Goal: Information Seeking & Learning: Learn about a topic

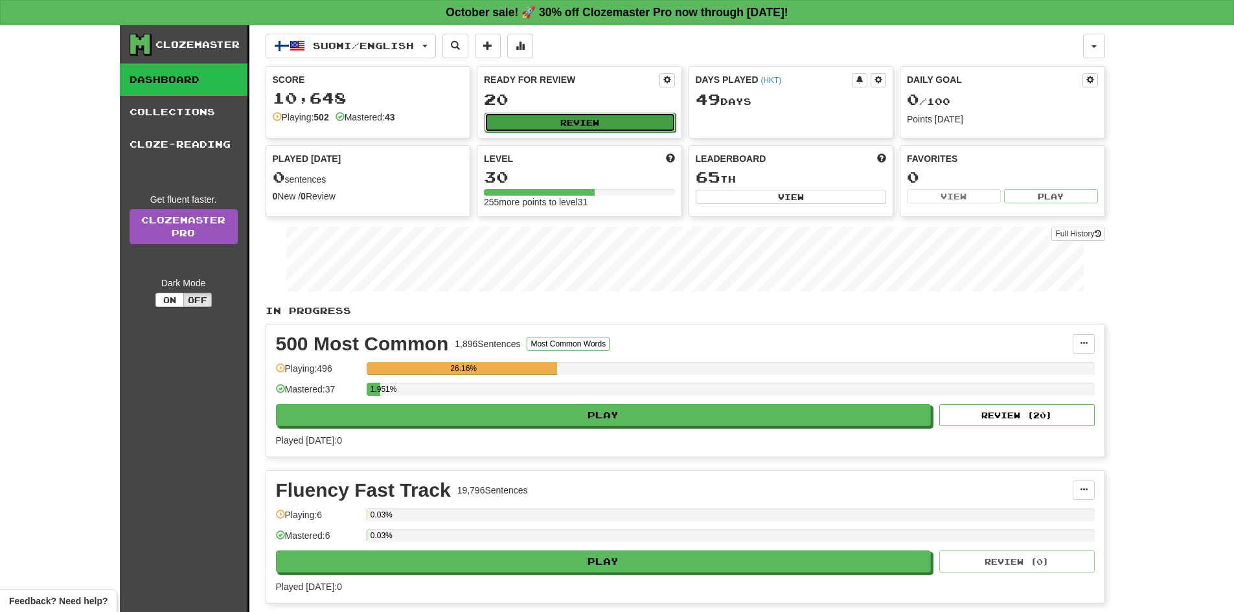
click at [598, 120] on button "Review" at bounding box center [579, 122] width 191 height 19
select select "**"
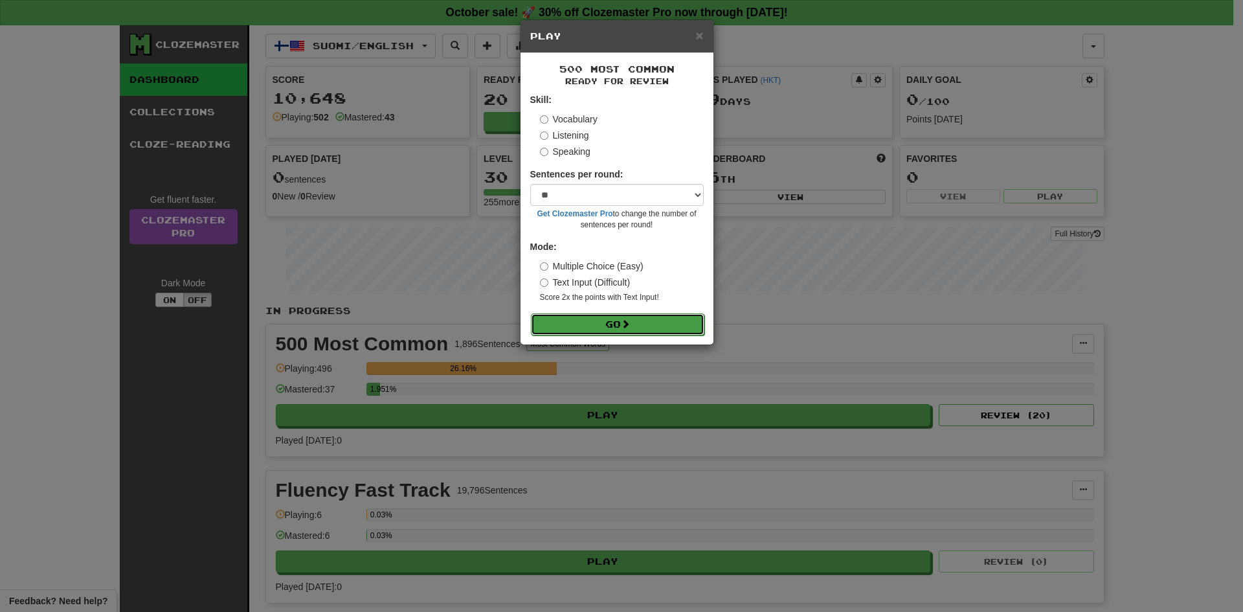
click at [587, 317] on button "Go" at bounding box center [618, 324] width 174 height 22
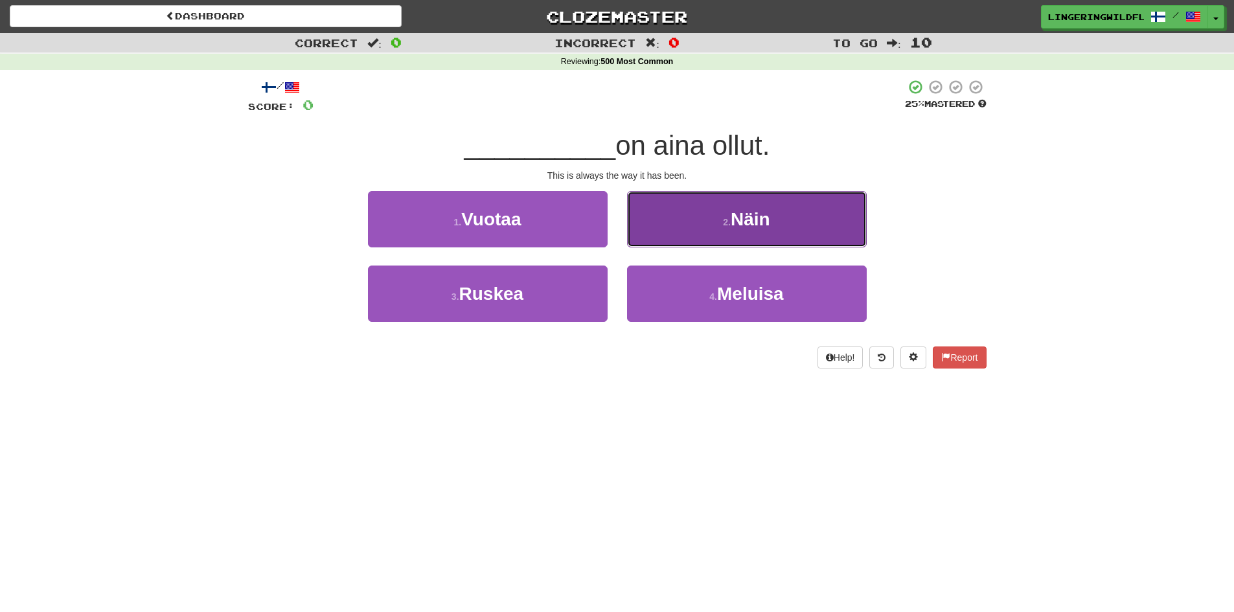
click at [718, 227] on button "2 . Näin" at bounding box center [747, 219] width 240 height 56
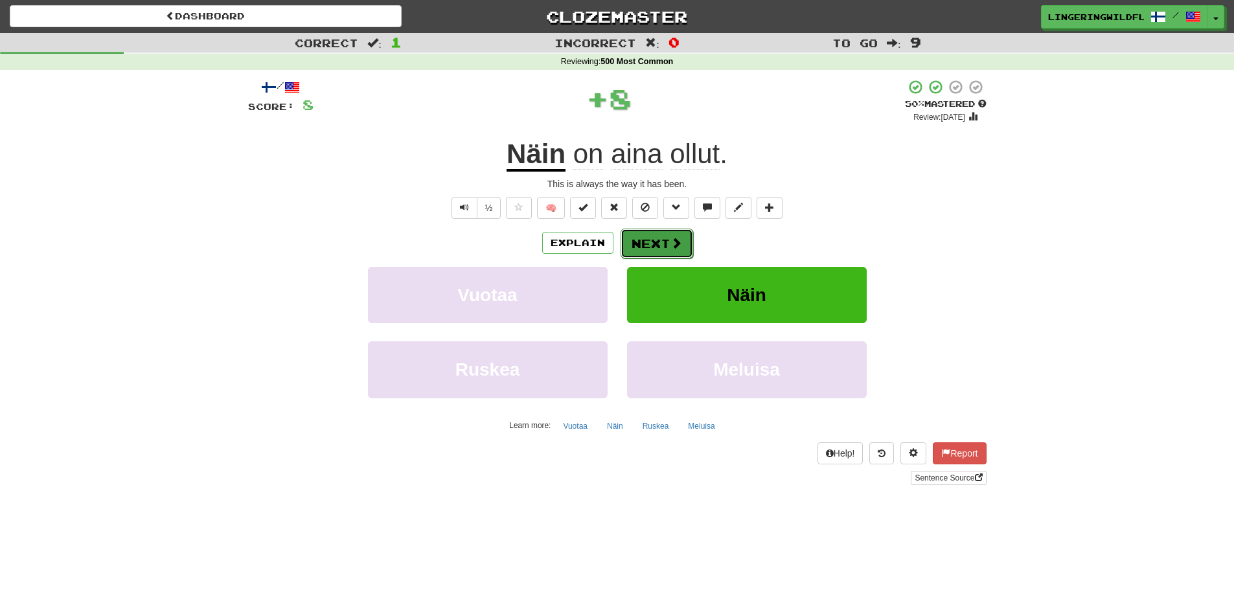
click at [659, 242] on button "Next" at bounding box center [656, 244] width 73 height 30
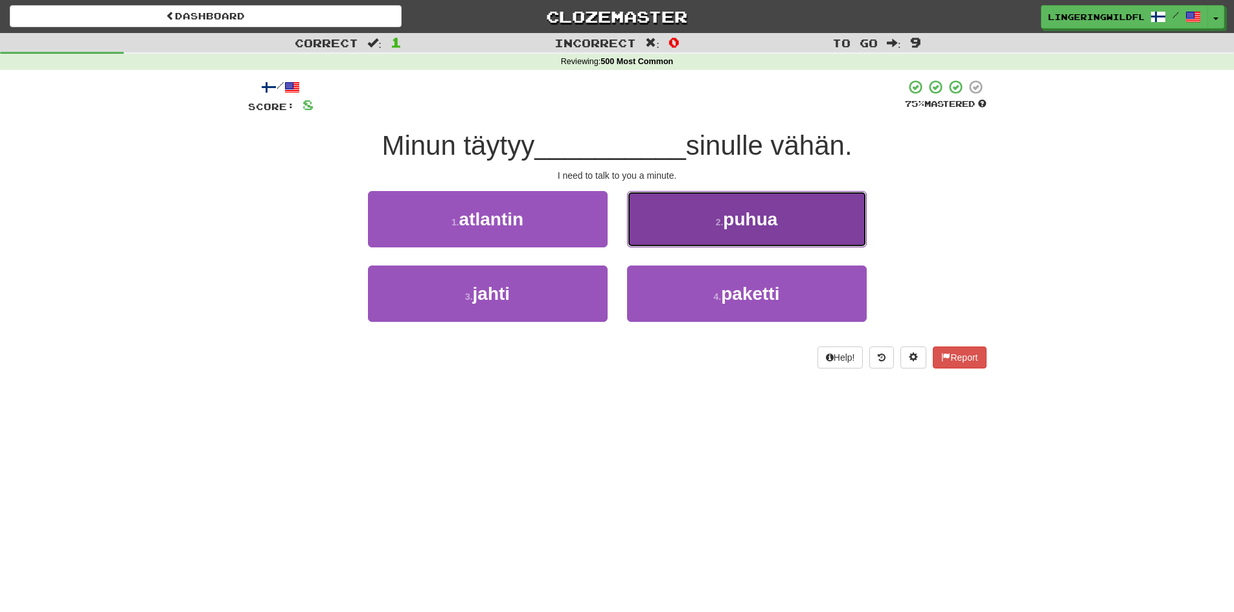
click at [739, 223] on span "puhua" at bounding box center [750, 219] width 54 height 20
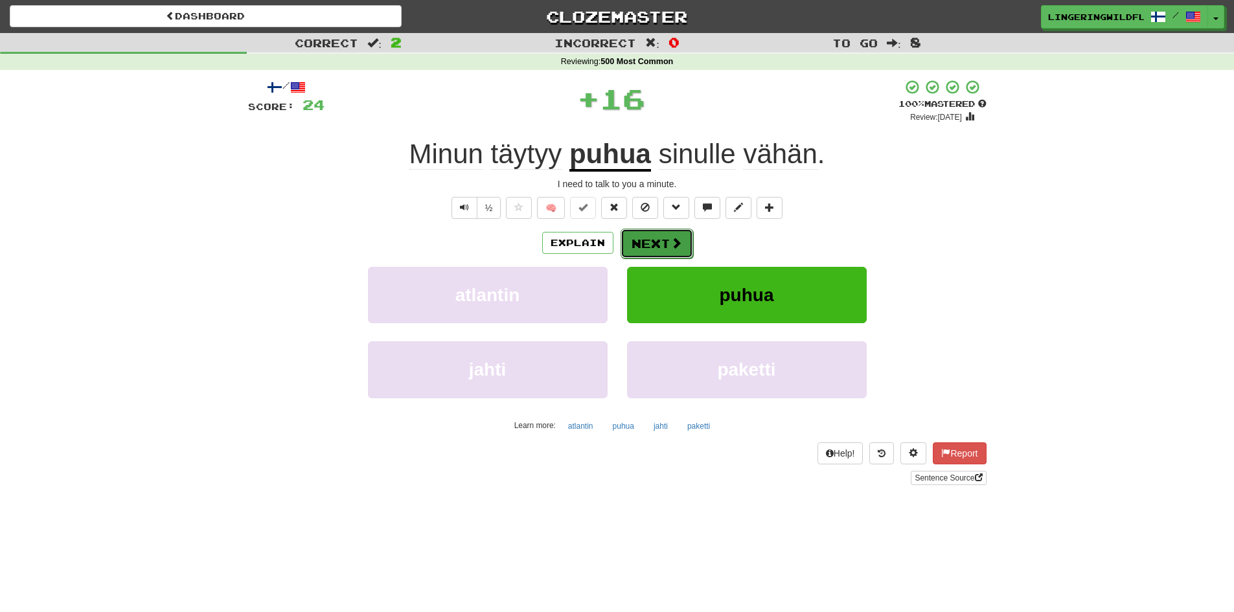
click at [656, 251] on button "Next" at bounding box center [656, 244] width 73 height 30
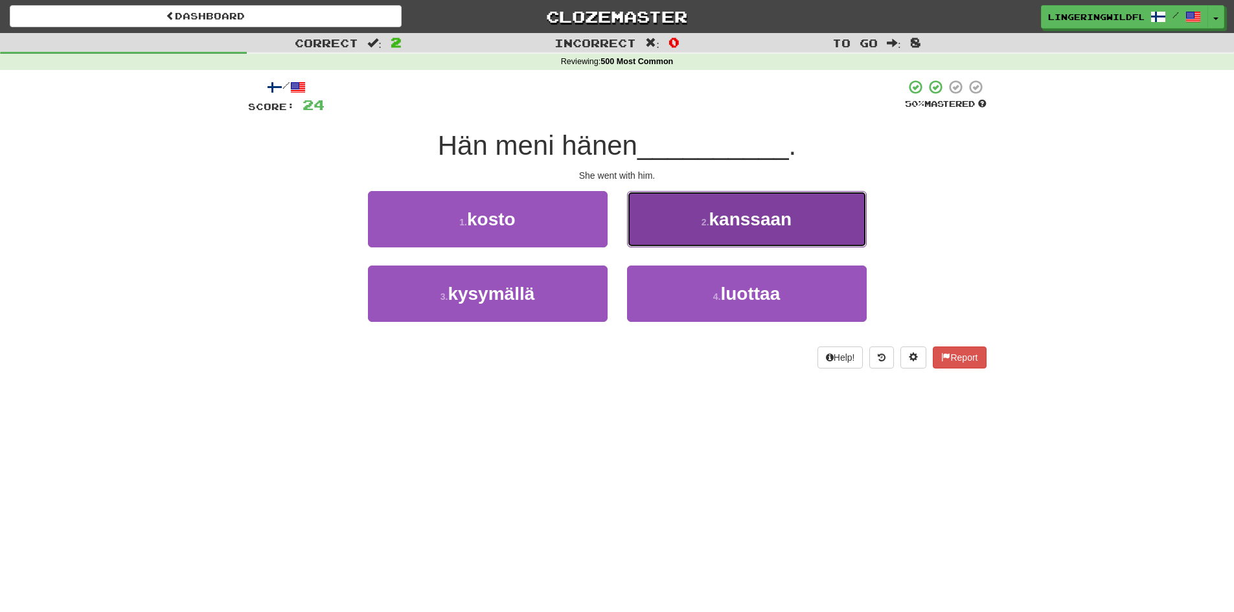
click at [716, 232] on button "2 . kanssaan" at bounding box center [747, 219] width 240 height 56
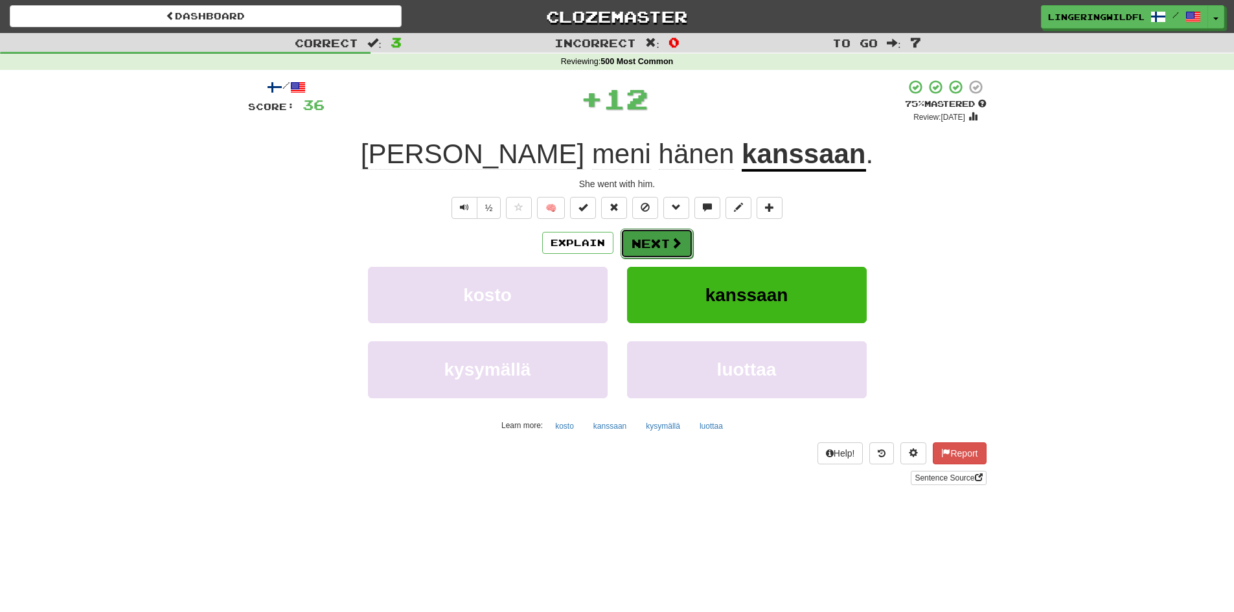
click at [660, 251] on button "Next" at bounding box center [656, 244] width 73 height 30
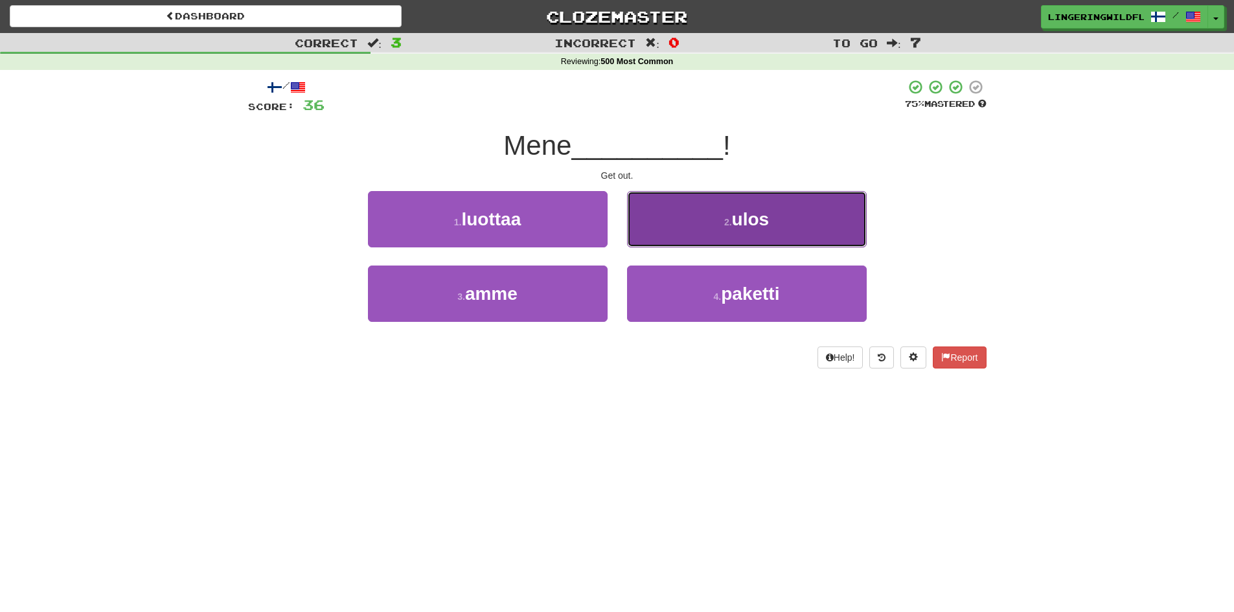
click at [685, 220] on button "2 . ulos" at bounding box center [747, 219] width 240 height 56
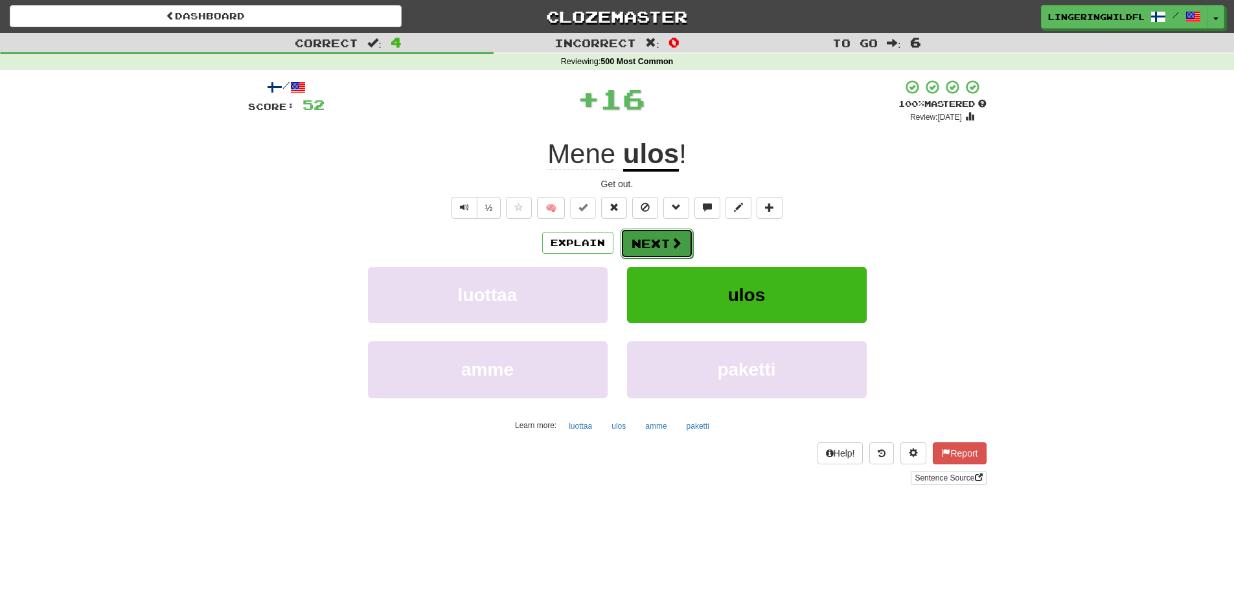
click at [670, 246] on span at bounding box center [676, 243] width 12 height 12
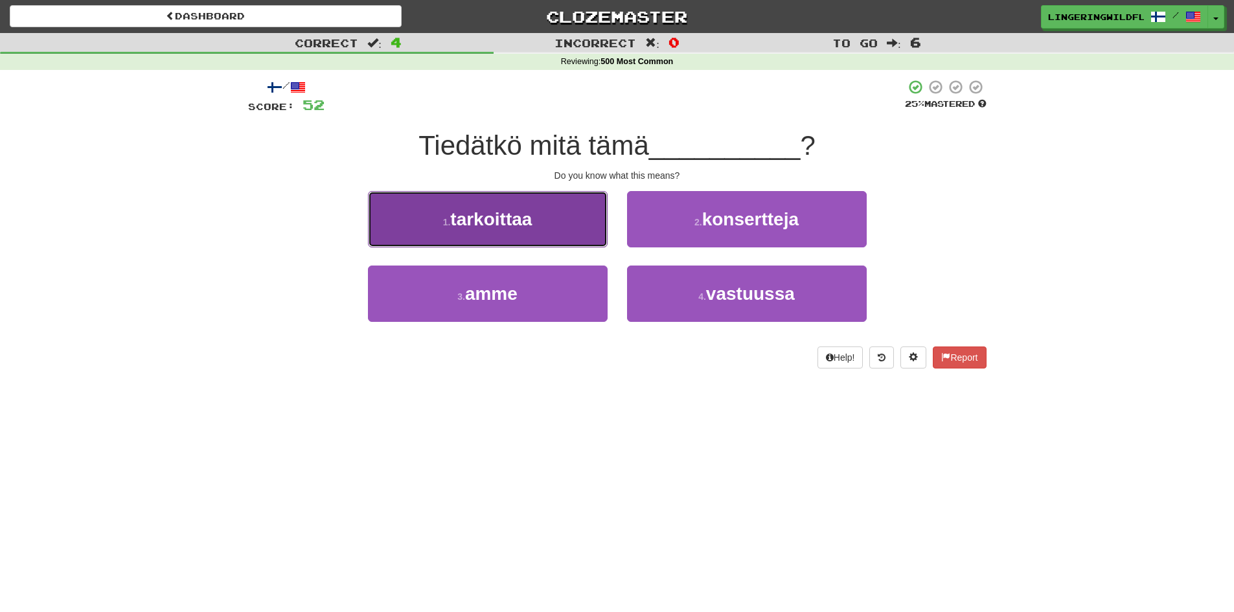
click at [548, 228] on button "1 . tarkoittaa" at bounding box center [488, 219] width 240 height 56
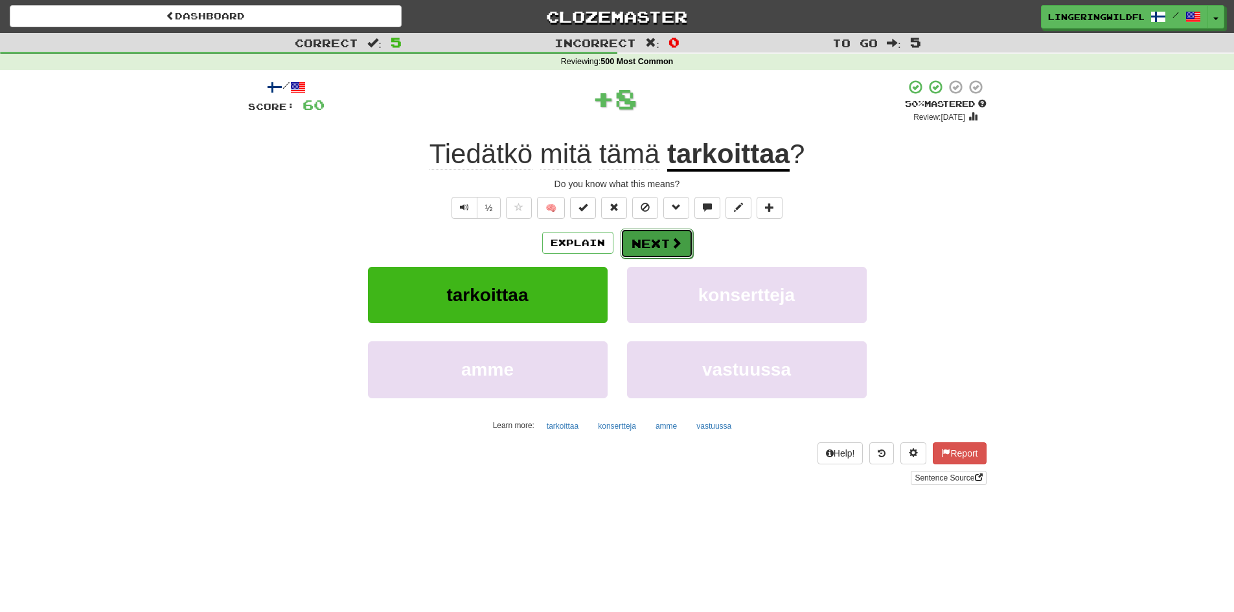
click at [670, 237] on span at bounding box center [676, 243] width 12 height 12
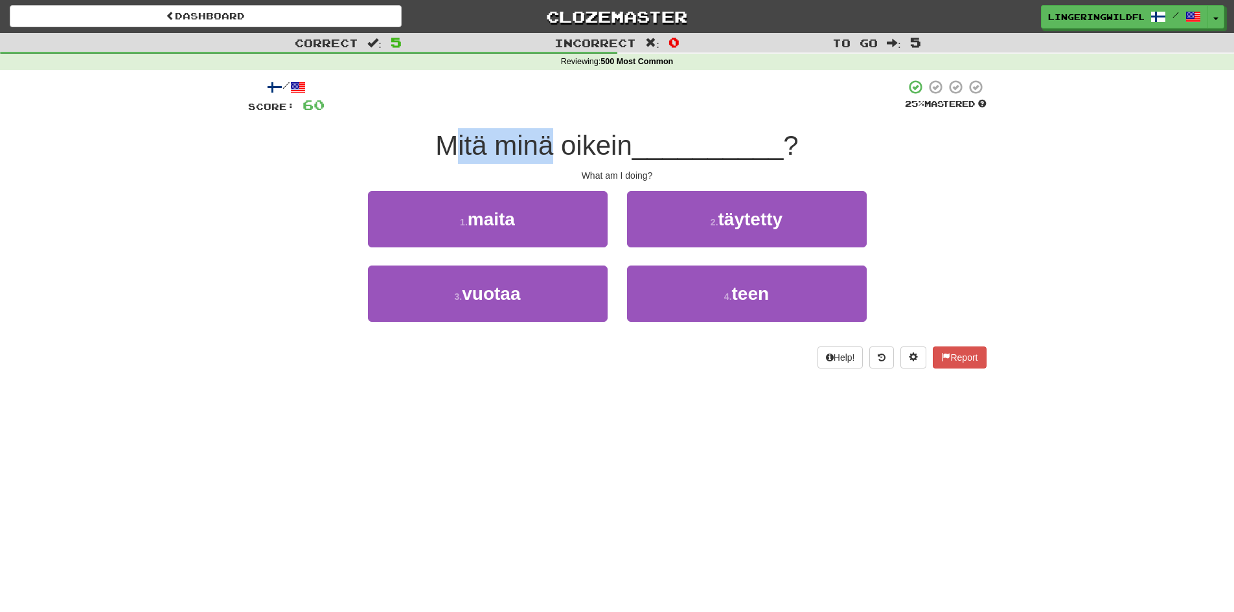
drag, startPoint x: 443, startPoint y: 153, endPoint x: 561, endPoint y: 157, distance: 117.9
click at [557, 157] on span "Mitä minä oikein" at bounding box center [533, 145] width 196 height 30
click at [561, 157] on span "Mitä minä oikein" at bounding box center [533, 145] width 196 height 30
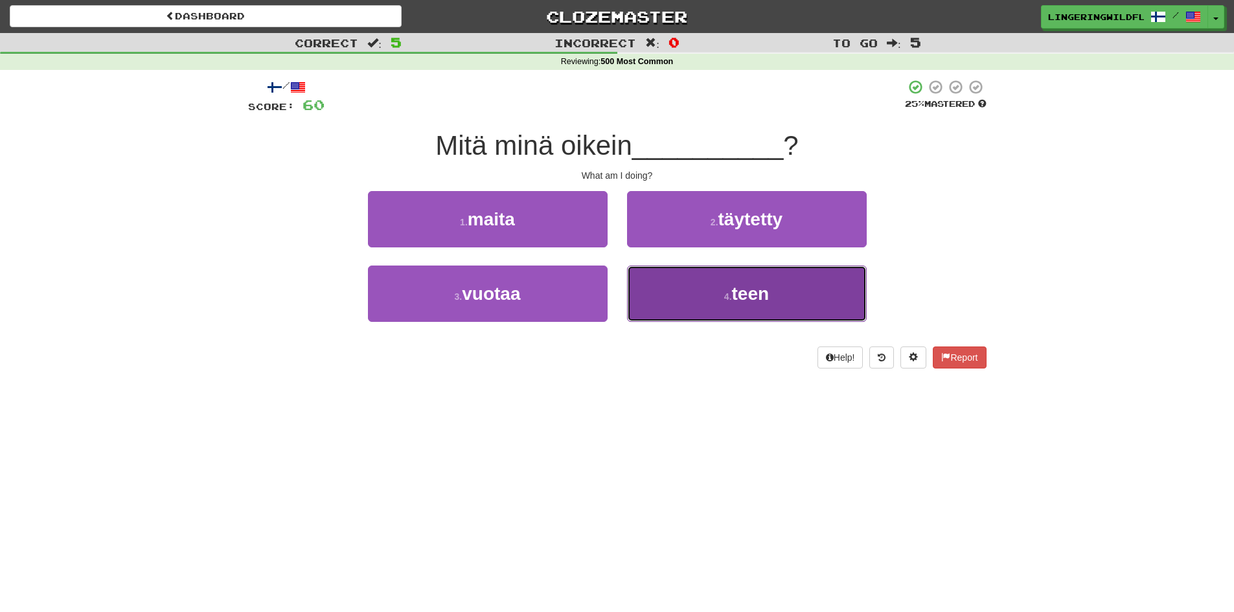
click at [745, 286] on span "teen" at bounding box center [751, 294] width 38 height 20
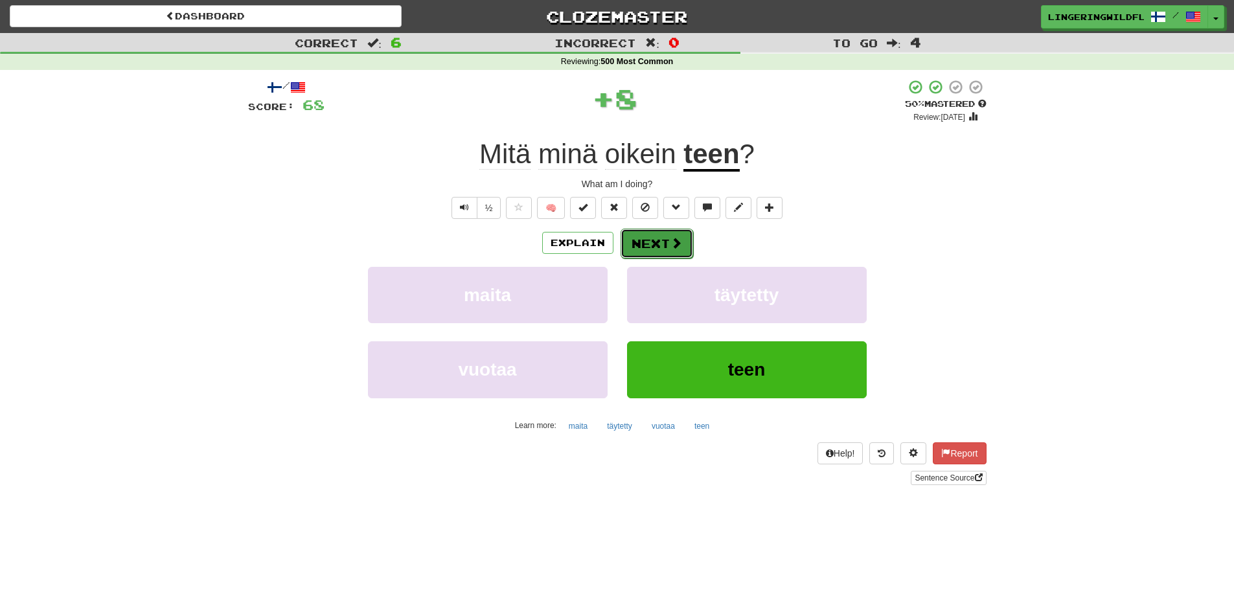
click at [651, 237] on button "Next" at bounding box center [656, 244] width 73 height 30
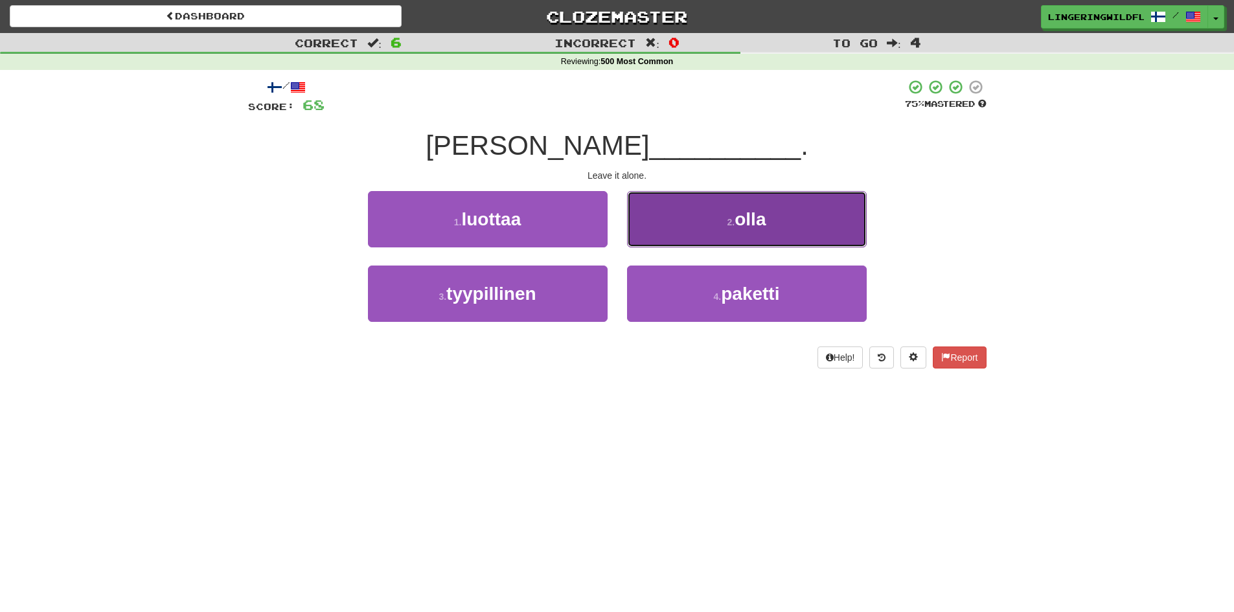
click at [681, 203] on button "2 . olla" at bounding box center [747, 219] width 240 height 56
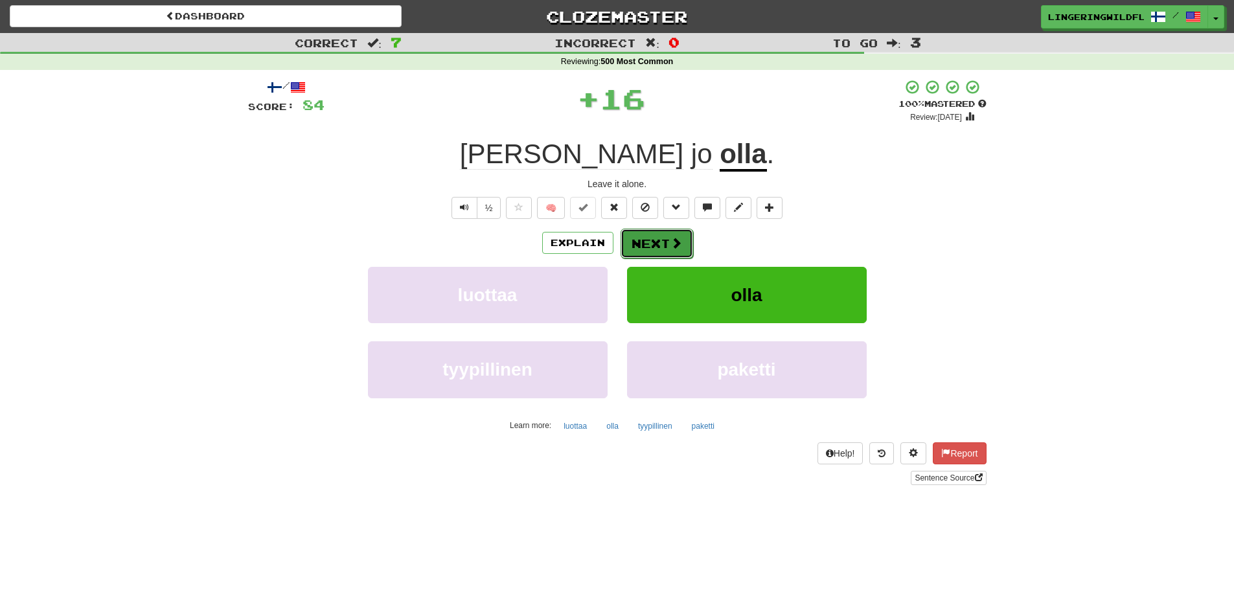
click at [644, 243] on button "Next" at bounding box center [656, 244] width 73 height 30
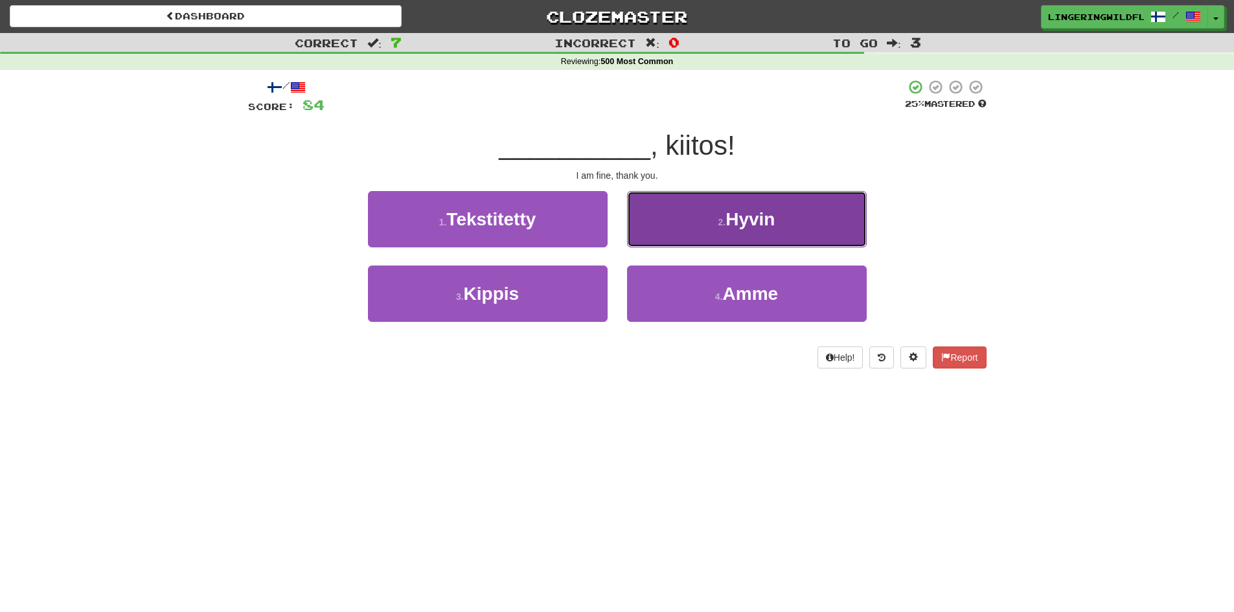
click at [688, 225] on button "2 . Hyvin" at bounding box center [747, 219] width 240 height 56
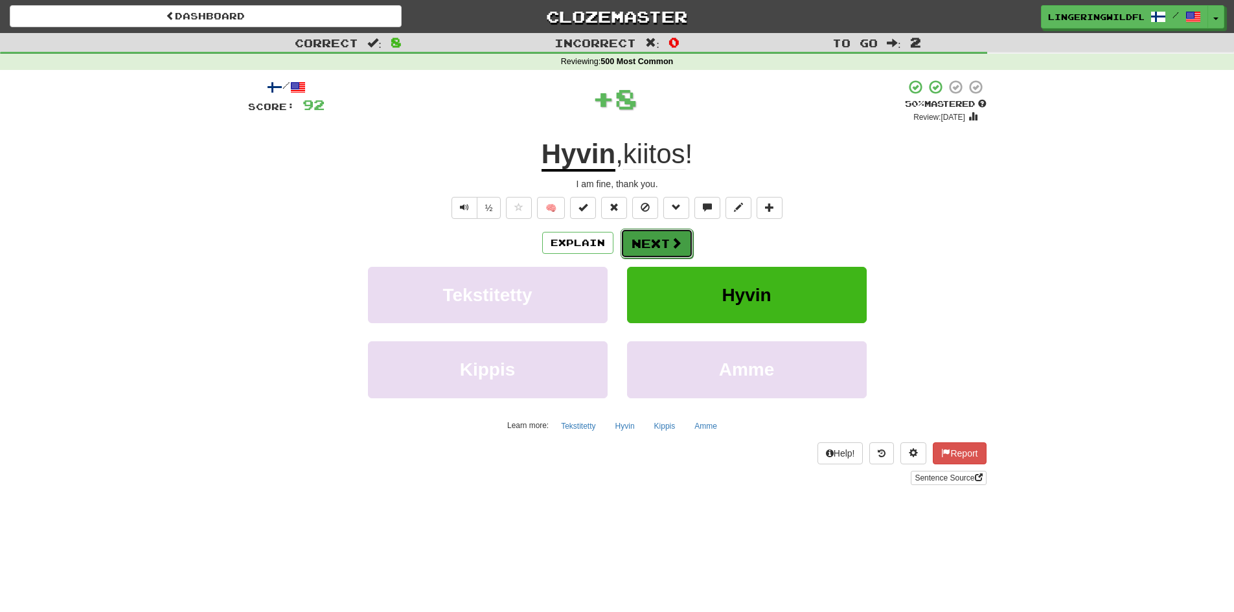
click at [664, 247] on button "Next" at bounding box center [656, 244] width 73 height 30
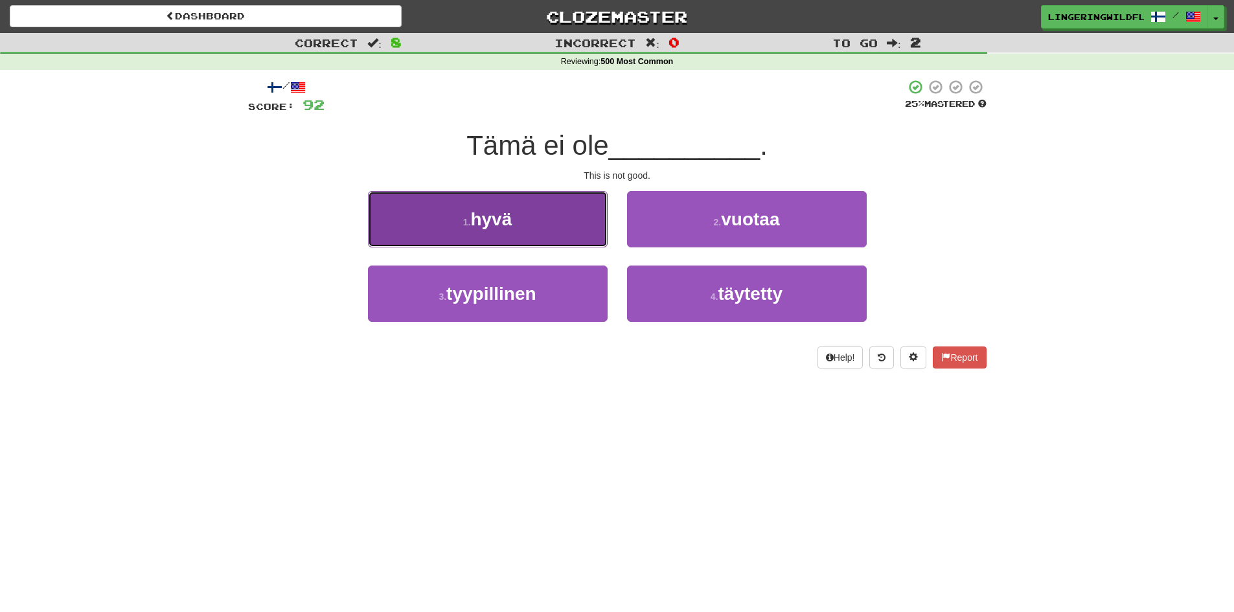
click at [533, 217] on button "1 . hyvä" at bounding box center [488, 219] width 240 height 56
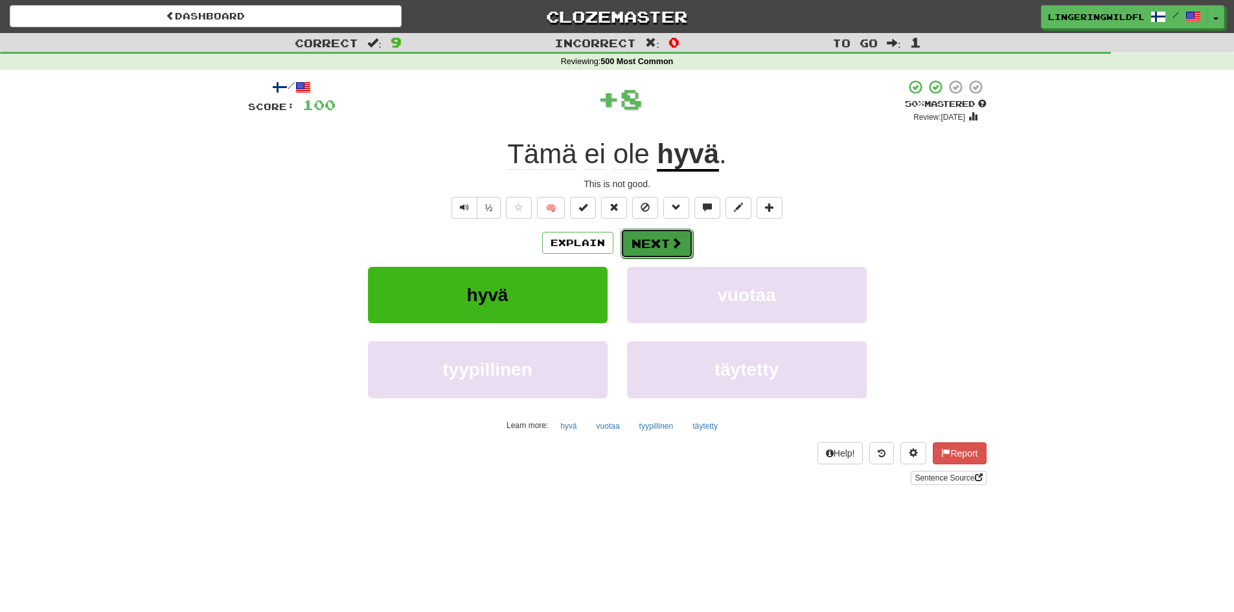
click at [664, 247] on button "Next" at bounding box center [656, 244] width 73 height 30
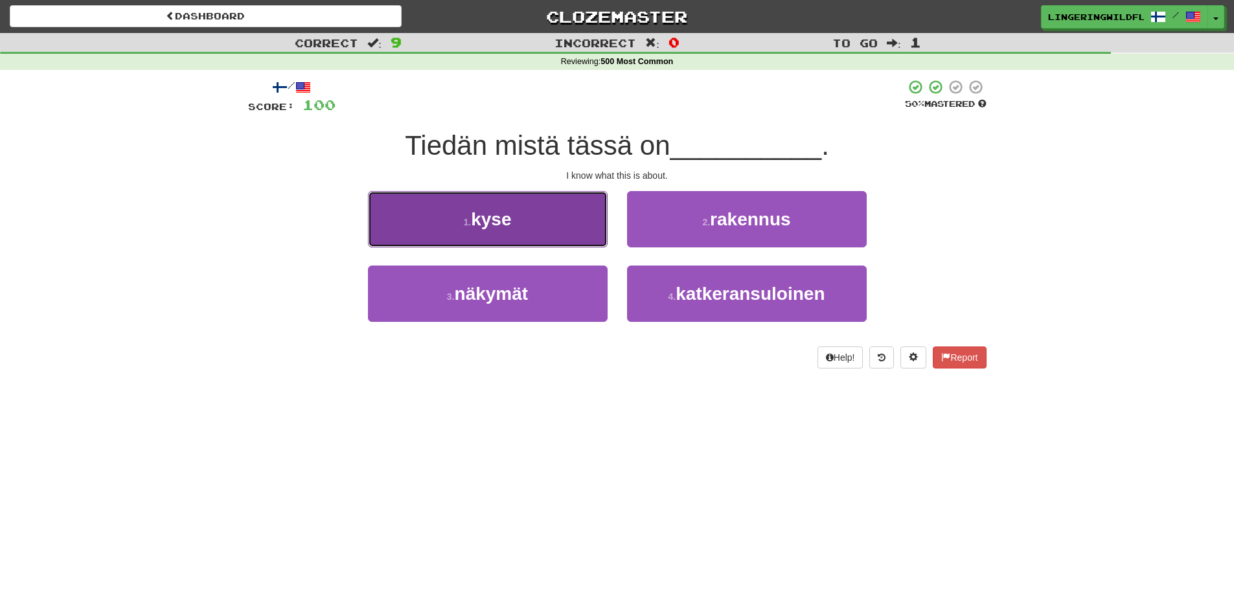
click at [560, 232] on button "1 . kyse" at bounding box center [488, 219] width 240 height 56
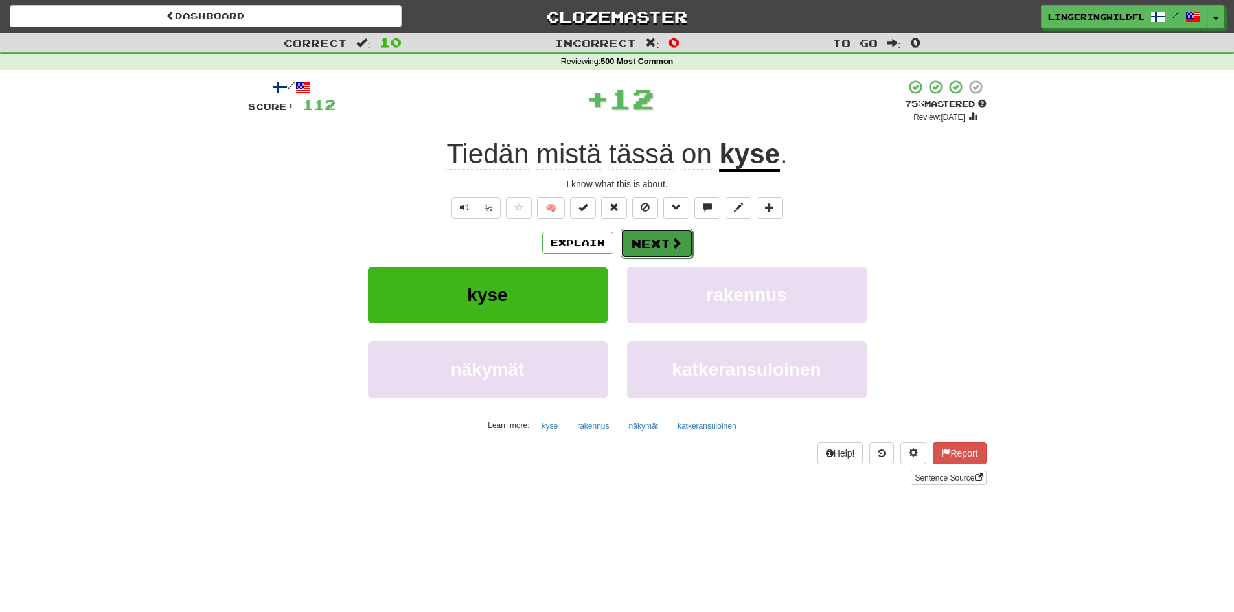
click at [653, 238] on button "Next" at bounding box center [656, 244] width 73 height 30
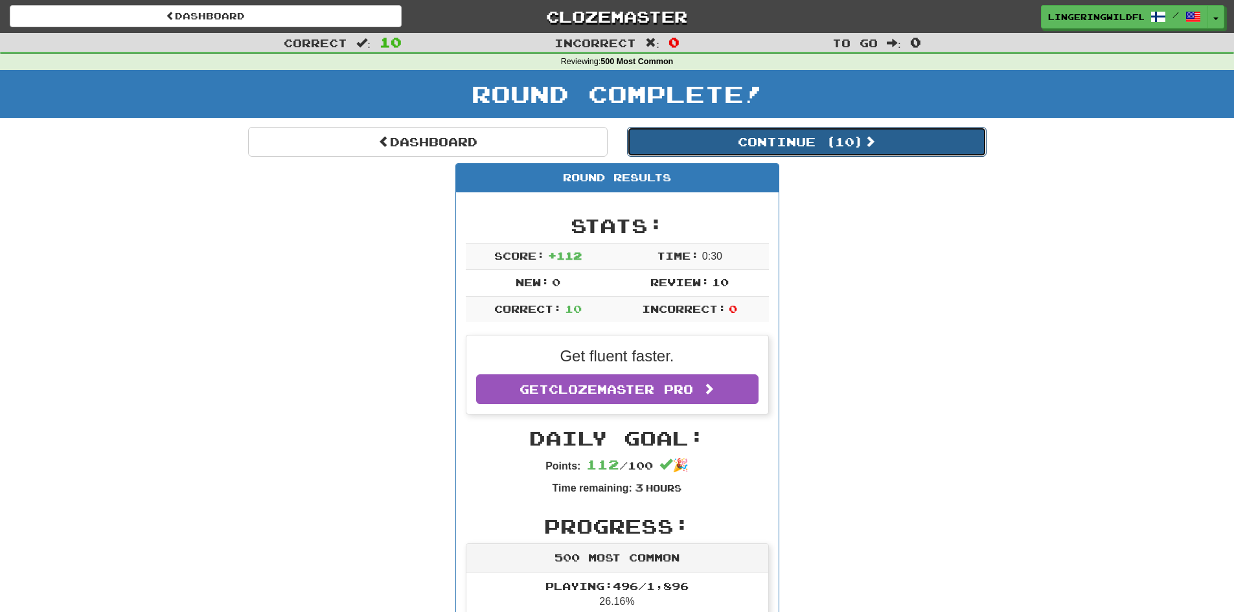
click at [682, 141] on button "Continue ( 10 )" at bounding box center [806, 142] width 359 height 30
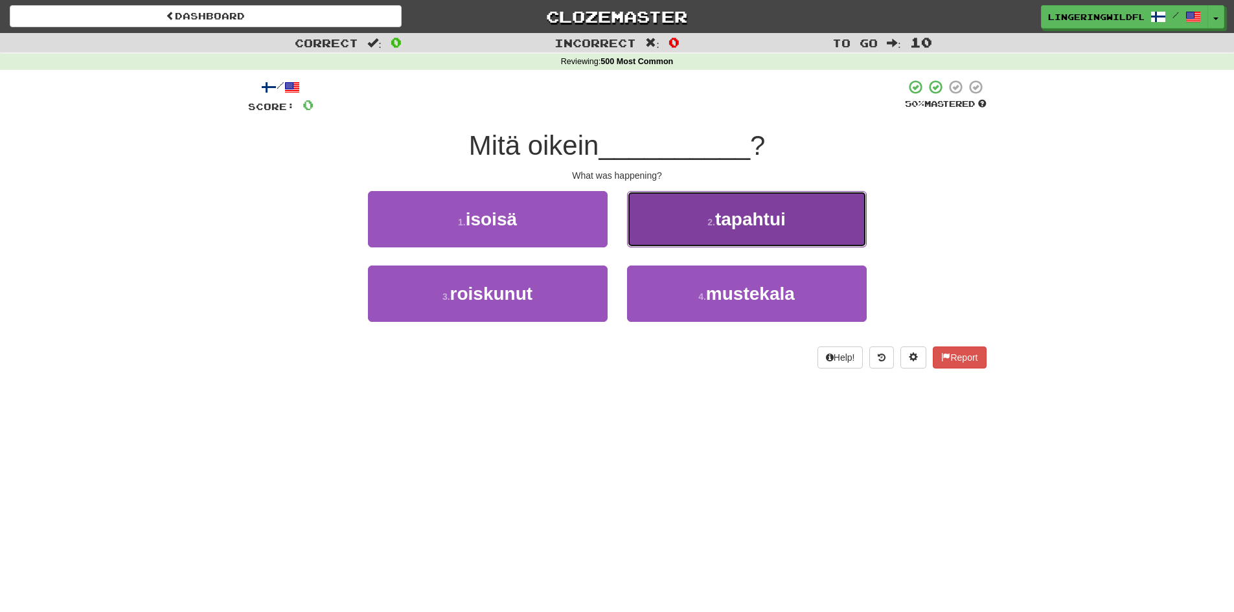
click at [704, 218] on button "2 . tapahtui" at bounding box center [747, 219] width 240 height 56
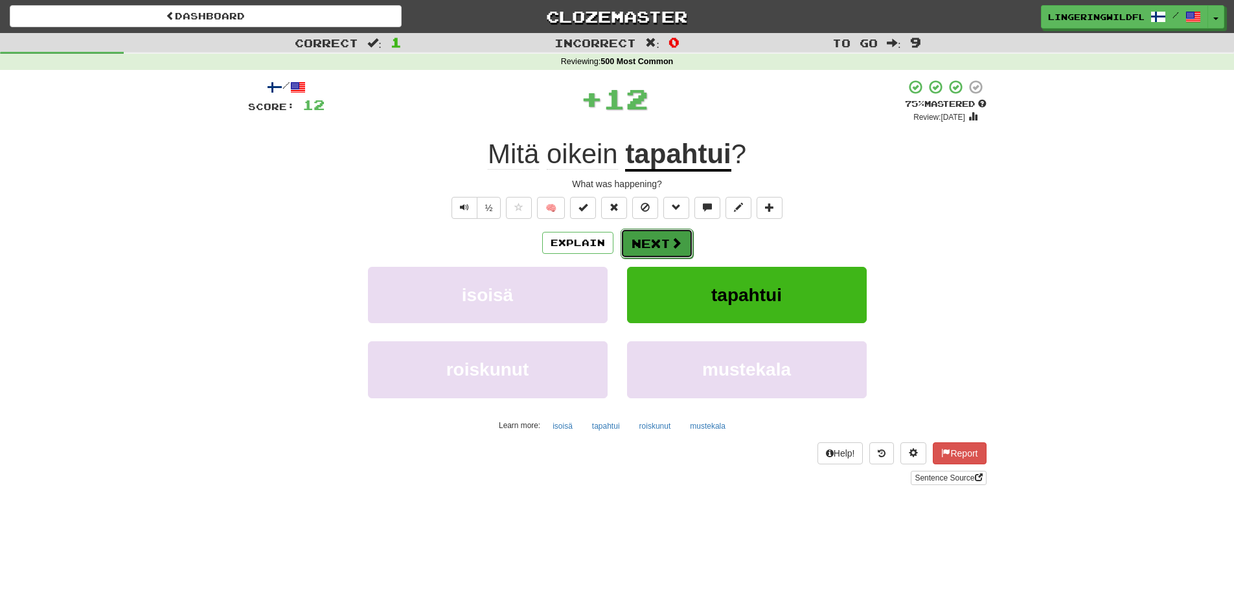
click at [666, 242] on button "Next" at bounding box center [656, 244] width 73 height 30
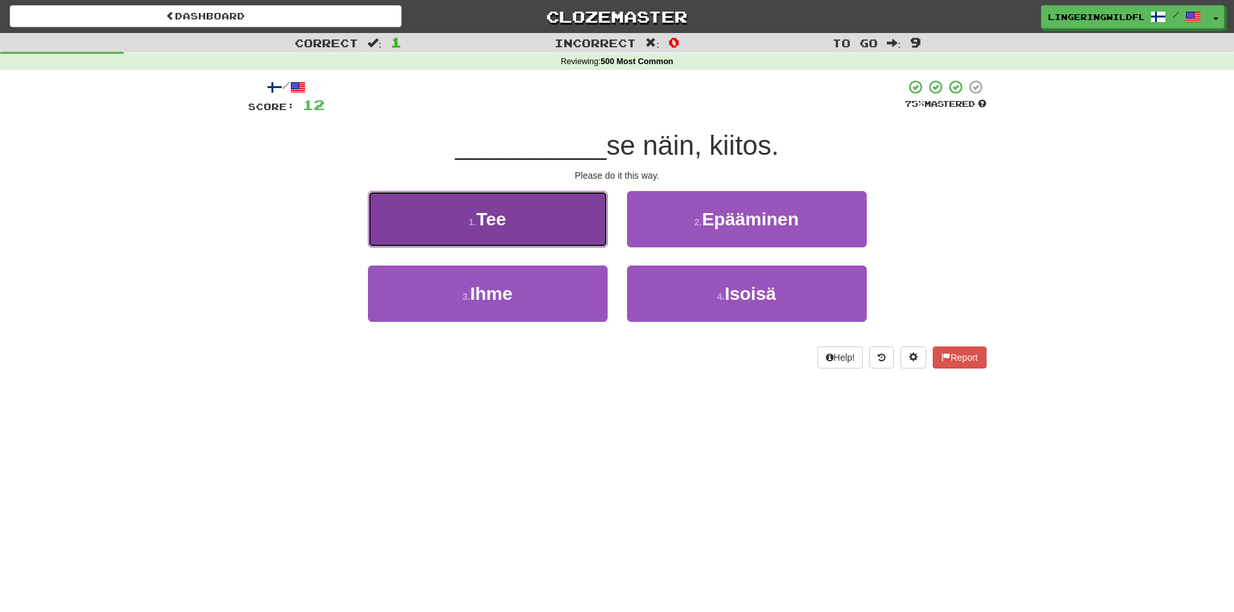
click at [576, 223] on button "1 . Tee" at bounding box center [488, 219] width 240 height 56
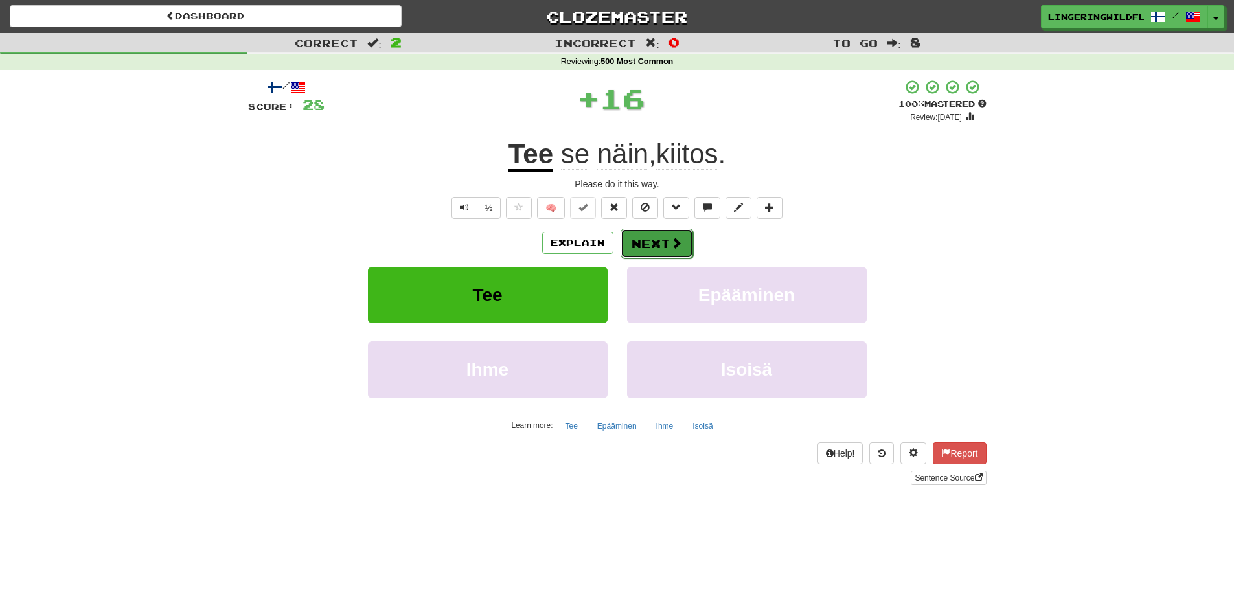
click at [662, 237] on button "Next" at bounding box center [656, 244] width 73 height 30
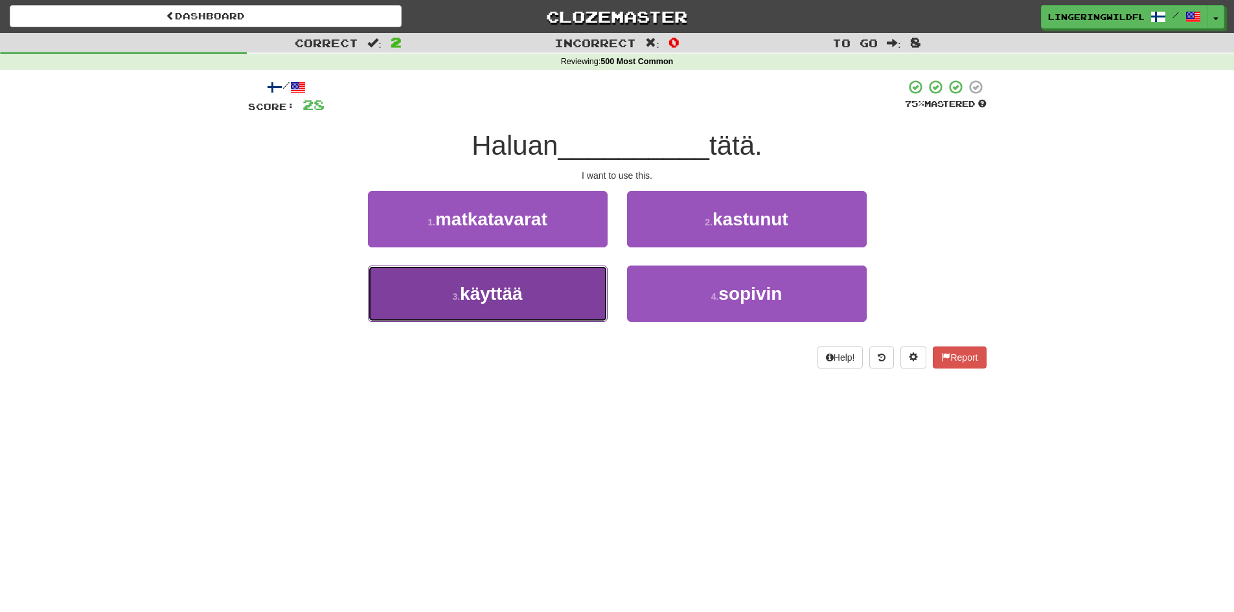
click at [563, 295] on button "3 . käyttää" at bounding box center [488, 293] width 240 height 56
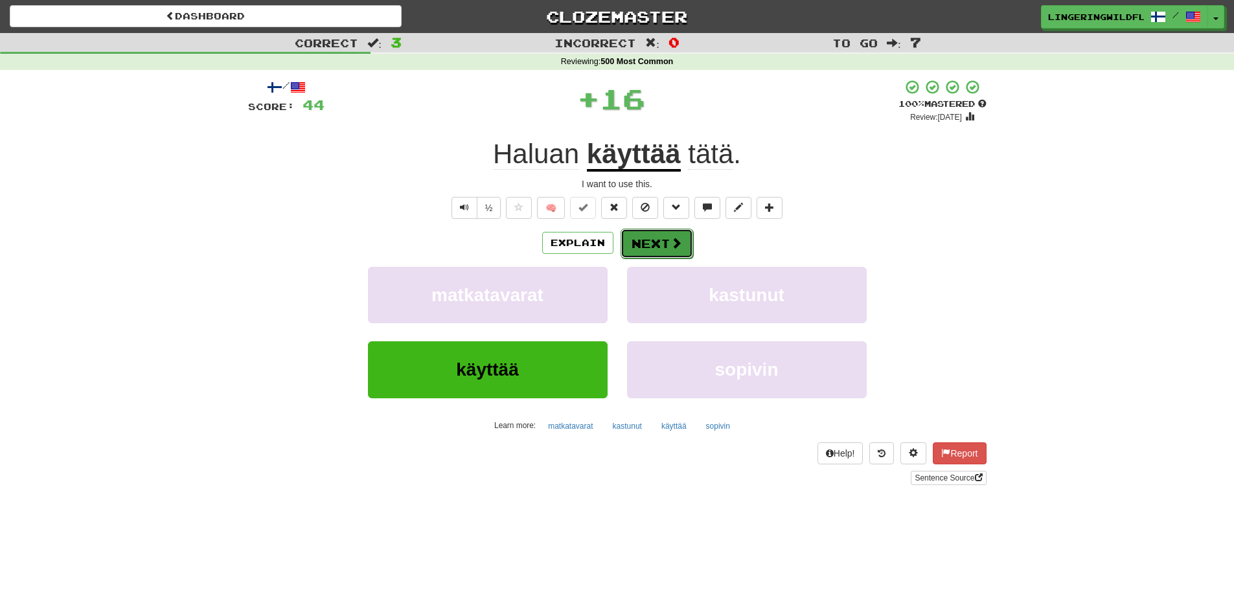
click at [654, 245] on button "Next" at bounding box center [656, 244] width 73 height 30
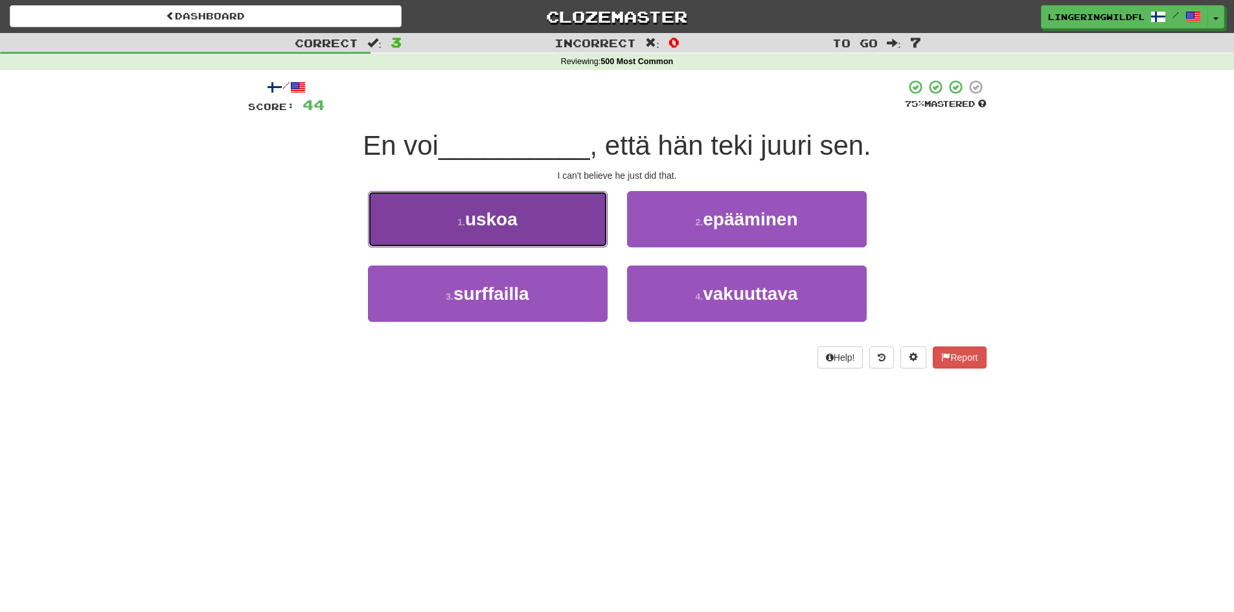
click at [525, 227] on button "1 . uskoa" at bounding box center [488, 219] width 240 height 56
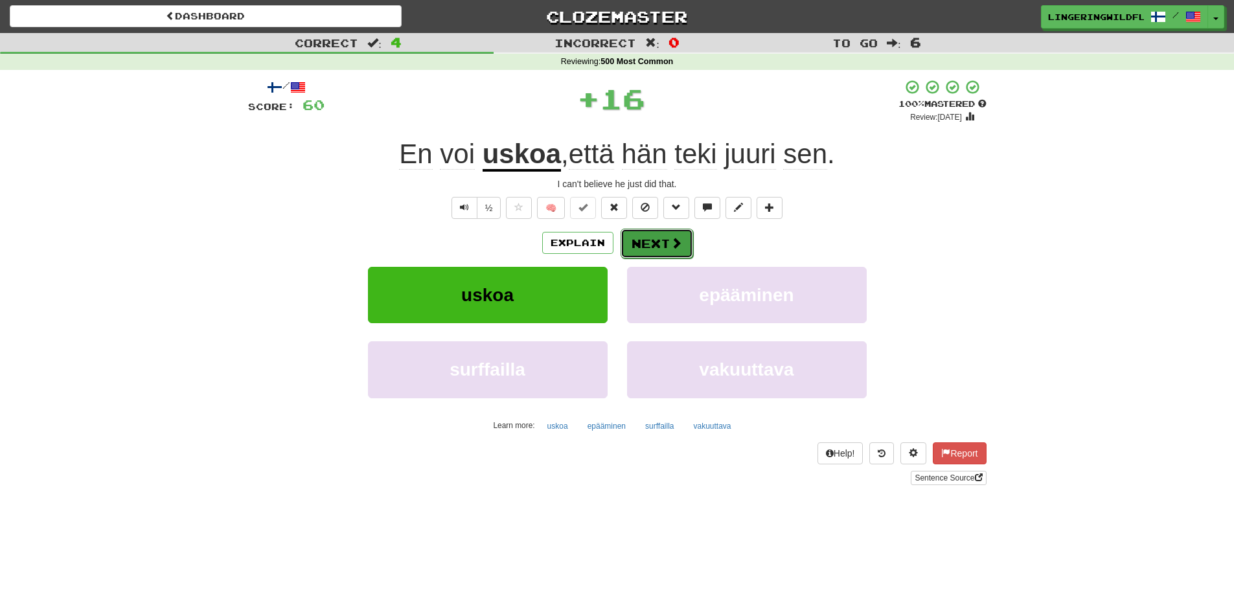
click at [636, 234] on button "Next" at bounding box center [656, 244] width 73 height 30
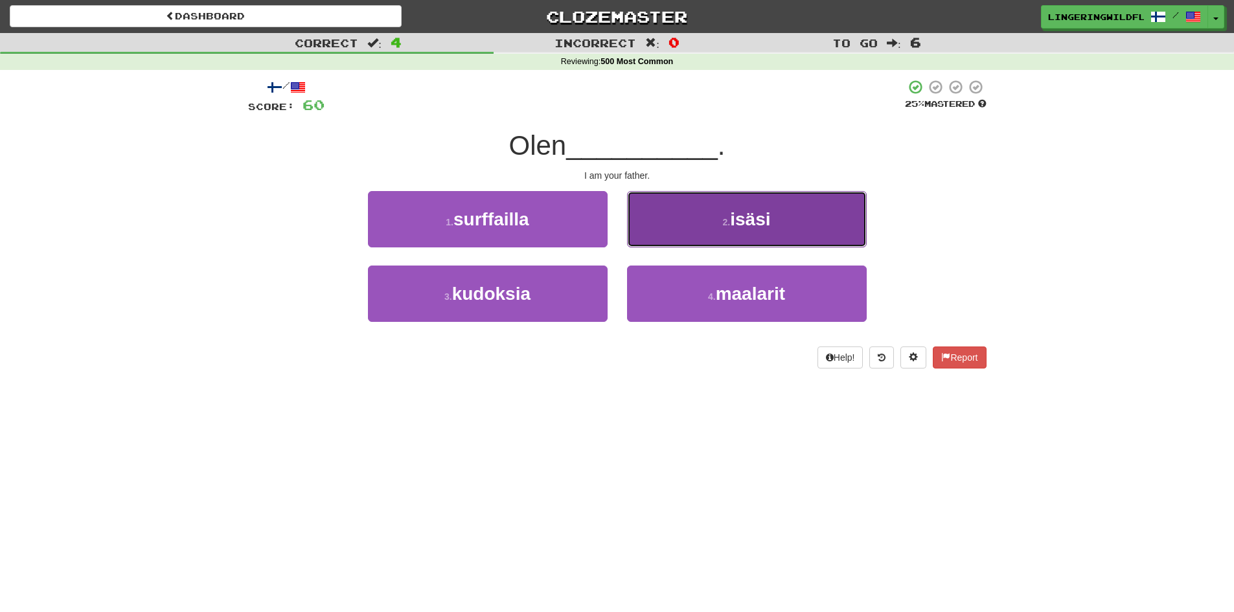
click at [687, 217] on button "2 . isäsi" at bounding box center [747, 219] width 240 height 56
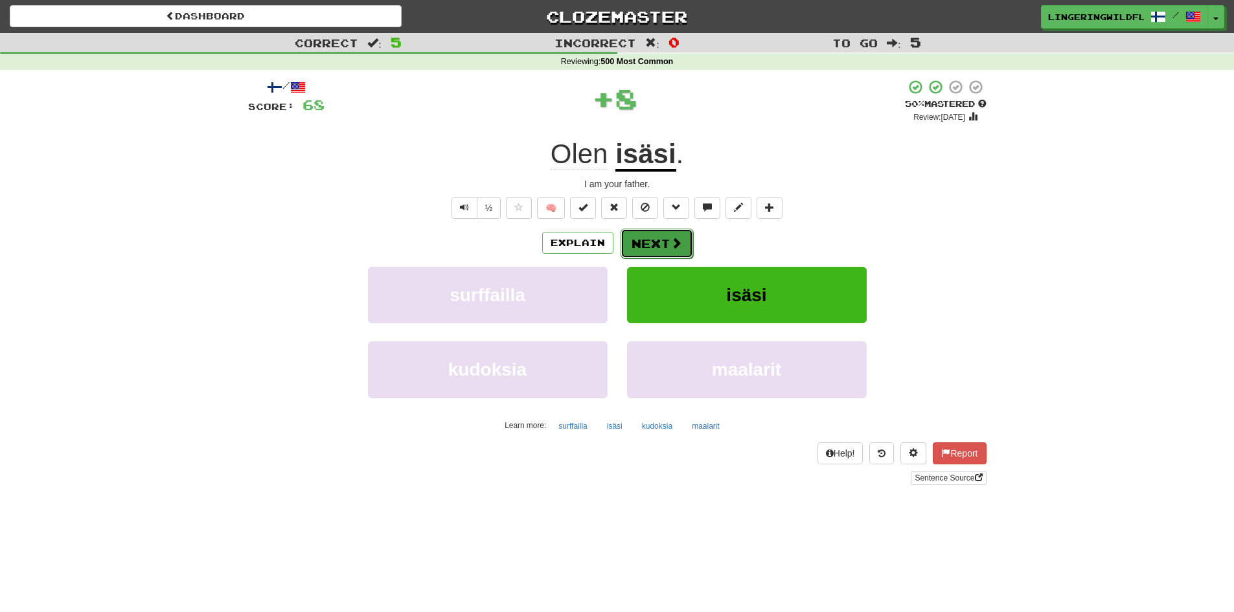
click at [671, 232] on button "Next" at bounding box center [656, 244] width 73 height 30
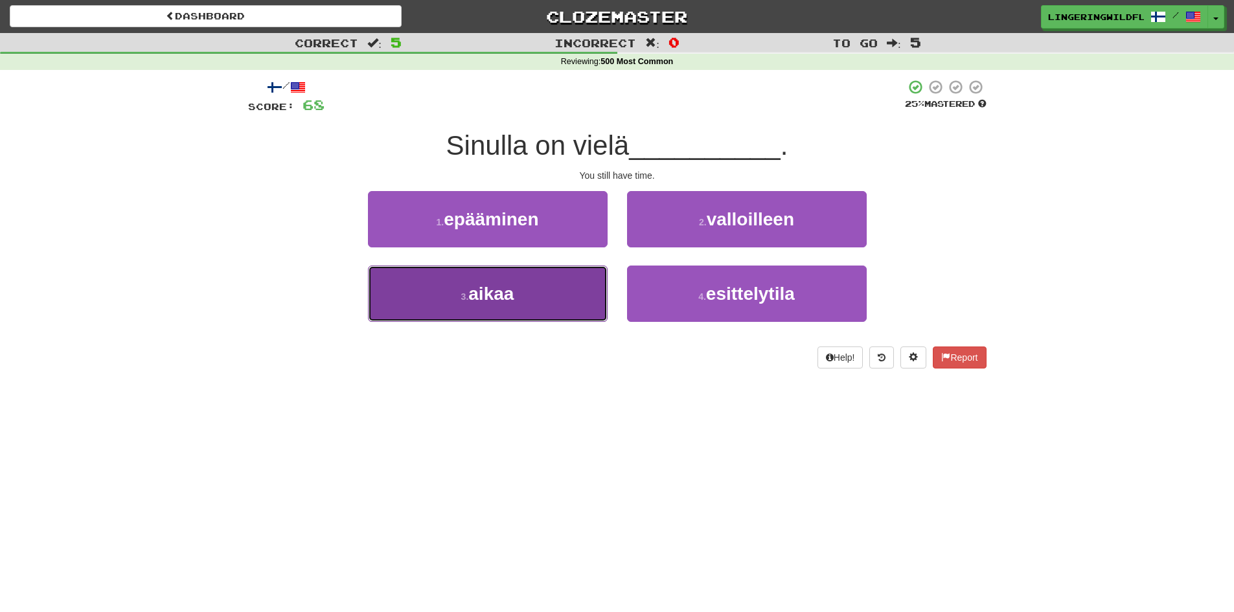
click at [537, 299] on button "3 . aikaa" at bounding box center [488, 293] width 240 height 56
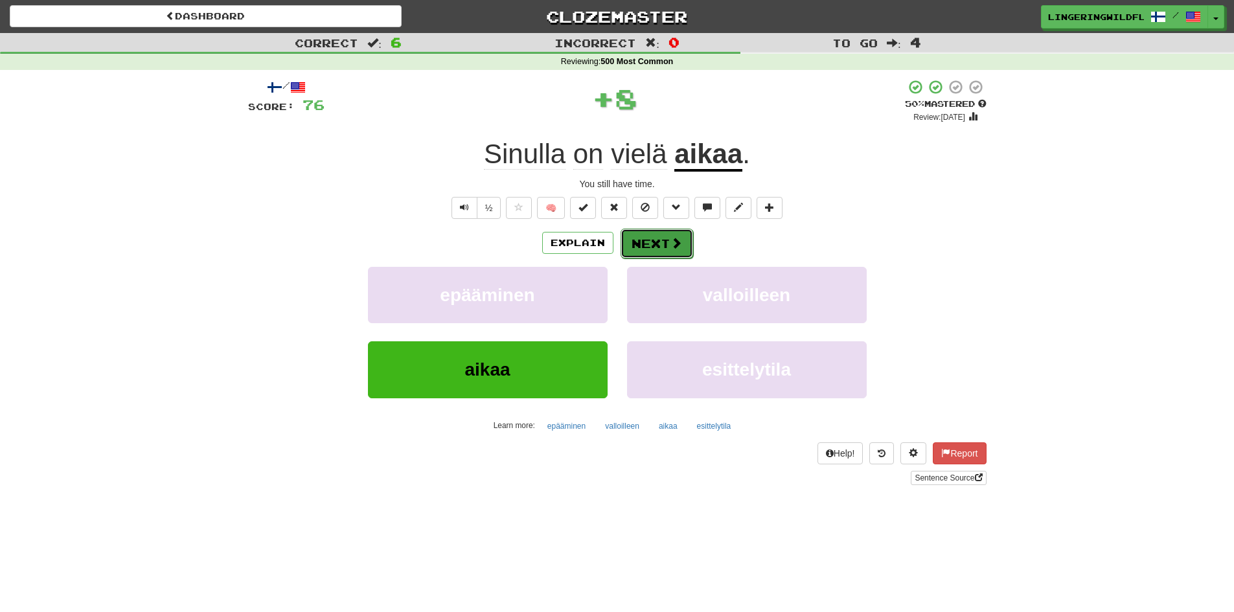
click at [657, 238] on button "Next" at bounding box center [656, 244] width 73 height 30
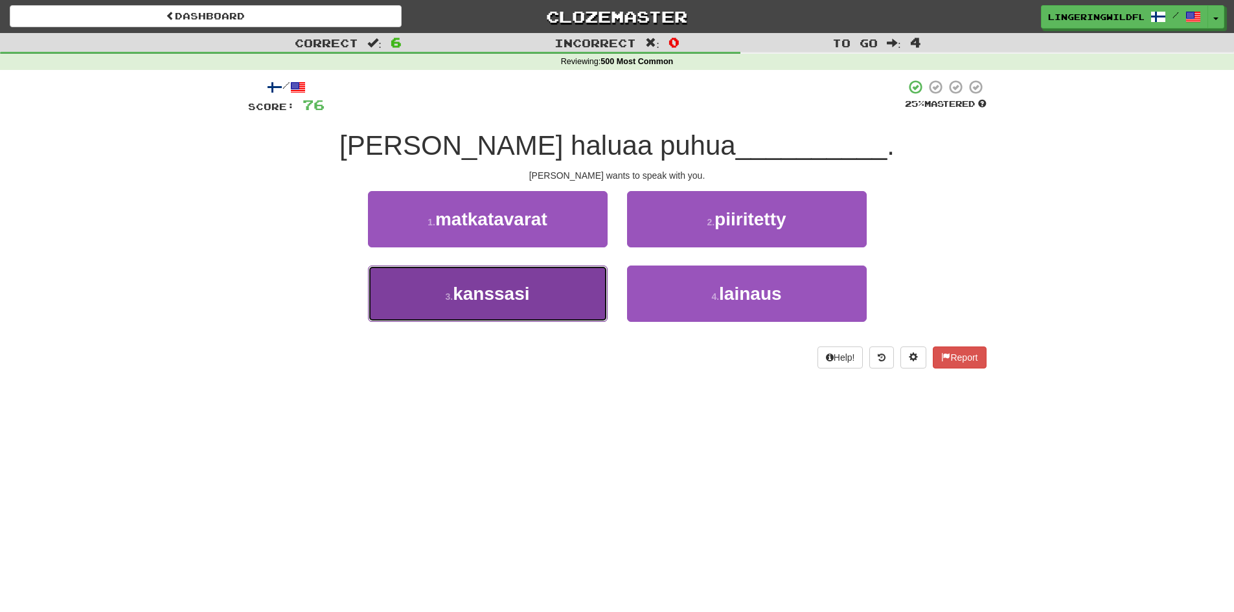
click at [502, 302] on span "kanssasi" at bounding box center [491, 294] width 76 height 20
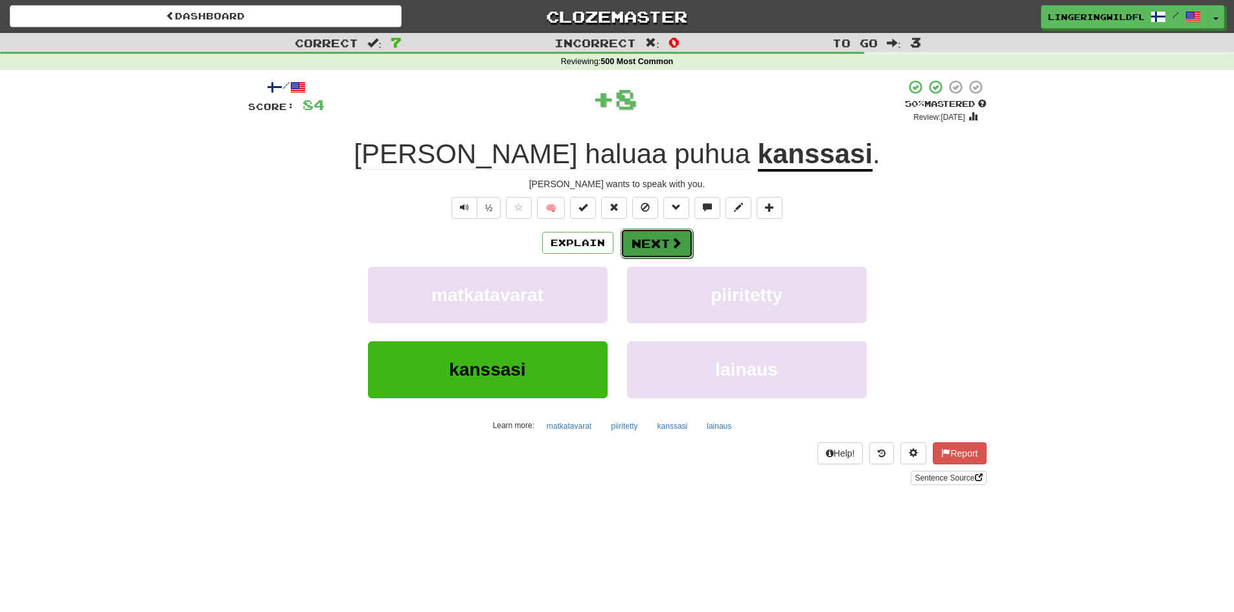
click at [634, 242] on button "Next" at bounding box center [656, 244] width 73 height 30
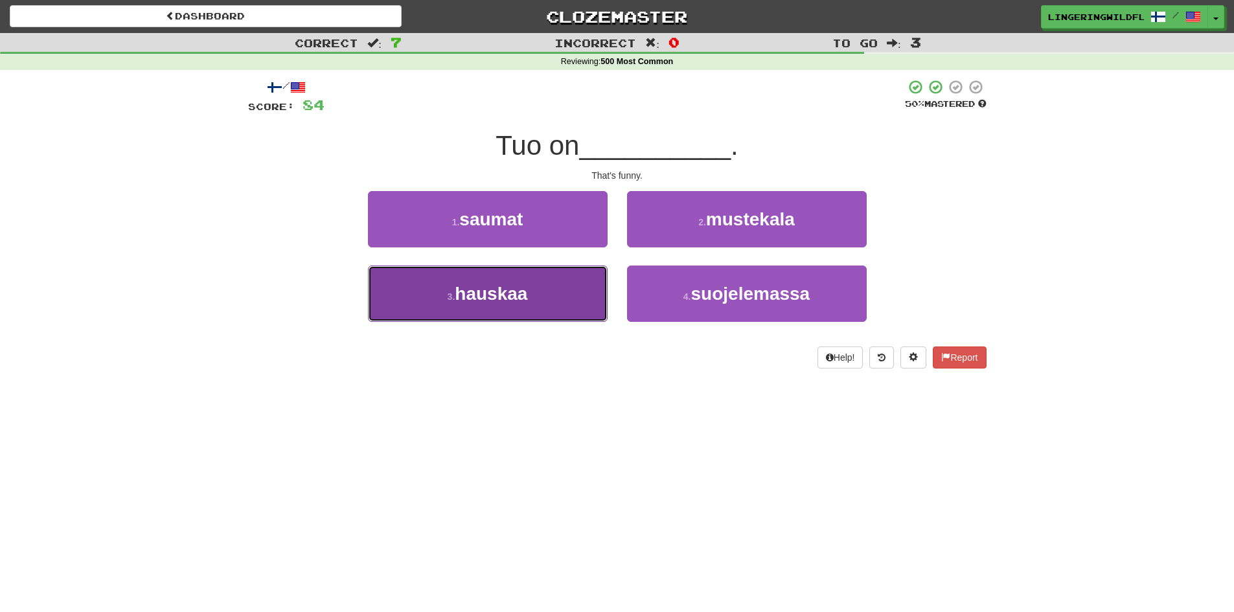
click at [502, 296] on span "hauskaa" at bounding box center [491, 294] width 73 height 20
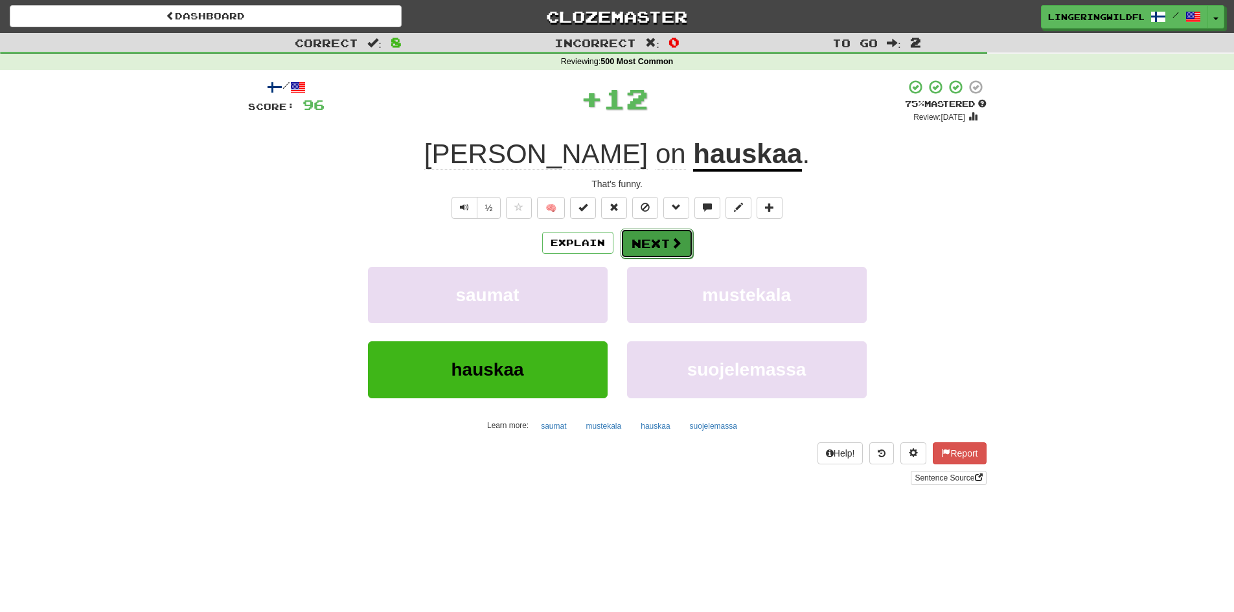
click at [648, 240] on button "Next" at bounding box center [656, 244] width 73 height 30
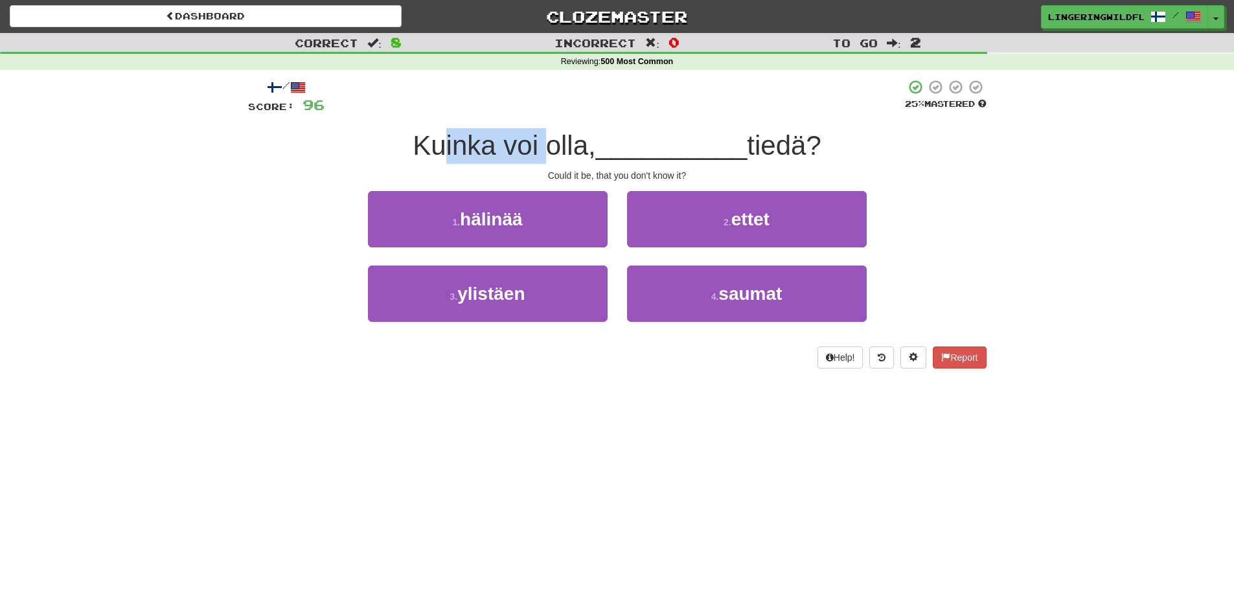
drag, startPoint x: 436, startPoint y: 157, endPoint x: 539, endPoint y: 145, distance: 104.3
click at [539, 145] on span "Kuinka voi olla," at bounding box center [503, 145] width 183 height 30
click at [541, 145] on span "Kuinka voi olla," at bounding box center [503, 145] width 183 height 30
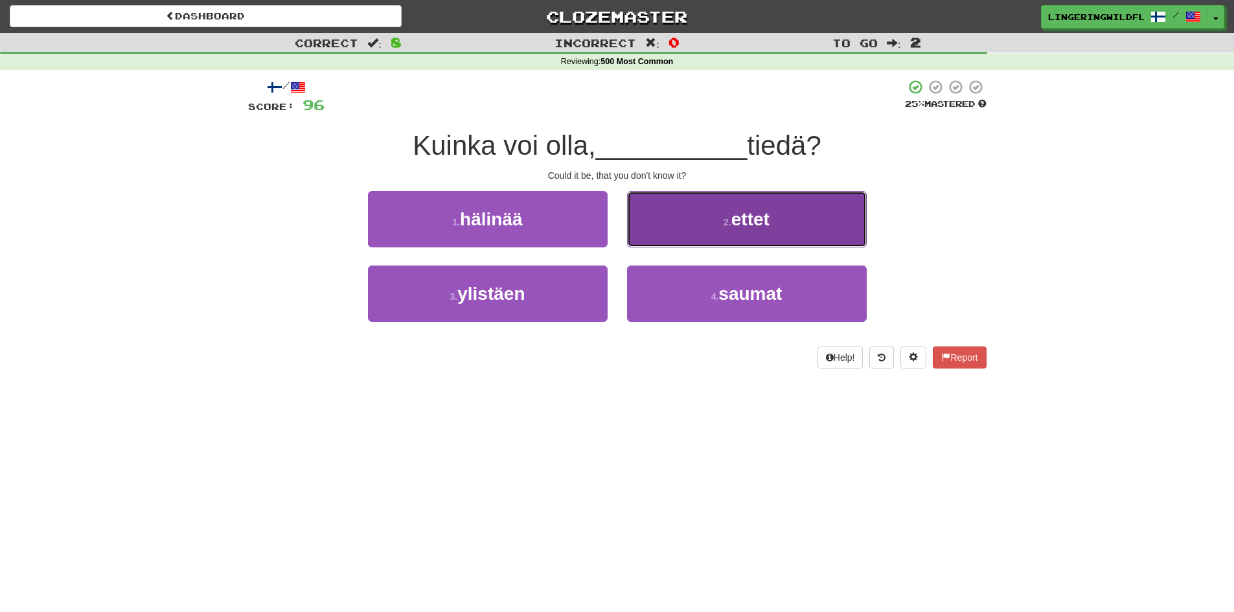
click at [706, 231] on button "2 . ettet" at bounding box center [747, 219] width 240 height 56
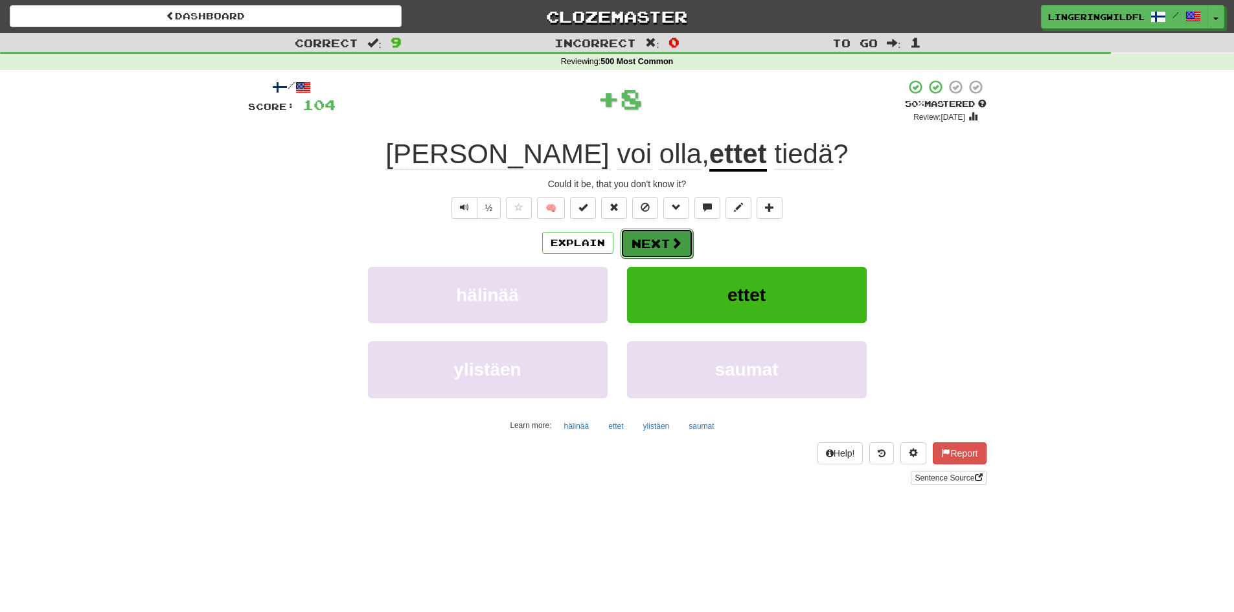
click at [654, 243] on button "Next" at bounding box center [656, 244] width 73 height 30
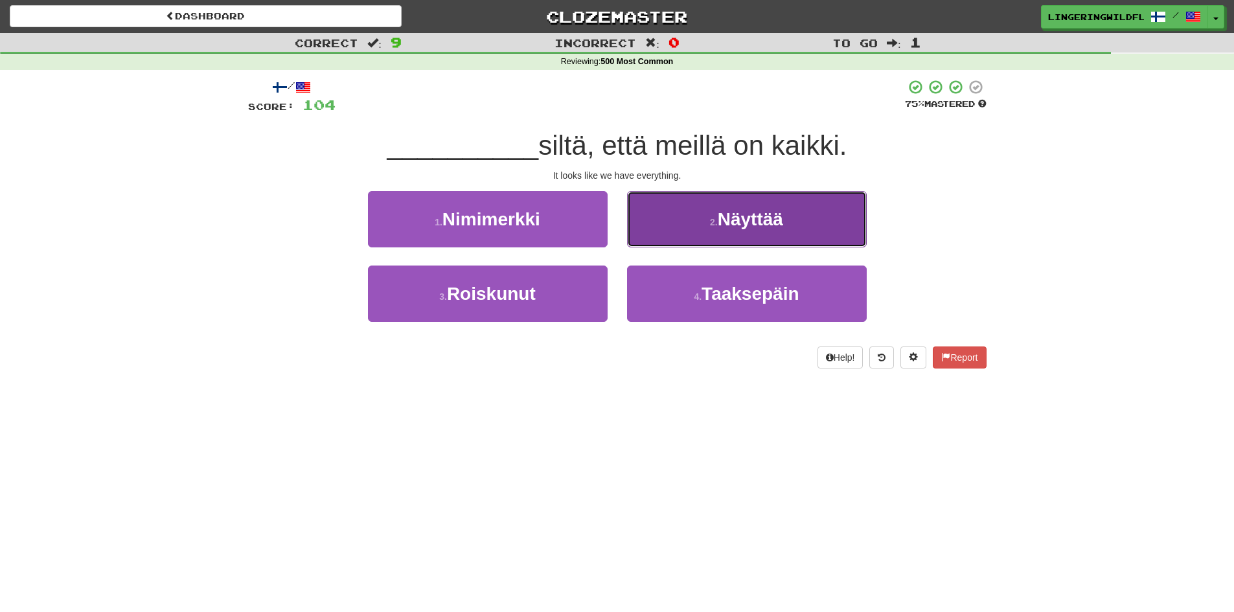
click at [710, 227] on small "2 ." at bounding box center [714, 222] width 8 height 10
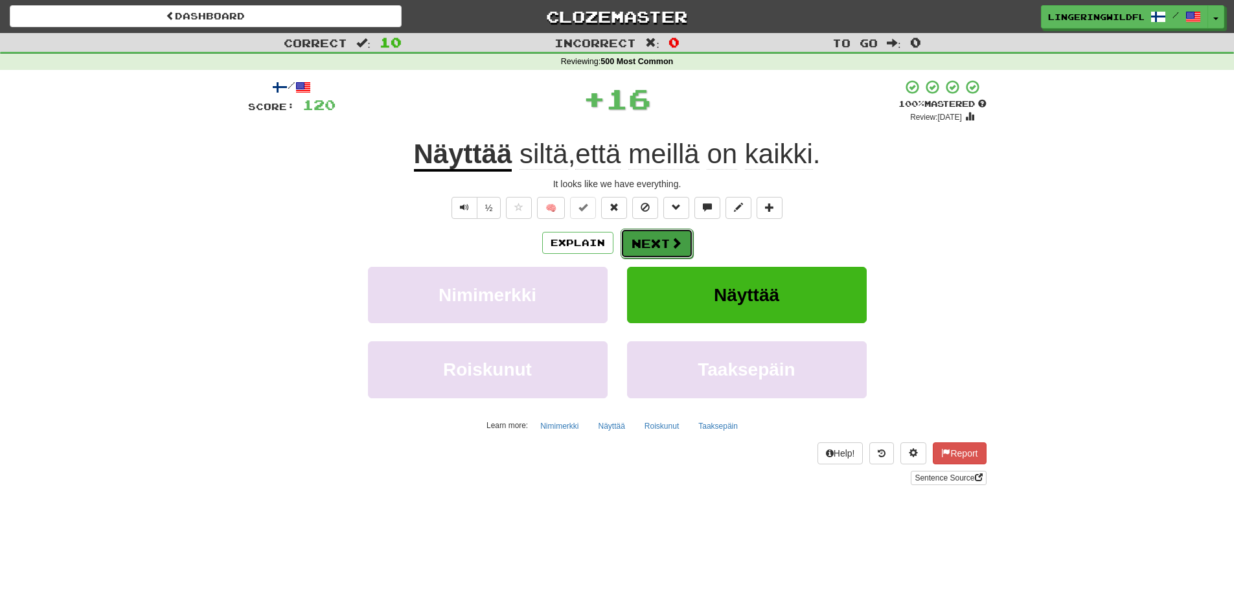
click at [683, 235] on button "Next" at bounding box center [656, 244] width 73 height 30
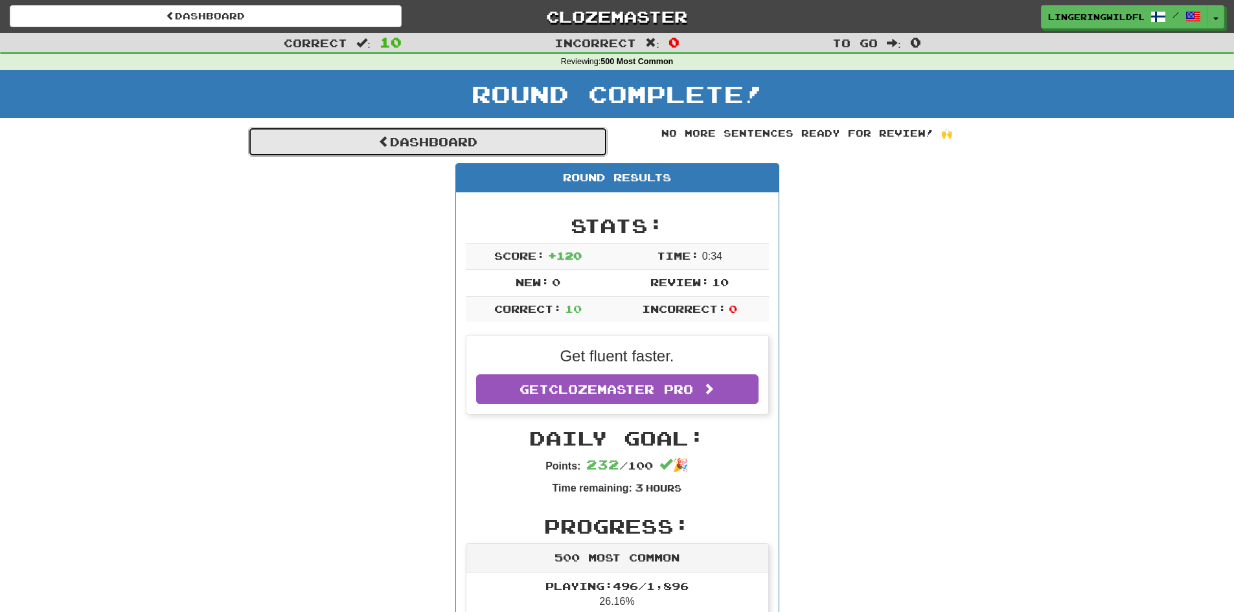
click at [569, 149] on link "Dashboard" at bounding box center [427, 142] width 359 height 30
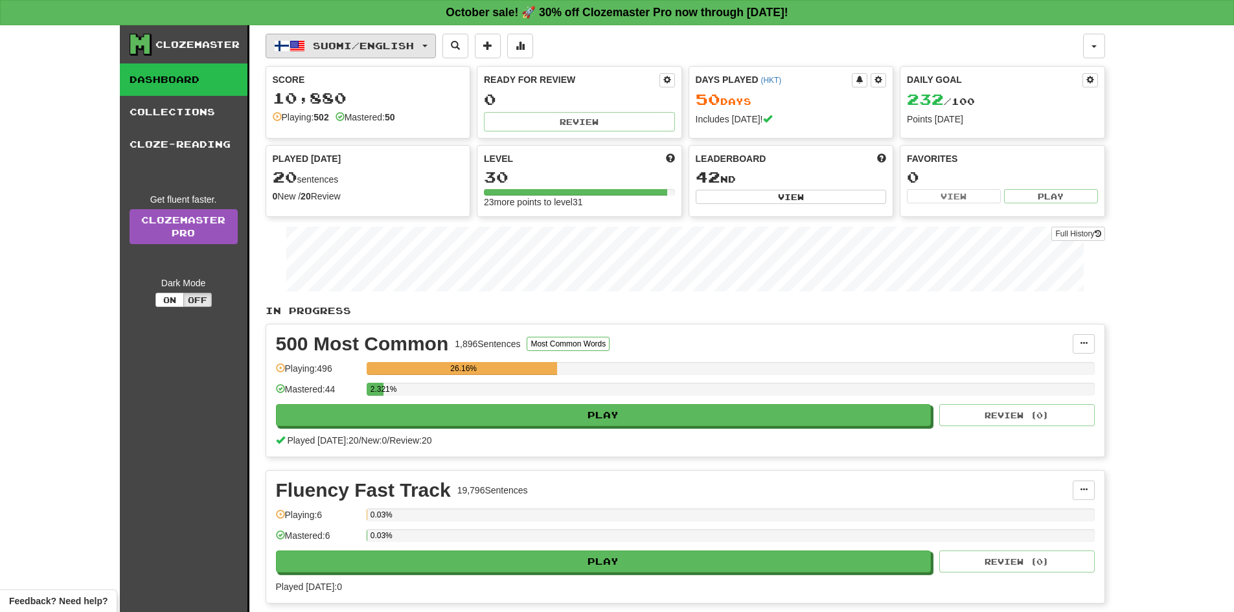
click at [370, 47] on span "Suomi / English" at bounding box center [363, 45] width 101 height 11
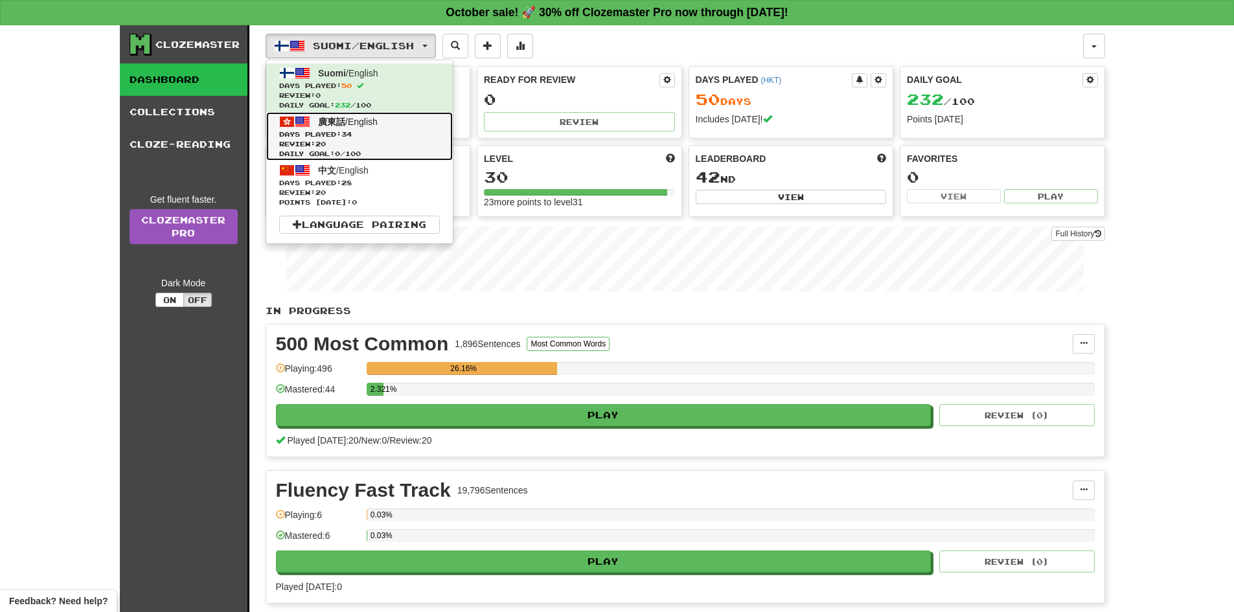
click at [396, 135] on span "Days Played: 34" at bounding box center [359, 135] width 161 height 10
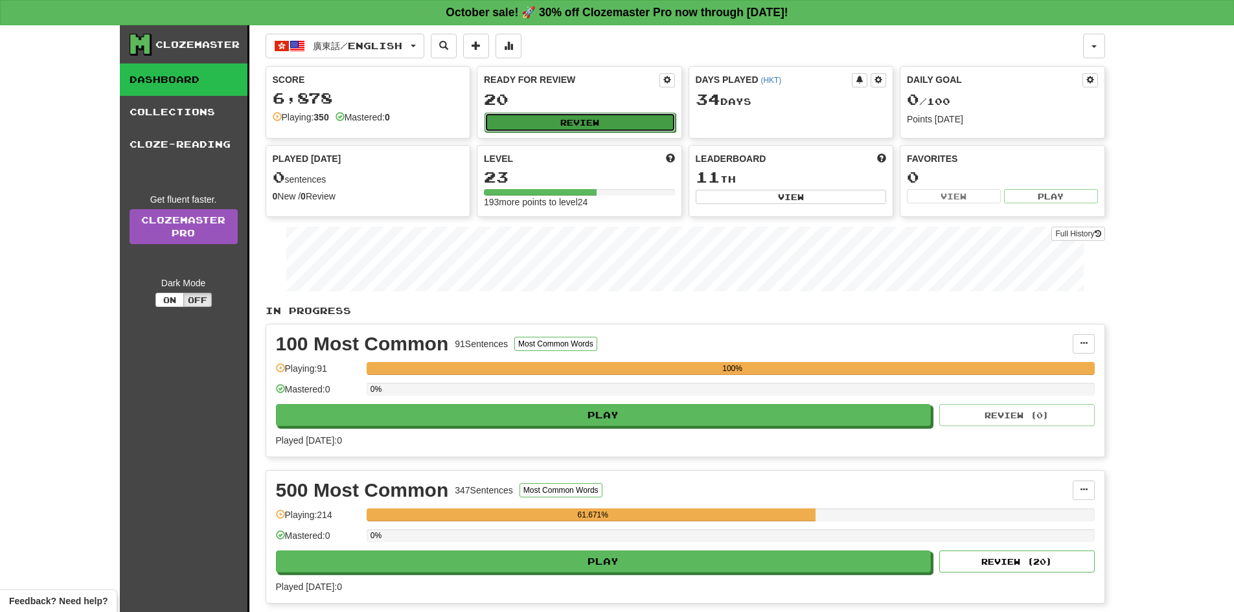
click at [500, 122] on button "Review" at bounding box center [579, 122] width 191 height 19
select select "**"
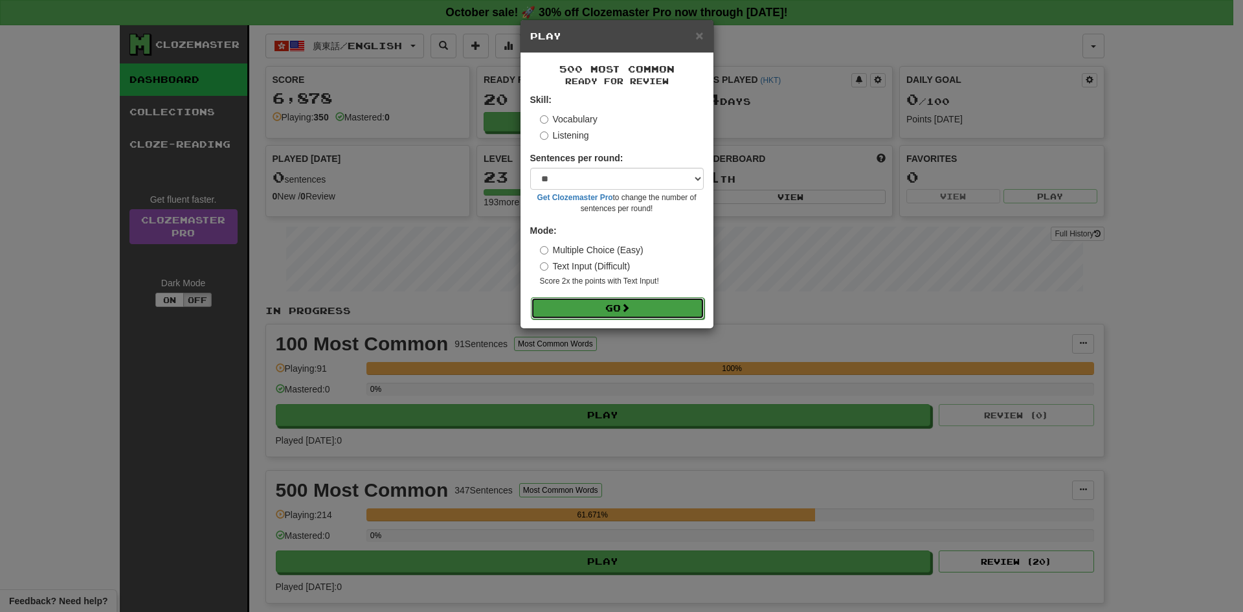
click at [571, 310] on button "Go" at bounding box center [618, 308] width 174 height 22
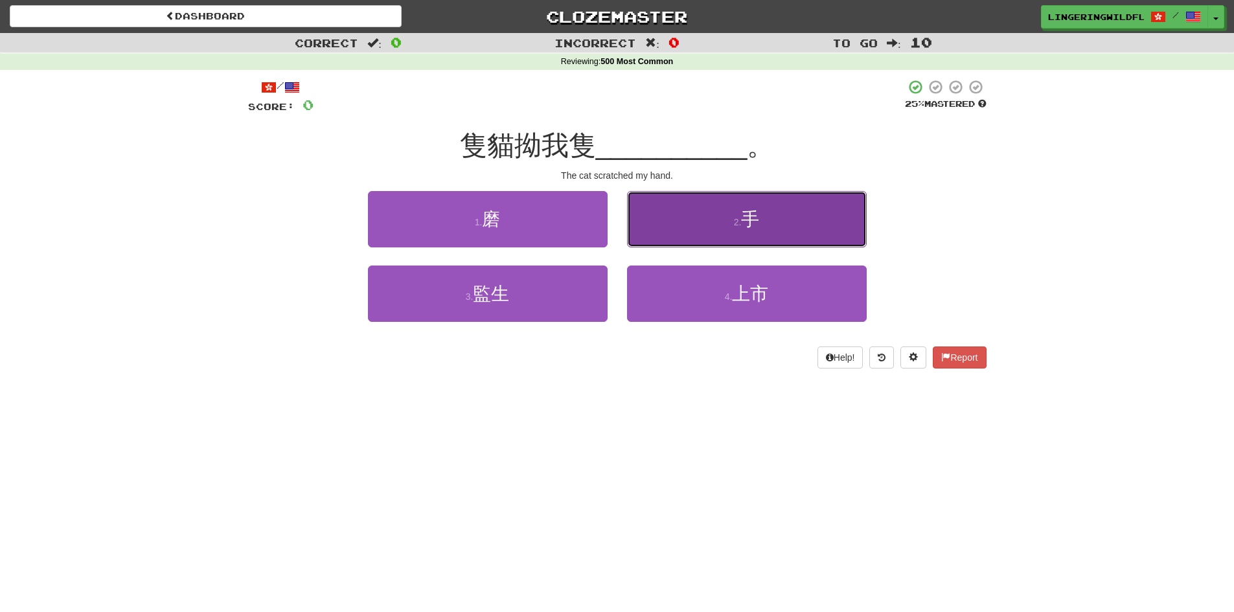
click at [689, 223] on button "2 . 手" at bounding box center [747, 219] width 240 height 56
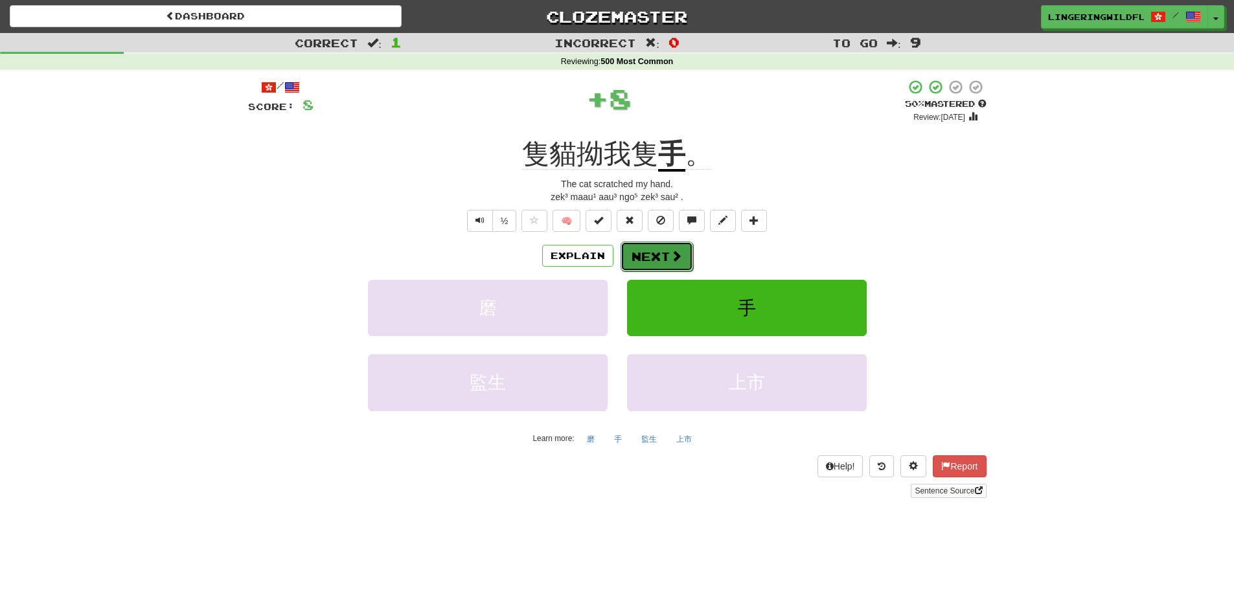
click at [660, 253] on button "Next" at bounding box center [656, 257] width 73 height 30
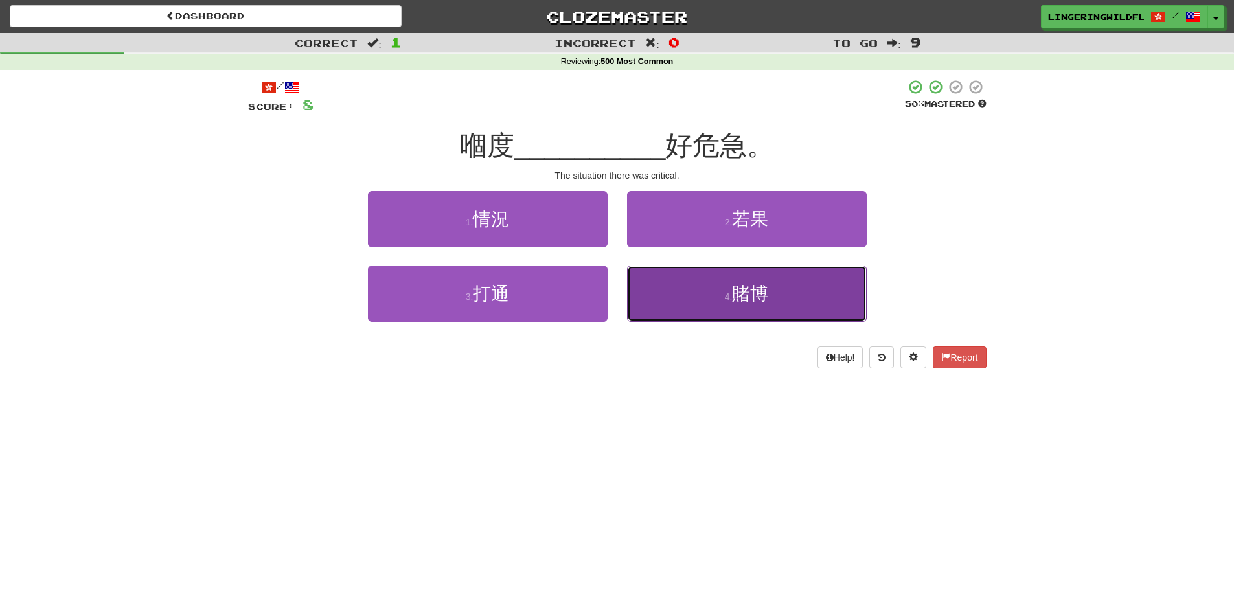
click at [776, 291] on button "4 . 賭博" at bounding box center [747, 293] width 240 height 56
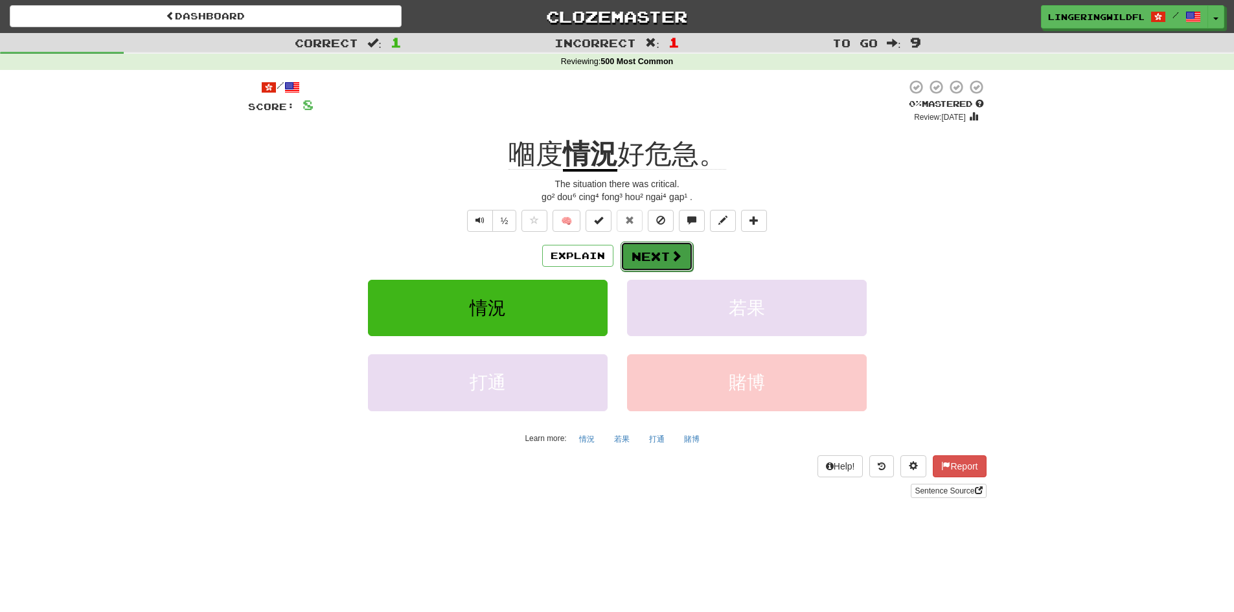
click at [645, 253] on button "Next" at bounding box center [656, 257] width 73 height 30
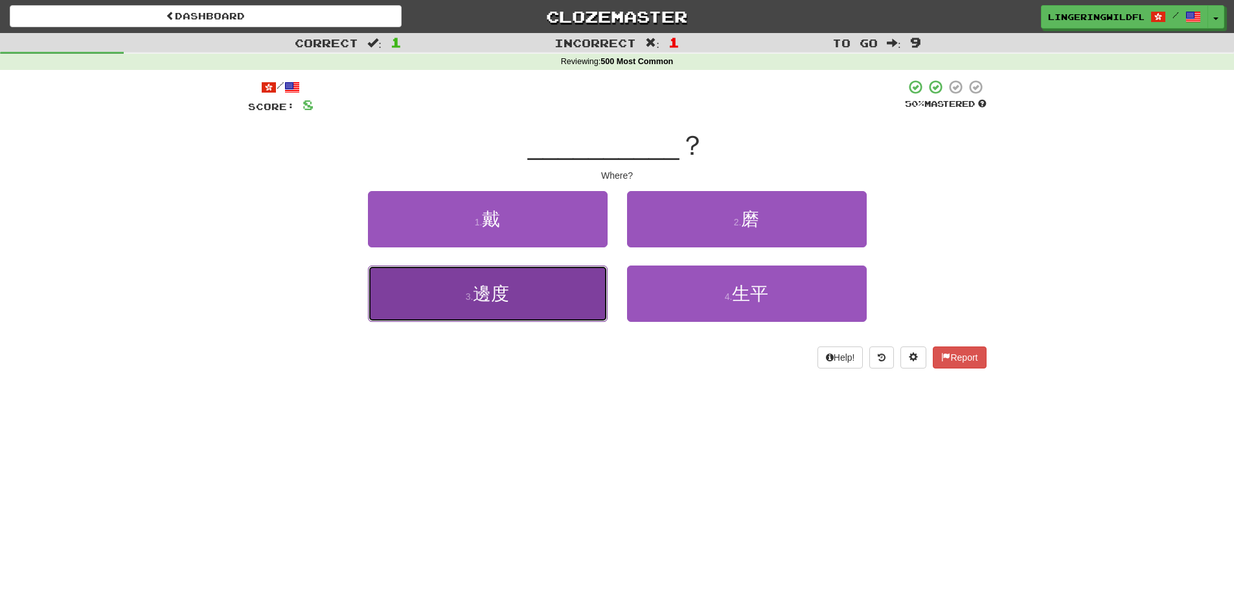
click at [517, 284] on button "3 . 邊度" at bounding box center [488, 293] width 240 height 56
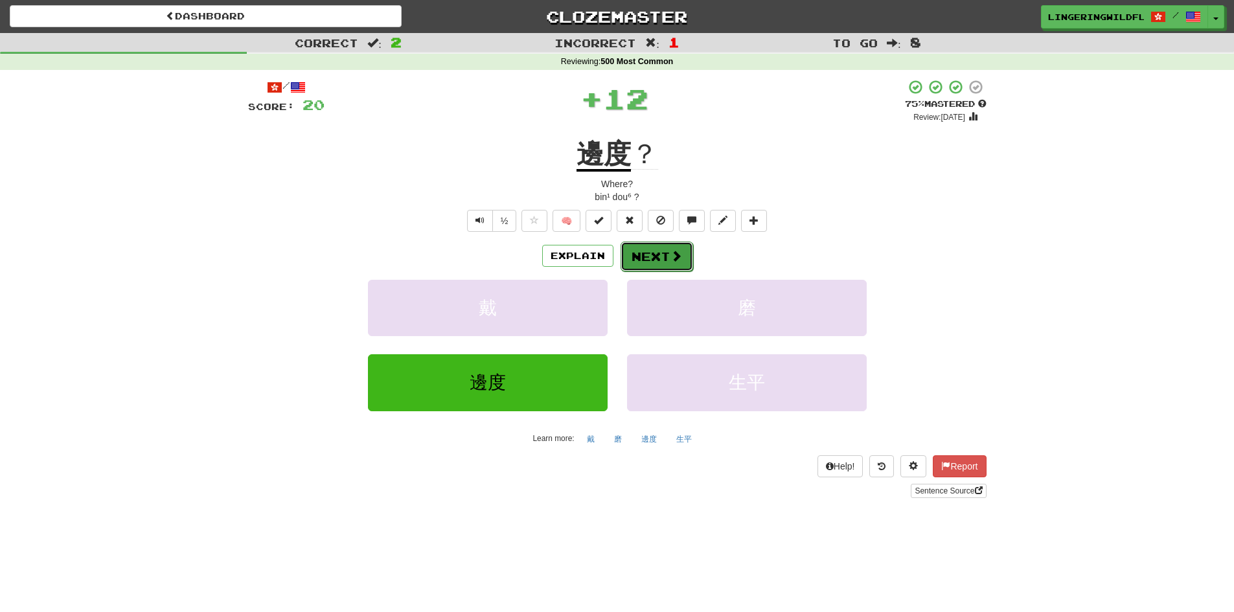
click at [664, 249] on button "Next" at bounding box center [656, 257] width 73 height 30
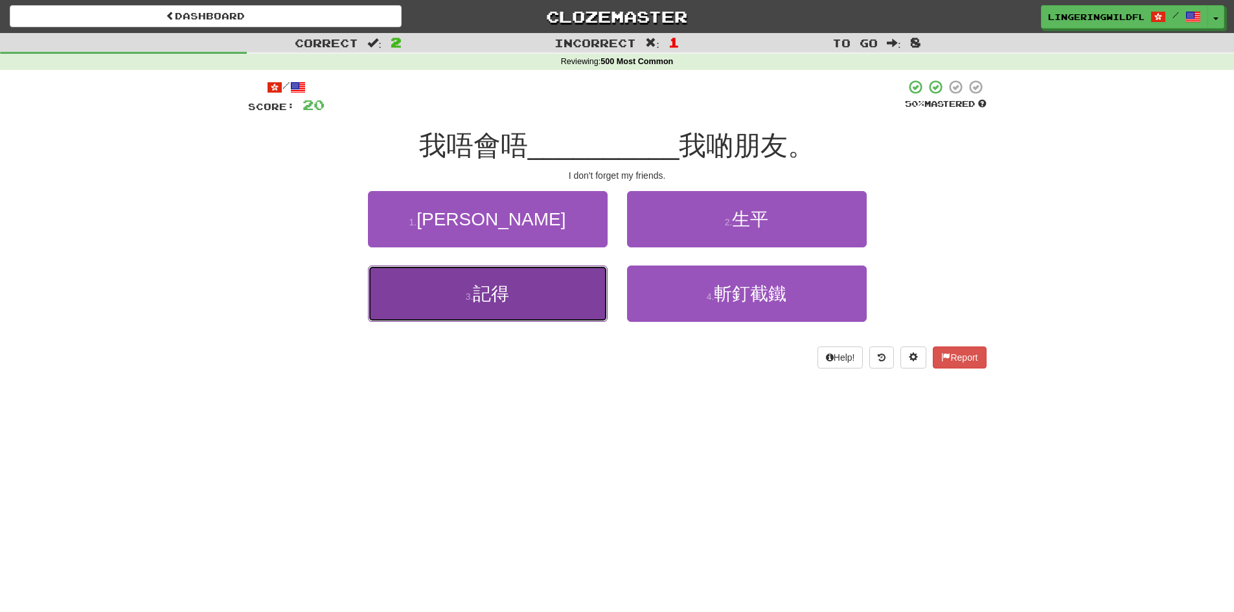
click at [493, 300] on span "記得" at bounding box center [491, 294] width 36 height 20
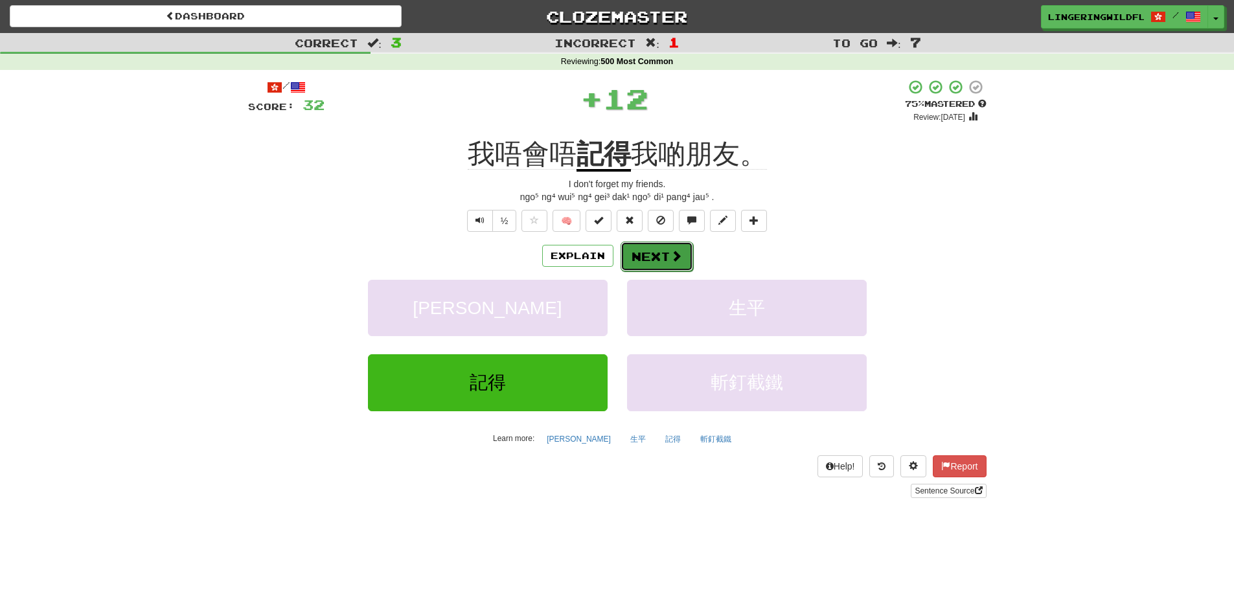
click at [684, 249] on button "Next" at bounding box center [656, 257] width 73 height 30
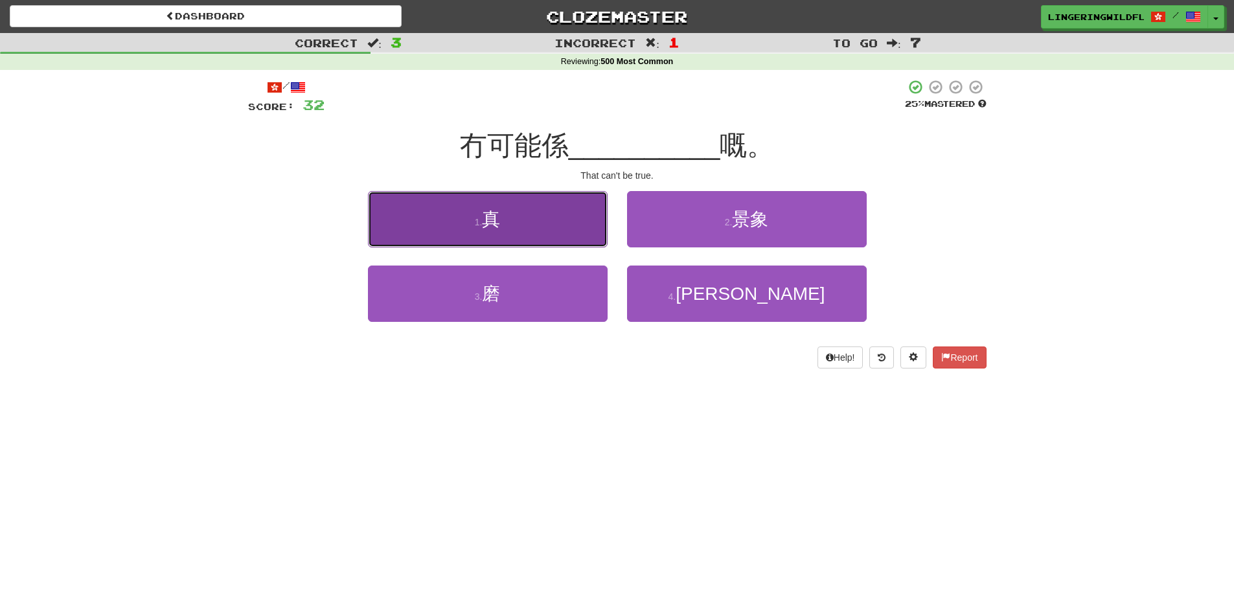
click at [497, 223] on span "真" at bounding box center [491, 219] width 18 height 20
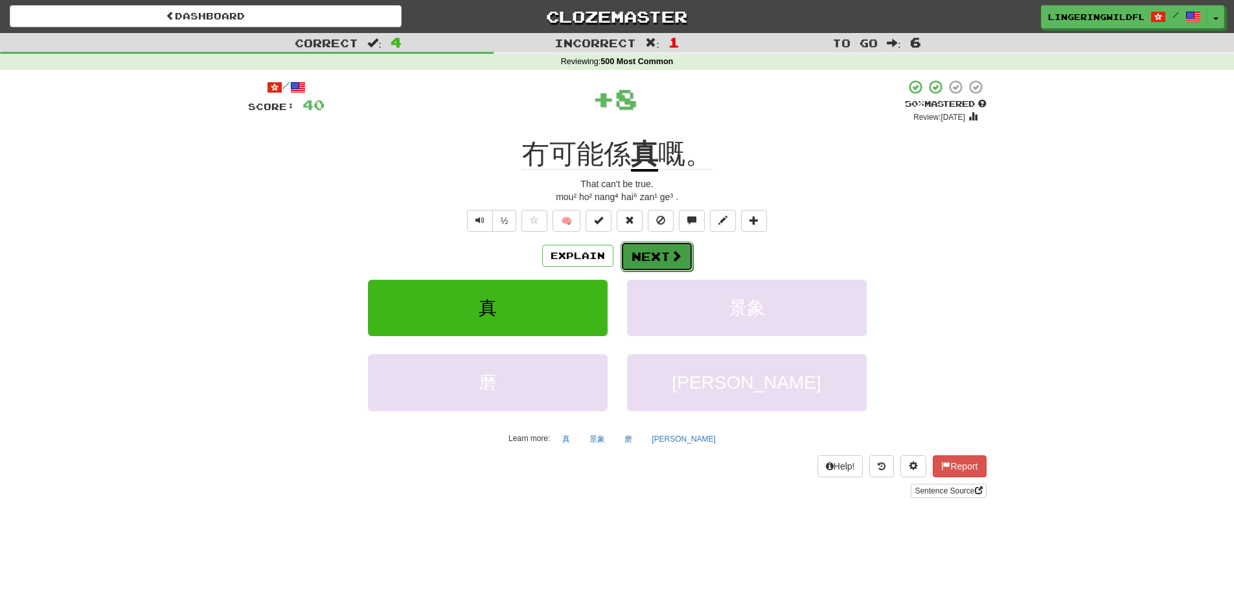
click at [661, 254] on button "Next" at bounding box center [656, 257] width 73 height 30
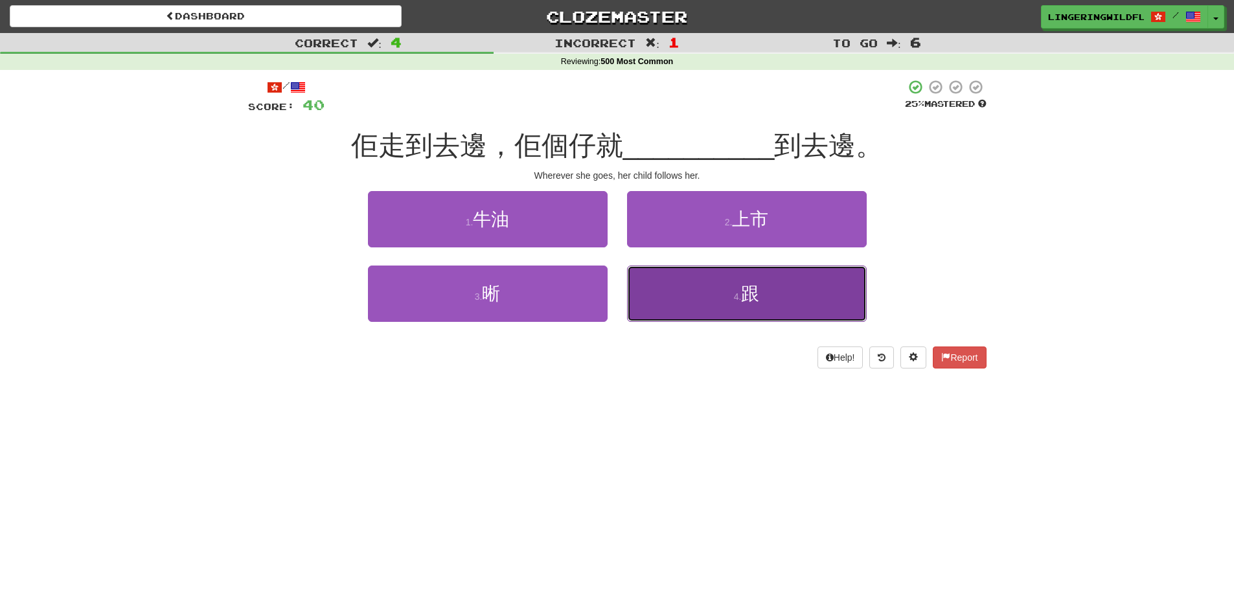
click at [692, 280] on button "4 . 跟" at bounding box center [747, 293] width 240 height 56
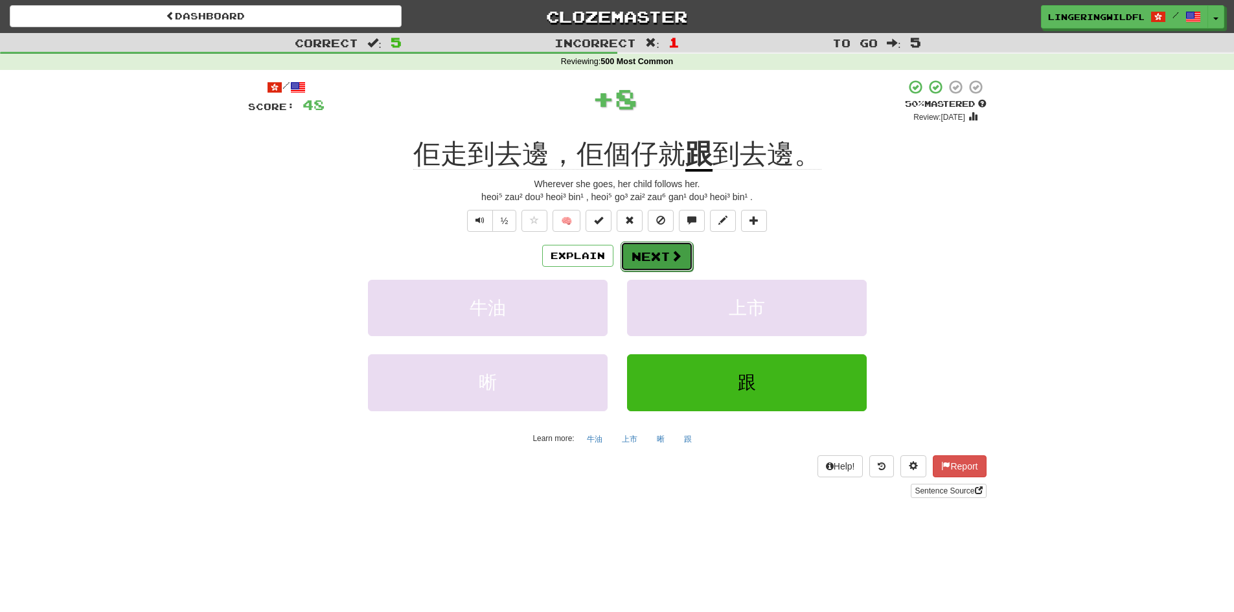
click at [674, 245] on button "Next" at bounding box center [656, 257] width 73 height 30
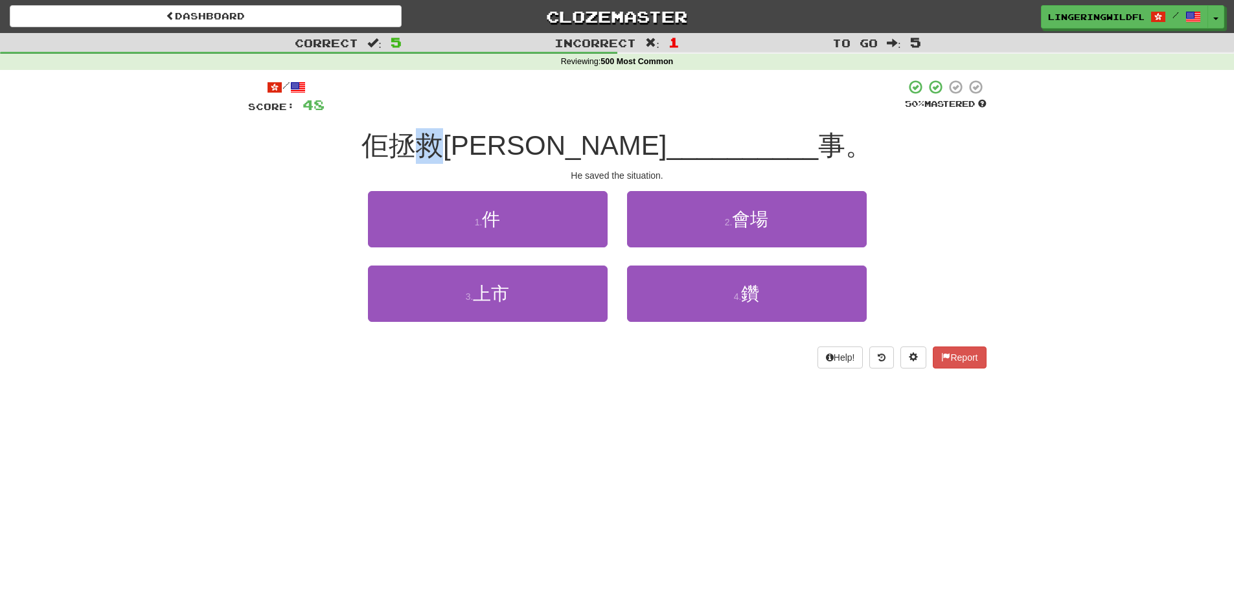
drag, startPoint x: 512, startPoint y: 146, endPoint x: 549, endPoint y: 143, distance: 37.0
click at [549, 143] on span "佢拯救咗" at bounding box center [513, 145] width 305 height 30
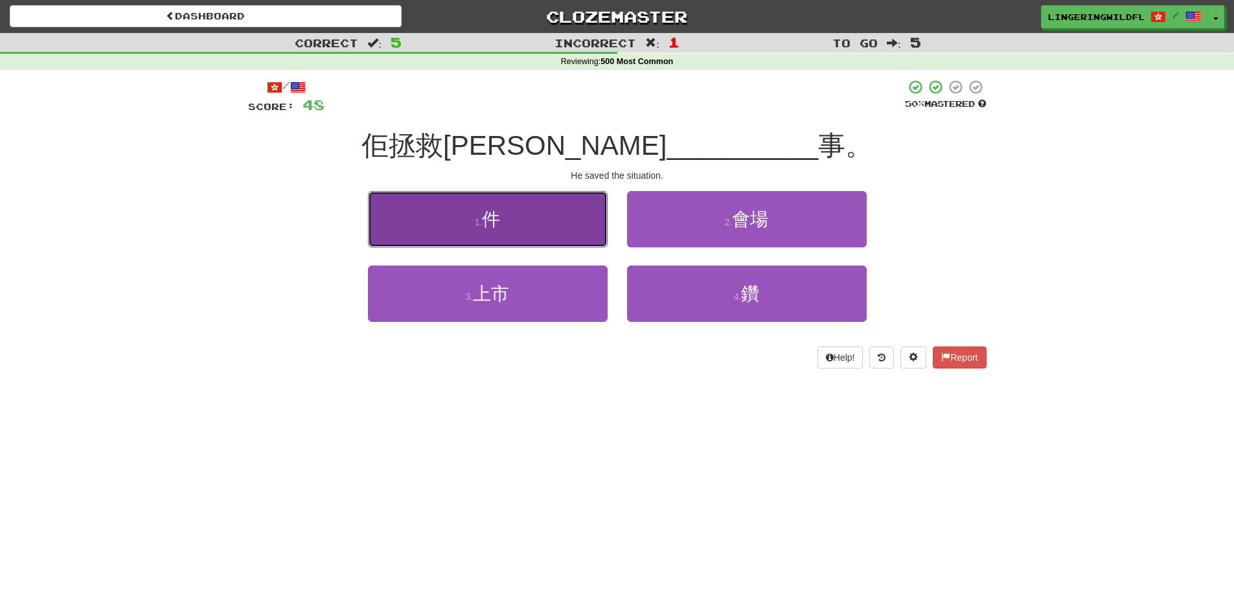
click at [558, 220] on button "1 . 件" at bounding box center [488, 219] width 240 height 56
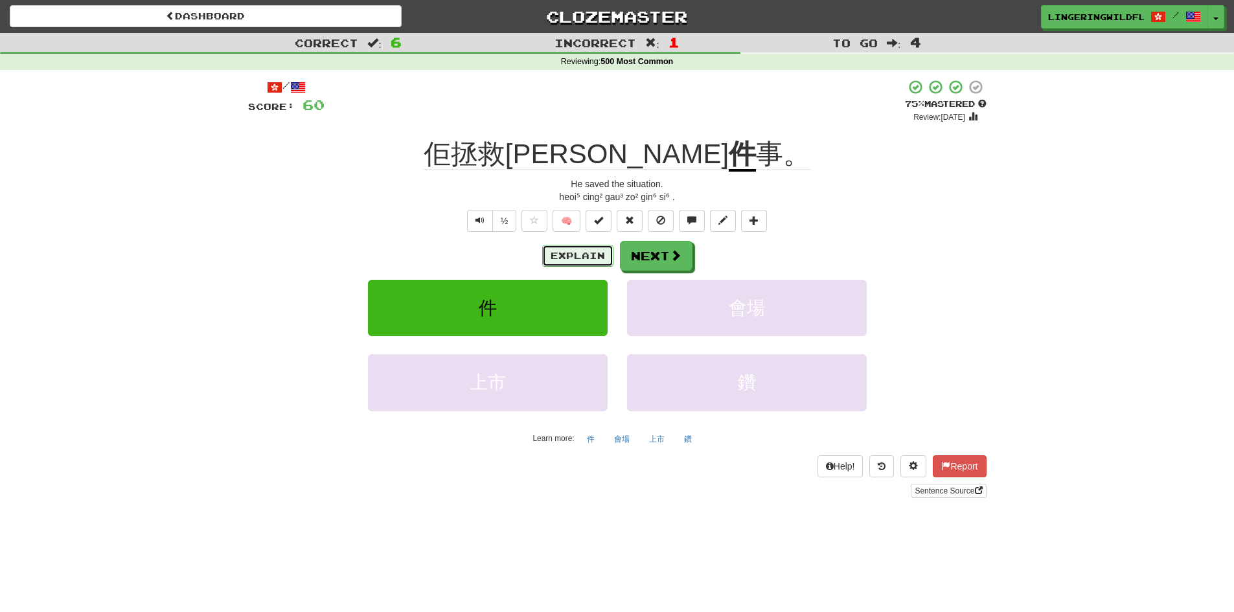
click at [591, 262] on button "Explain" at bounding box center [577, 256] width 71 height 22
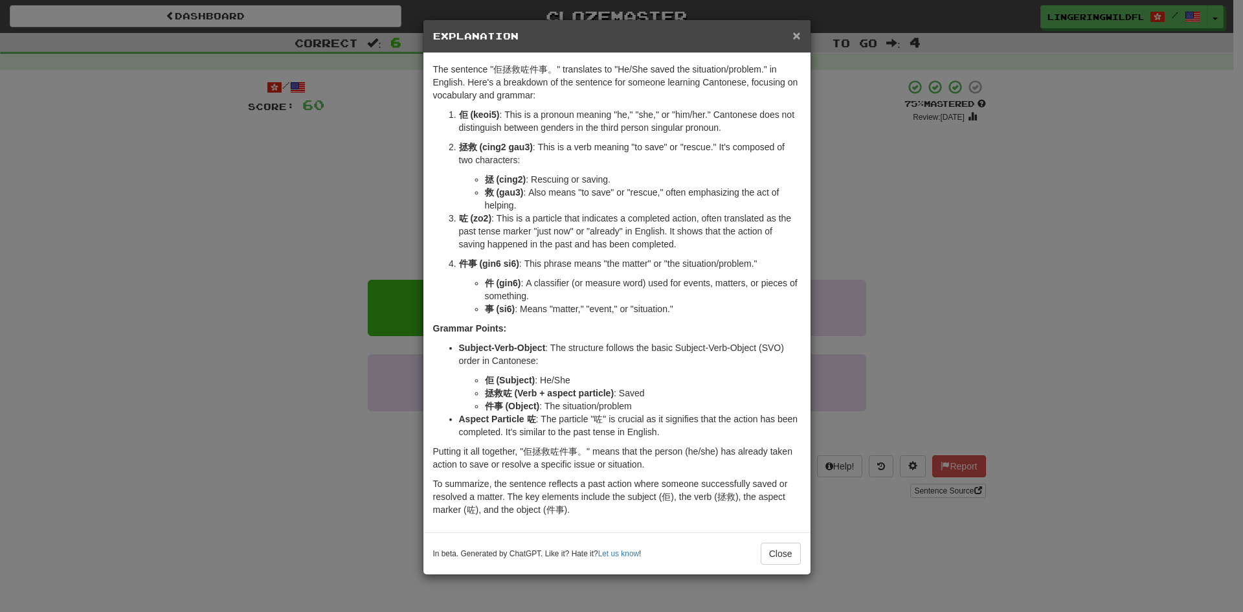
click at [793, 38] on span "×" at bounding box center [797, 35] width 8 height 15
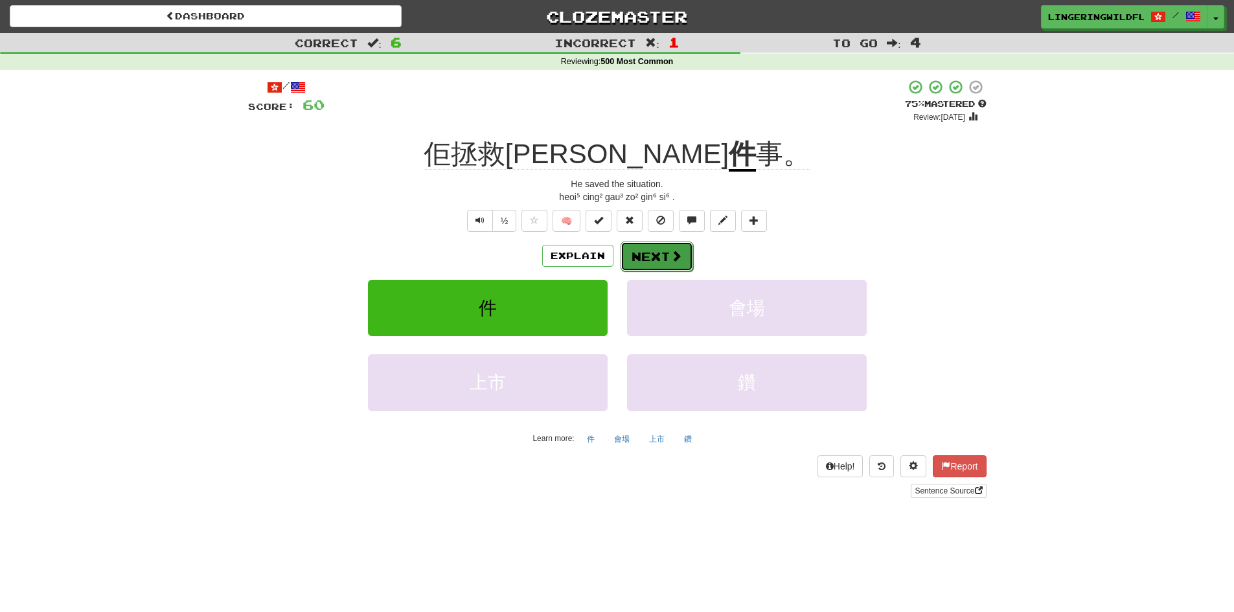
click at [660, 243] on button "Next" at bounding box center [656, 257] width 73 height 30
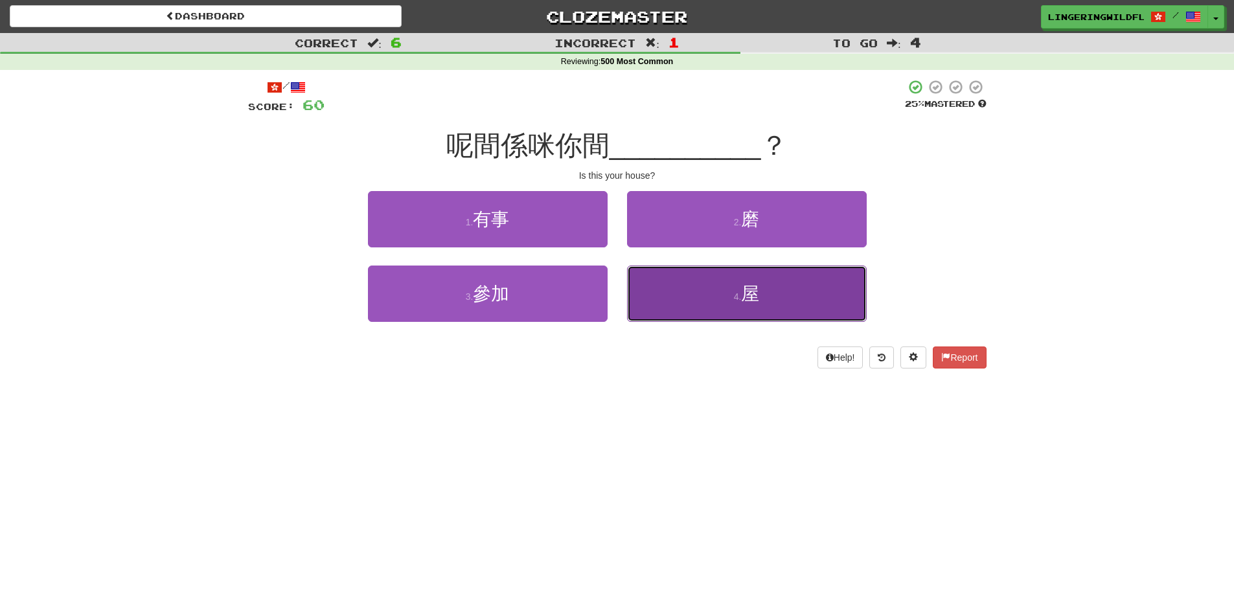
click at [695, 294] on button "4 . 屋" at bounding box center [747, 293] width 240 height 56
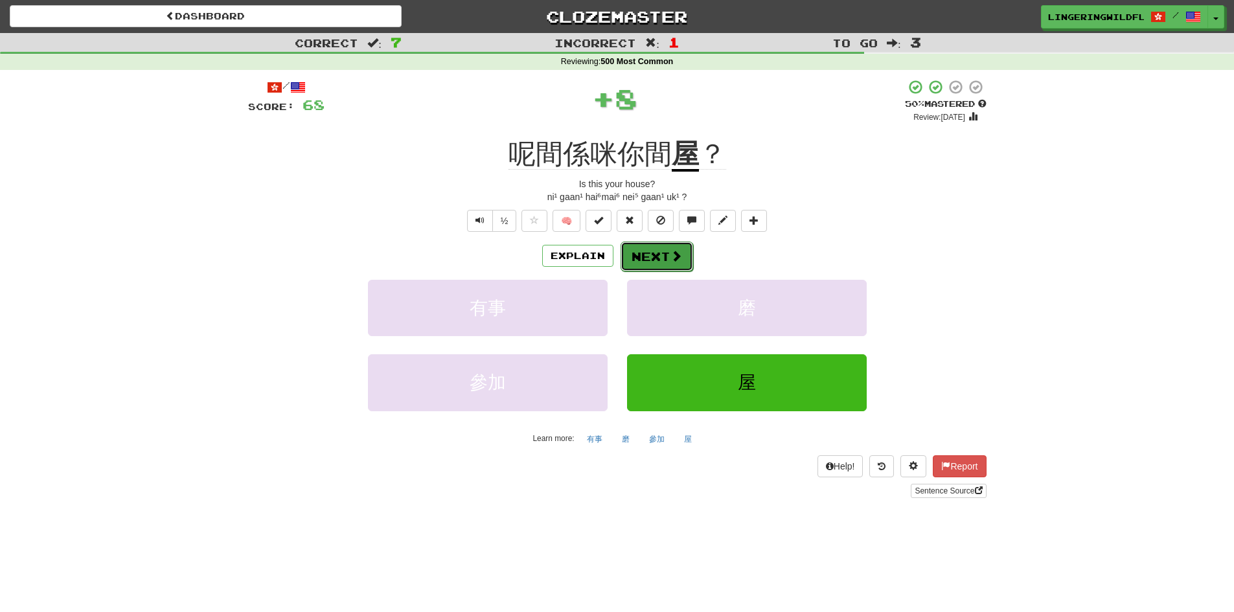
click at [670, 255] on span at bounding box center [676, 256] width 12 height 12
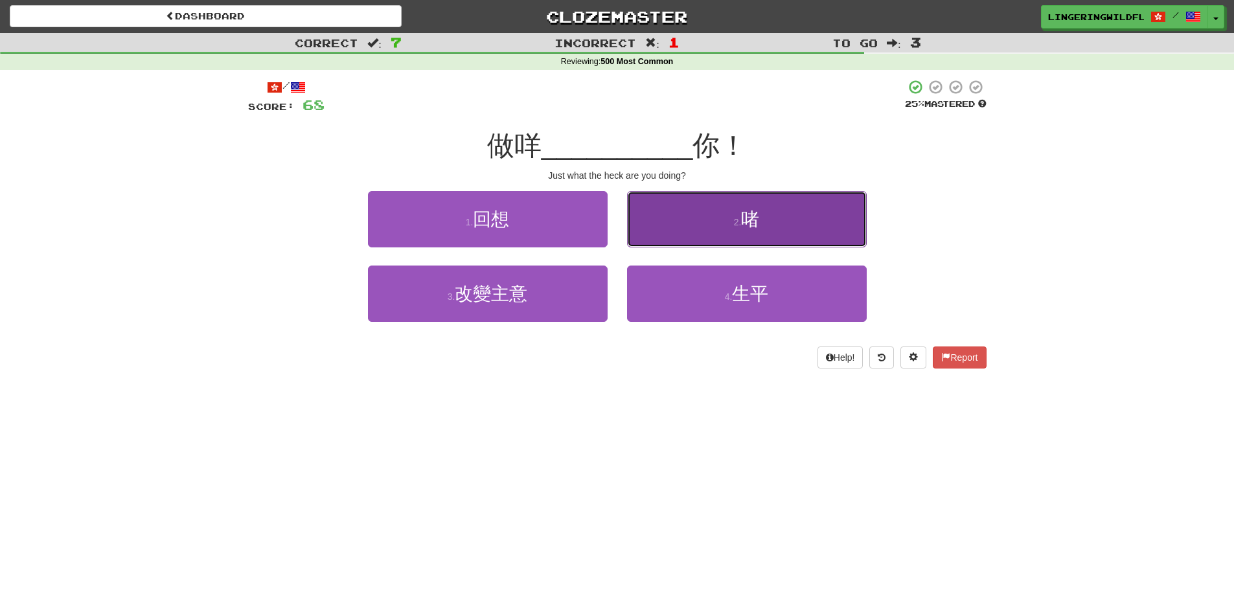
click at [771, 236] on button "2 . 啫" at bounding box center [747, 219] width 240 height 56
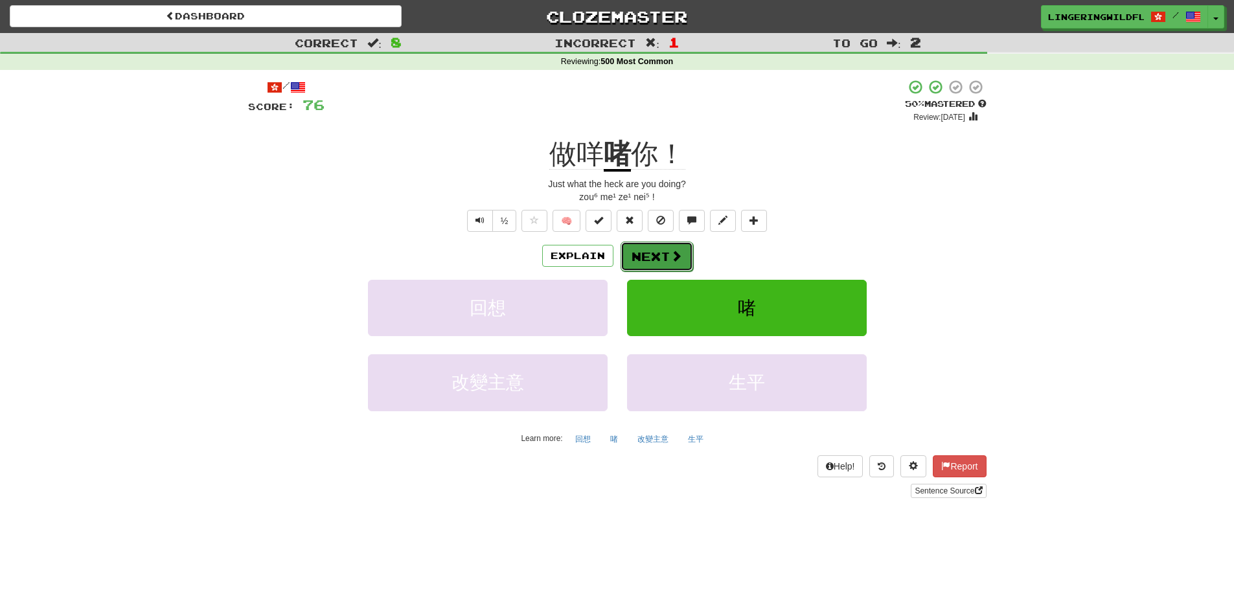
click at [643, 254] on button "Next" at bounding box center [656, 257] width 73 height 30
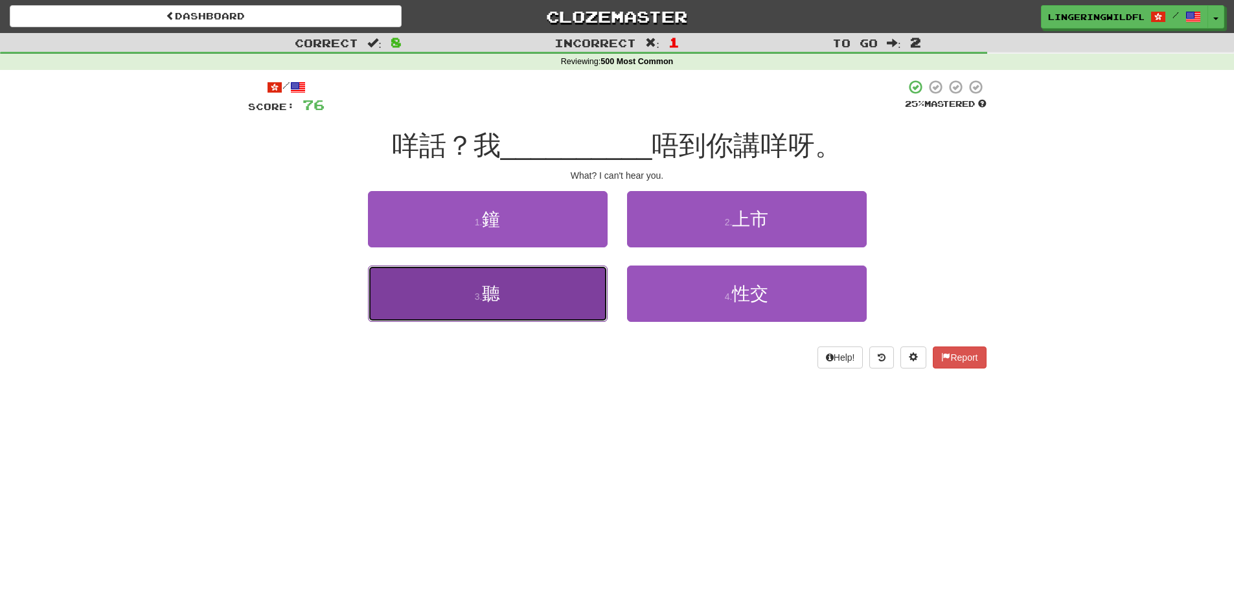
click at [530, 310] on button "3 . 聽" at bounding box center [488, 293] width 240 height 56
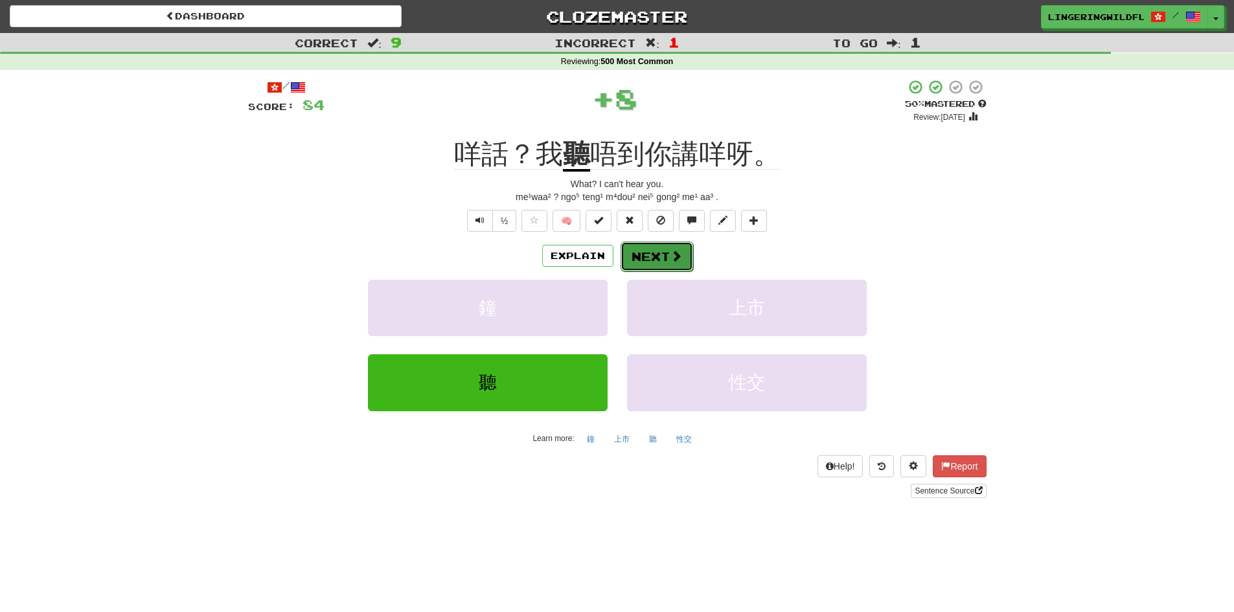
click at [647, 256] on button "Next" at bounding box center [656, 257] width 73 height 30
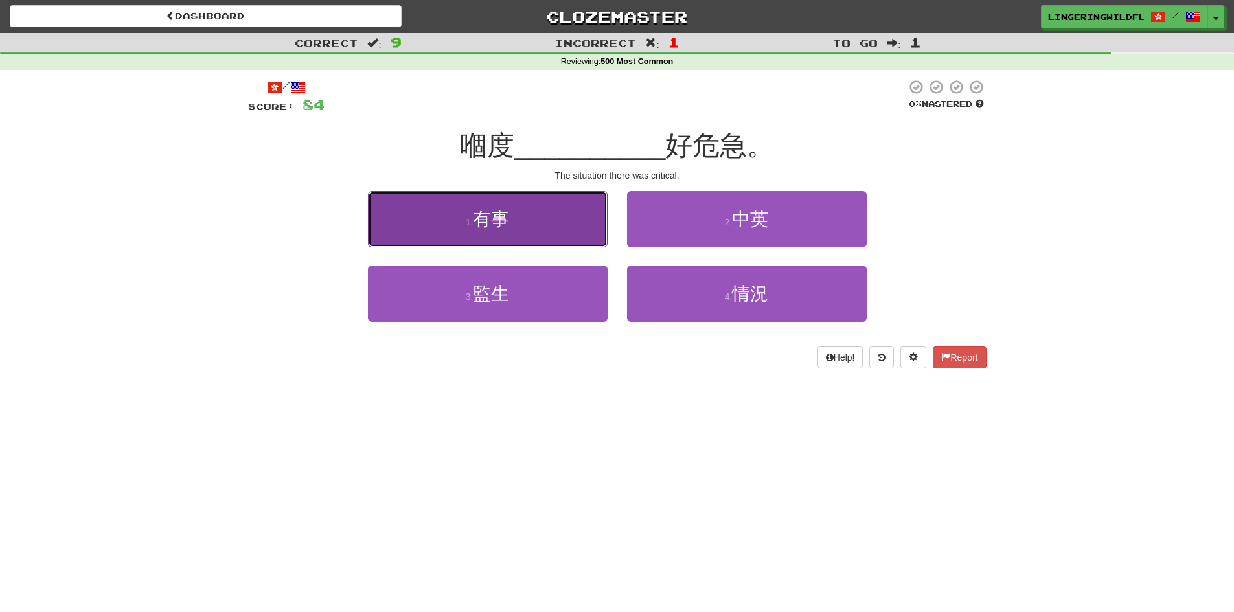
click at [543, 220] on button "1 . 有事" at bounding box center [488, 219] width 240 height 56
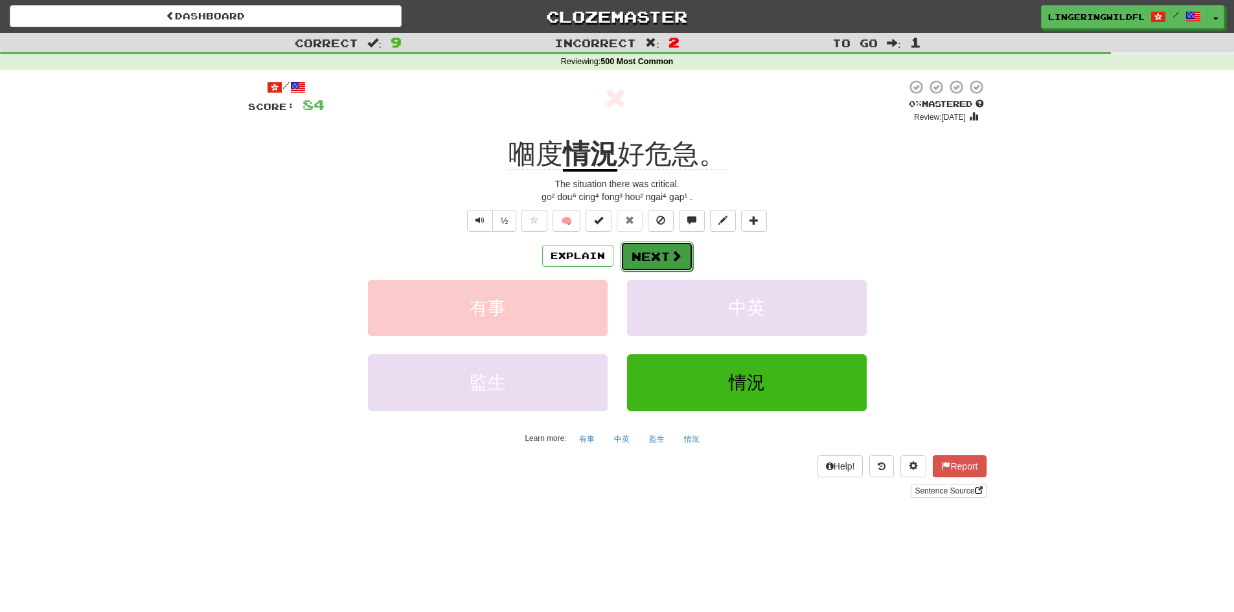
click at [655, 257] on button "Next" at bounding box center [656, 257] width 73 height 30
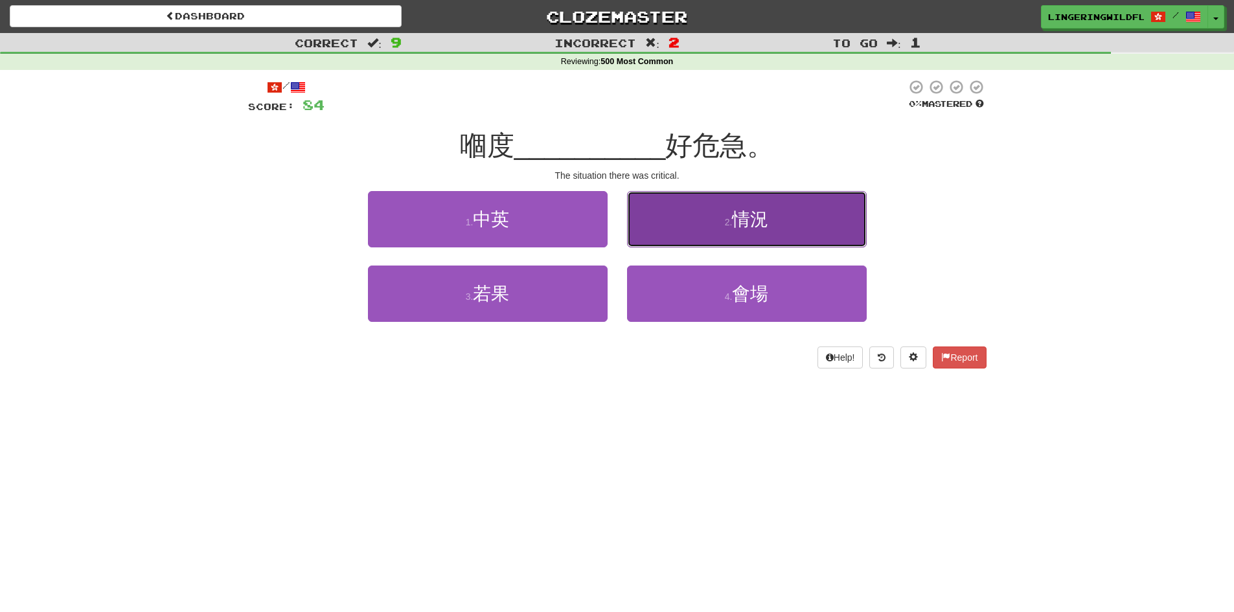
click at [738, 220] on span "情況" at bounding box center [750, 219] width 36 height 20
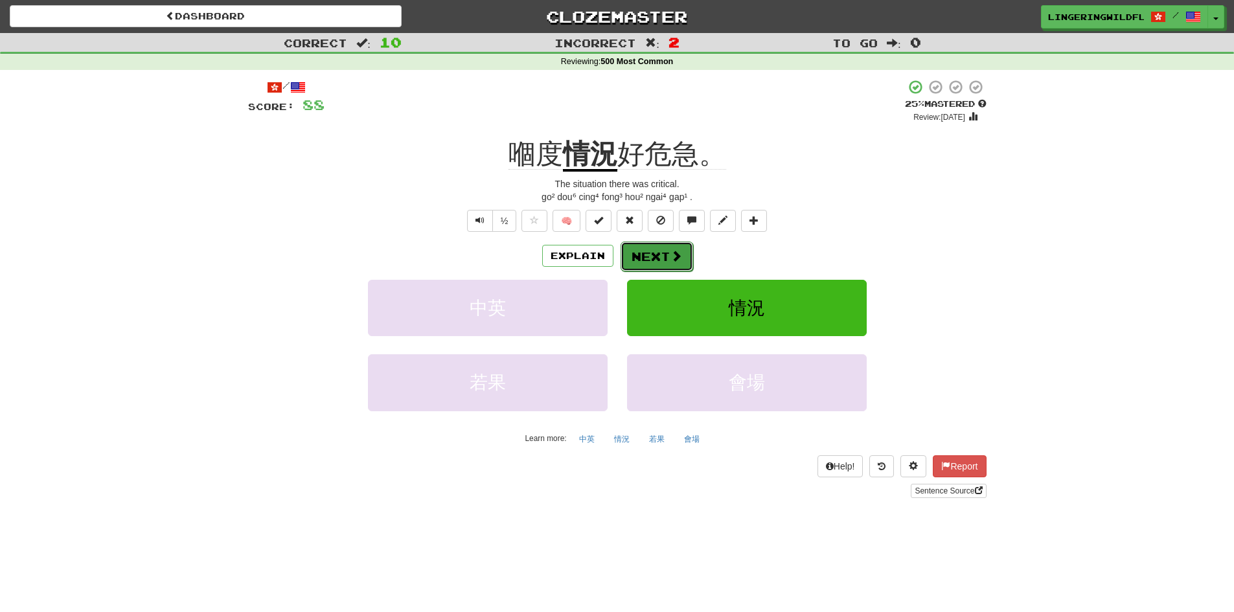
click at [644, 259] on button "Next" at bounding box center [656, 257] width 73 height 30
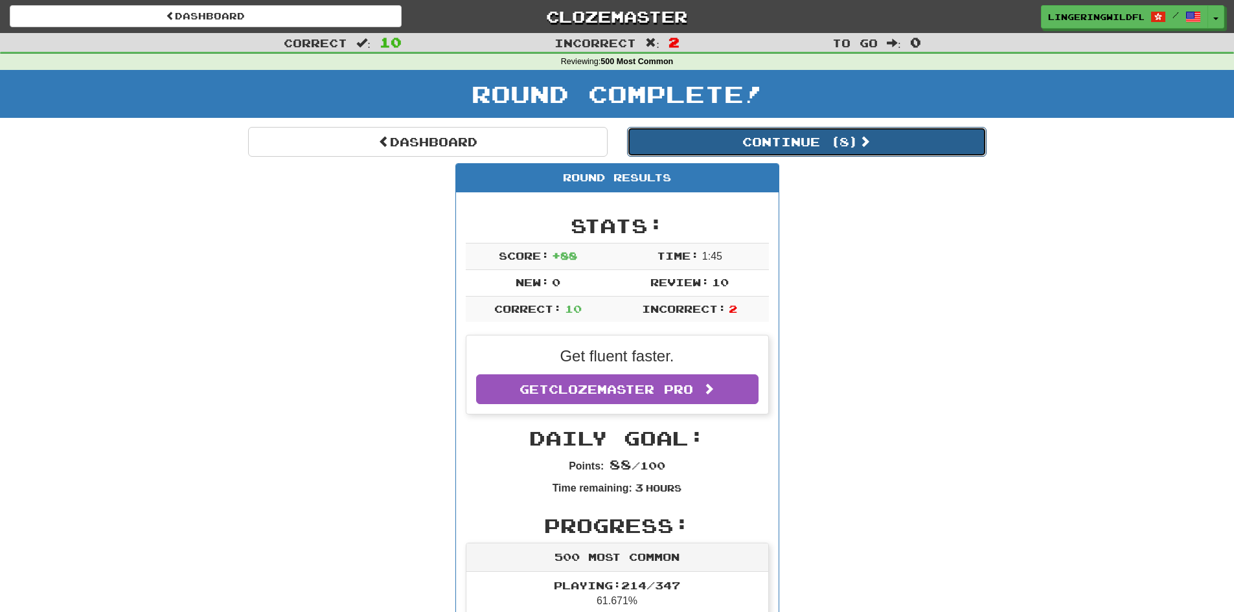
click at [766, 137] on button "Continue ( 8 )" at bounding box center [806, 142] width 359 height 30
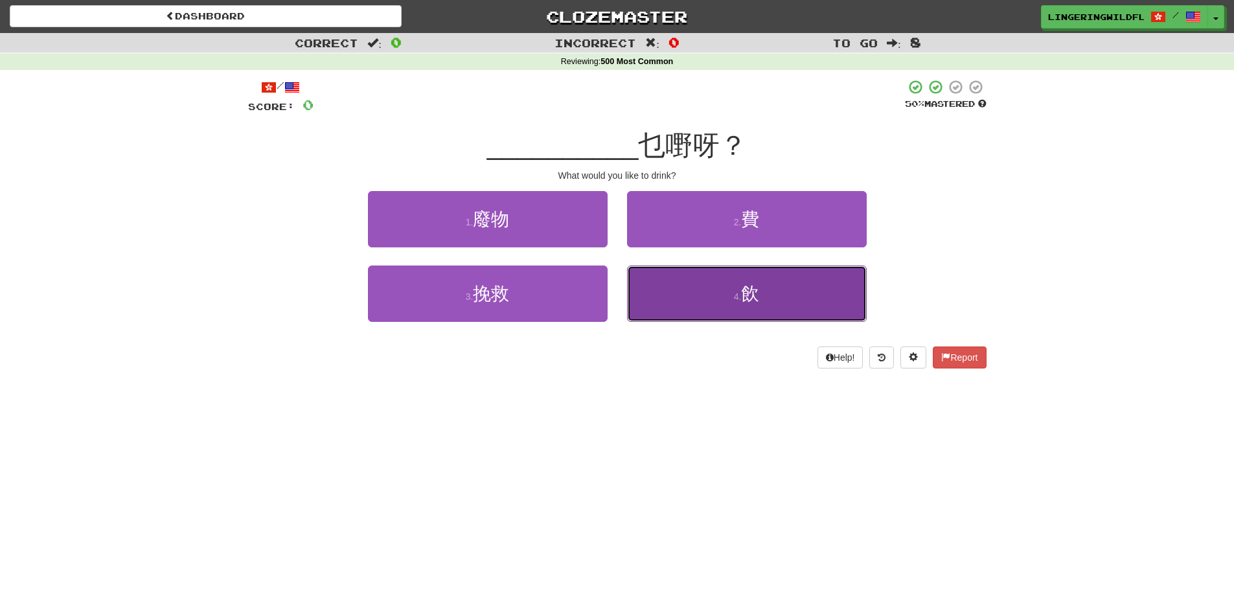
click at [718, 313] on button "4 . 飲" at bounding box center [747, 293] width 240 height 56
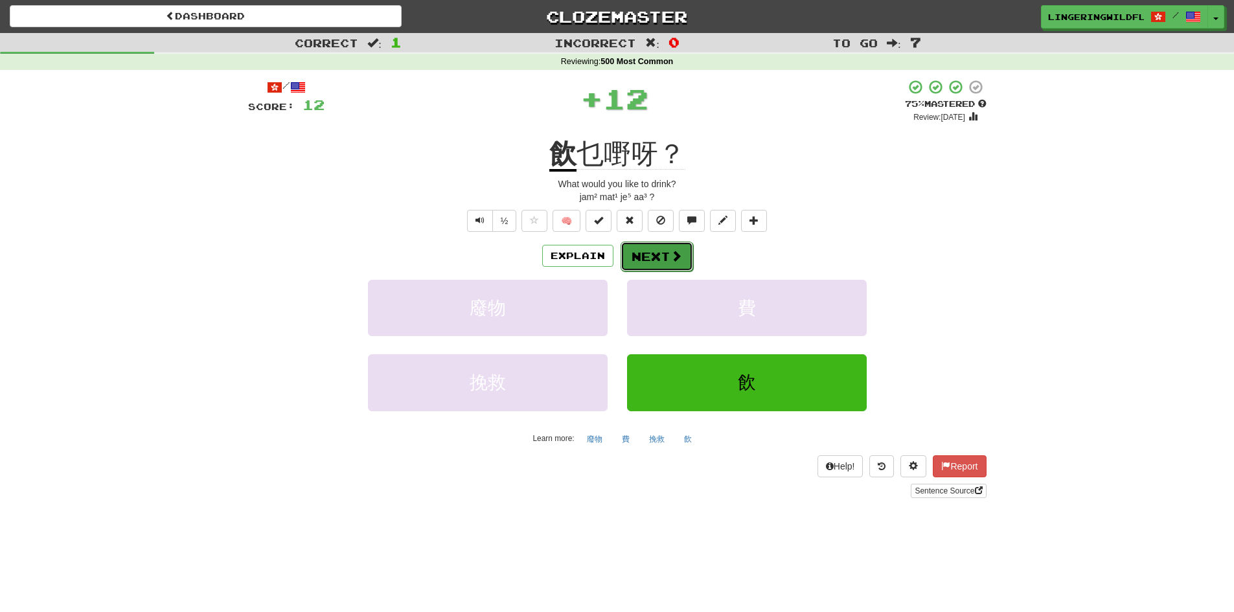
click at [660, 258] on button "Next" at bounding box center [656, 257] width 73 height 30
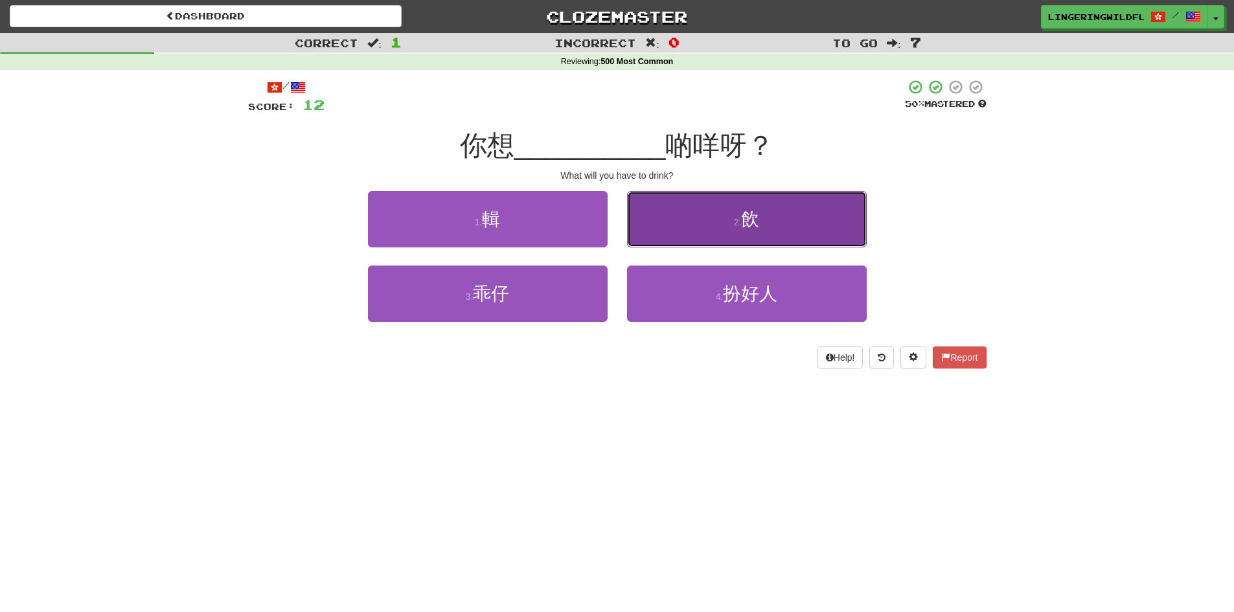
click at [688, 211] on button "2 . 飲" at bounding box center [747, 219] width 240 height 56
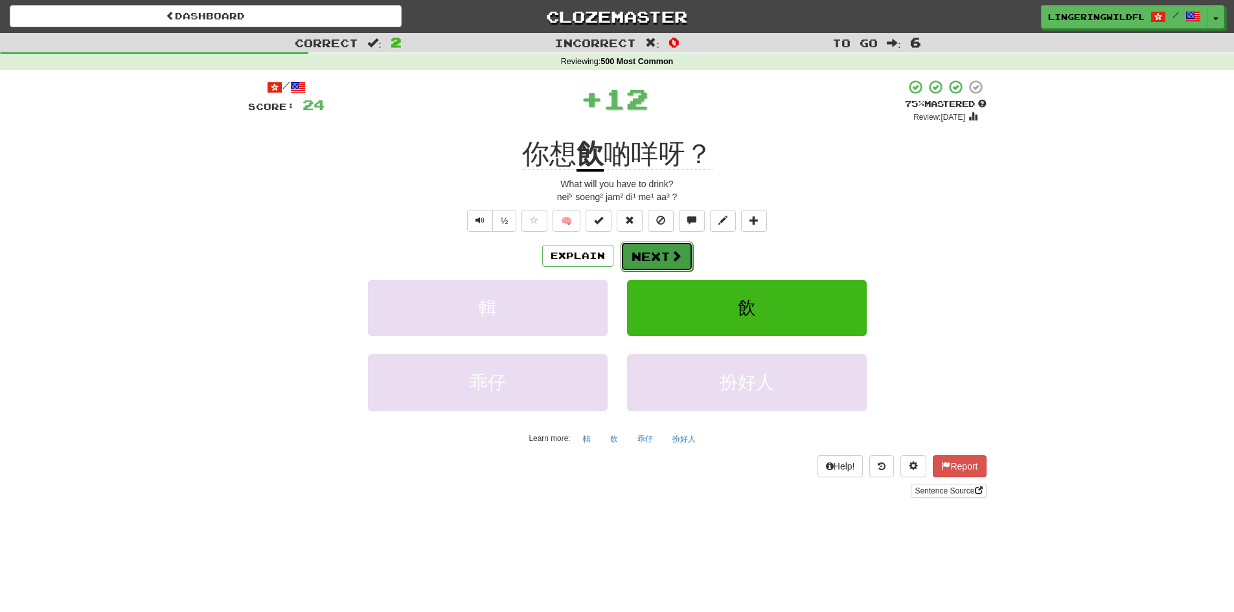
click at [657, 252] on button "Next" at bounding box center [656, 257] width 73 height 30
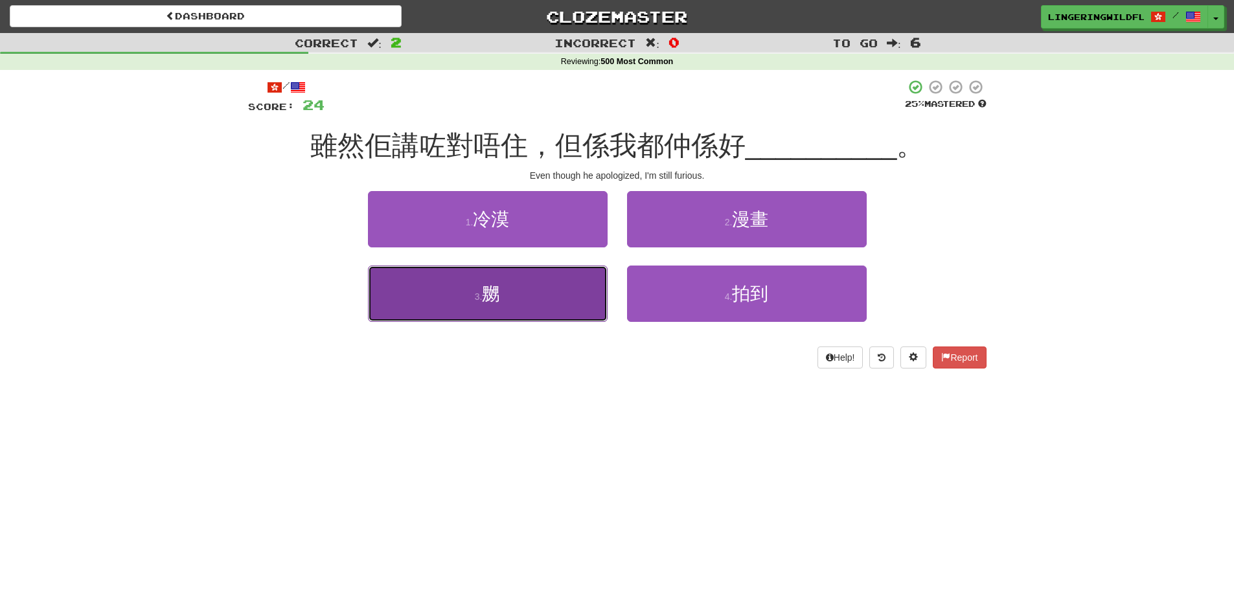
click at [506, 299] on button "3 . 嬲" at bounding box center [488, 293] width 240 height 56
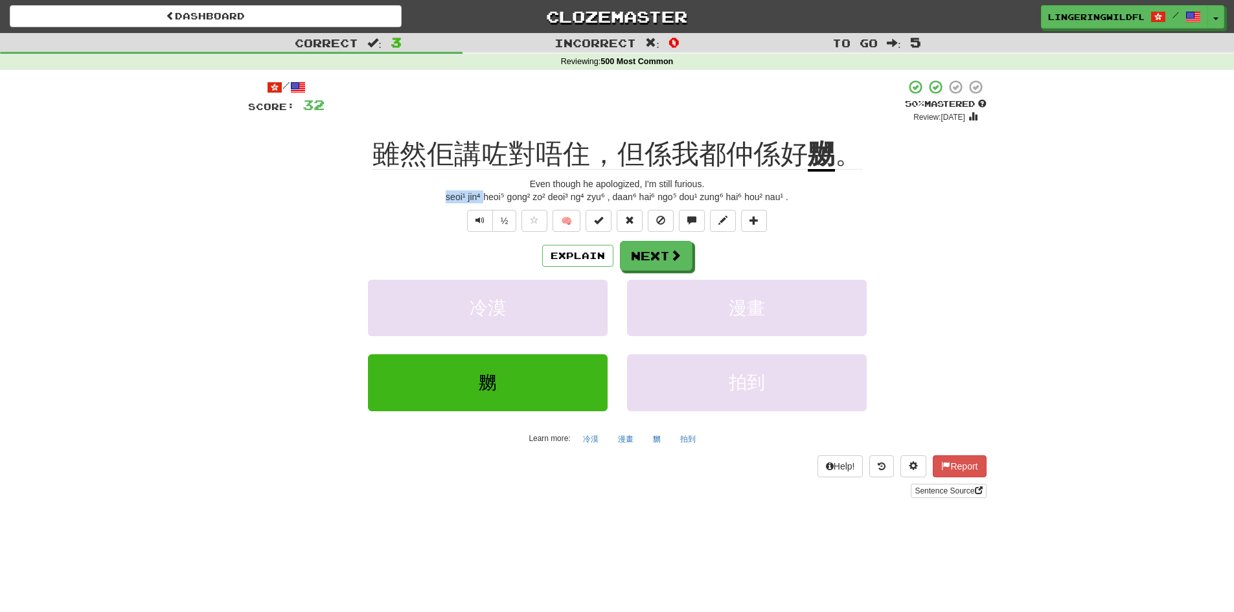
drag, startPoint x: 450, startPoint y: 196, endPoint x: 486, endPoint y: 199, distance: 35.7
click at [486, 199] on div "seoi¹ jin⁴ heoi⁵ gong² zo² deoi³ ng⁴ zyu⁶ , daan⁶ hai⁶ ngo⁵ dou¹ zung⁶ hai⁶ hou…" at bounding box center [617, 196] width 738 height 13
click at [486, 181] on div "Even though he apologized, I'm still furious." at bounding box center [617, 183] width 738 height 13
click at [655, 259] on button "Next" at bounding box center [656, 257] width 73 height 30
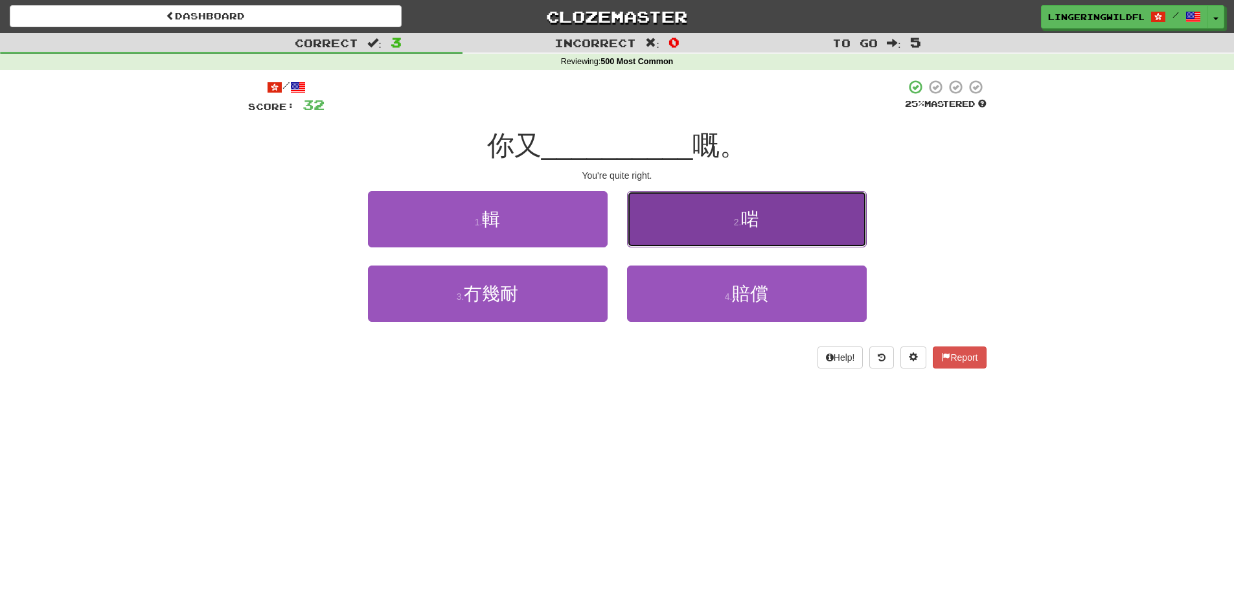
click at [767, 221] on button "2 . 啱" at bounding box center [747, 219] width 240 height 56
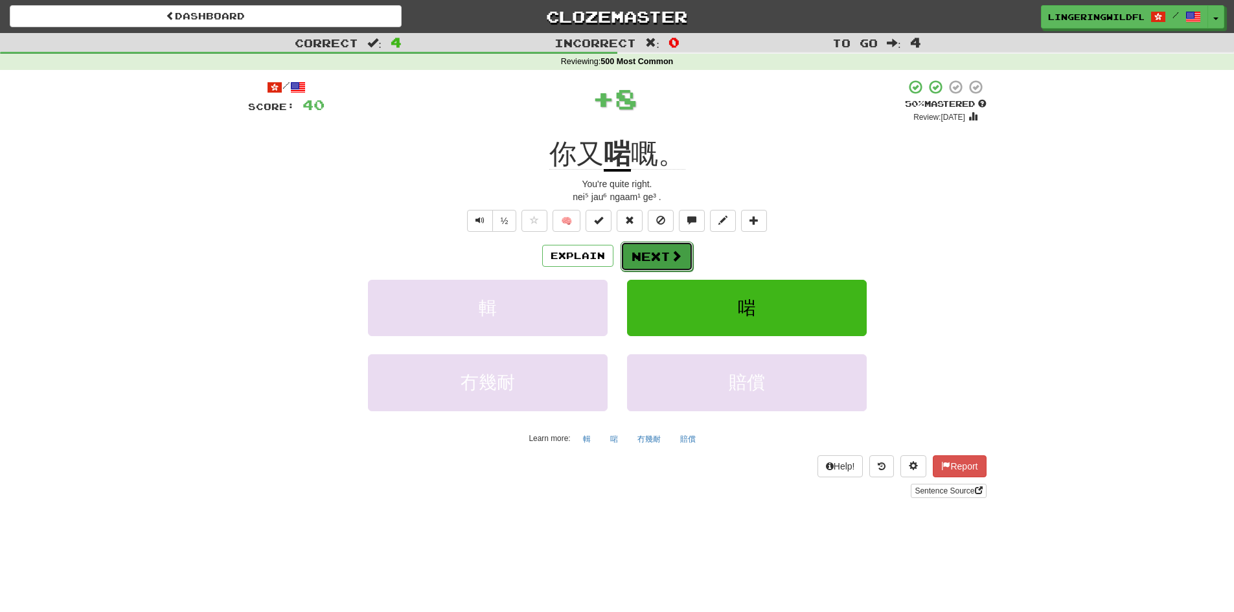
click at [670, 259] on span at bounding box center [676, 256] width 12 height 12
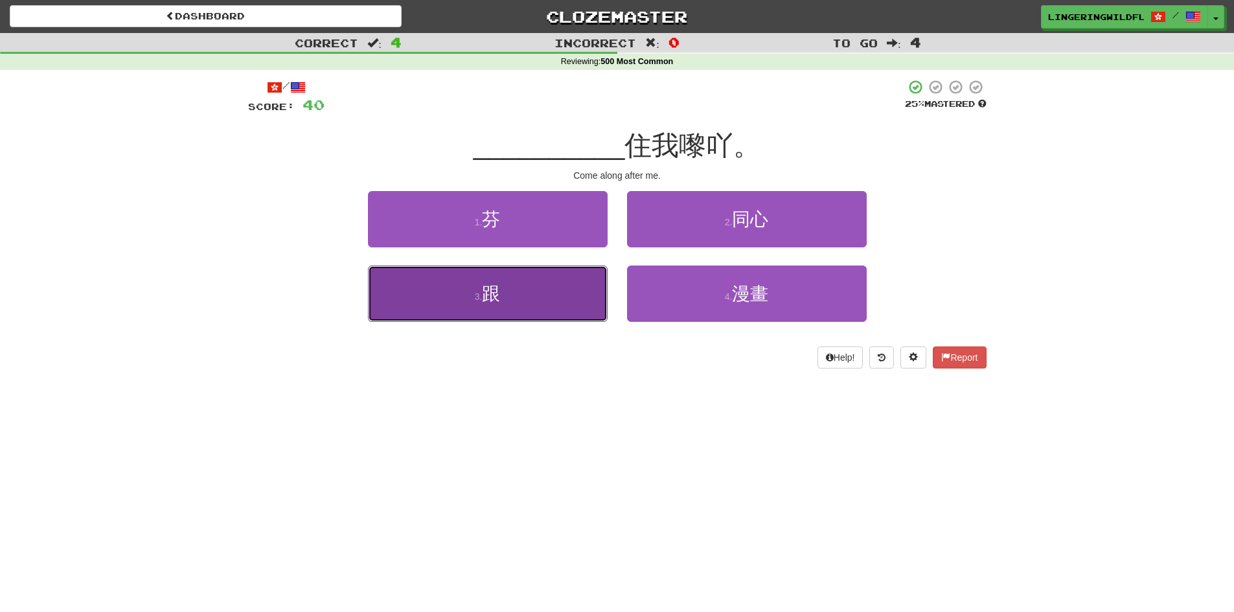
click at [574, 308] on button "3 . 跟" at bounding box center [488, 293] width 240 height 56
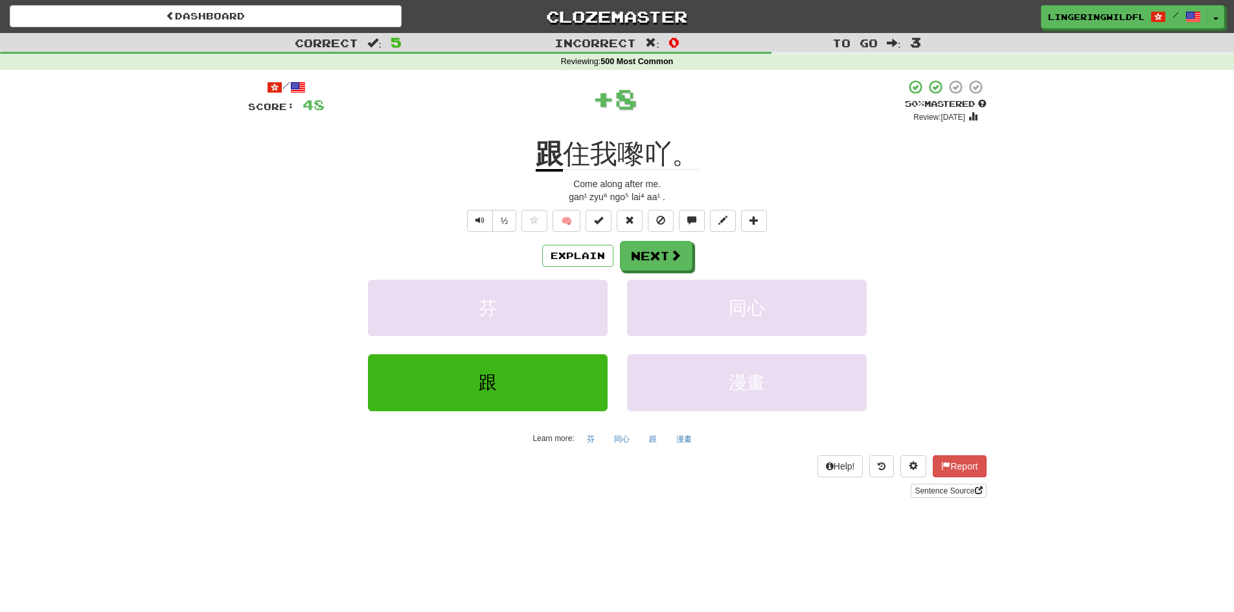
click at [694, 253] on div "Explain Next" at bounding box center [617, 256] width 738 height 30
click at [670, 258] on span at bounding box center [676, 256] width 12 height 12
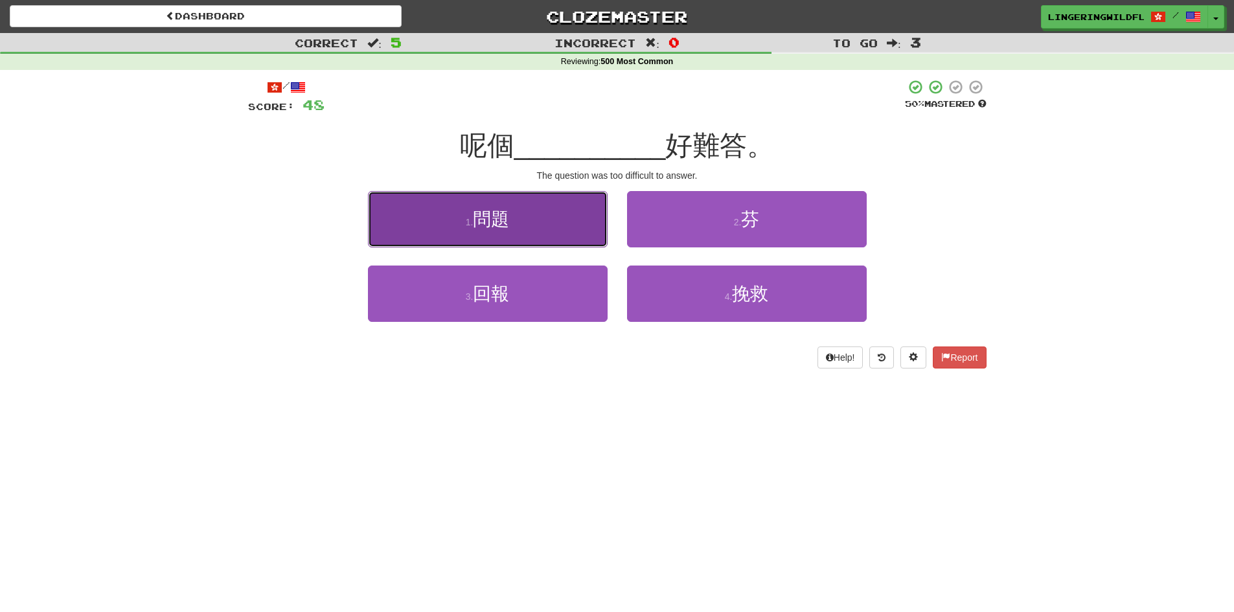
click at [554, 231] on button "1 . 問題" at bounding box center [488, 219] width 240 height 56
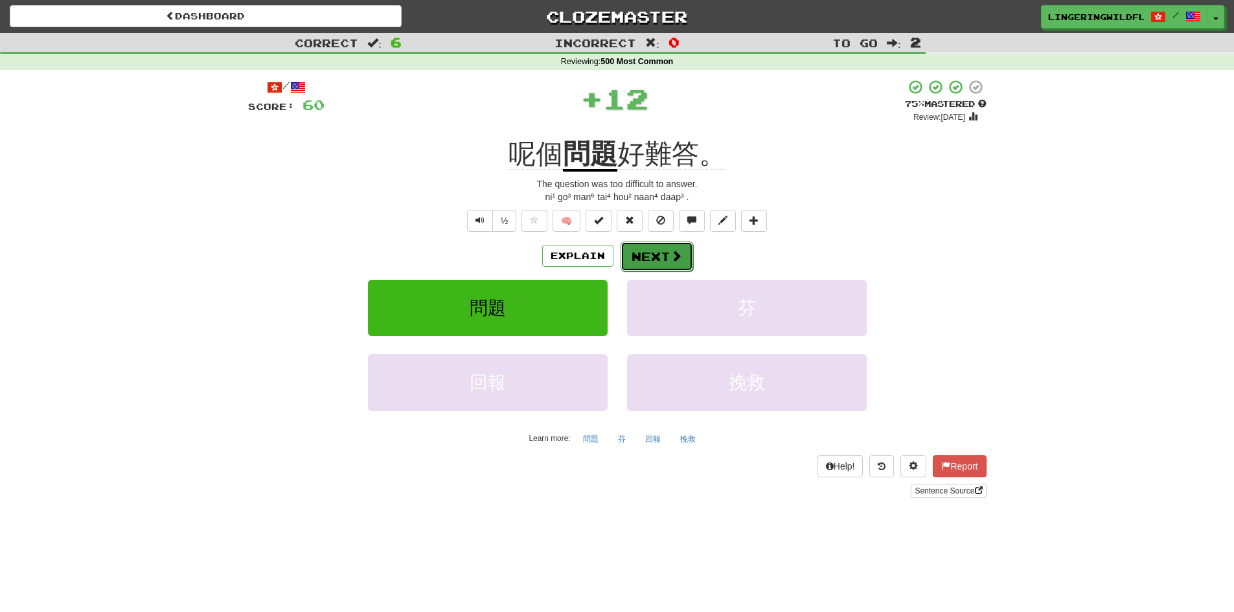
click at [675, 257] on span at bounding box center [676, 256] width 12 height 12
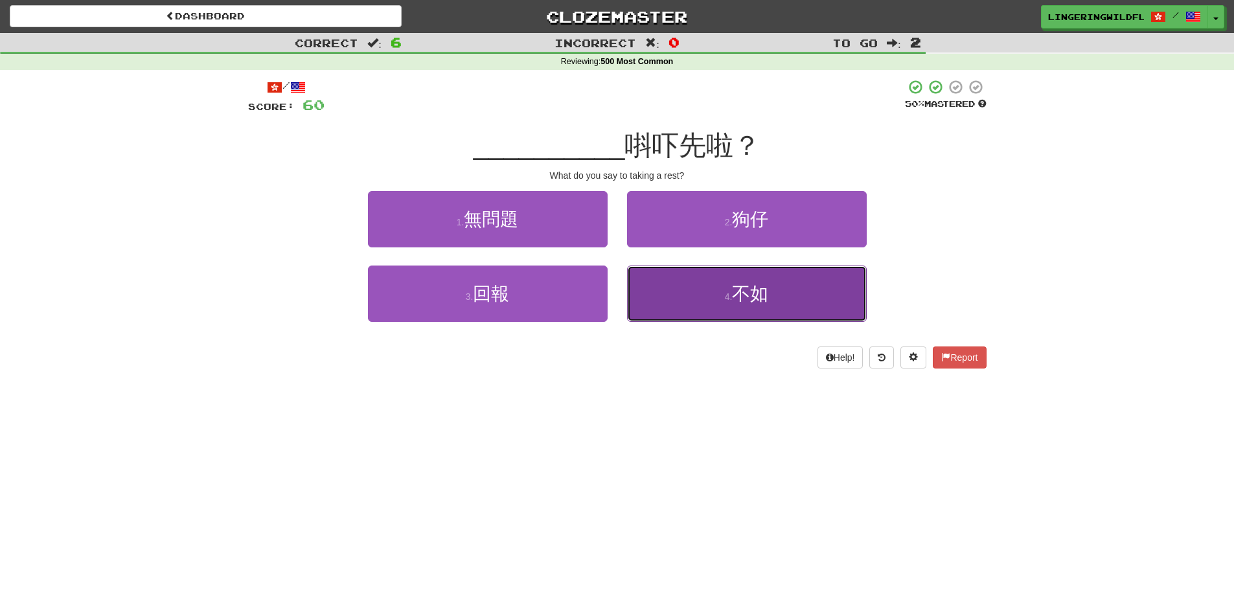
click at [737, 301] on span "不如" at bounding box center [750, 294] width 36 height 20
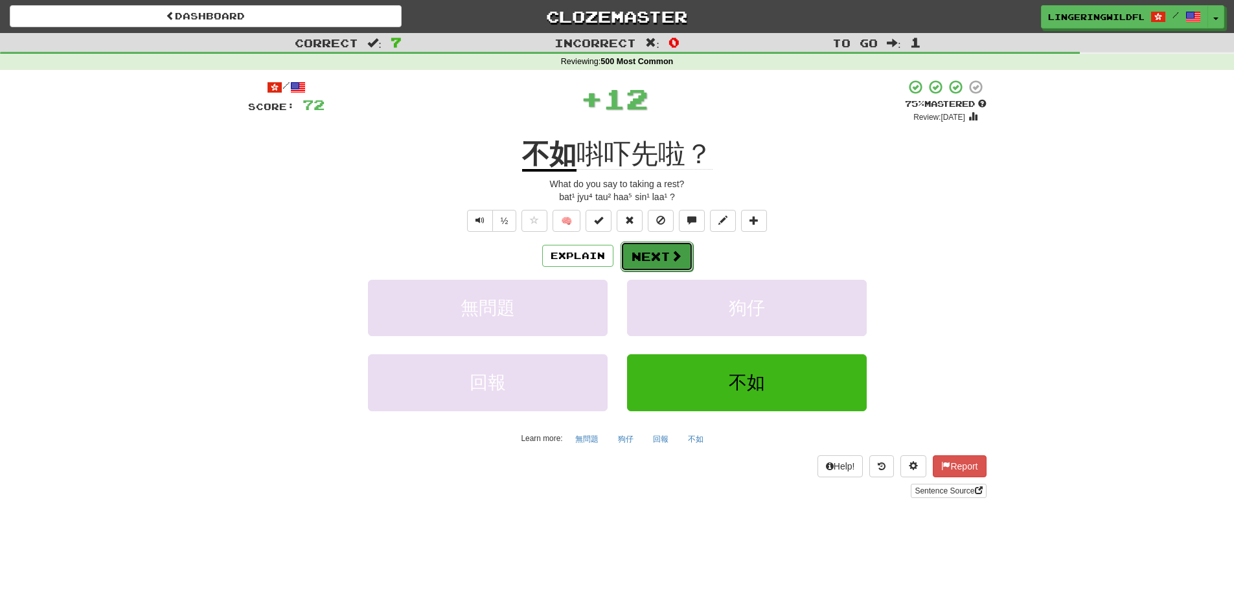
click at [668, 258] on button "Next" at bounding box center [656, 257] width 73 height 30
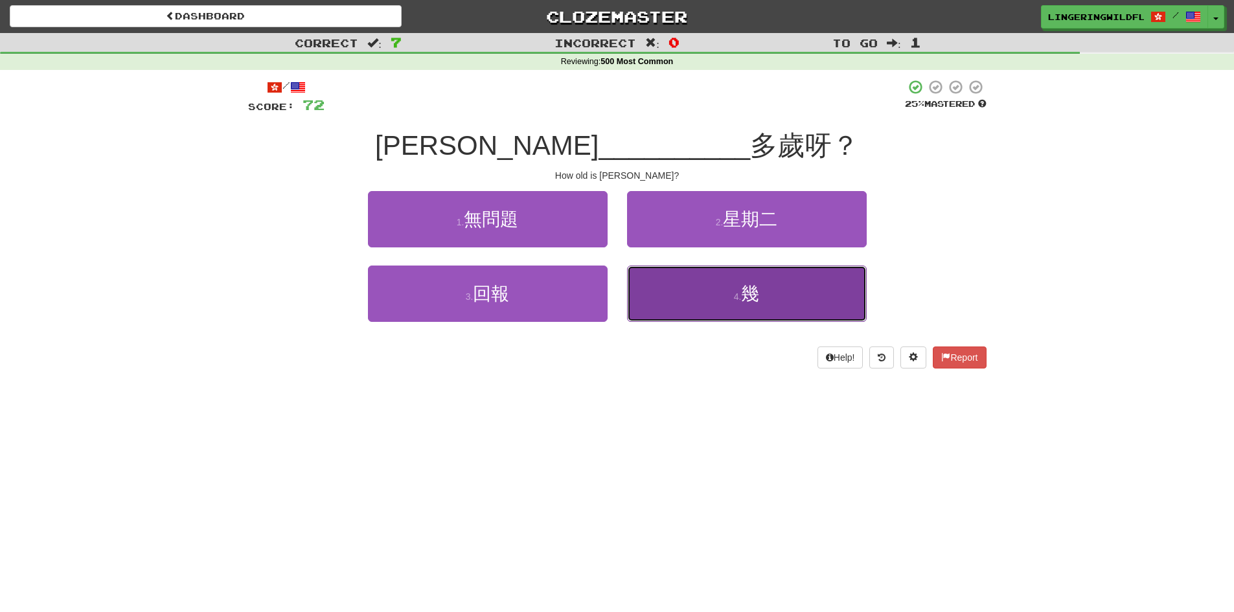
click at [703, 299] on button "4 . 幾" at bounding box center [747, 293] width 240 height 56
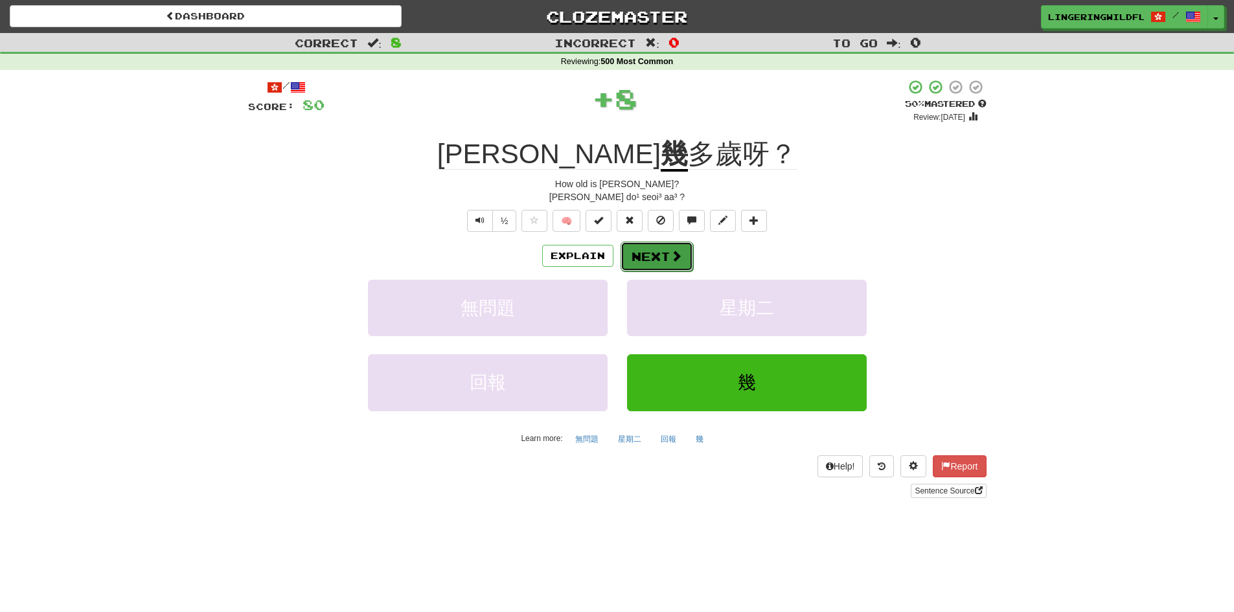
click at [651, 256] on button "Next" at bounding box center [656, 257] width 73 height 30
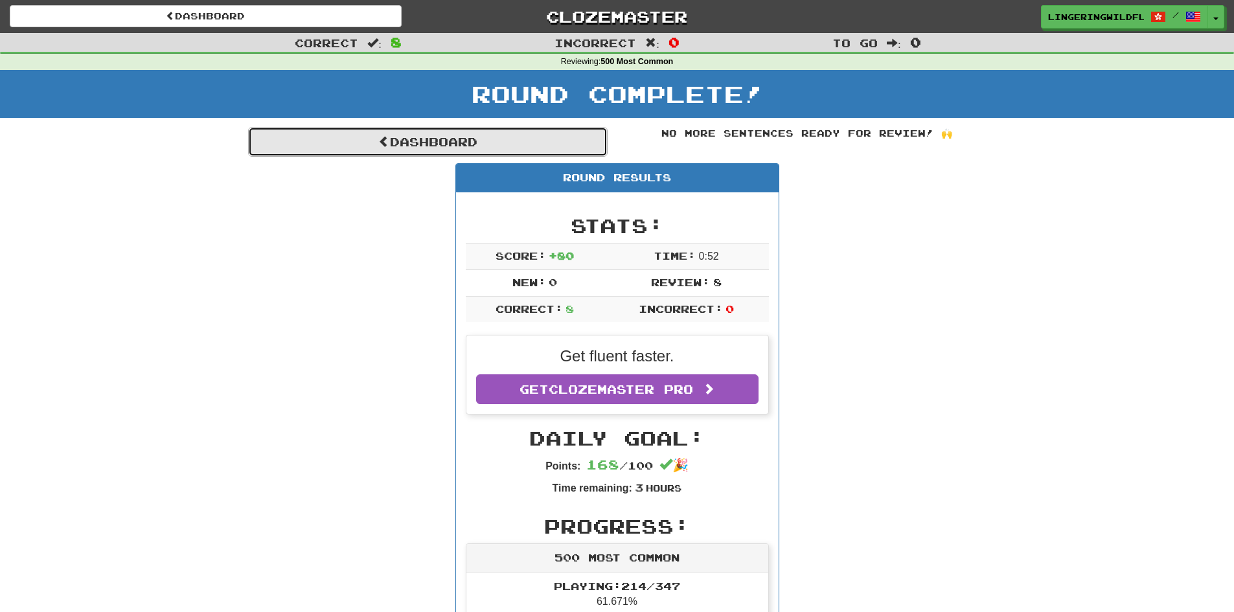
click at [514, 142] on link "Dashboard" at bounding box center [427, 142] width 359 height 30
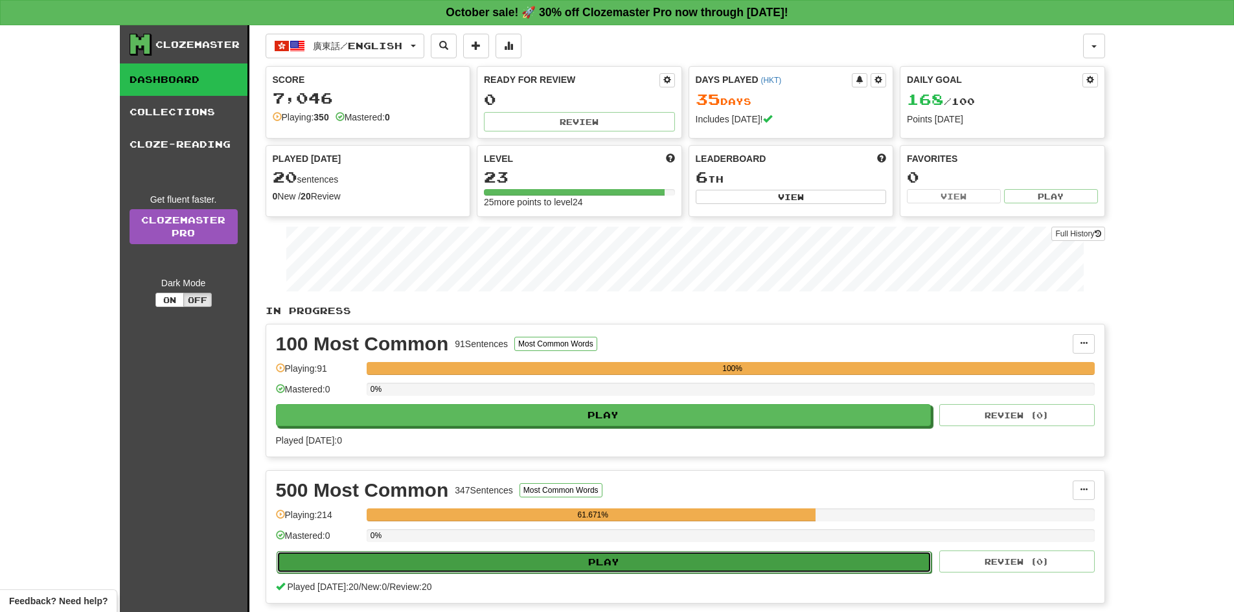
click at [501, 567] on button "Play" at bounding box center [603, 562] width 655 height 22
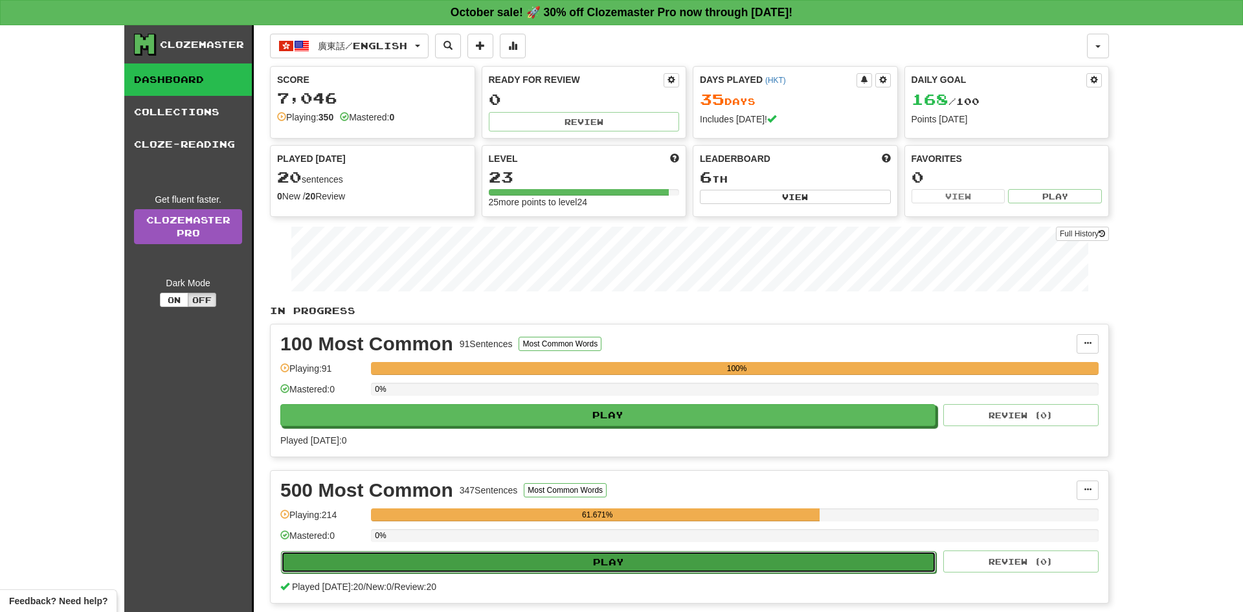
select select "**"
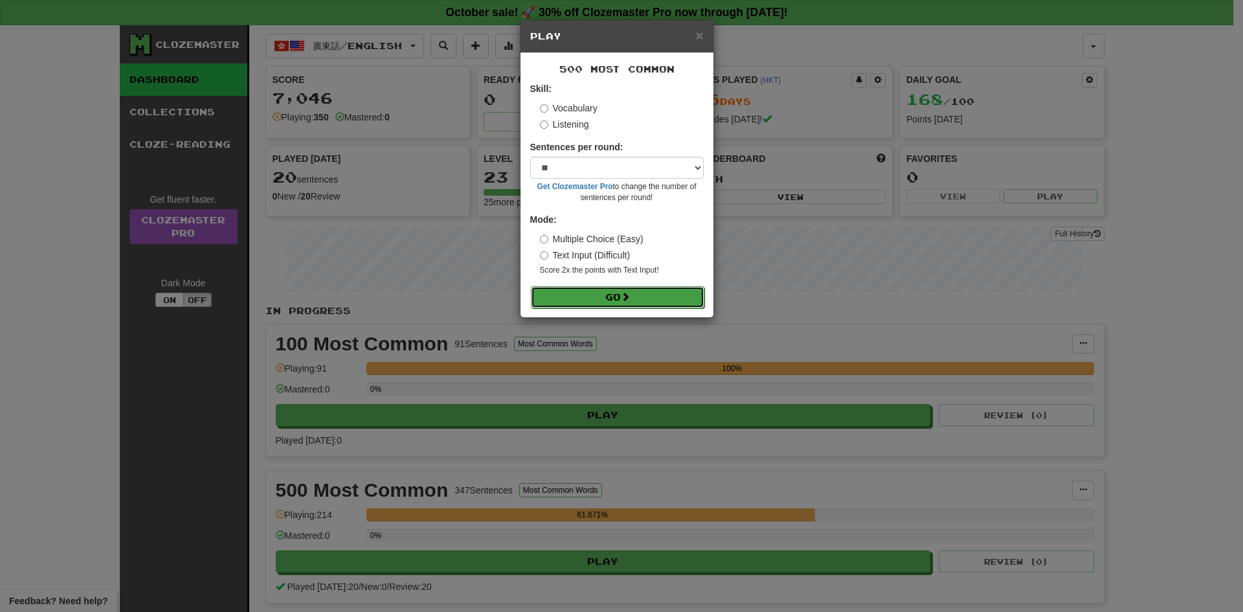
click at [577, 297] on button "Go" at bounding box center [618, 297] width 174 height 22
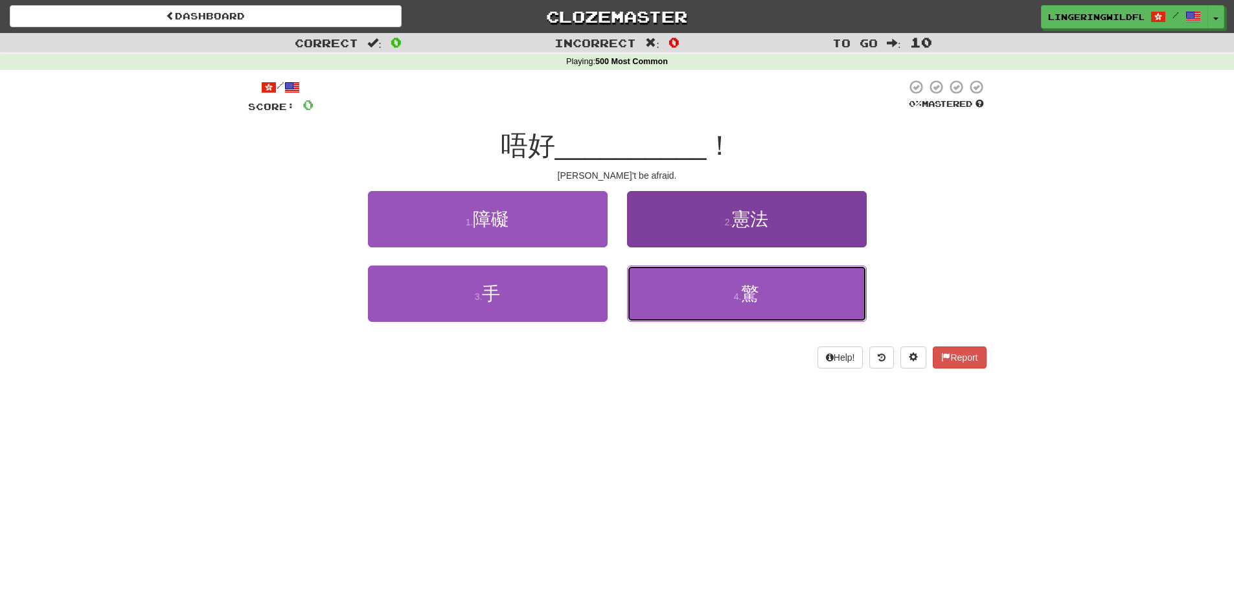
click at [744, 291] on span "驚" at bounding box center [750, 294] width 18 height 20
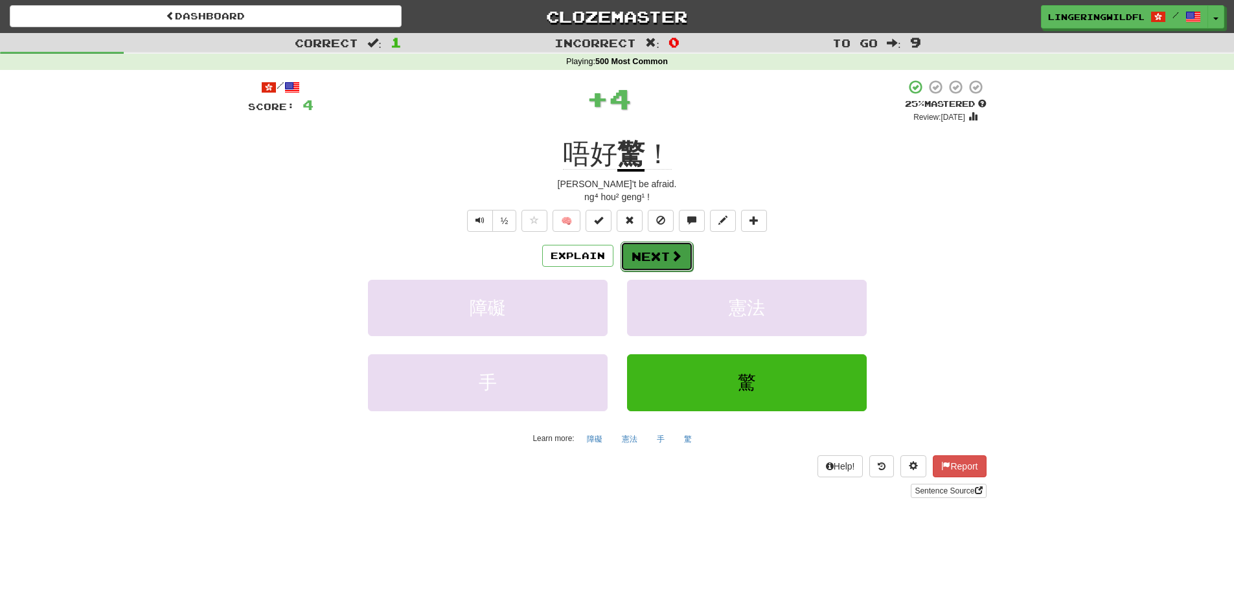
click at [659, 256] on button "Next" at bounding box center [656, 257] width 73 height 30
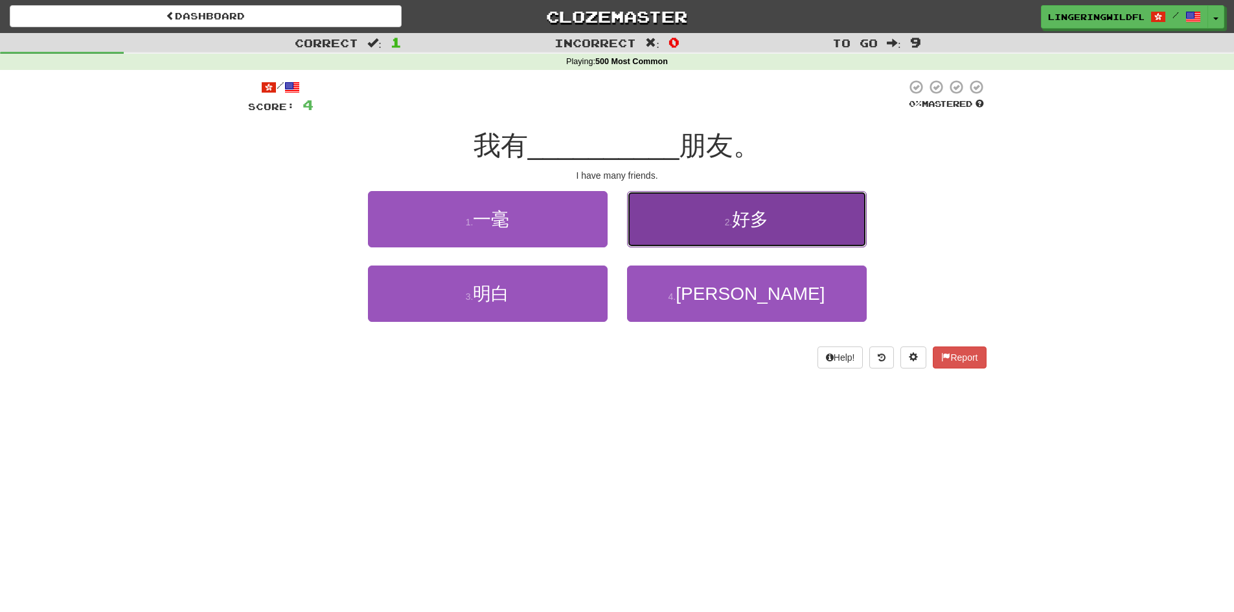
click at [776, 229] on button "2 . 好多" at bounding box center [747, 219] width 240 height 56
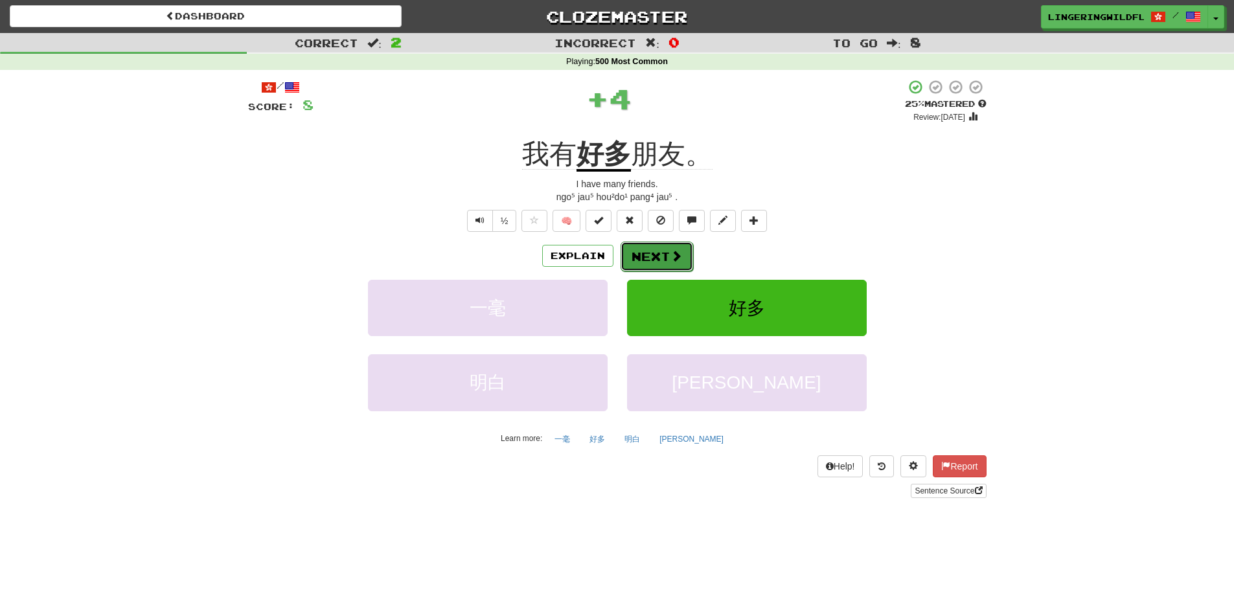
click at [666, 262] on button "Next" at bounding box center [656, 257] width 73 height 30
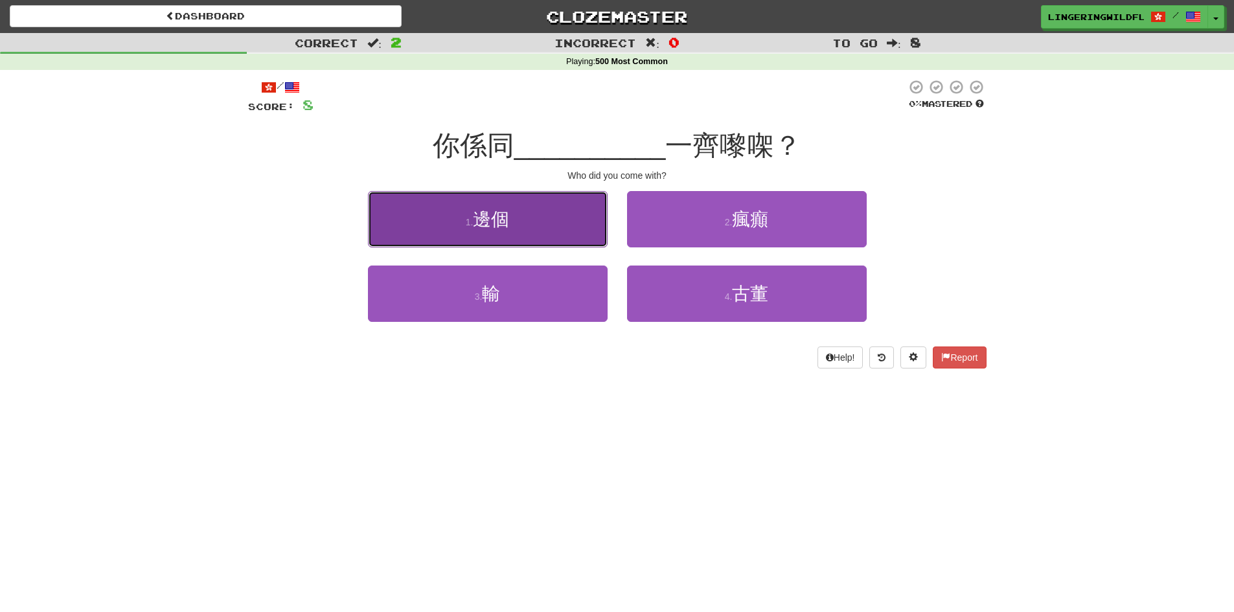
click at [563, 223] on button "1 . 邊個" at bounding box center [488, 219] width 240 height 56
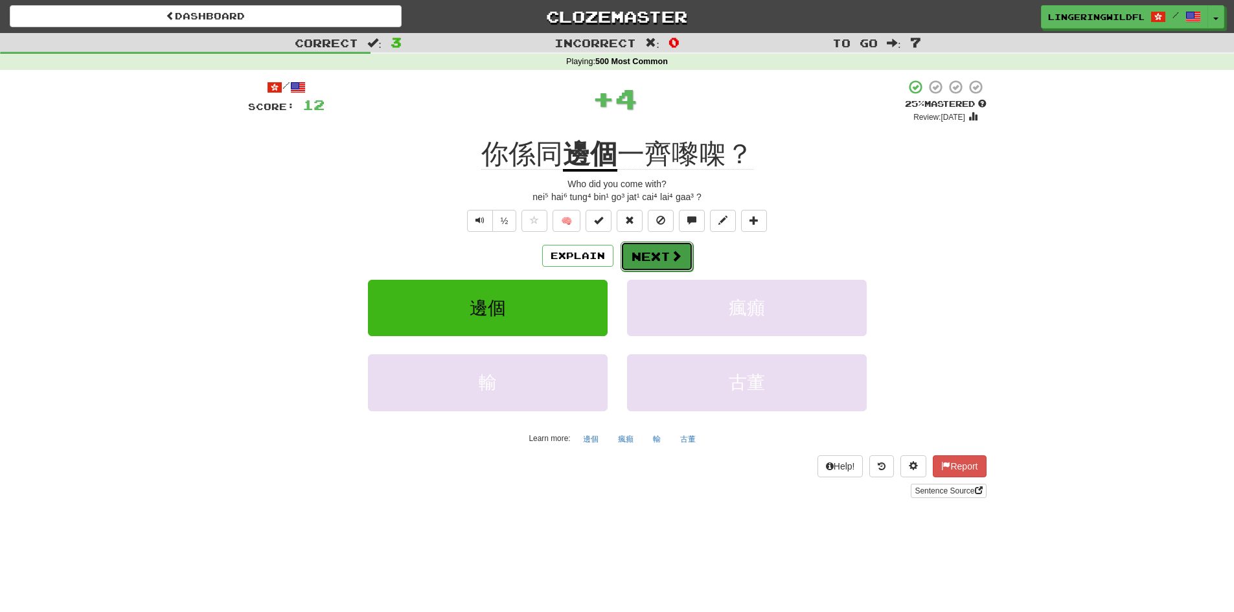
click at [666, 249] on button "Next" at bounding box center [656, 257] width 73 height 30
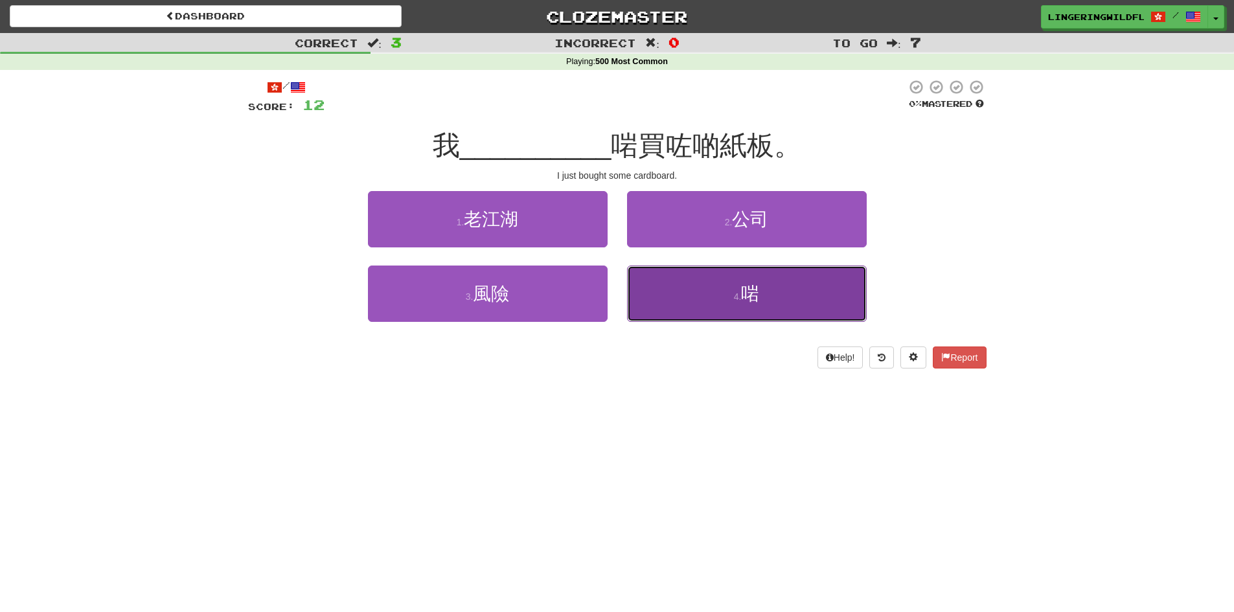
click at [732, 289] on button "4 . 啱" at bounding box center [747, 293] width 240 height 56
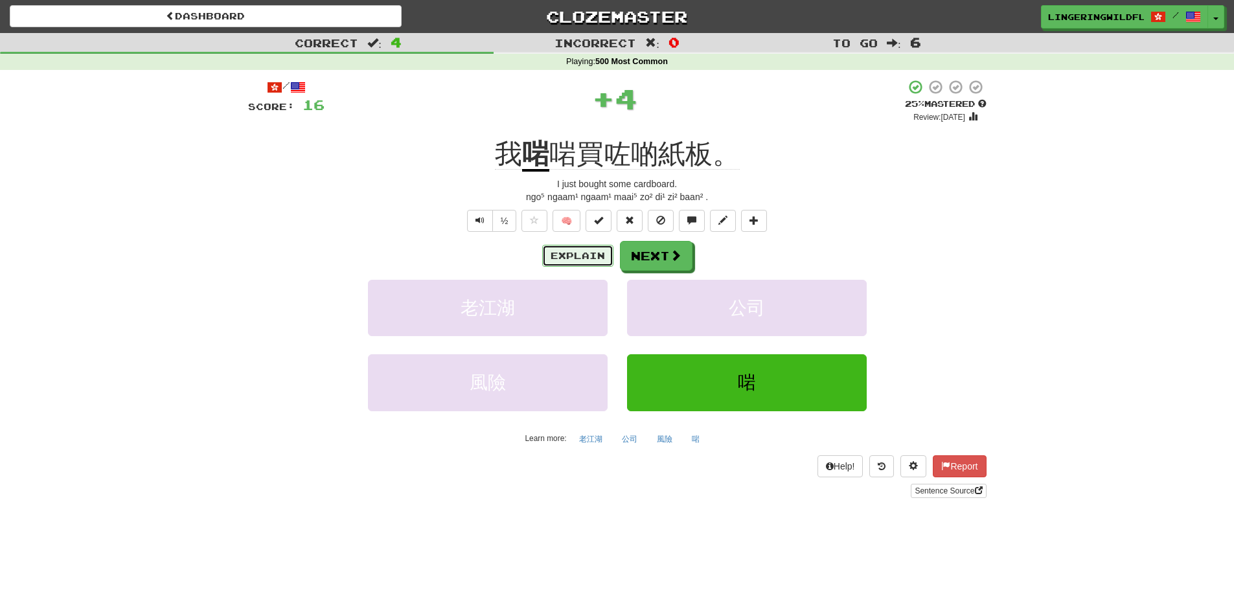
click at [573, 255] on button "Explain" at bounding box center [577, 256] width 71 height 22
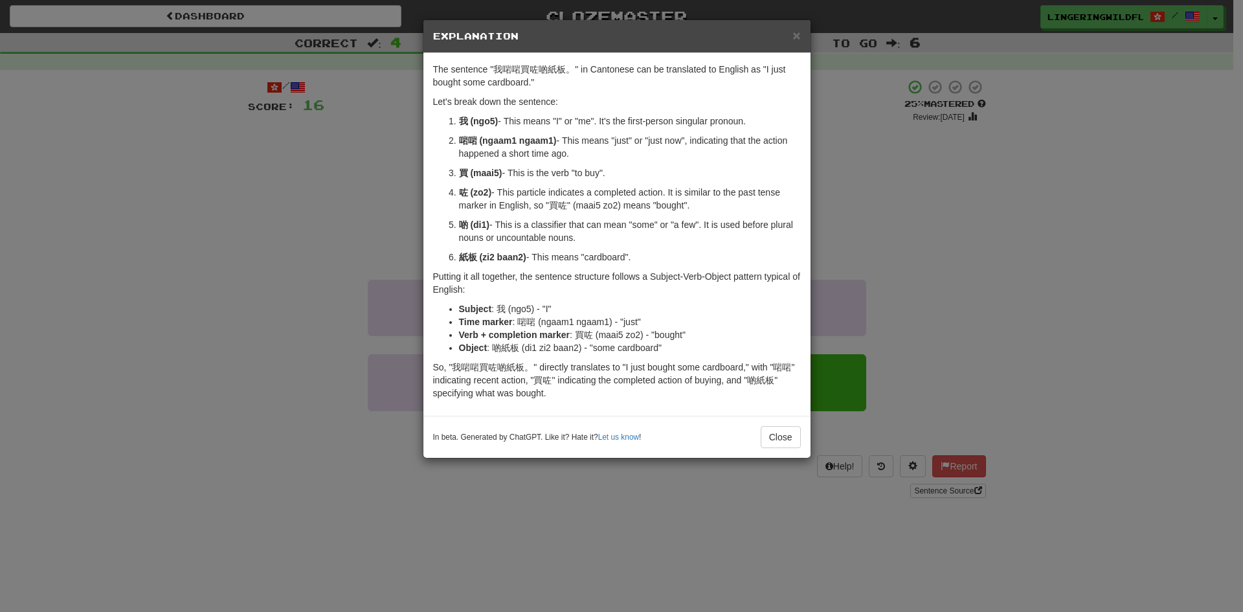
click at [796, 44] on div "× Explanation" at bounding box center [616, 36] width 387 height 33
click at [793, 41] on span "×" at bounding box center [797, 35] width 8 height 15
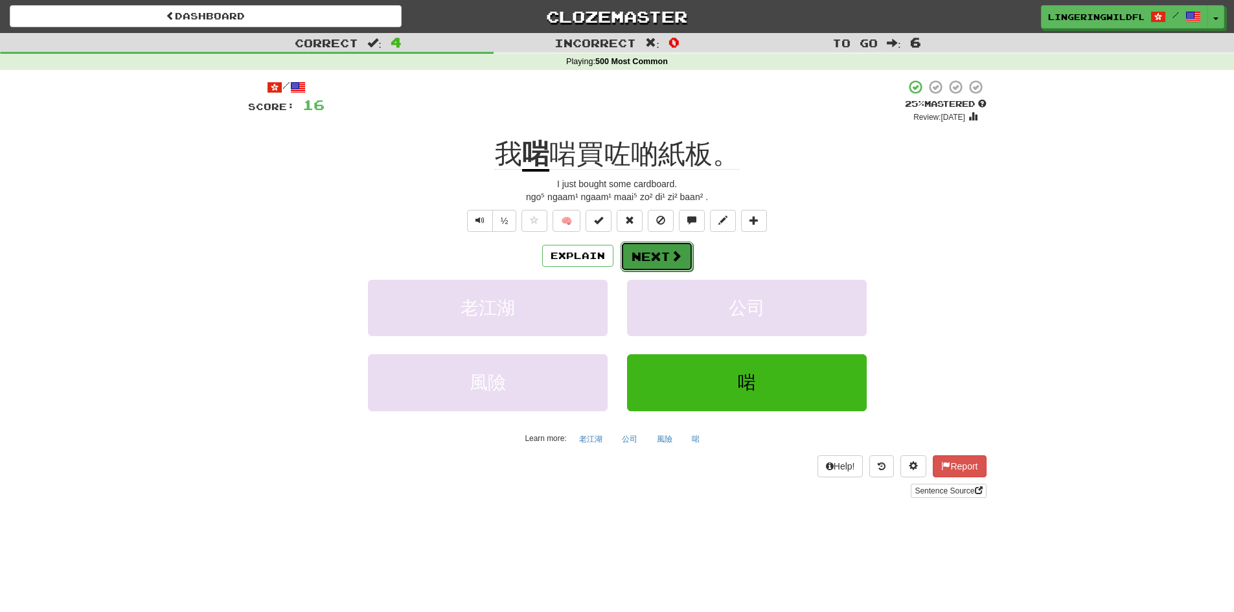
click at [640, 252] on button "Next" at bounding box center [656, 257] width 73 height 30
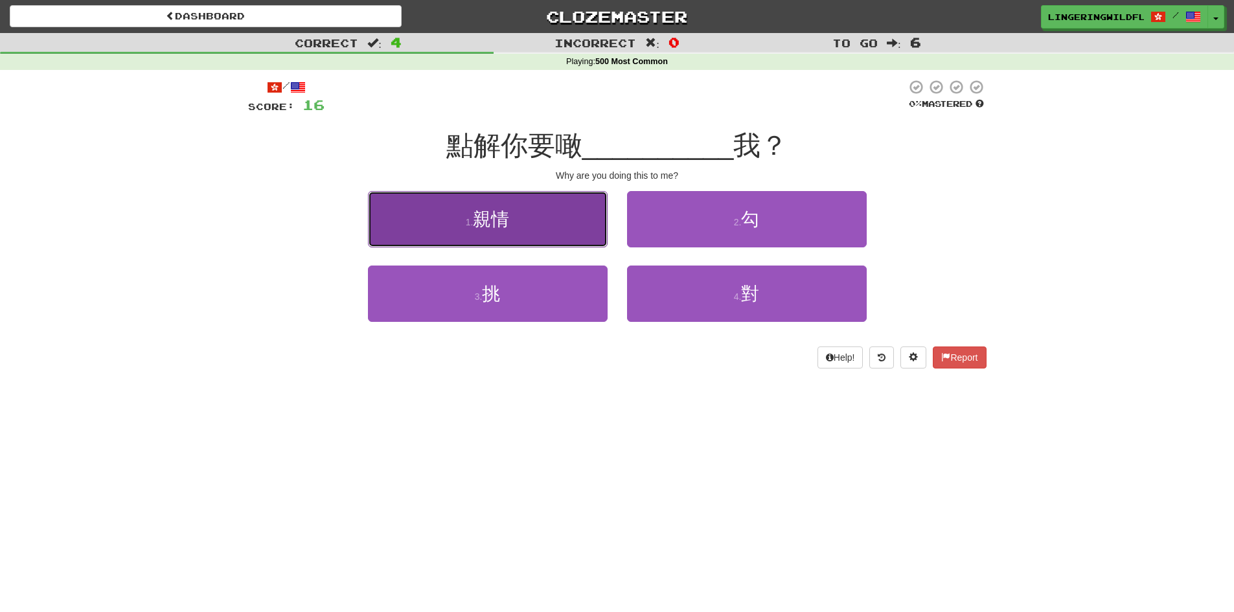
click at [550, 228] on button "1 . 親情" at bounding box center [488, 219] width 240 height 56
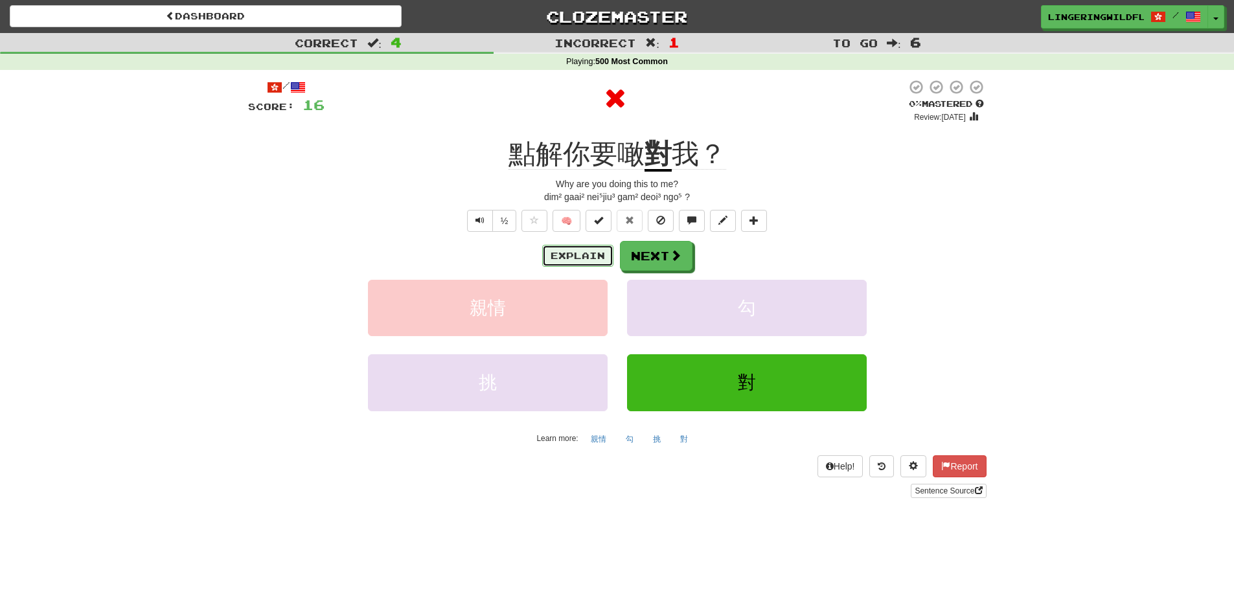
click at [580, 249] on button "Explain" at bounding box center [577, 256] width 71 height 22
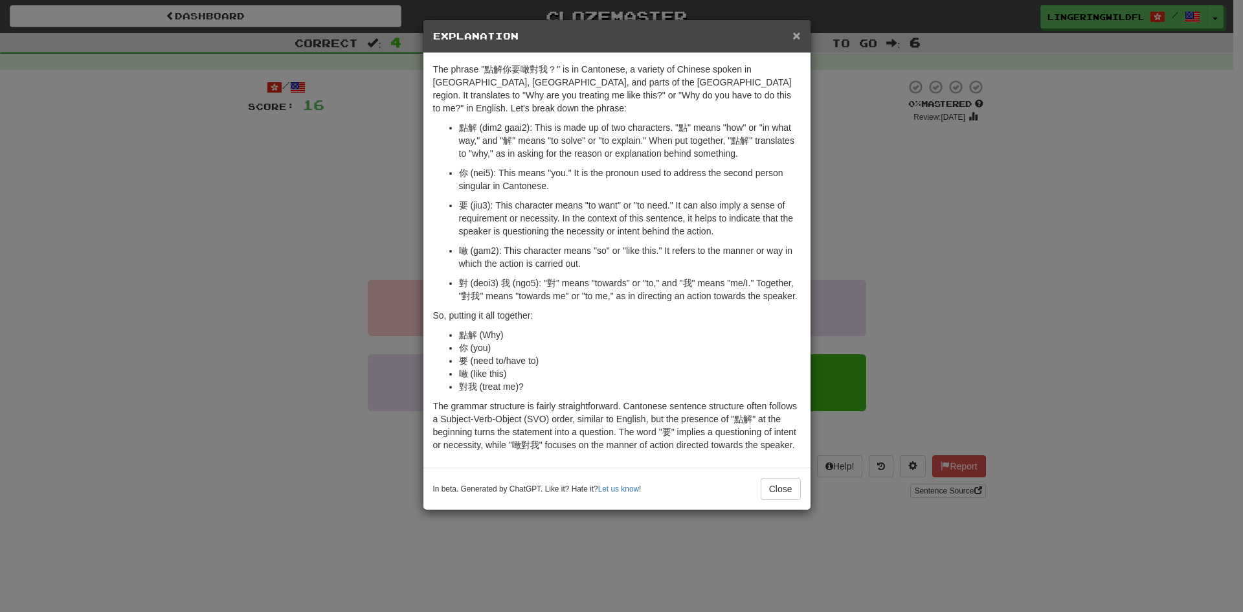
click at [795, 32] on span "×" at bounding box center [797, 35] width 8 height 15
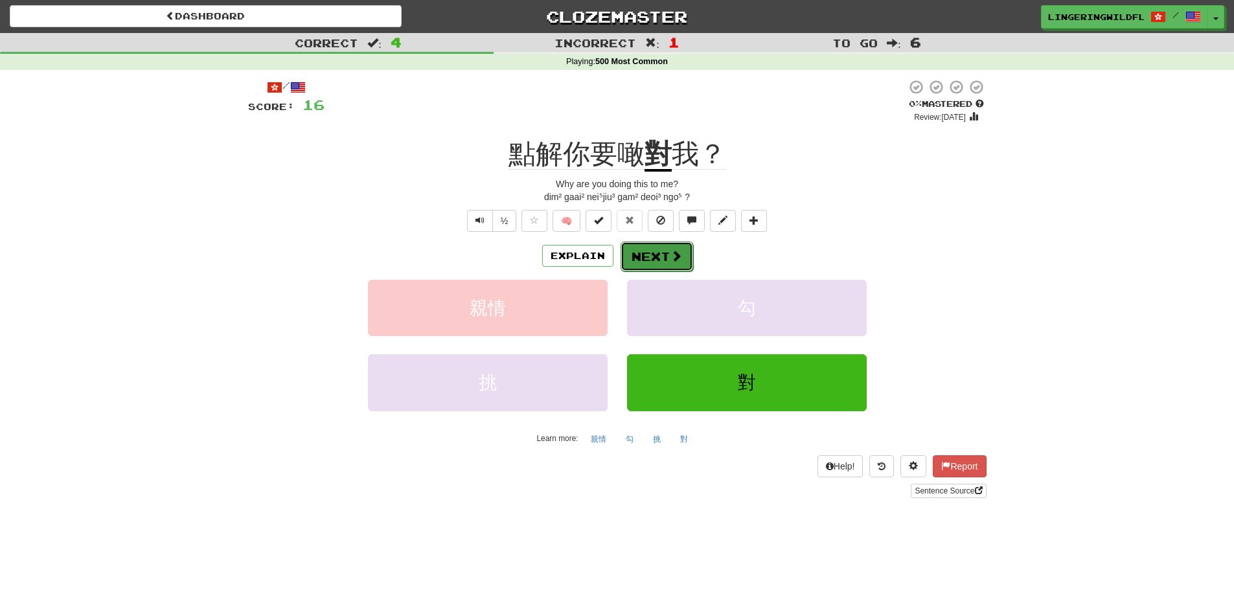
click at [656, 256] on button "Next" at bounding box center [656, 257] width 73 height 30
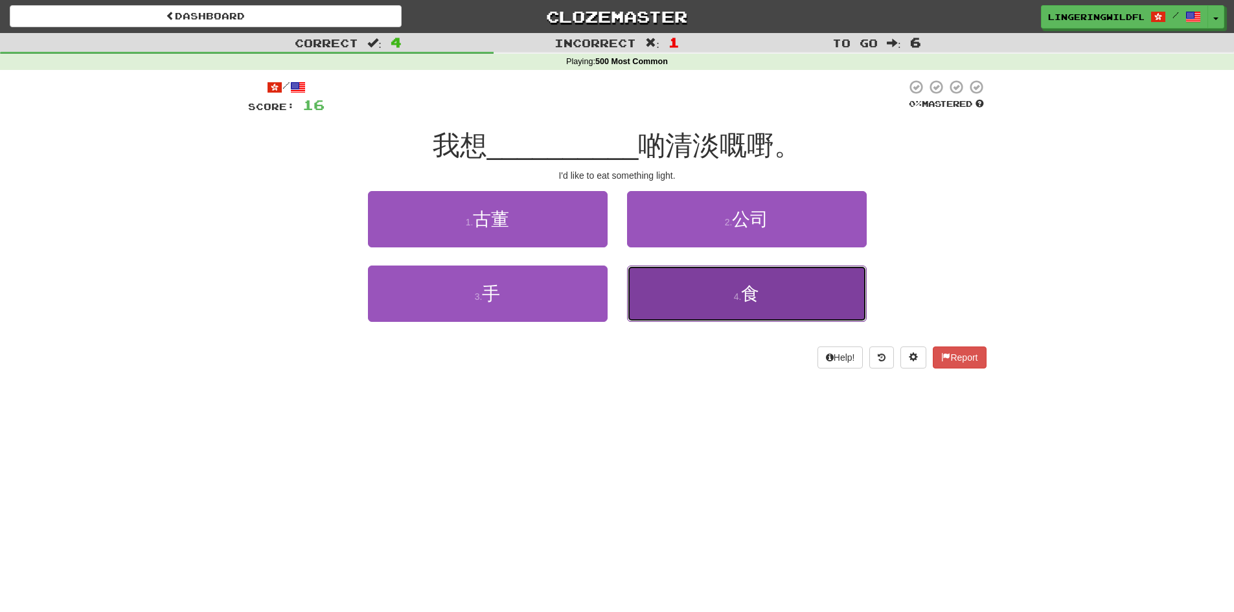
click at [708, 309] on button "4 . 食" at bounding box center [747, 293] width 240 height 56
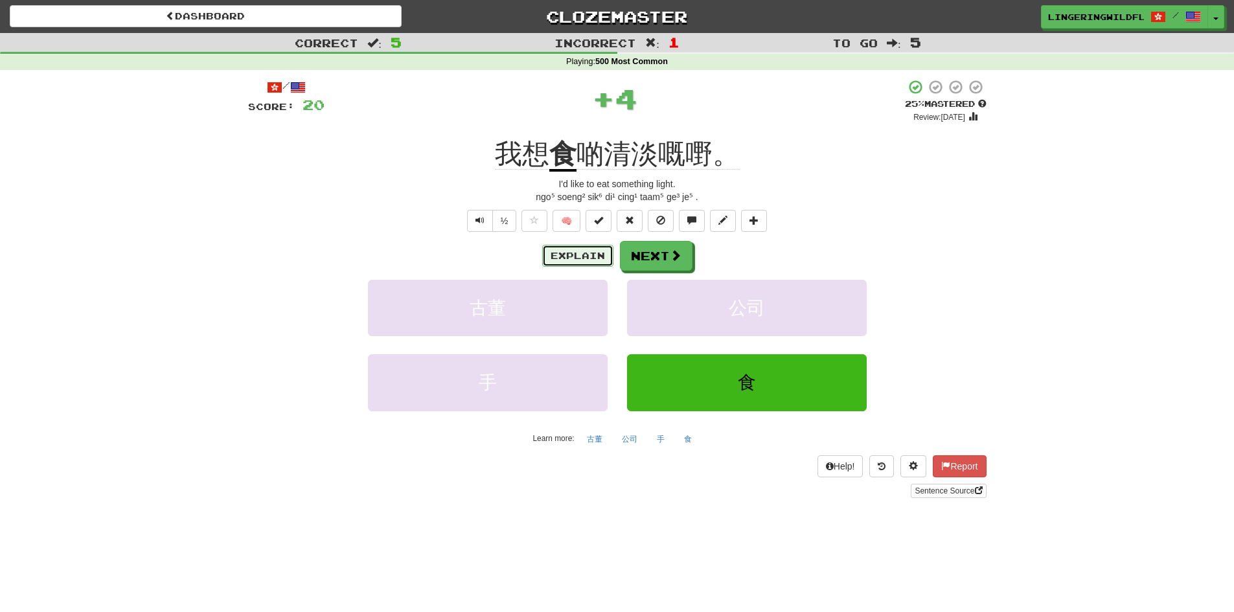
click at [578, 258] on button "Explain" at bounding box center [577, 256] width 71 height 22
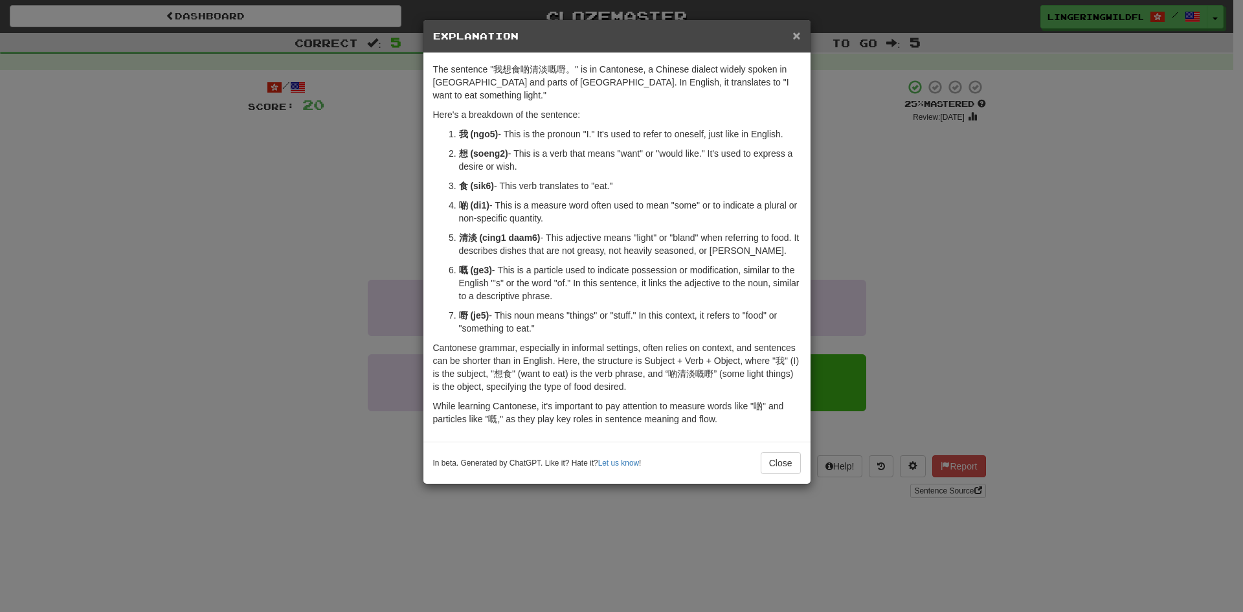
click at [793, 38] on span "×" at bounding box center [797, 35] width 8 height 15
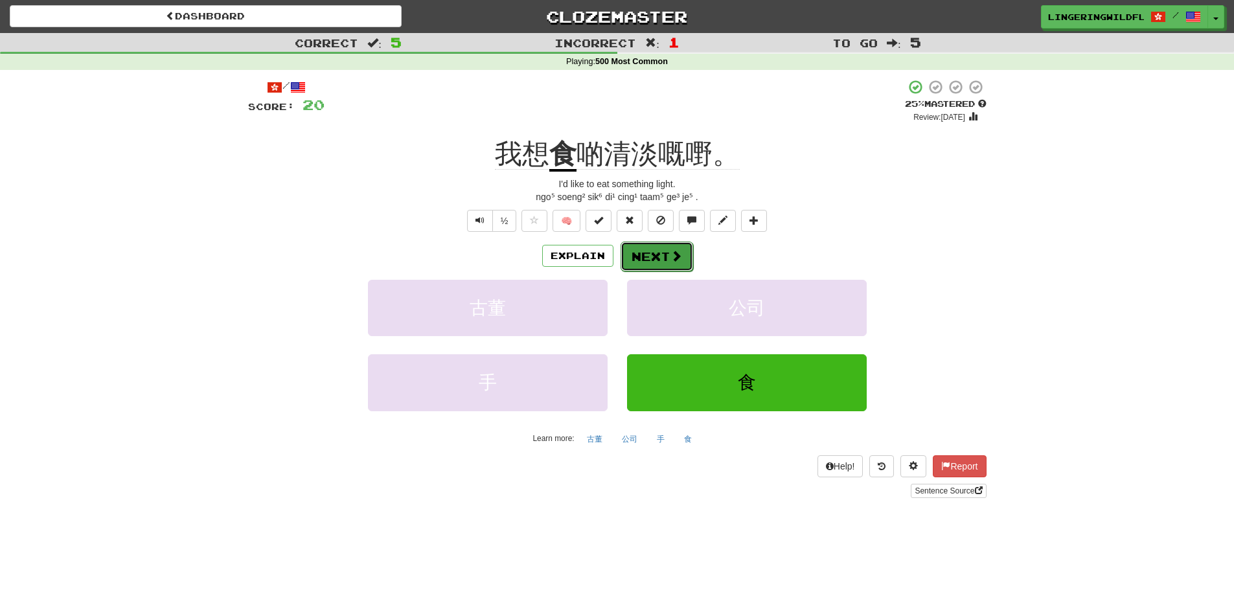
click at [648, 258] on button "Next" at bounding box center [656, 257] width 73 height 30
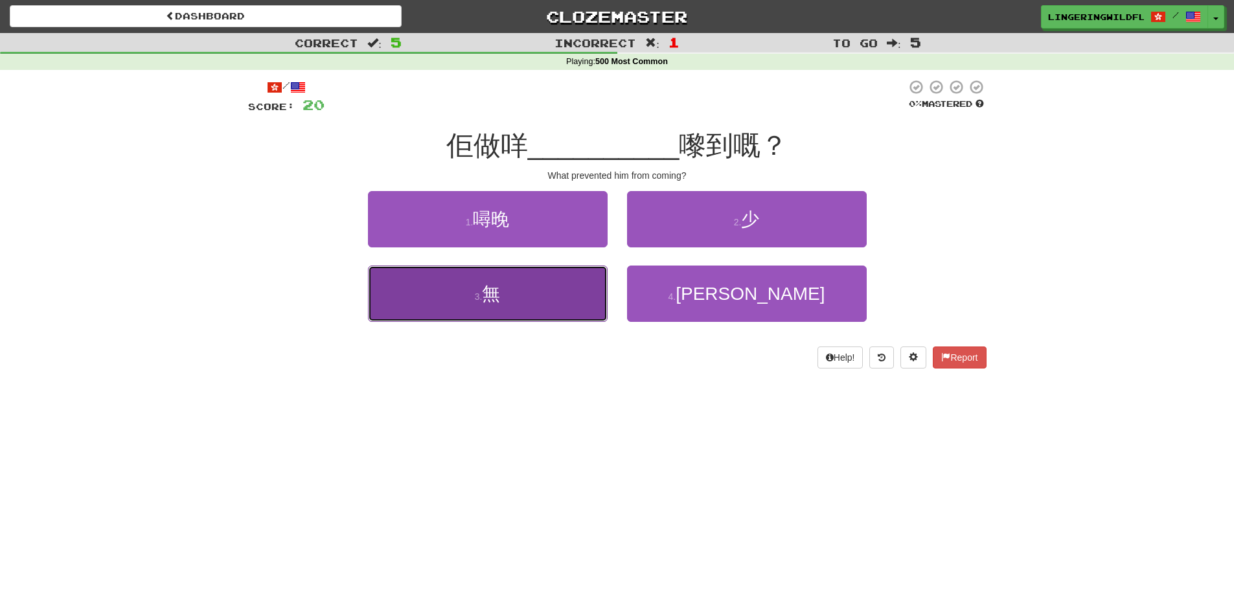
click at [547, 308] on button "3 . 無" at bounding box center [488, 293] width 240 height 56
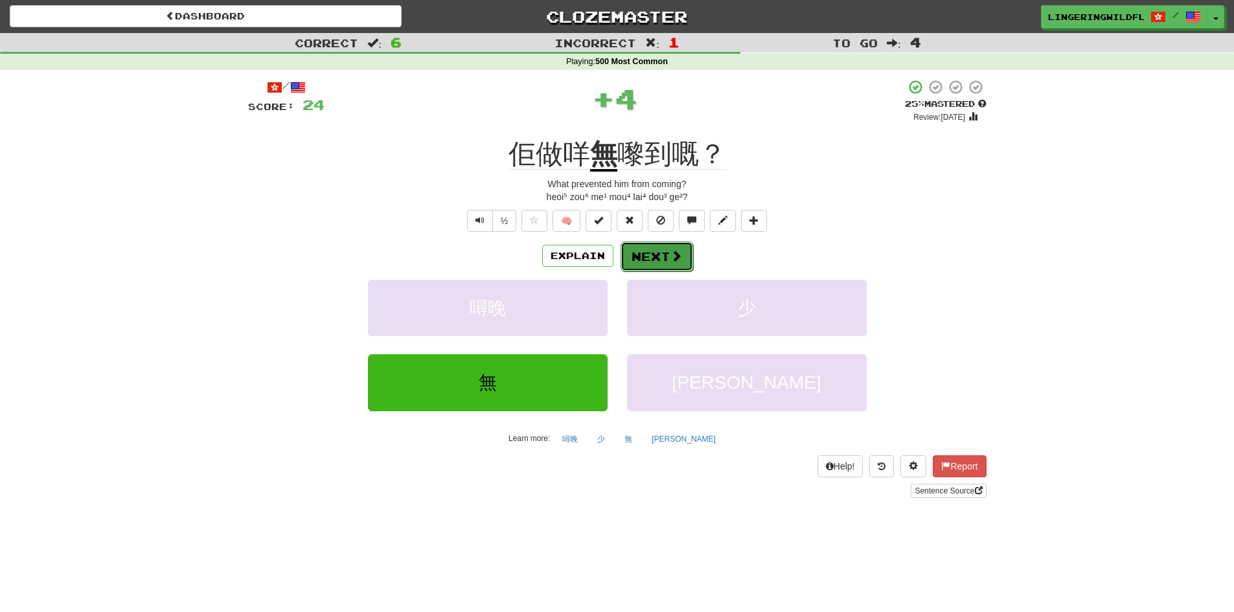
click at [663, 257] on button "Next" at bounding box center [656, 257] width 73 height 30
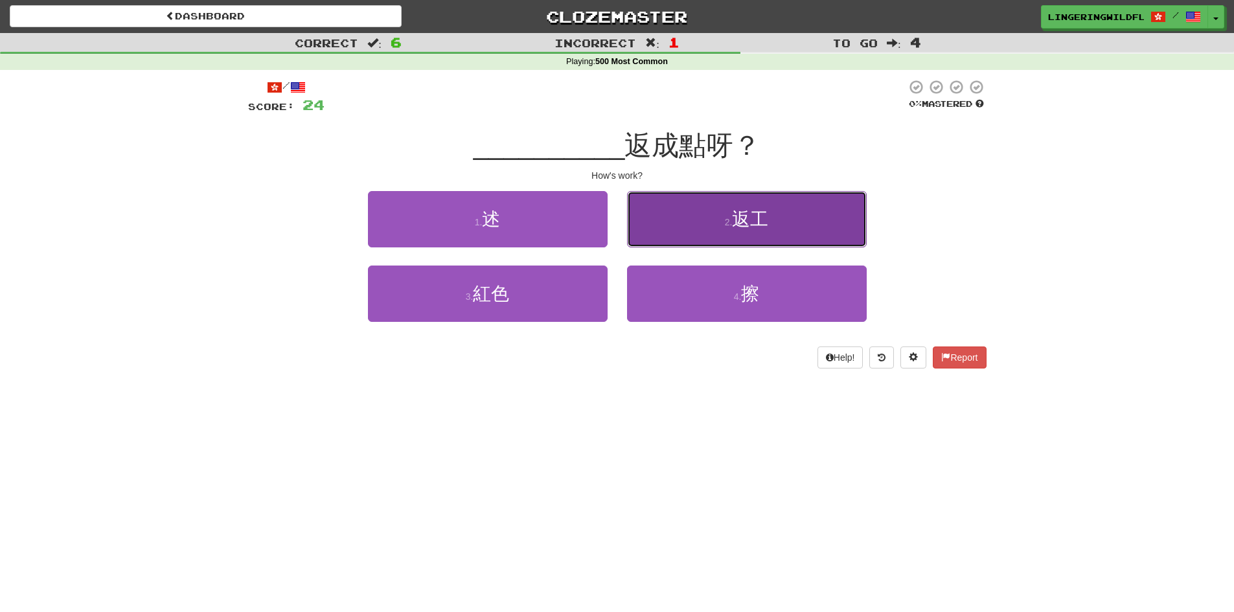
click at [782, 218] on button "2 . 返工" at bounding box center [747, 219] width 240 height 56
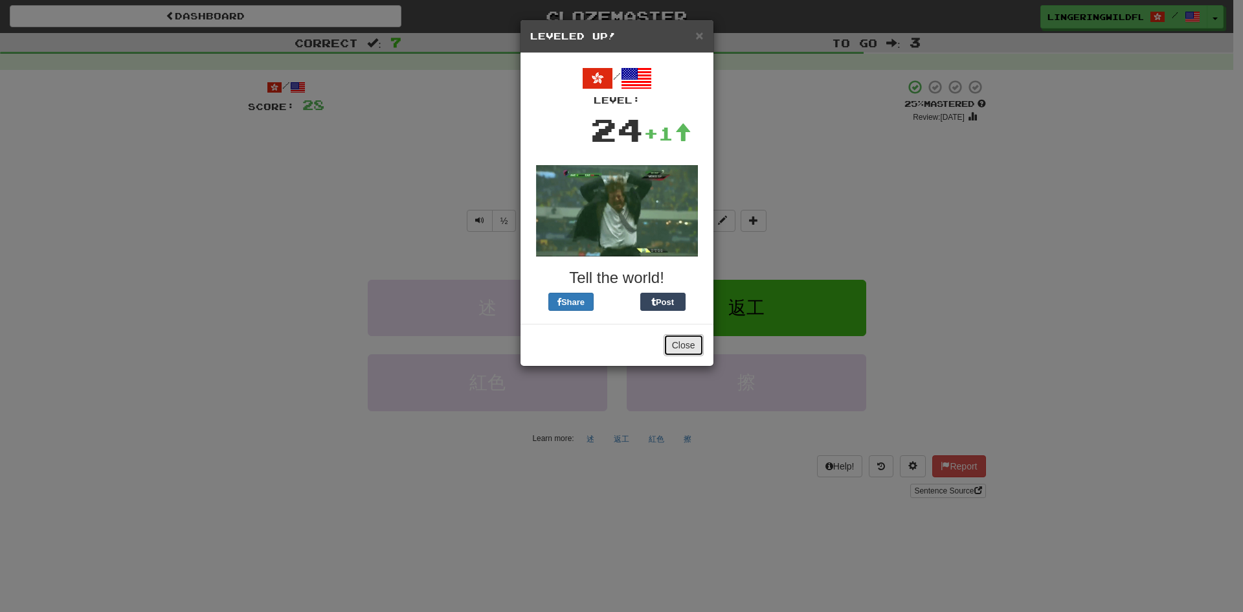
click at [673, 344] on button "Close" at bounding box center [684, 345] width 40 height 22
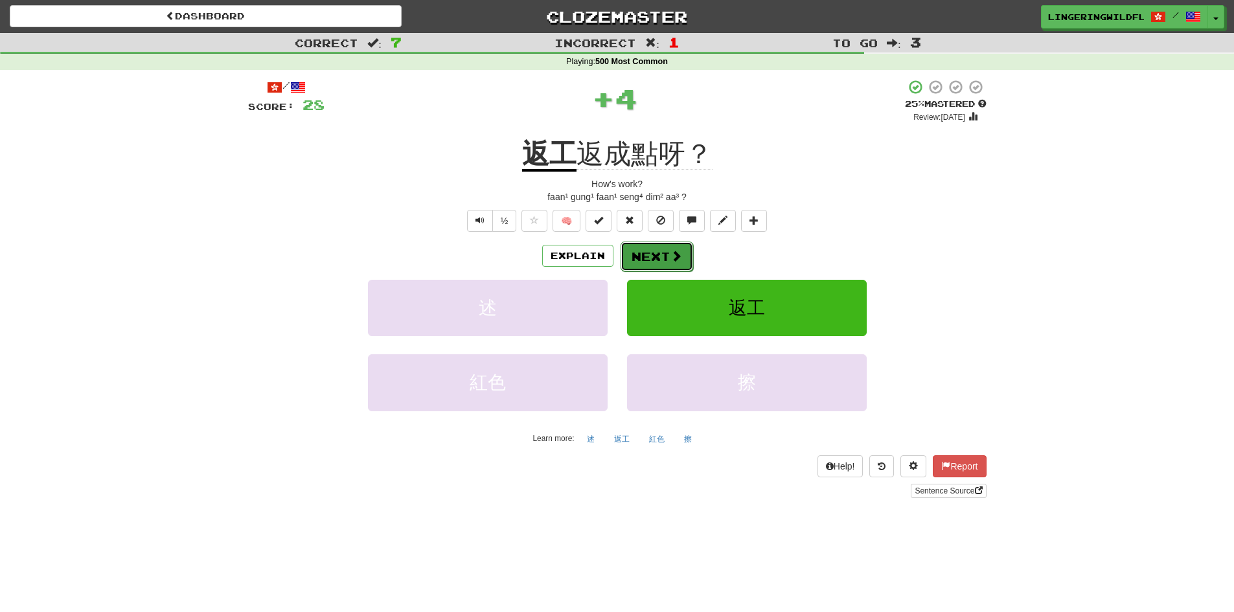
click at [646, 253] on button "Next" at bounding box center [656, 257] width 73 height 30
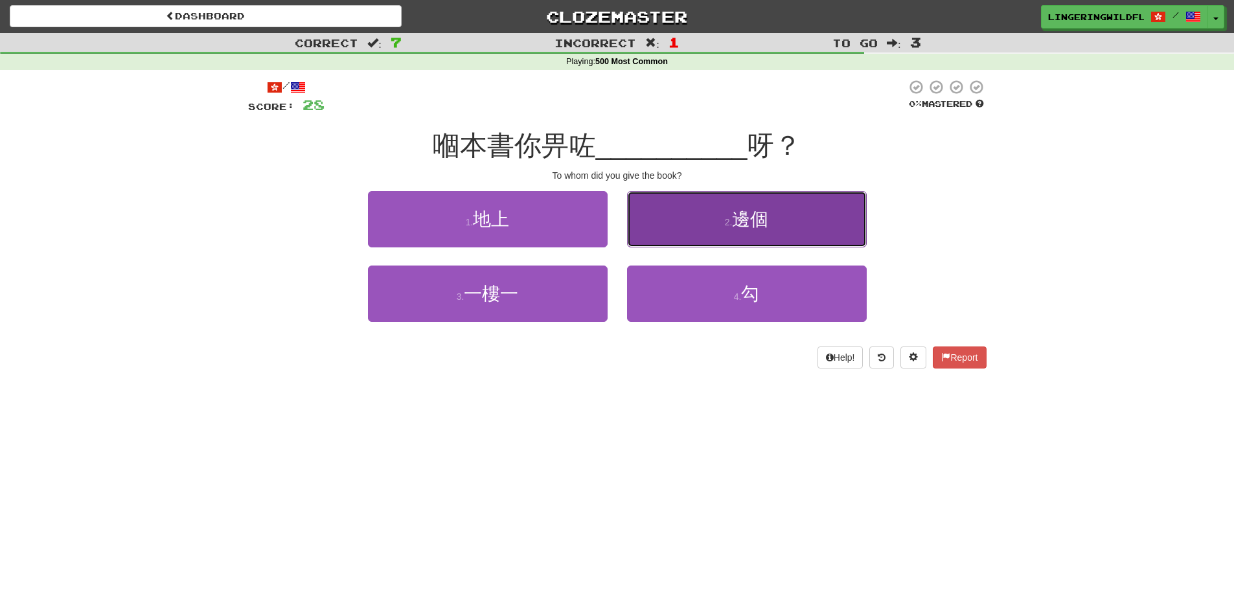
click at [749, 219] on span "邊個" at bounding box center [750, 219] width 36 height 20
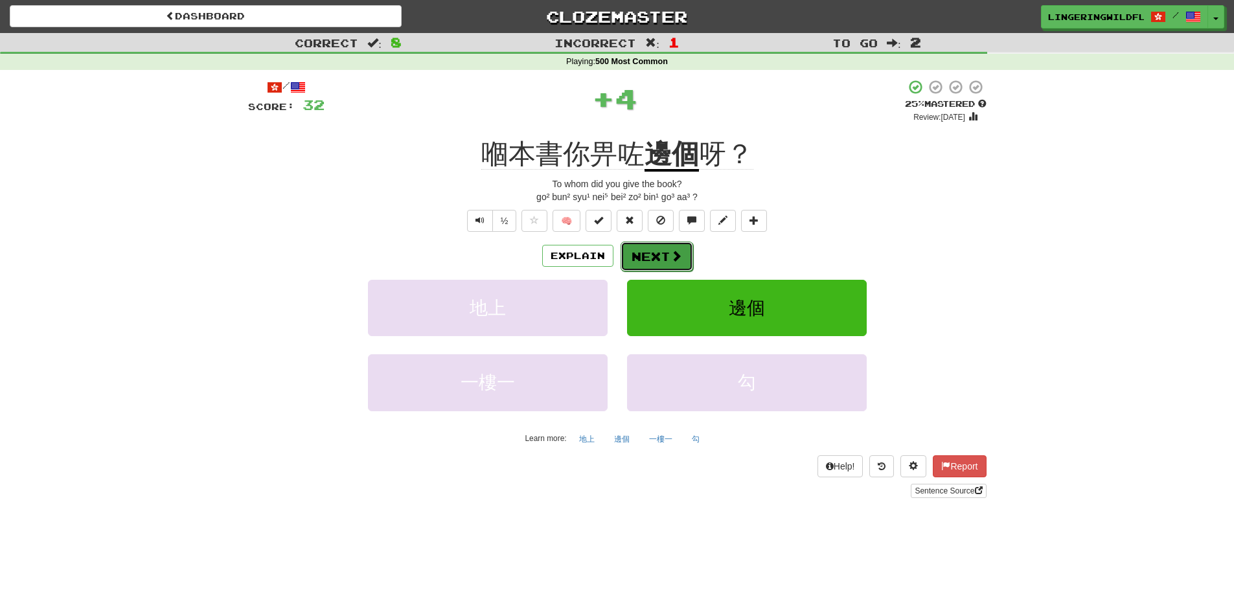
click at [651, 260] on button "Next" at bounding box center [656, 257] width 73 height 30
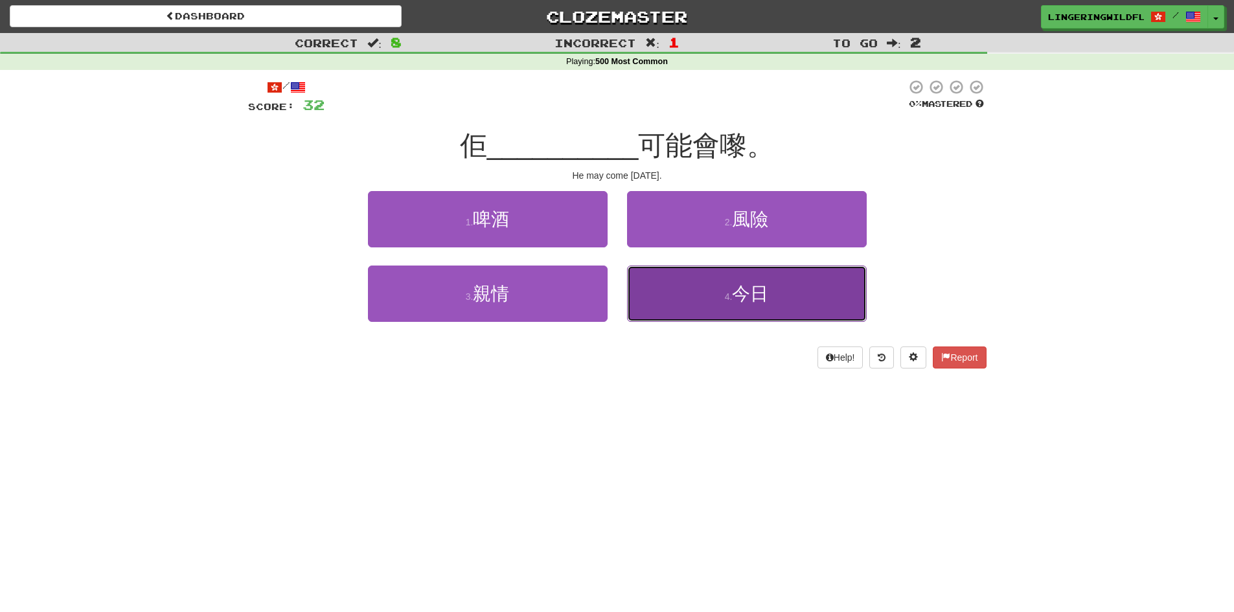
click at [672, 299] on button "4 . 今日" at bounding box center [747, 293] width 240 height 56
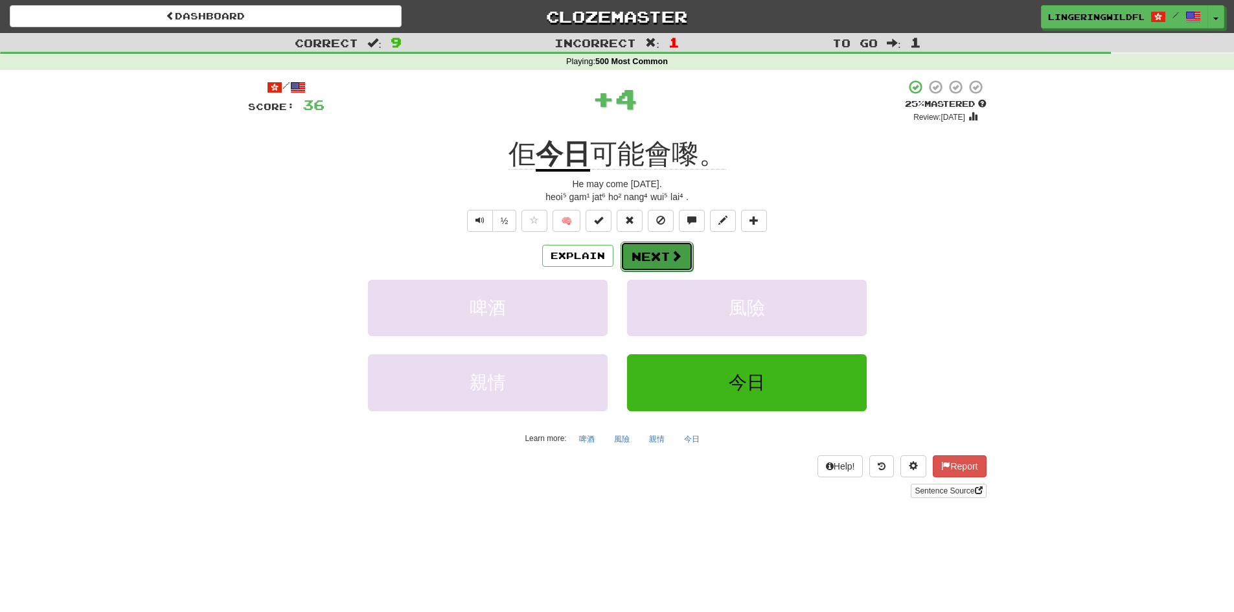
click at [666, 253] on button "Next" at bounding box center [656, 257] width 73 height 30
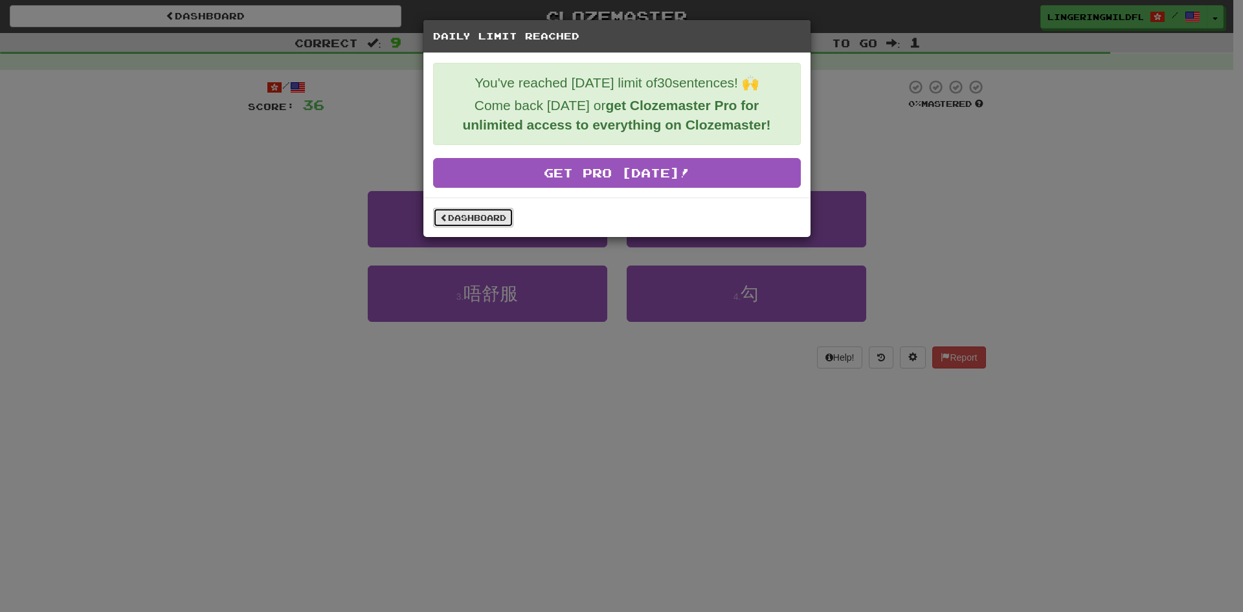
click at [475, 226] on link "Dashboard" at bounding box center [473, 217] width 80 height 19
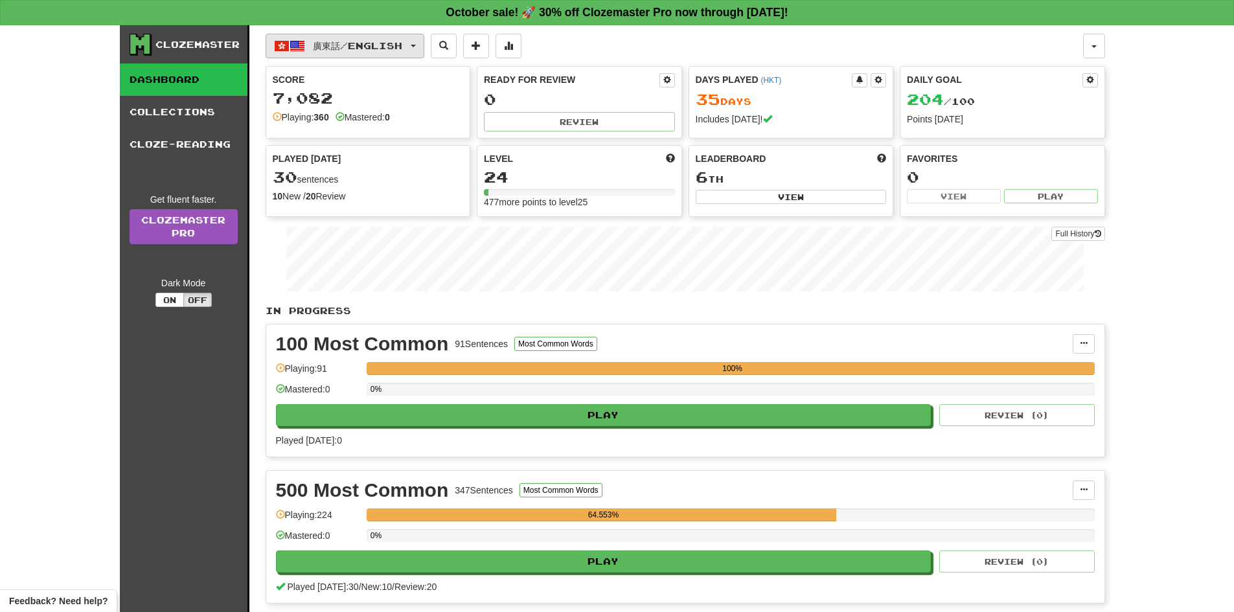
click at [299, 44] on span "button" at bounding box center [297, 46] width 16 height 16
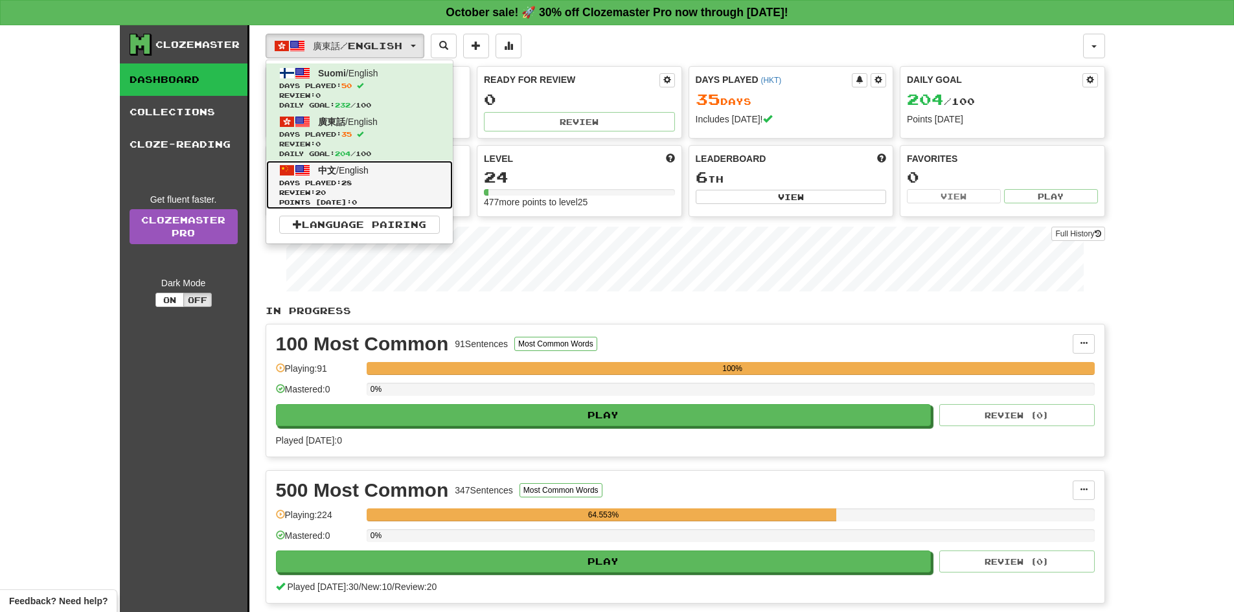
click at [367, 190] on span "Review: 20" at bounding box center [359, 193] width 161 height 10
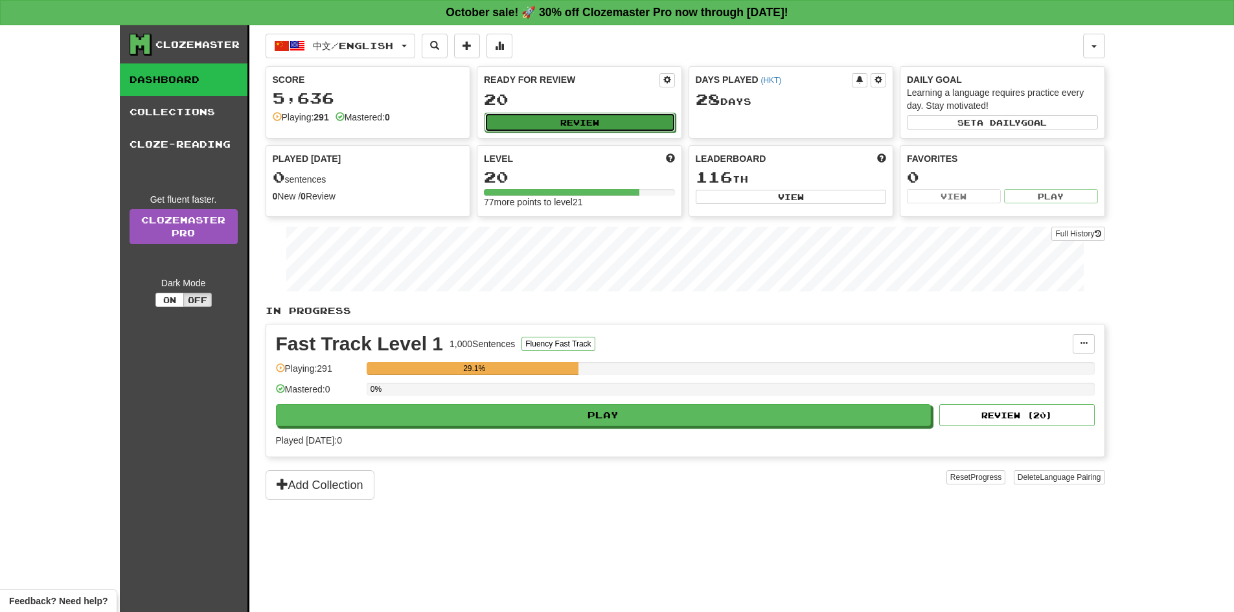
click at [607, 128] on button "Review" at bounding box center [579, 122] width 191 height 19
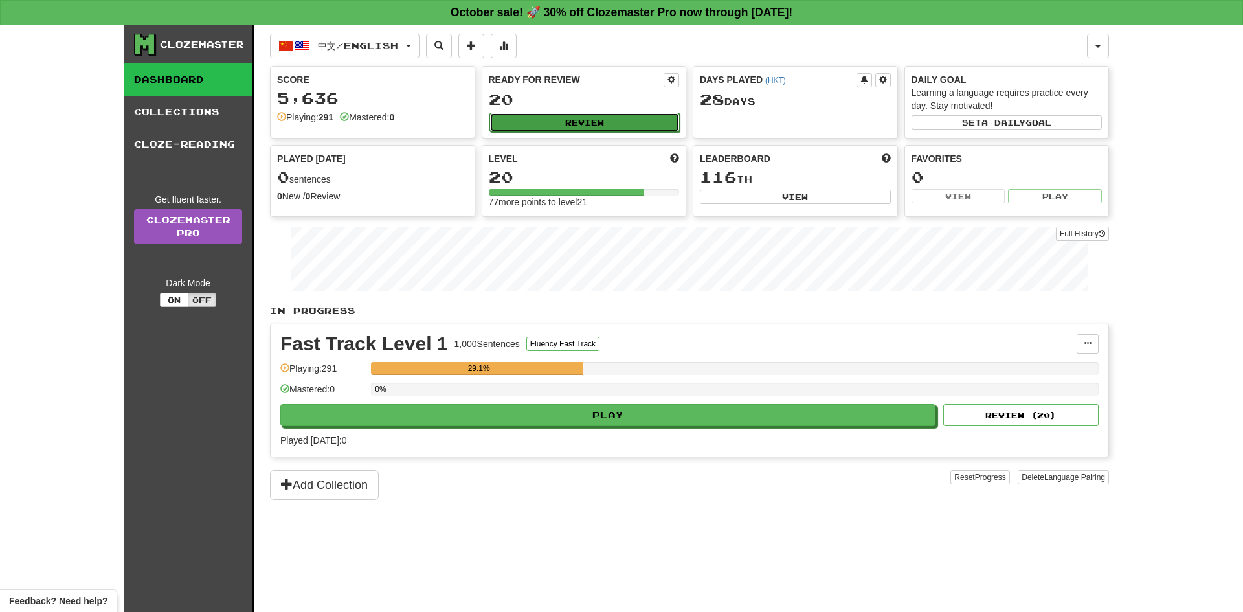
select select "**"
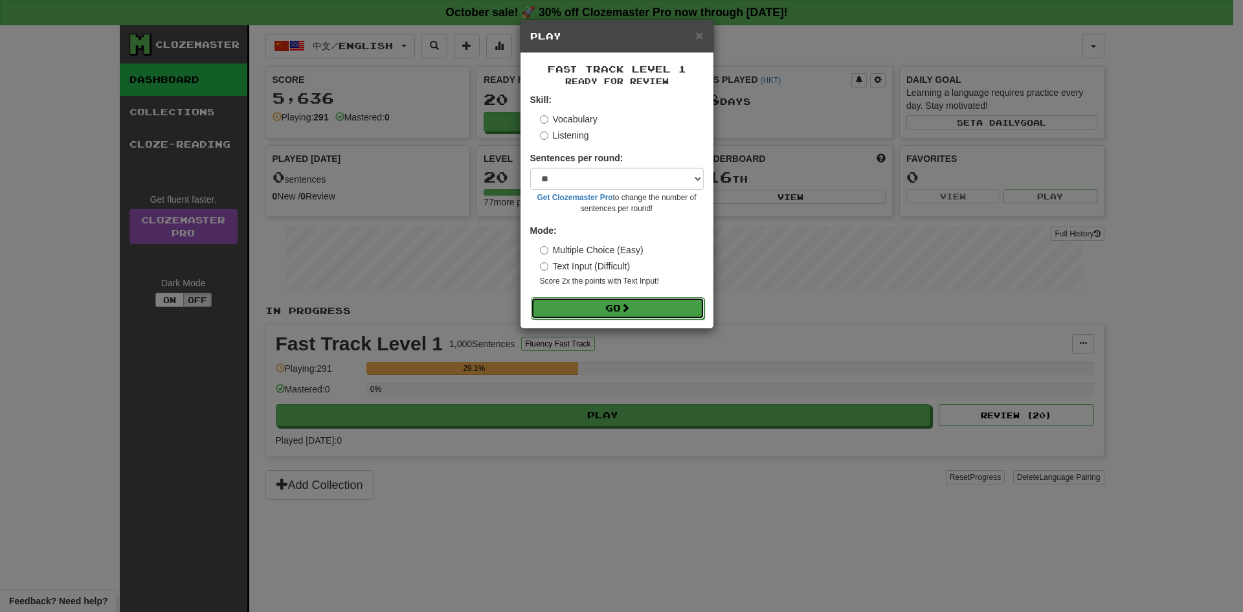
click at [585, 303] on button "Go" at bounding box center [618, 308] width 174 height 22
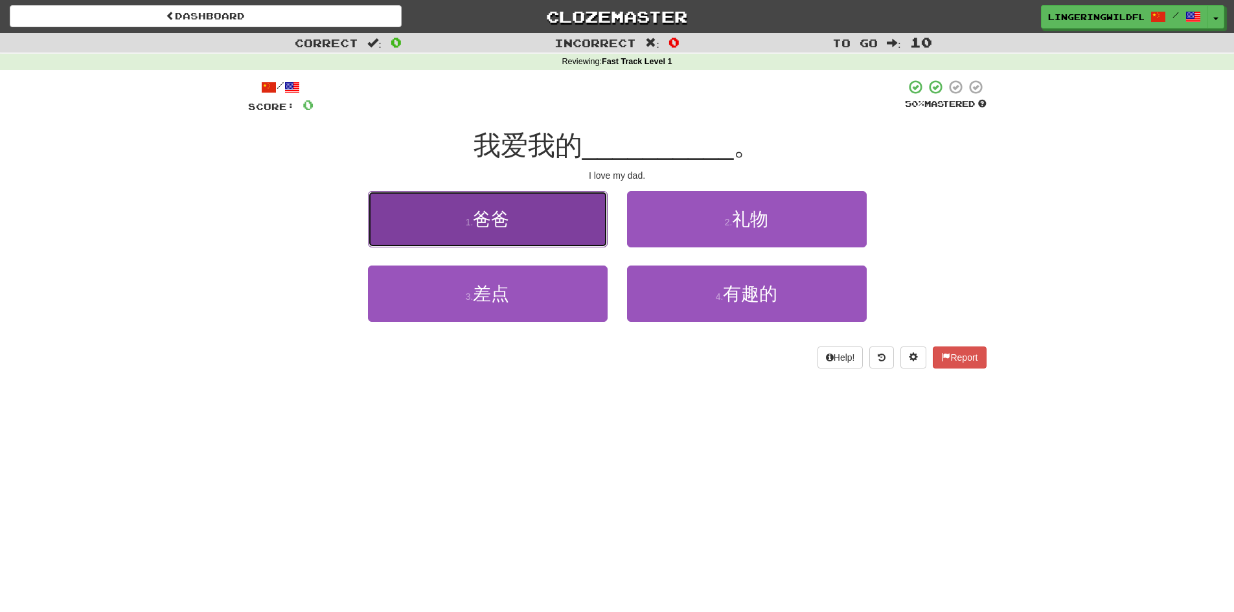
click at [530, 229] on button "1 . 爸爸" at bounding box center [488, 219] width 240 height 56
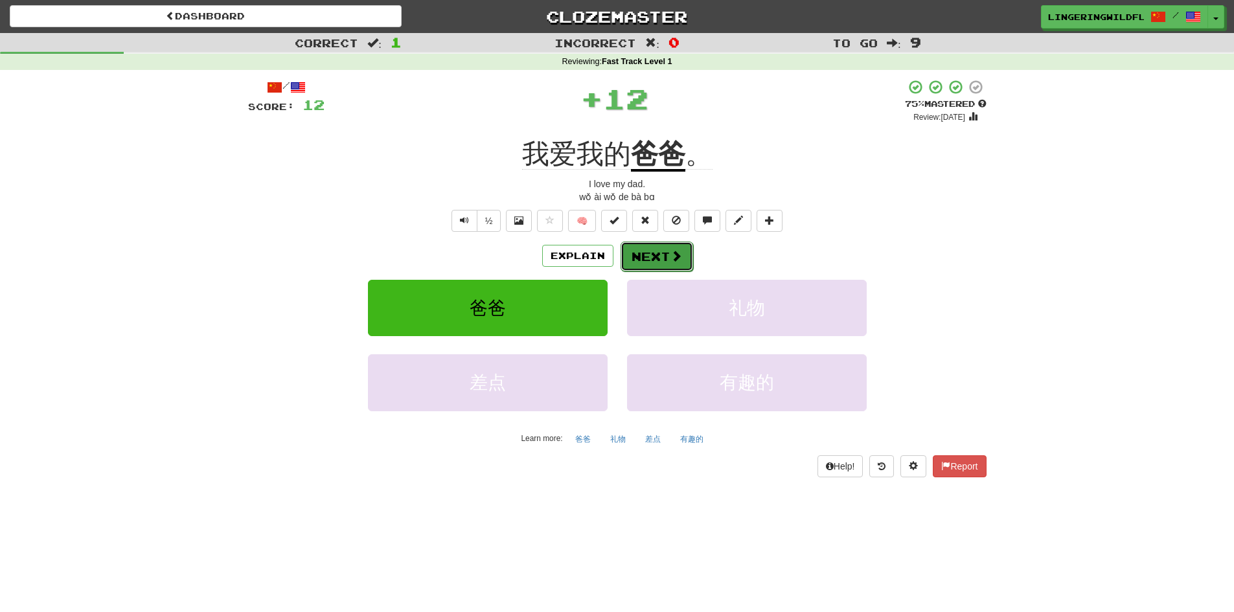
click at [667, 250] on button "Next" at bounding box center [656, 257] width 73 height 30
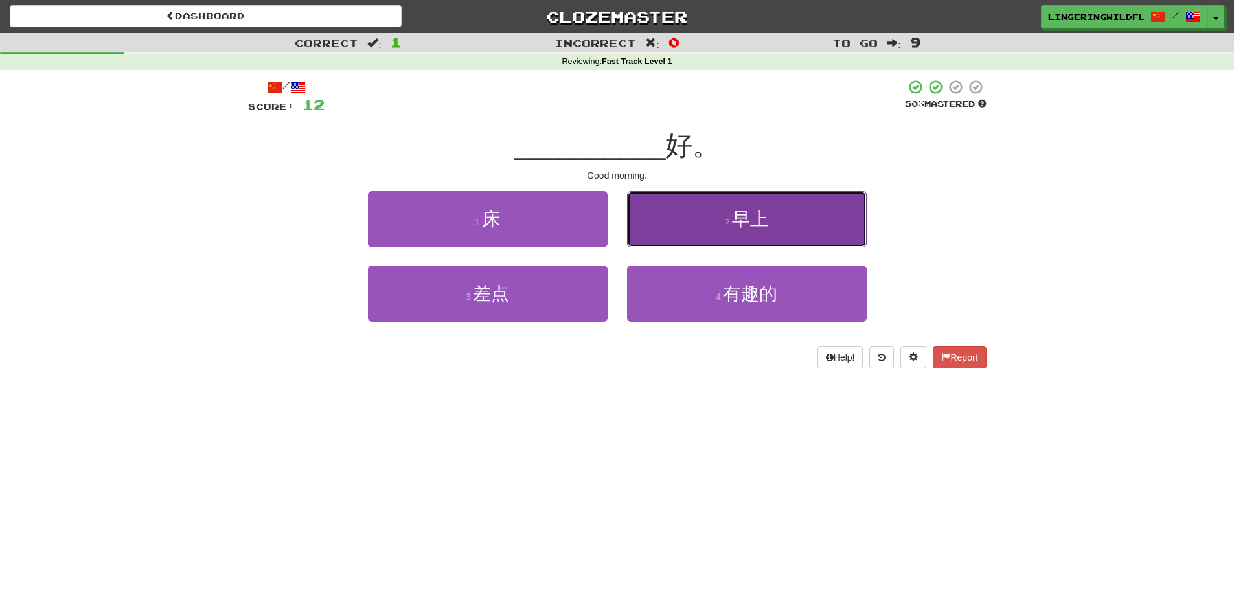
click at [694, 232] on button "2 . 早上" at bounding box center [747, 219] width 240 height 56
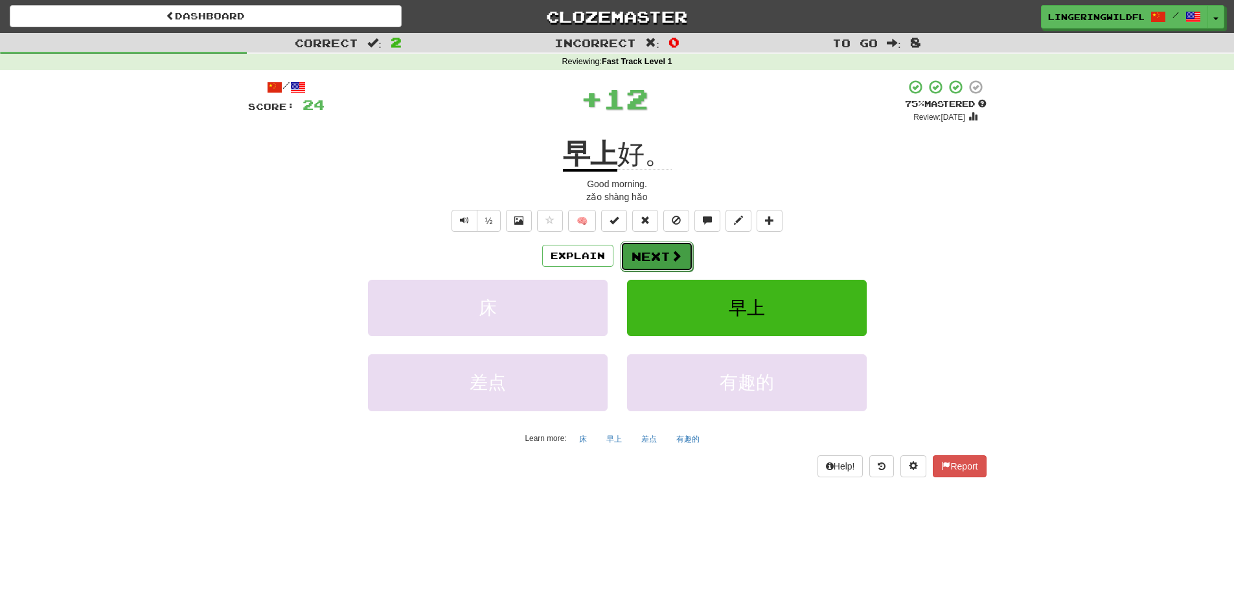
click at [649, 263] on button "Next" at bounding box center [656, 257] width 73 height 30
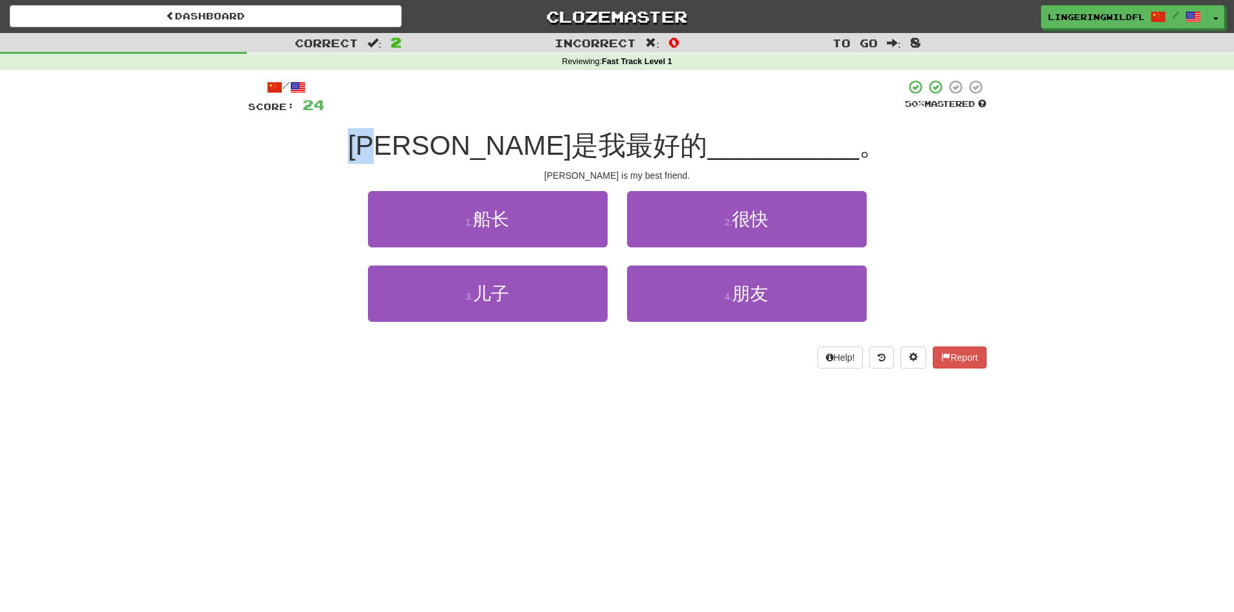
drag, startPoint x: 420, startPoint y: 149, endPoint x: 495, endPoint y: 158, distance: 75.0
click at [495, 158] on div "[PERSON_NAME]是我最好的 __________ 。" at bounding box center [617, 146] width 738 height 36
click at [601, 153] on span "[PERSON_NAME]是我最好的" at bounding box center [527, 145] width 359 height 30
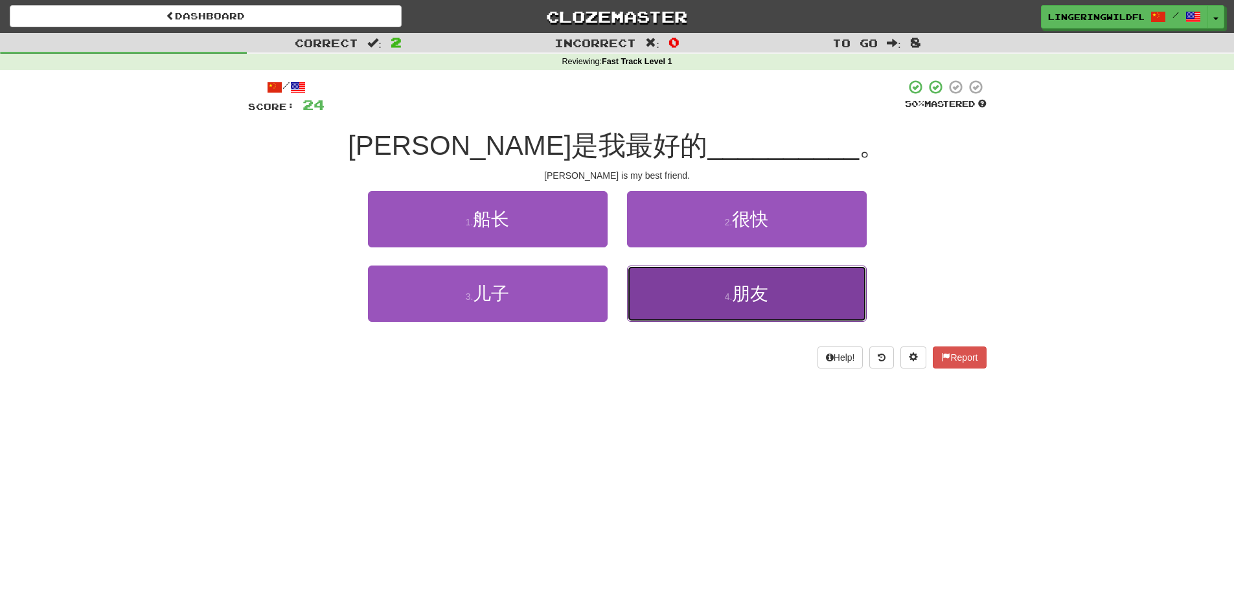
click at [730, 289] on button "4 . 朋友" at bounding box center [747, 293] width 240 height 56
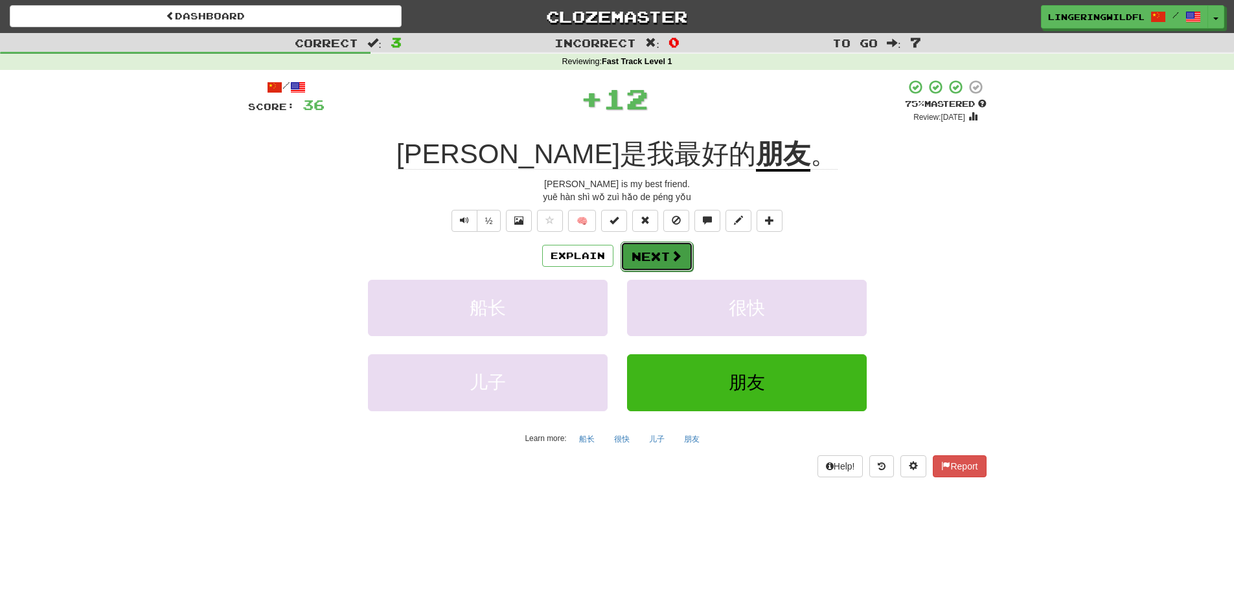
click at [679, 258] on span at bounding box center [676, 256] width 12 height 12
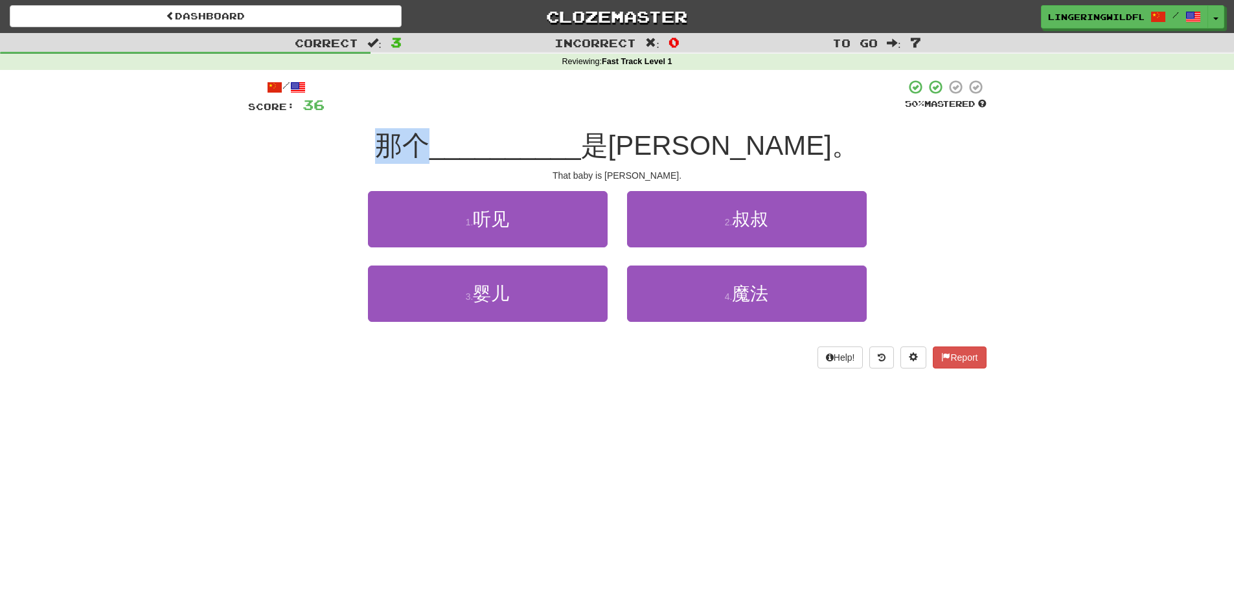
drag, startPoint x: 465, startPoint y: 146, endPoint x: 507, endPoint y: 152, distance: 42.5
click at [429, 152] on span "那个" at bounding box center [402, 145] width 54 height 30
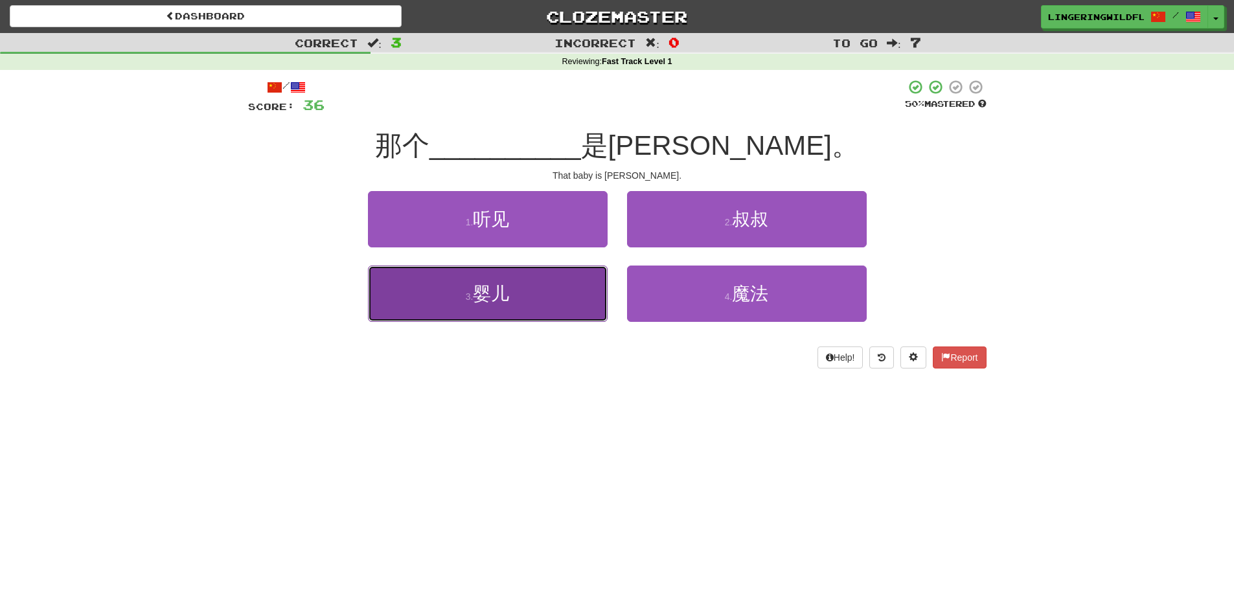
click at [547, 299] on button "3 . 婴儿" at bounding box center [488, 293] width 240 height 56
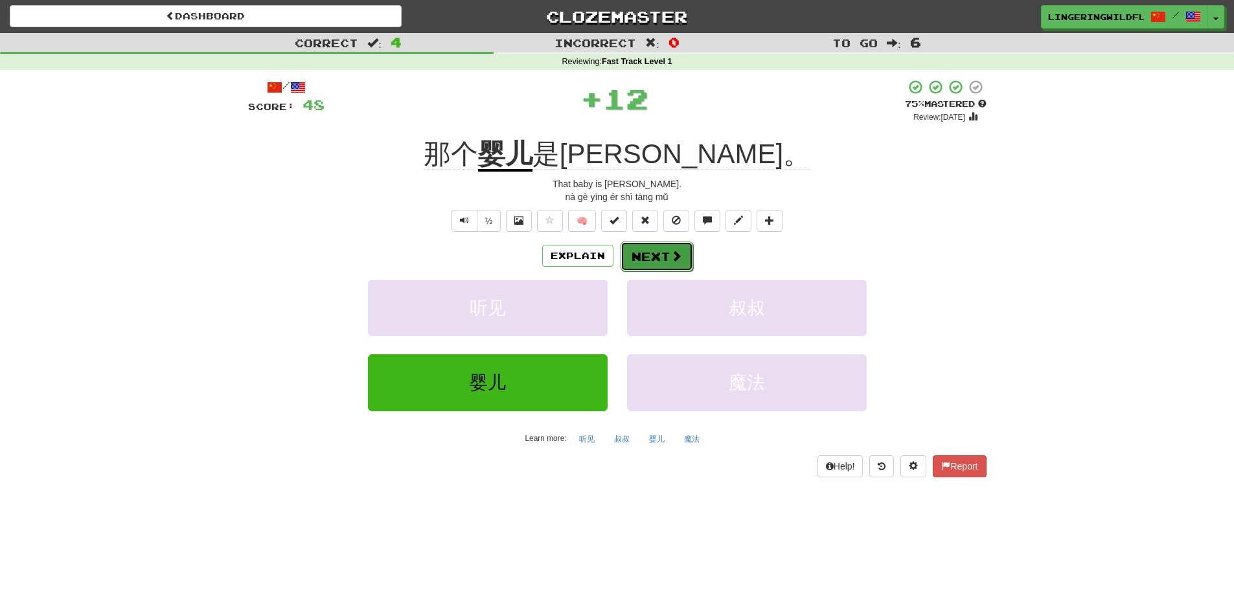
click at [670, 256] on span at bounding box center [676, 256] width 12 height 12
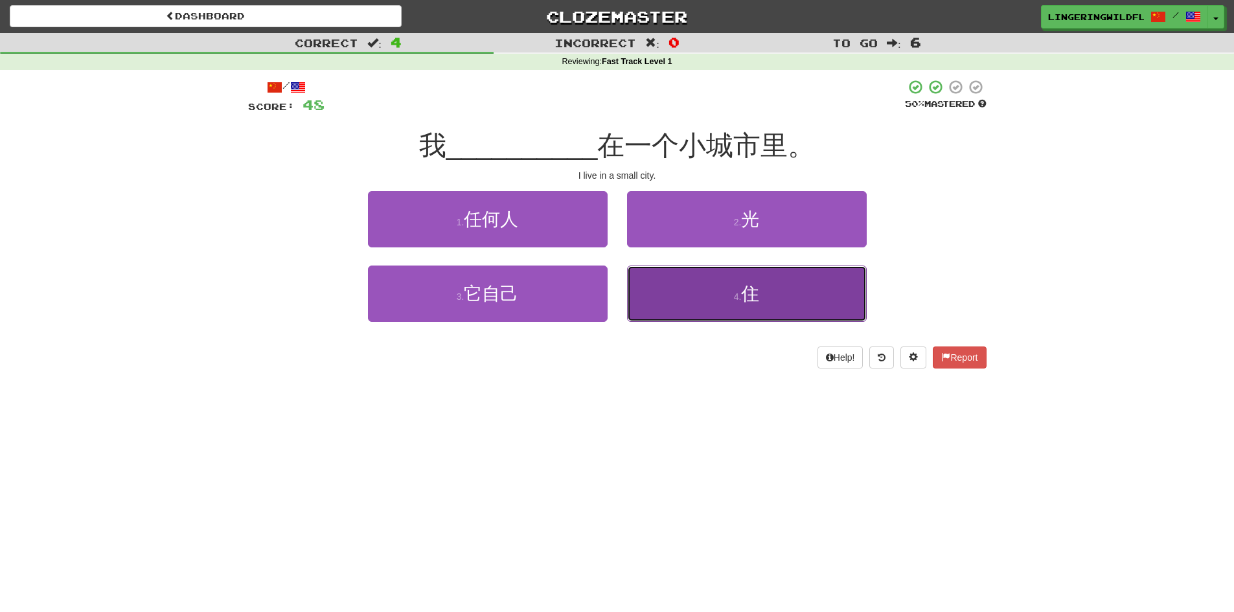
click at [703, 302] on button "4 . 住" at bounding box center [747, 293] width 240 height 56
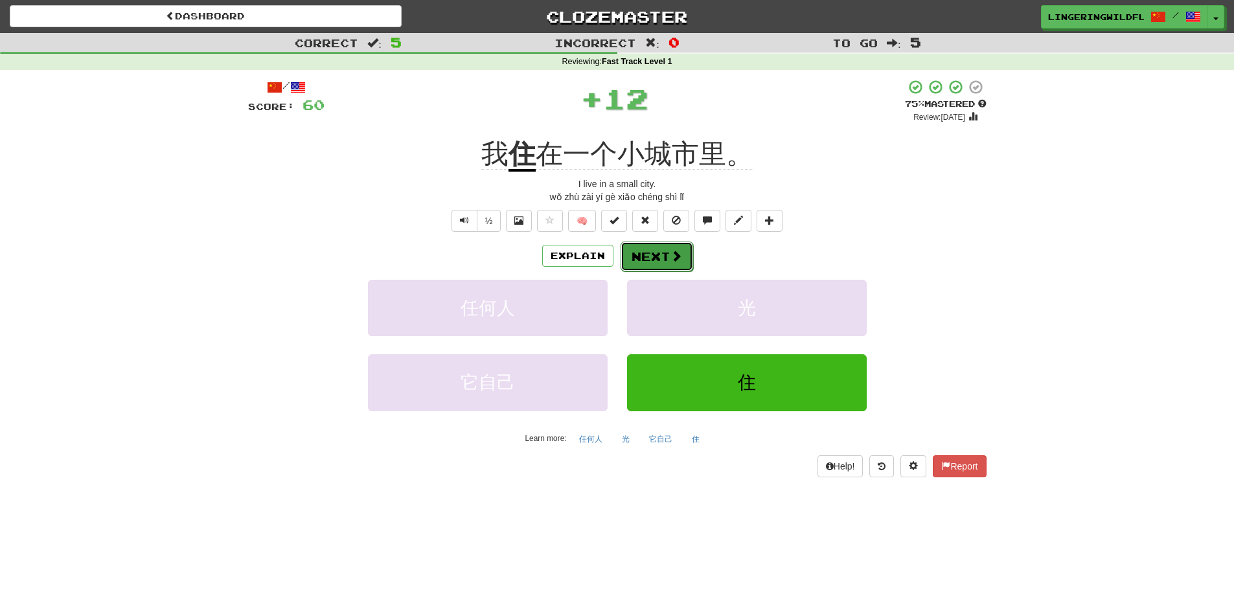
click at [653, 253] on button "Next" at bounding box center [656, 257] width 73 height 30
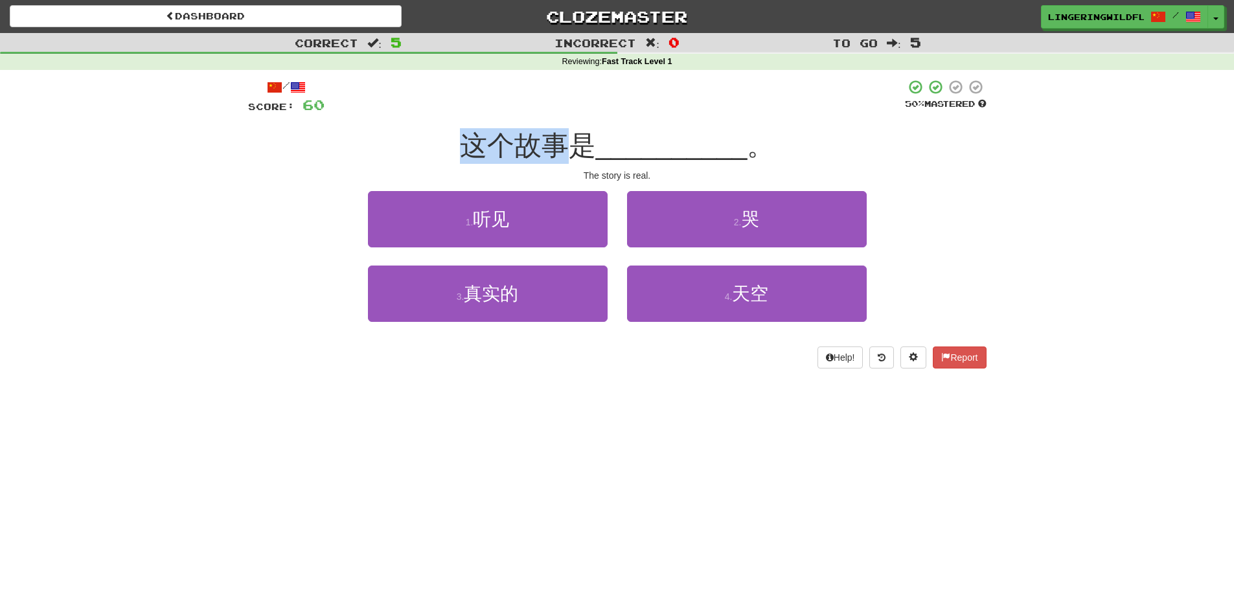
drag, startPoint x: 457, startPoint y: 152, endPoint x: 569, endPoint y: 132, distance: 113.7
click at [569, 132] on div "这个故事是 __________ 。" at bounding box center [617, 146] width 738 height 36
click at [568, 130] on span "这个故事是" at bounding box center [528, 145] width 136 height 30
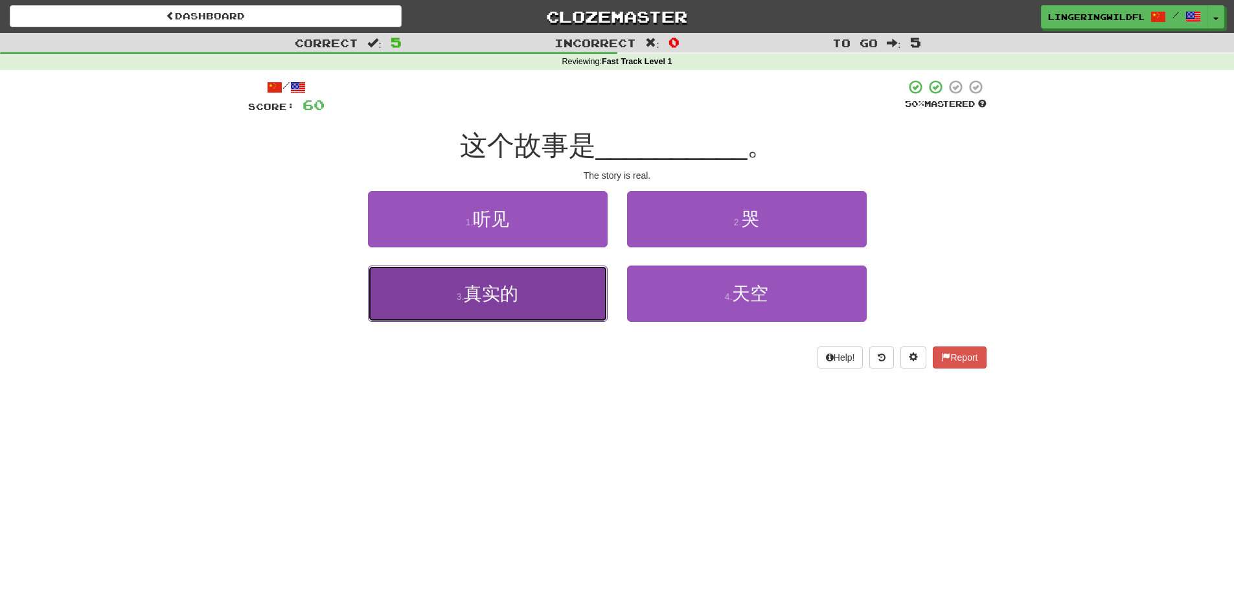
click at [550, 313] on button "3 . 真实的" at bounding box center [488, 293] width 240 height 56
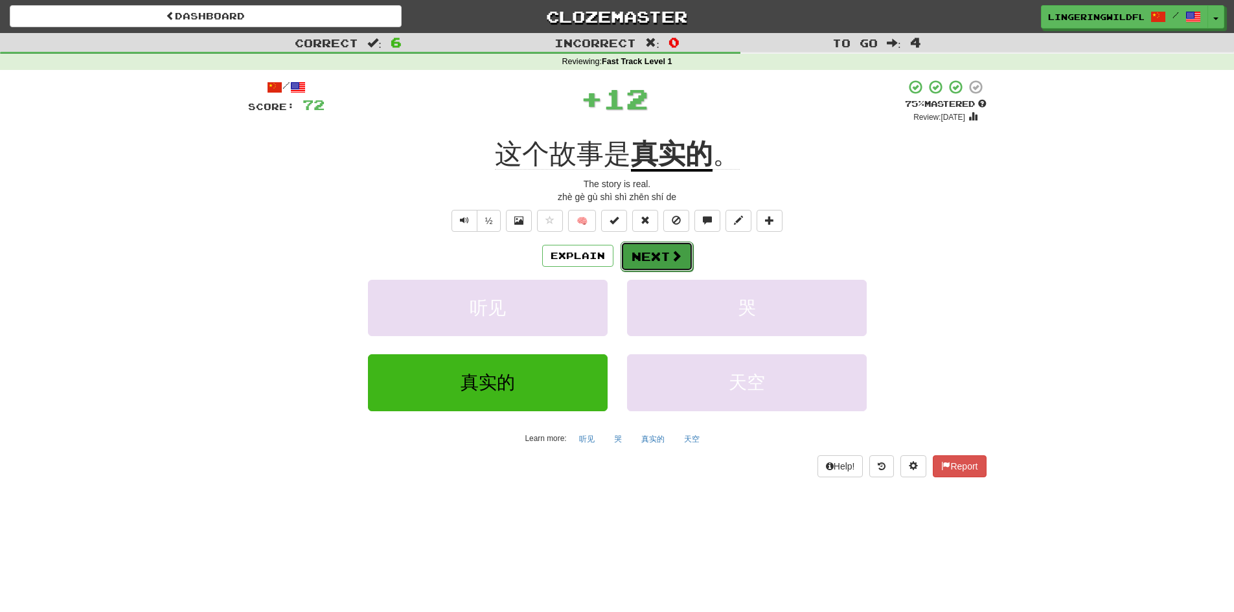
click at [656, 258] on button "Next" at bounding box center [656, 257] width 73 height 30
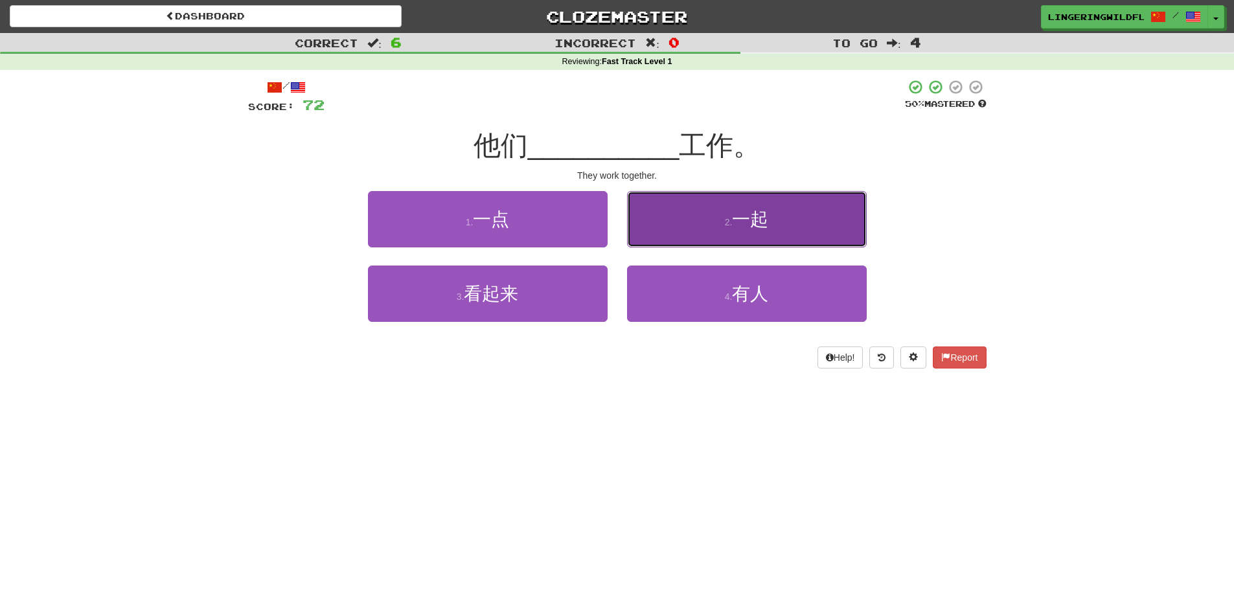
click at [673, 235] on button "2 . 一起" at bounding box center [747, 219] width 240 height 56
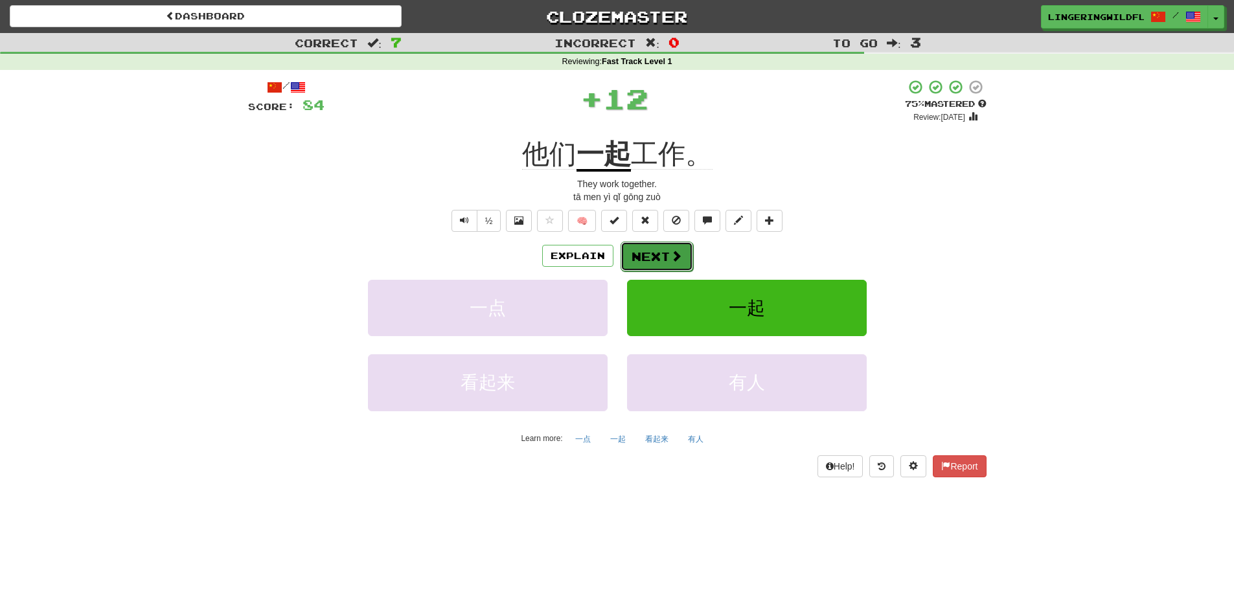
click at [647, 251] on body "Dashboard Clozemaster LingeringWildflower4641 / Toggle Dropdown Dashboard Leade…" at bounding box center [617, 536] width 1234 height 1072
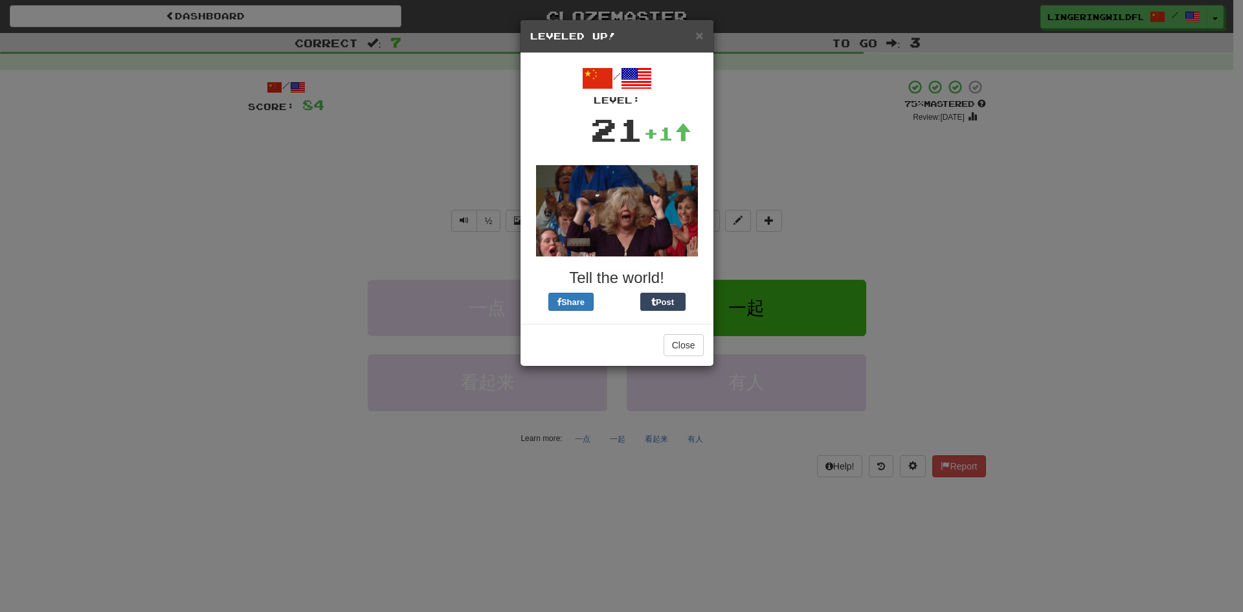
click at [694, 271] on h3 "Tell the world!" at bounding box center [617, 277] width 174 height 17
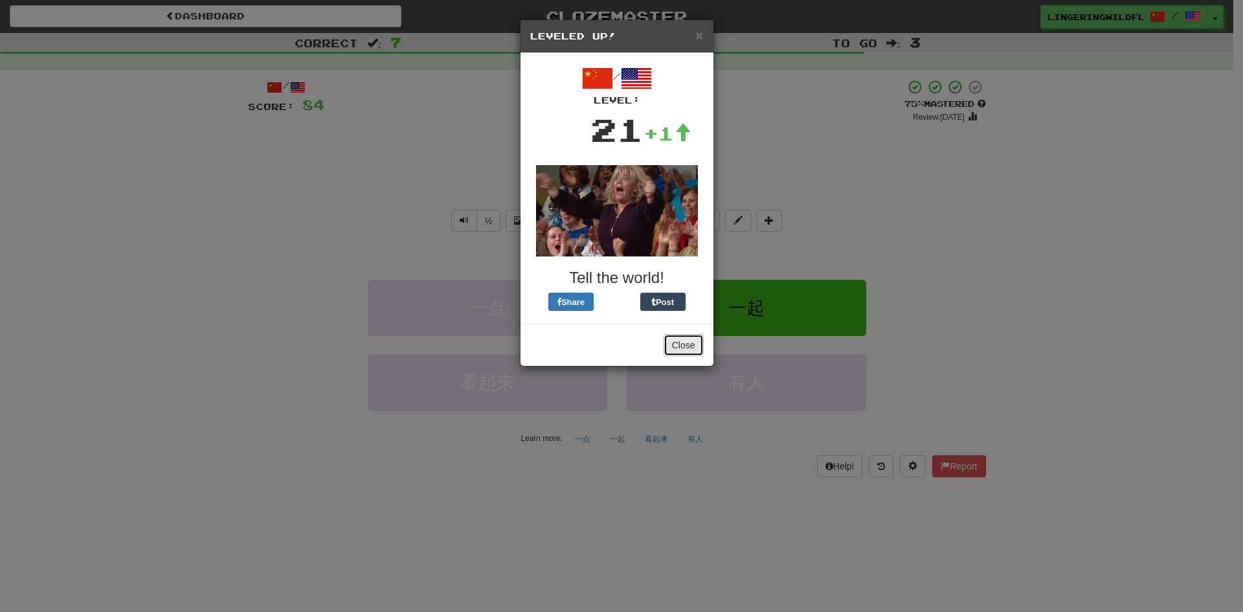
click at [682, 346] on button "Close" at bounding box center [684, 345] width 40 height 22
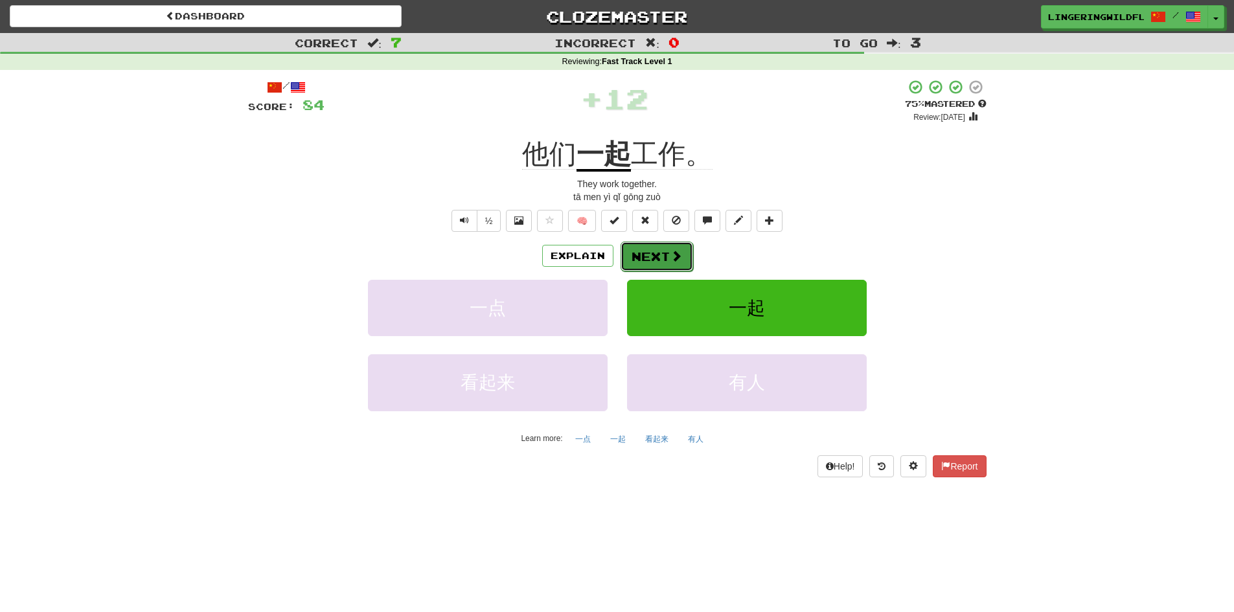
click at [659, 256] on button "Next" at bounding box center [656, 257] width 73 height 30
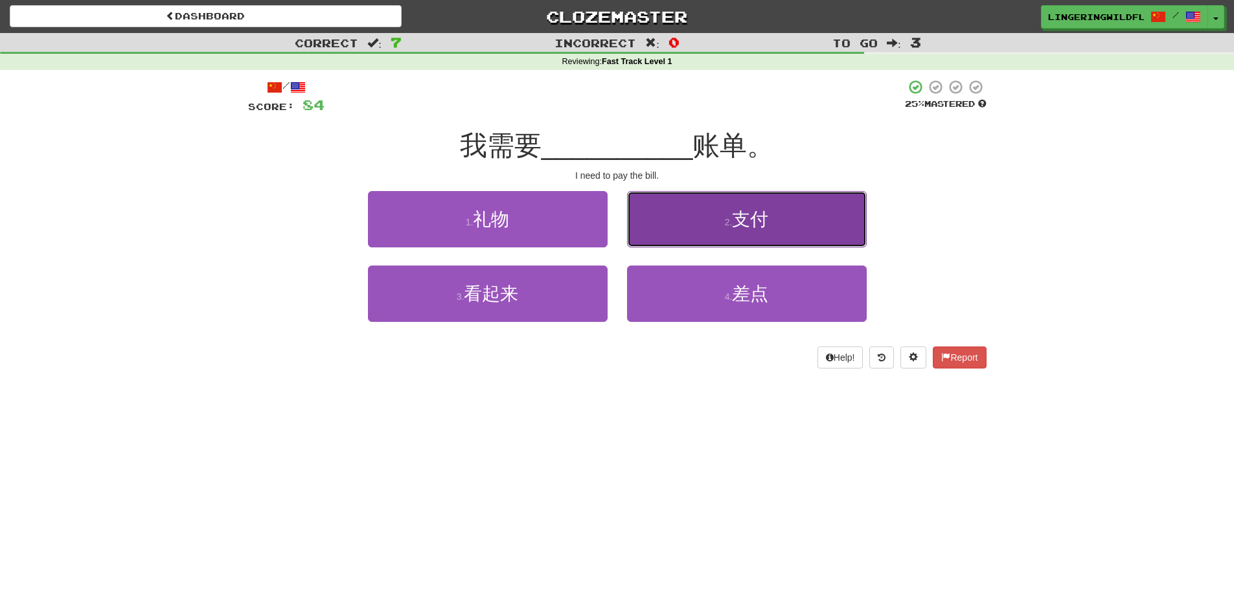
click at [690, 219] on button "2 . 支付" at bounding box center [747, 219] width 240 height 56
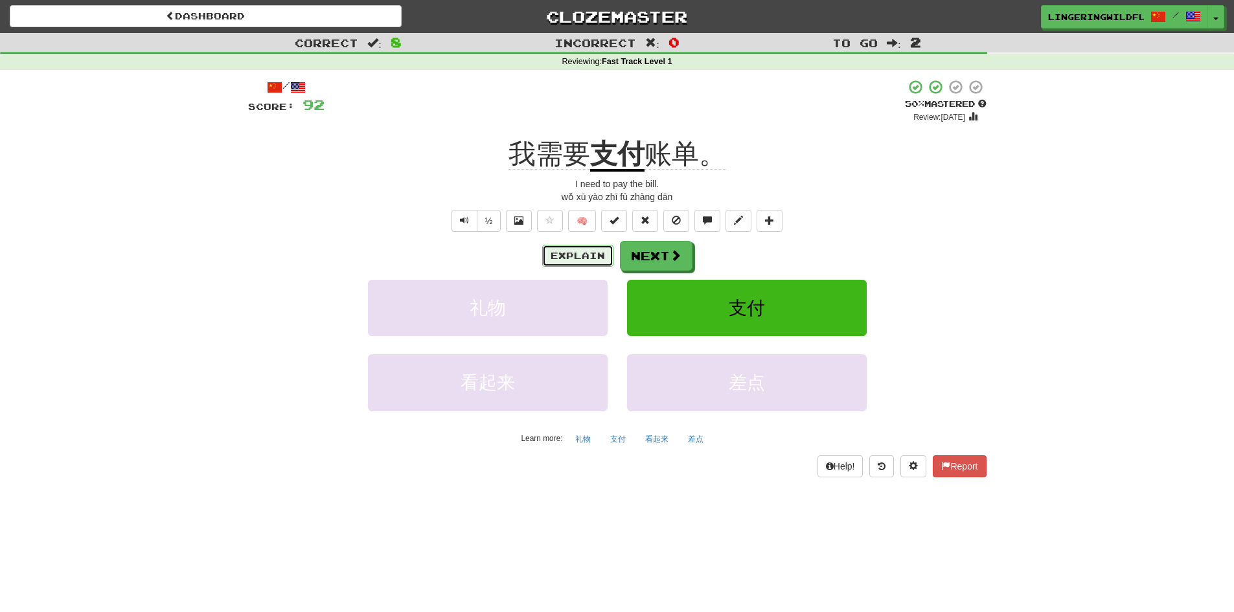
click at [584, 256] on button "Explain" at bounding box center [577, 256] width 71 height 22
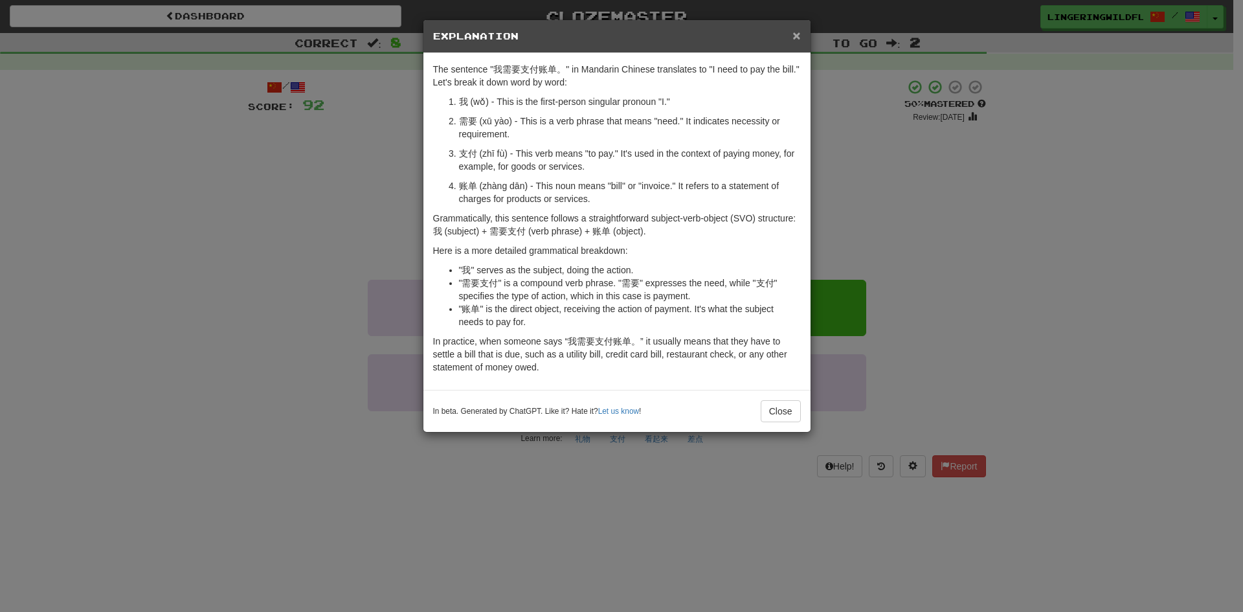
click at [800, 28] on span "×" at bounding box center [797, 35] width 8 height 15
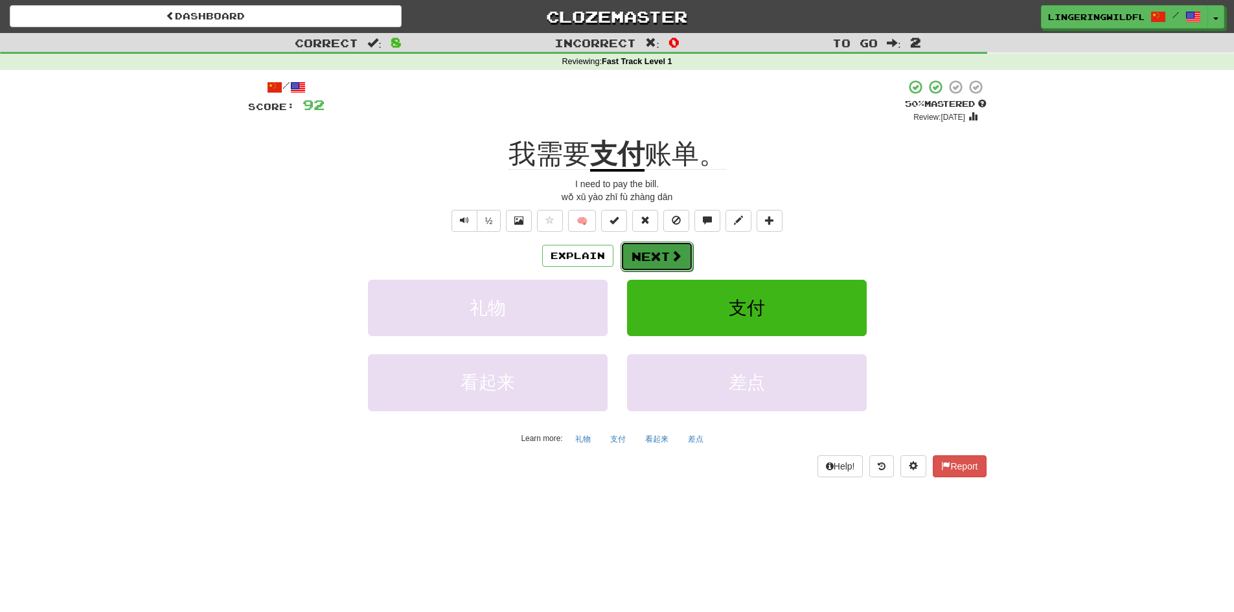
click at [663, 253] on button "Next" at bounding box center [656, 257] width 73 height 30
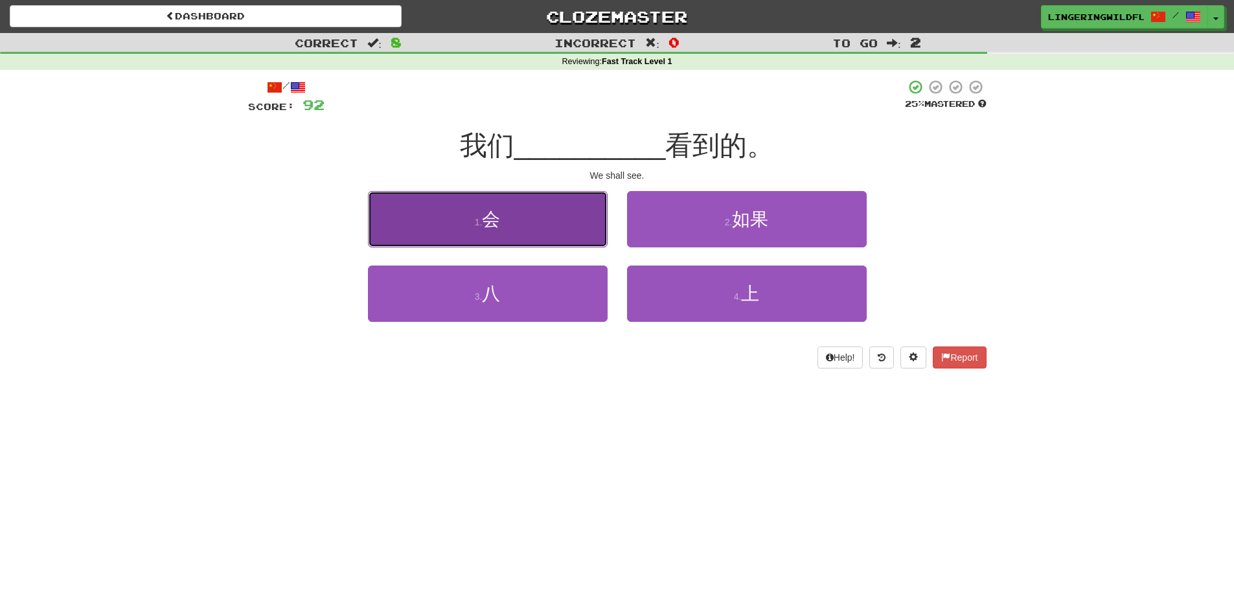
click at [541, 228] on button "1 . 会" at bounding box center [488, 219] width 240 height 56
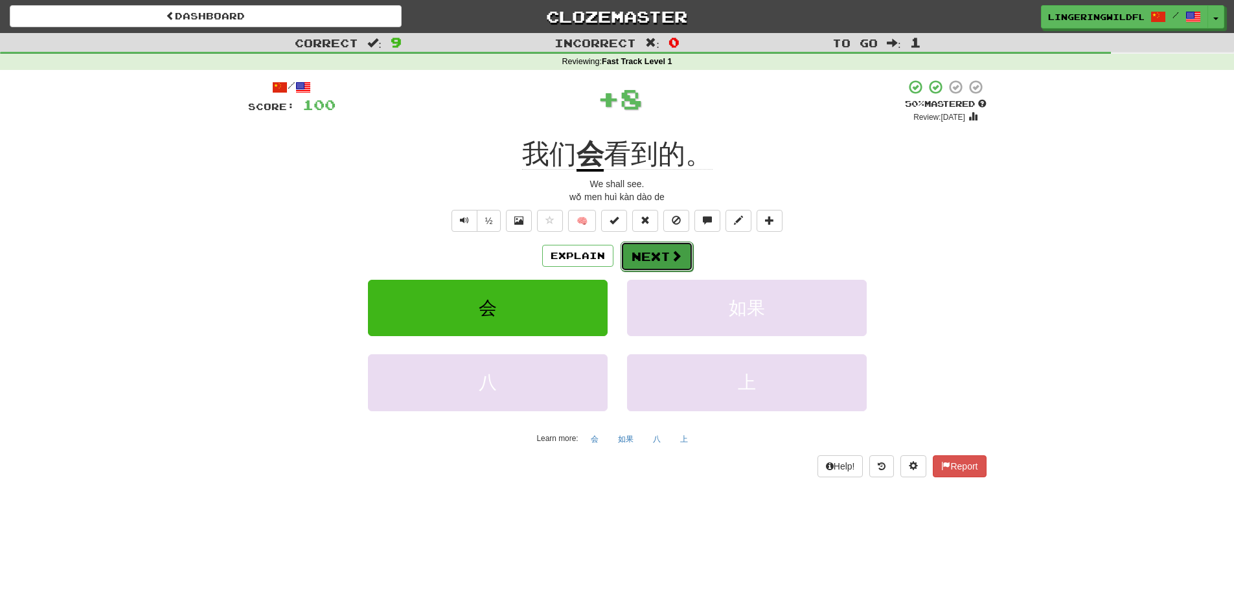
click at [659, 264] on button "Next" at bounding box center [656, 257] width 73 height 30
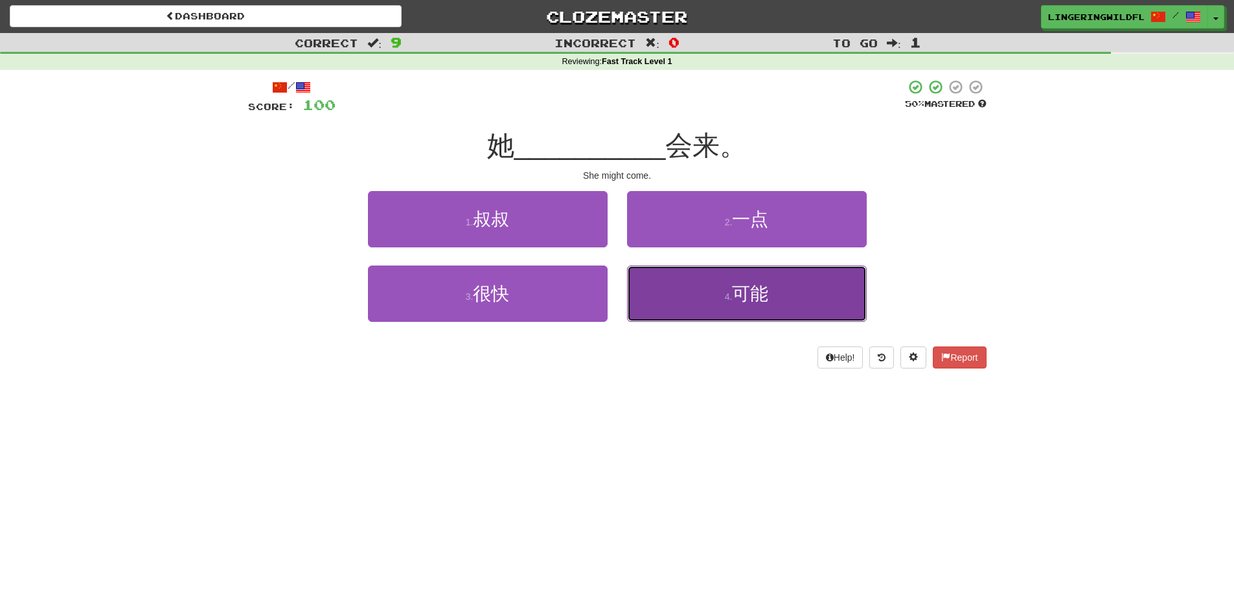
click at [719, 300] on button "4 . 可能" at bounding box center [747, 293] width 240 height 56
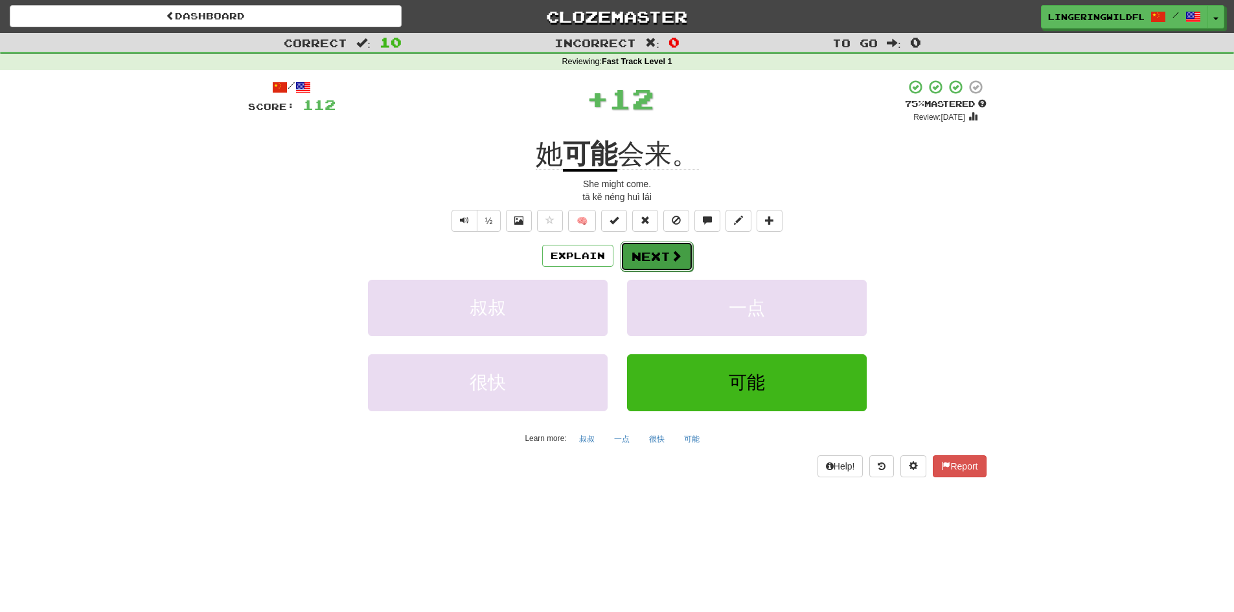
click at [660, 248] on button "Next" at bounding box center [656, 257] width 73 height 30
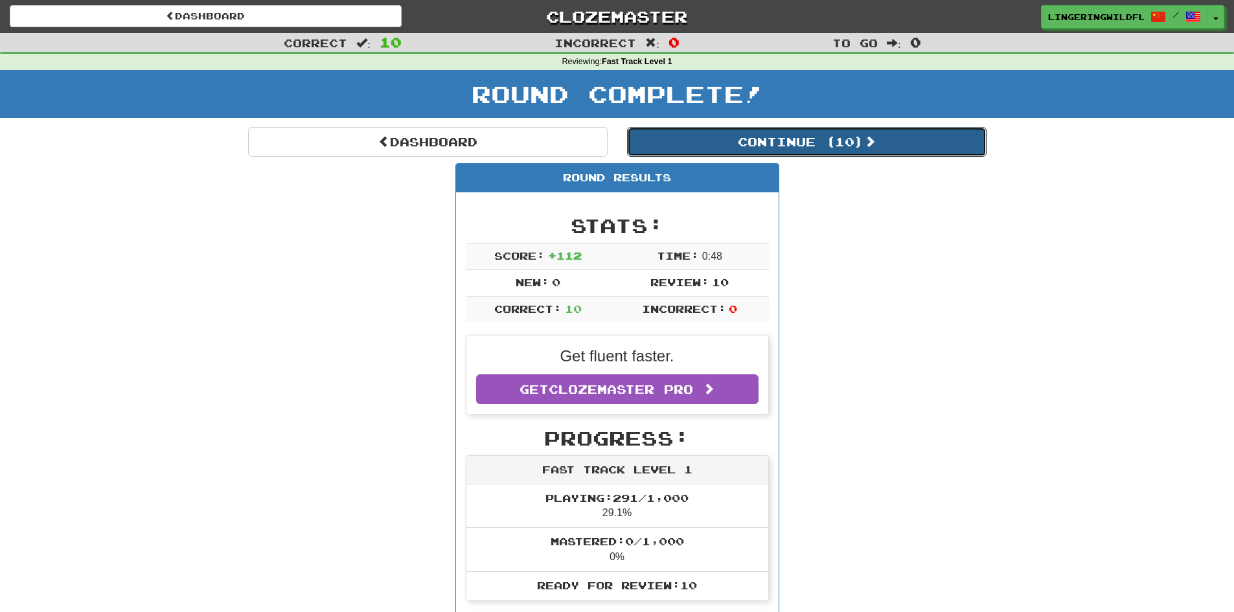
click at [707, 151] on button "Continue ( 10 )" at bounding box center [806, 142] width 359 height 30
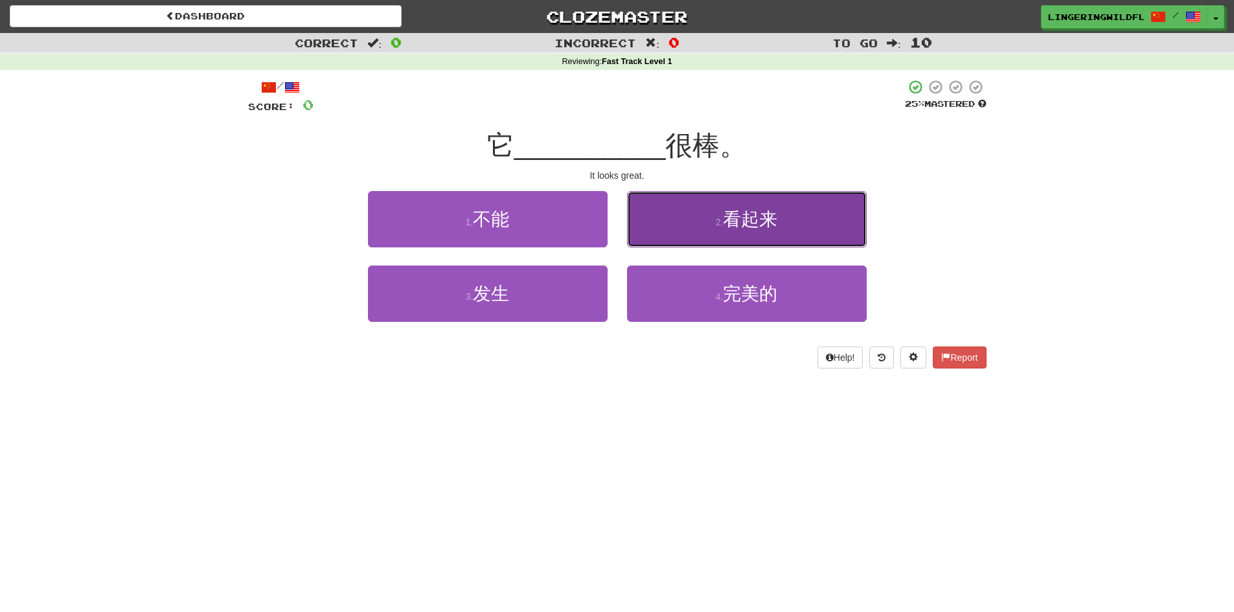
click at [713, 225] on button "2 . 看起来" at bounding box center [747, 219] width 240 height 56
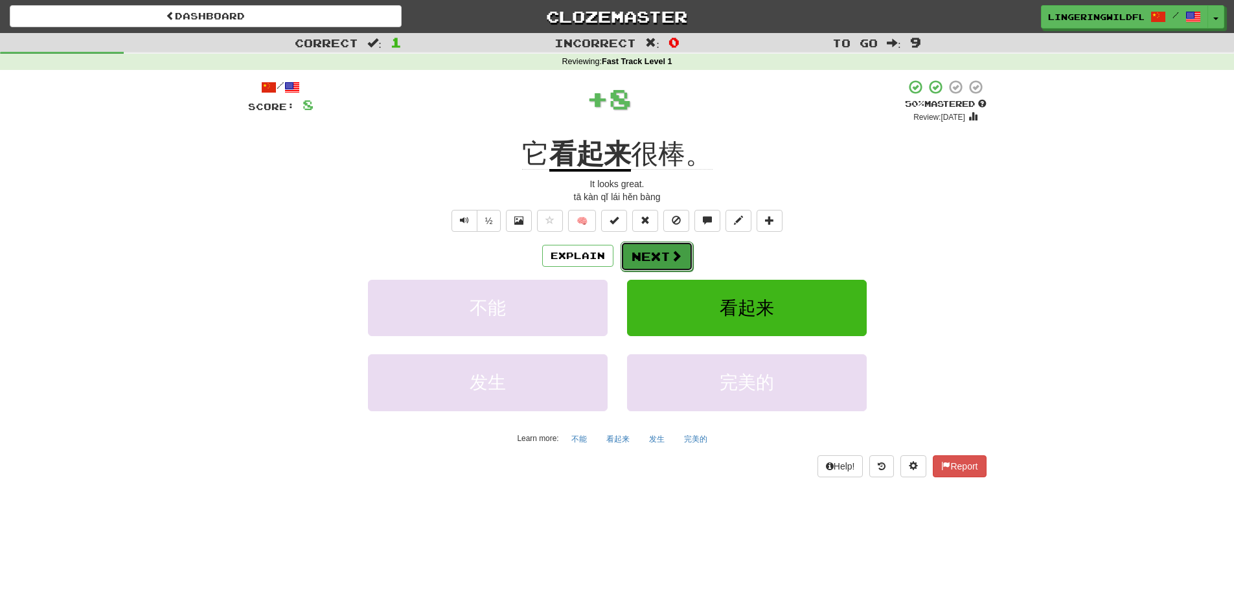
click at [663, 260] on button "Next" at bounding box center [656, 257] width 73 height 30
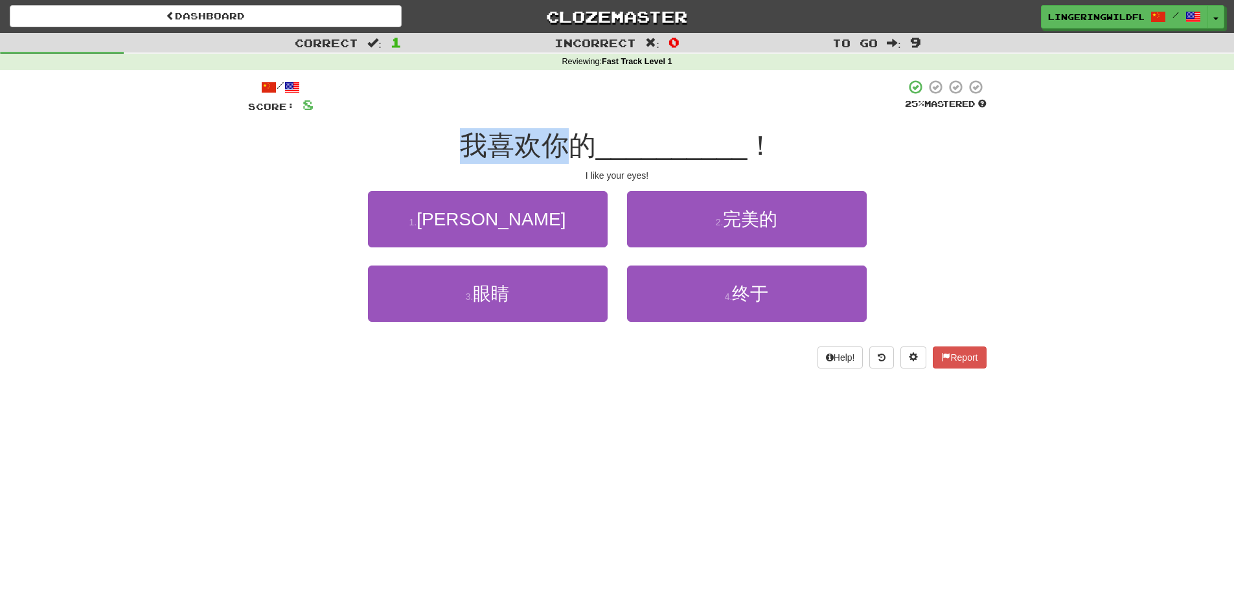
drag, startPoint x: 462, startPoint y: 158, endPoint x: 585, endPoint y: 141, distance: 123.6
click at [574, 133] on span "我喜欢你的" at bounding box center [528, 145] width 136 height 30
drag, startPoint x: 585, startPoint y: 141, endPoint x: 552, endPoint y: 223, distance: 88.4
click at [585, 141] on span "我喜欢你的" at bounding box center [528, 145] width 136 height 30
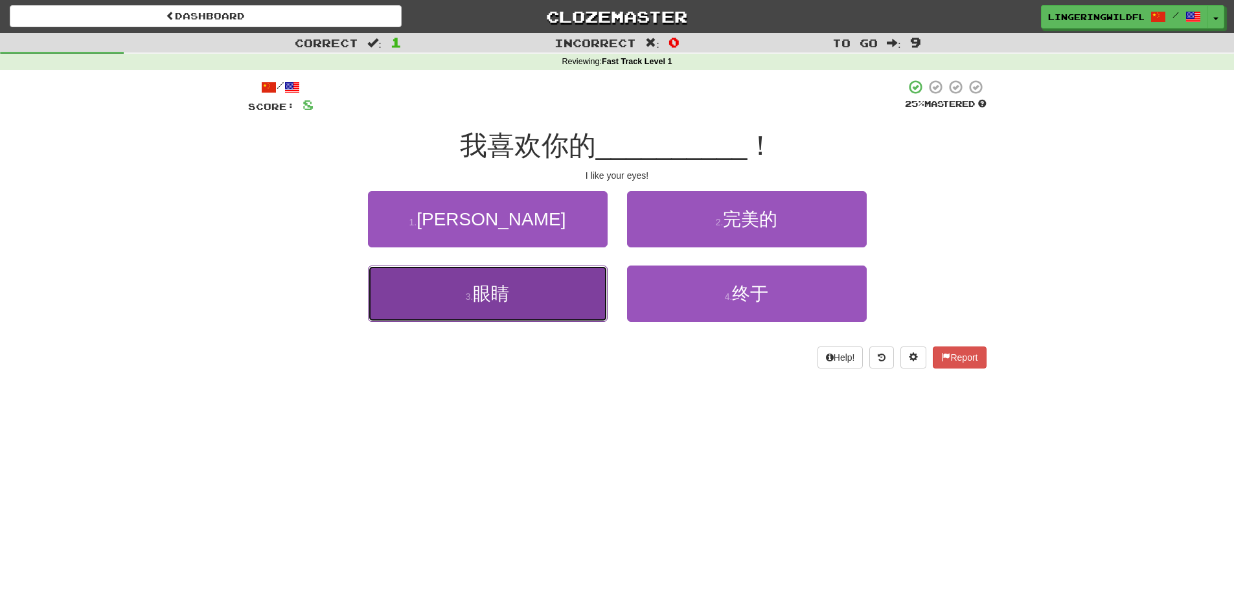
click at [557, 296] on button "3 . 眼睛" at bounding box center [488, 293] width 240 height 56
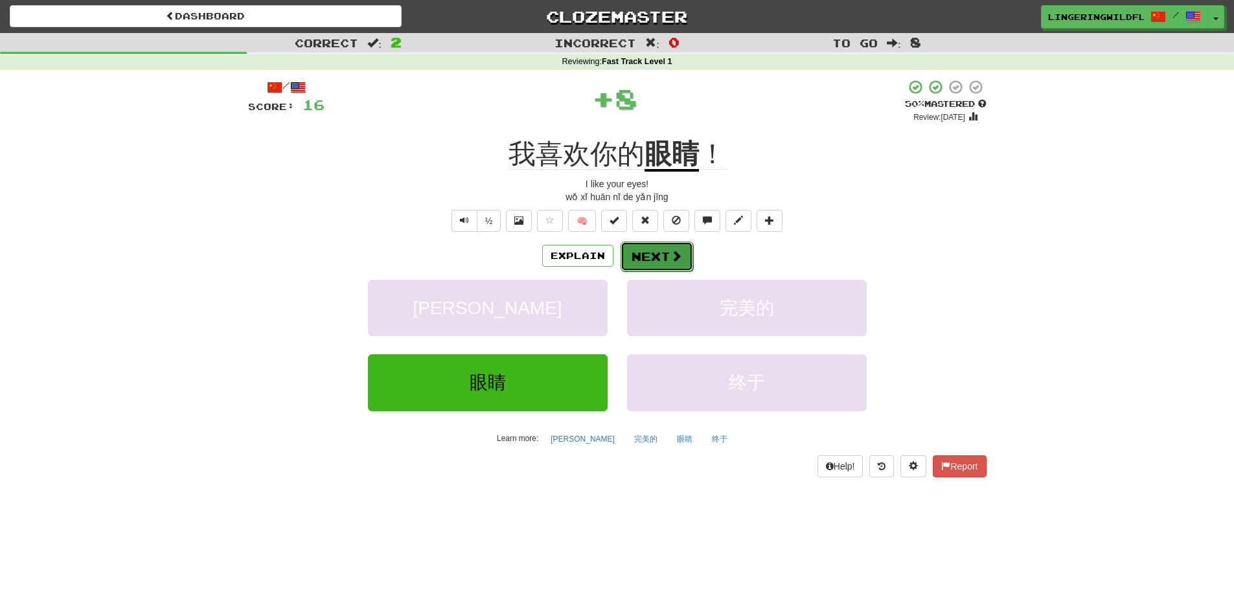
click at [660, 253] on button "Next" at bounding box center [656, 257] width 73 height 30
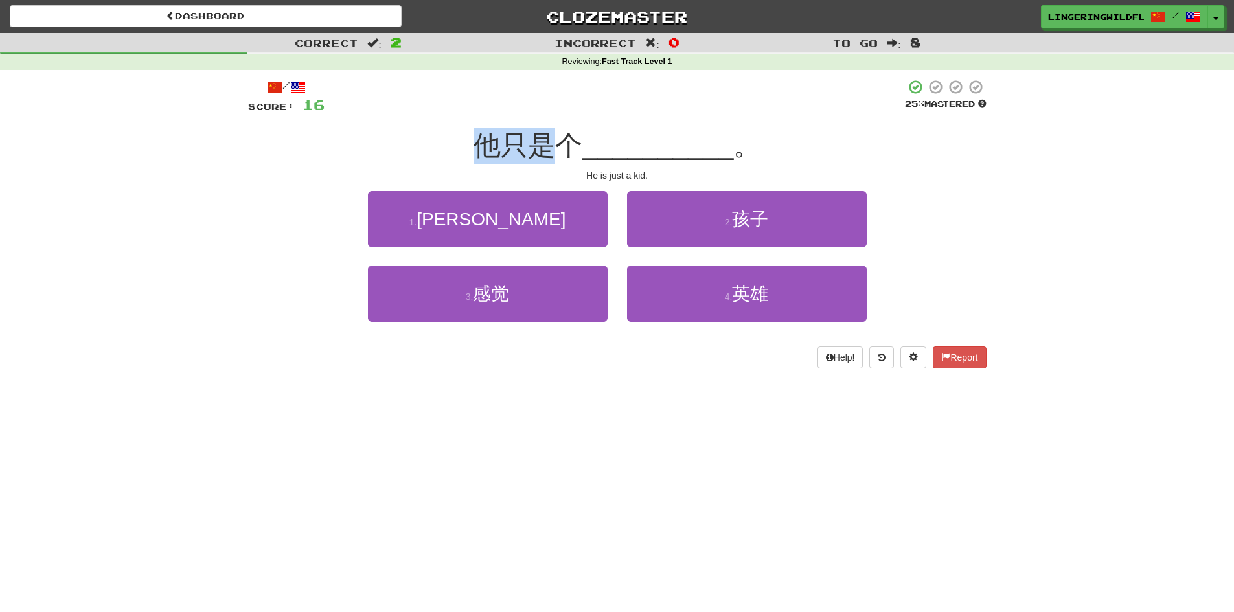
drag, startPoint x: 477, startPoint y: 146, endPoint x: 558, endPoint y: 148, distance: 81.0
click at [558, 148] on span "他只是个" at bounding box center [527, 145] width 109 height 30
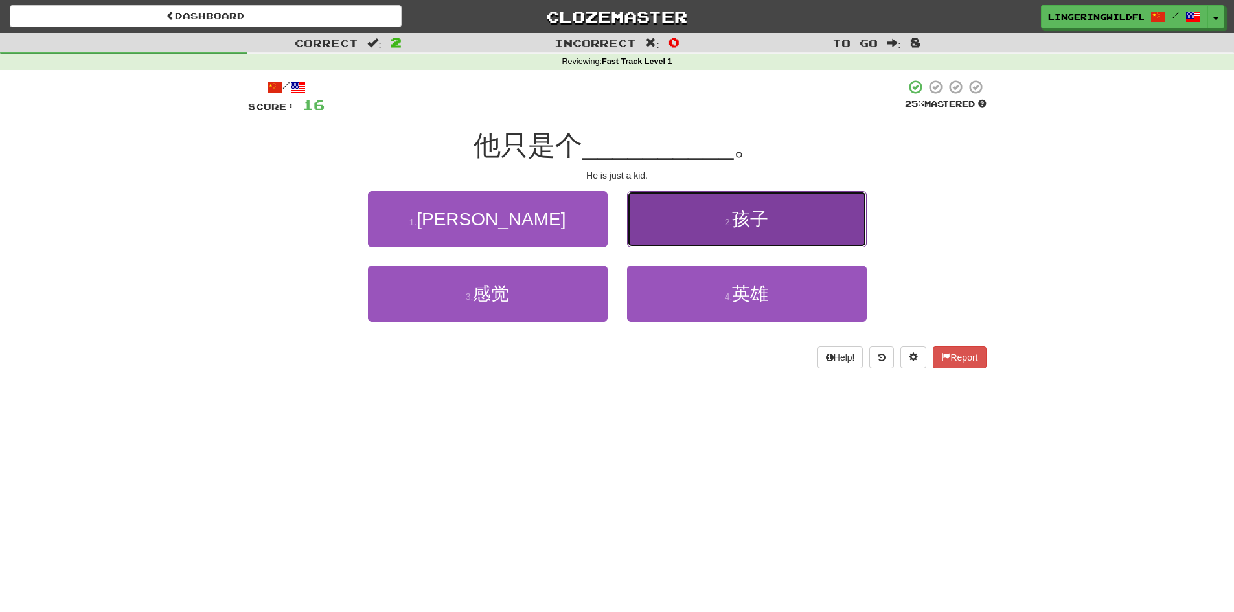
click at [782, 238] on button "2 . 孩子" at bounding box center [747, 219] width 240 height 56
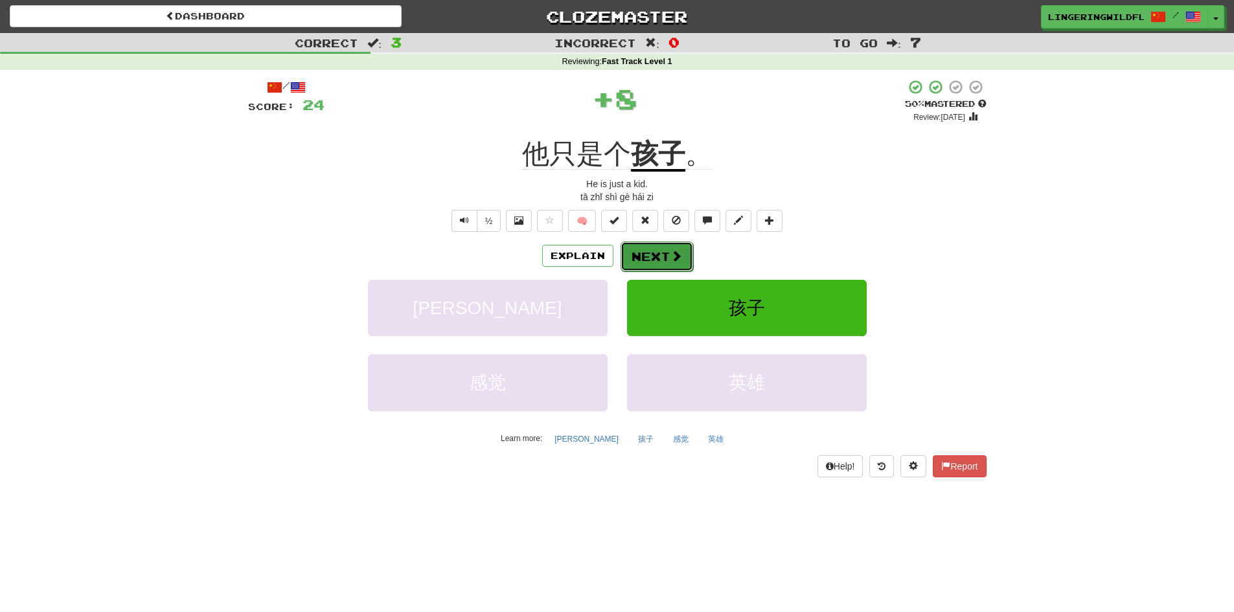
click at [653, 256] on button "Next" at bounding box center [656, 257] width 73 height 30
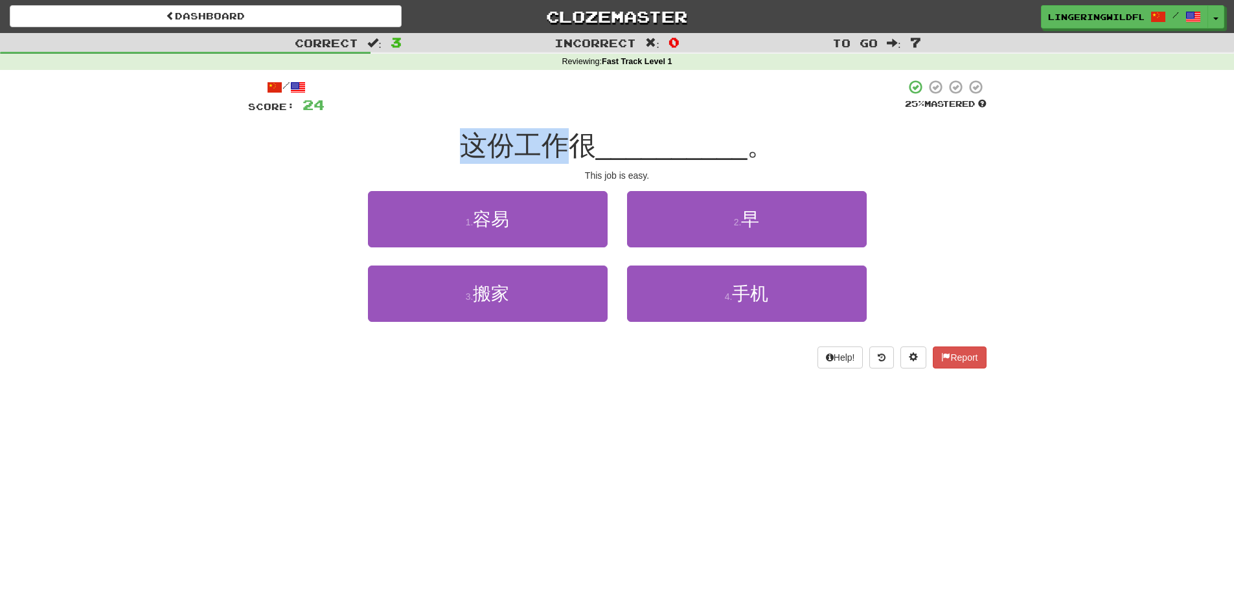
drag, startPoint x: 467, startPoint y: 149, endPoint x: 557, endPoint y: 142, distance: 90.2
click at [557, 142] on span "这份工作很" at bounding box center [528, 145] width 136 height 30
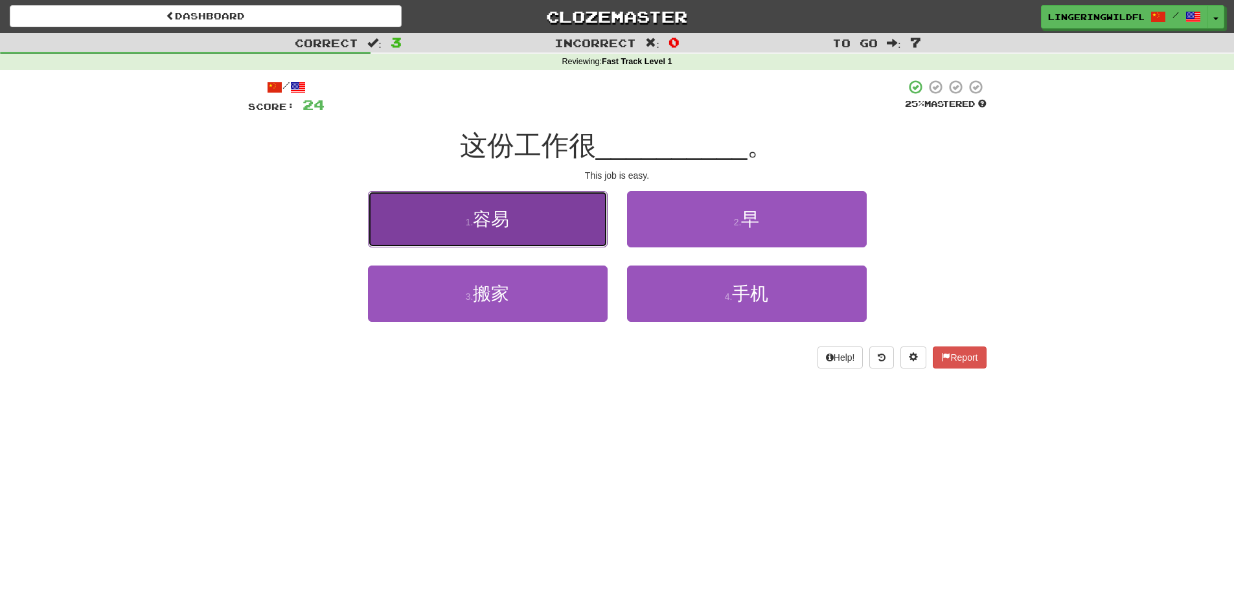
click at [528, 214] on button "1 . 容易" at bounding box center [488, 219] width 240 height 56
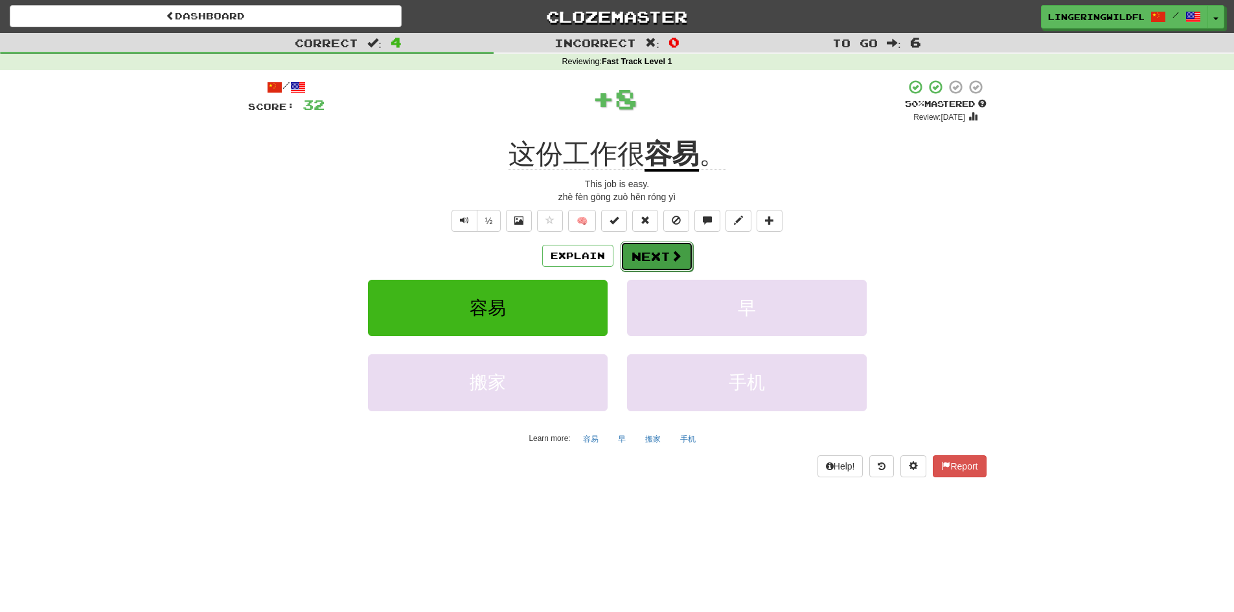
click at [634, 249] on button "Next" at bounding box center [656, 257] width 73 height 30
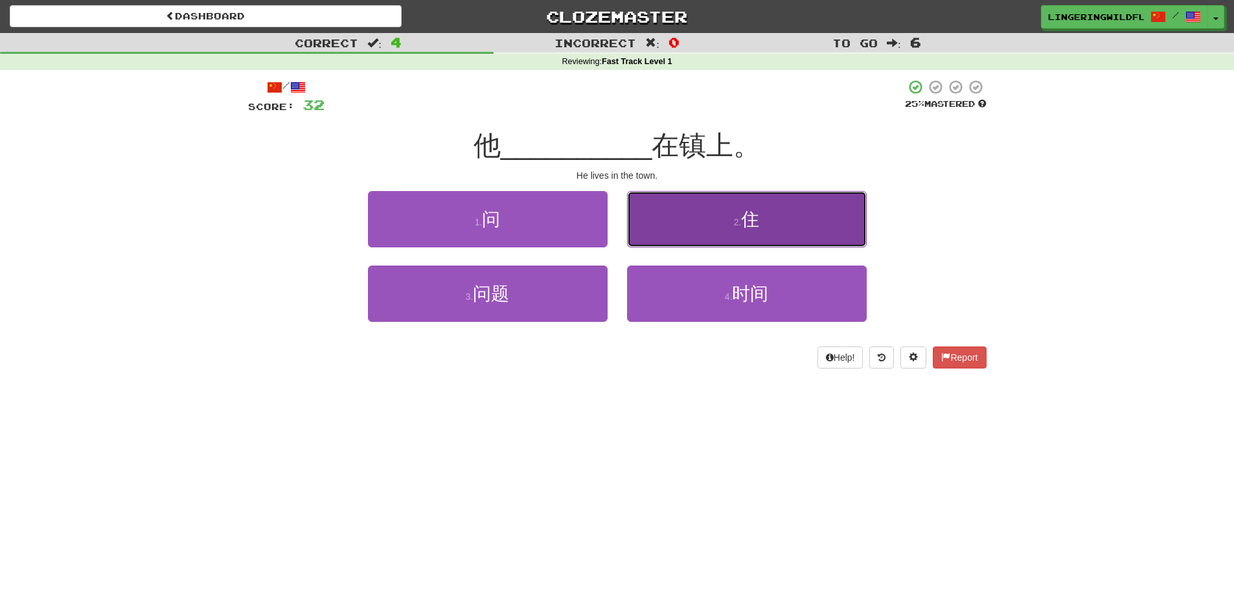
click at [708, 221] on button "2 . 住" at bounding box center [747, 219] width 240 height 56
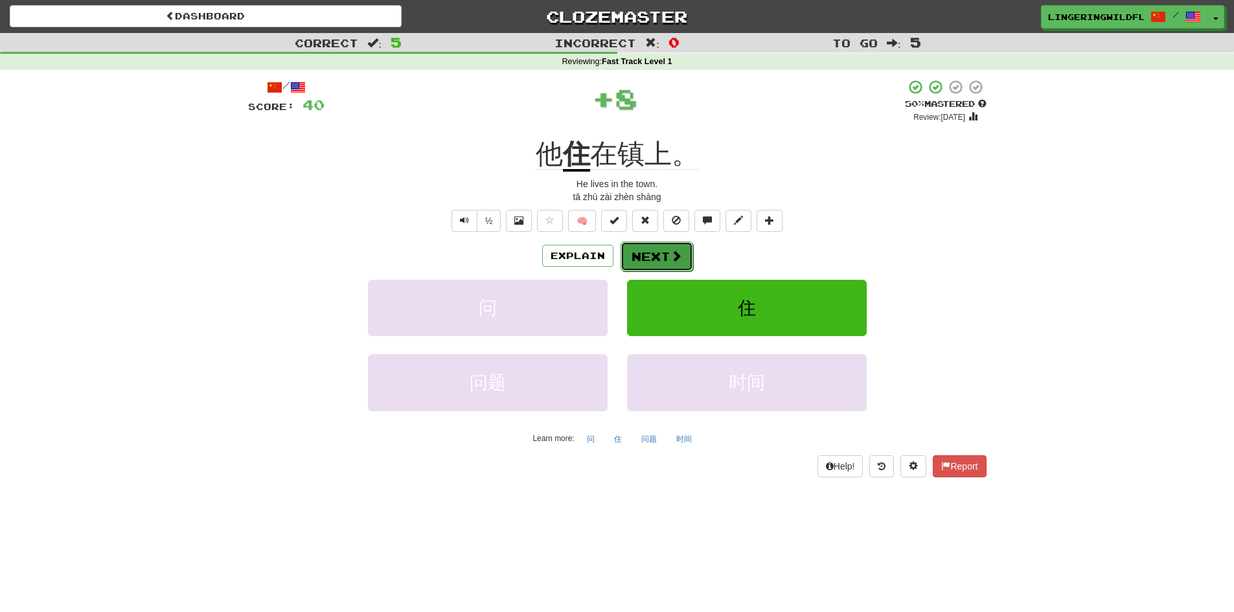
click at [670, 253] on span at bounding box center [676, 256] width 12 height 12
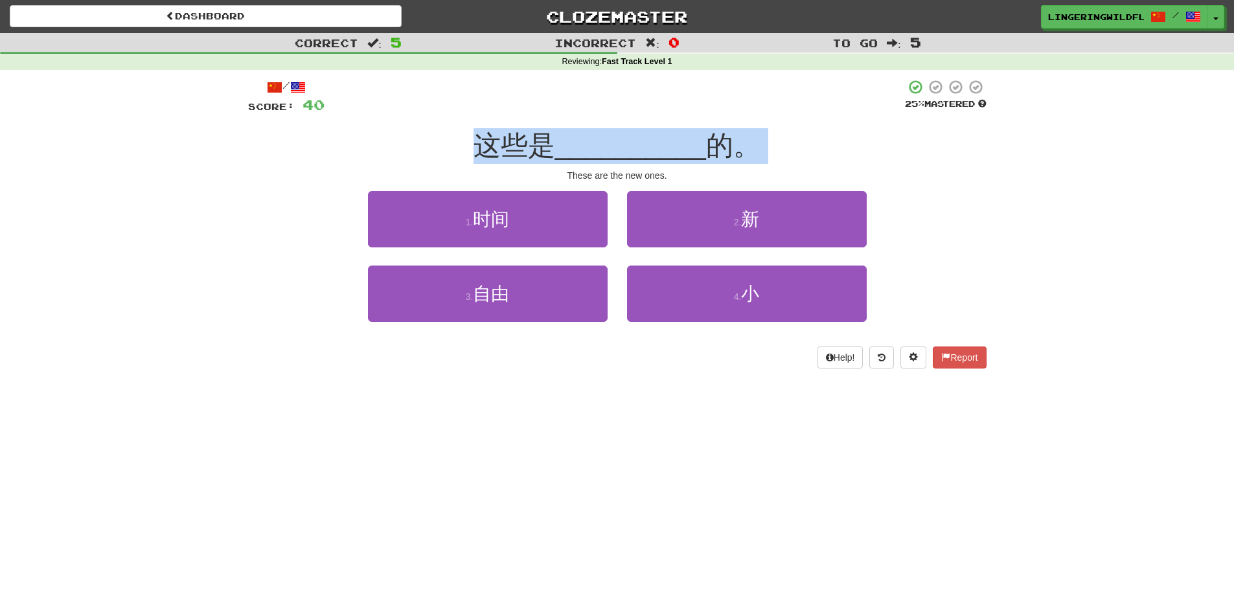
drag, startPoint x: 475, startPoint y: 156, endPoint x: 516, endPoint y: 164, distance: 42.3
click at [516, 164] on div "/ Score: 40 25 % Mastered 这些是 __________ 的。 These are the new ones. 1 . 时间 2 . …" at bounding box center [617, 223] width 738 height 289
click at [519, 159] on span "这些是" at bounding box center [514, 145] width 82 height 30
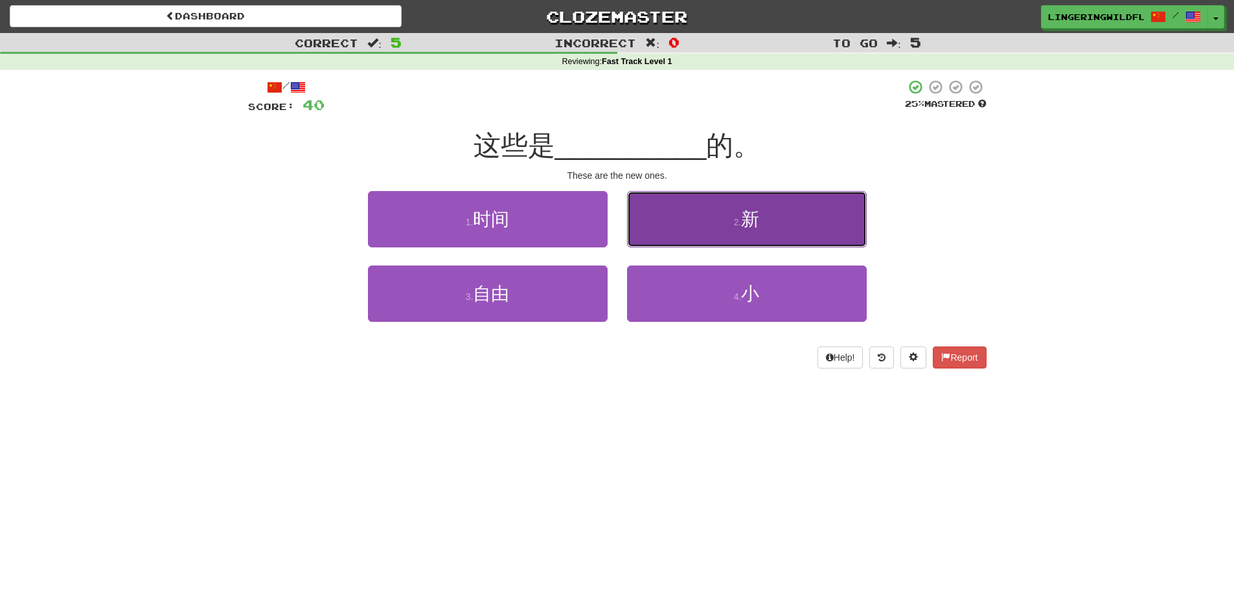
click at [710, 209] on button "2 . 新" at bounding box center [747, 219] width 240 height 56
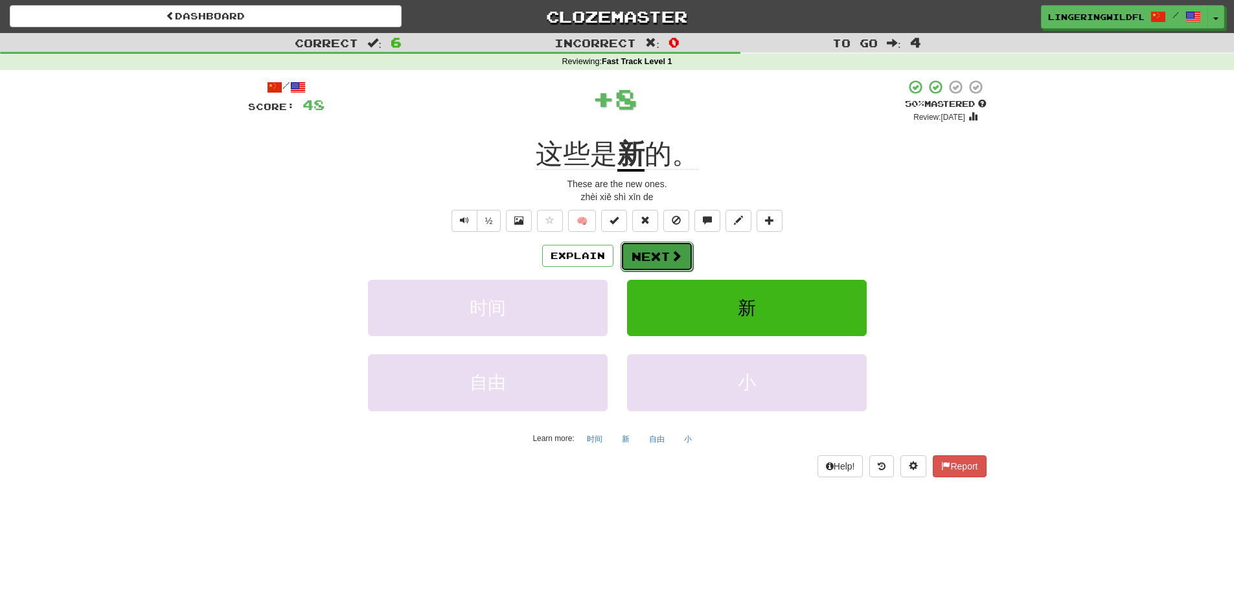
click at [666, 243] on button "Next" at bounding box center [656, 257] width 73 height 30
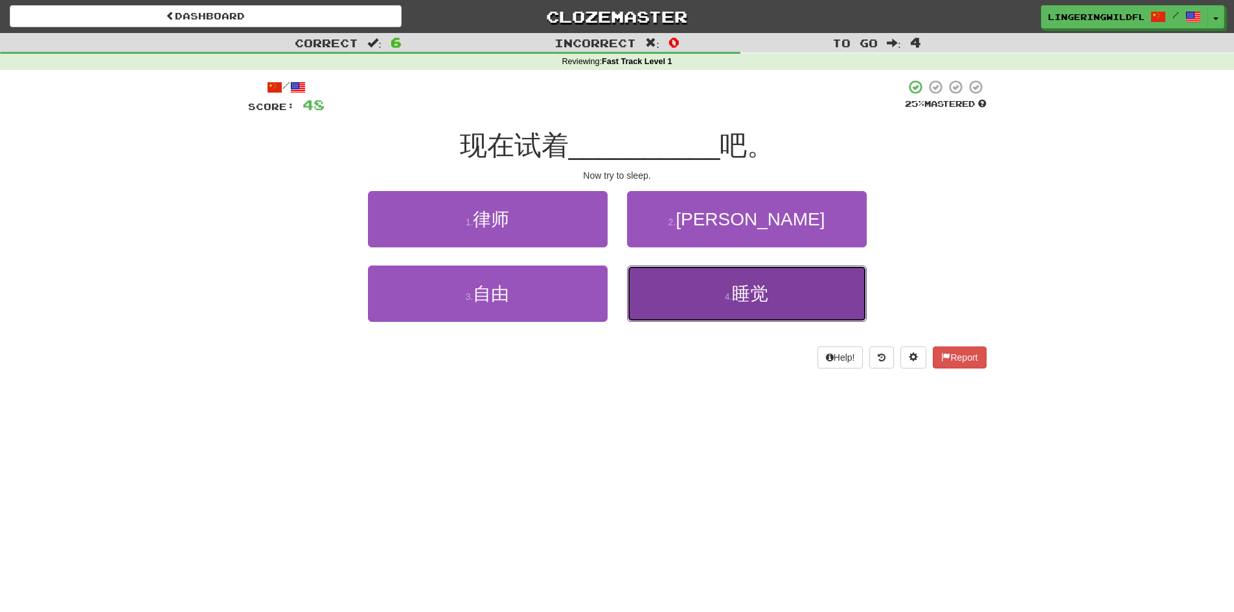
click at [798, 293] on button "4 . 睡觉" at bounding box center [747, 293] width 240 height 56
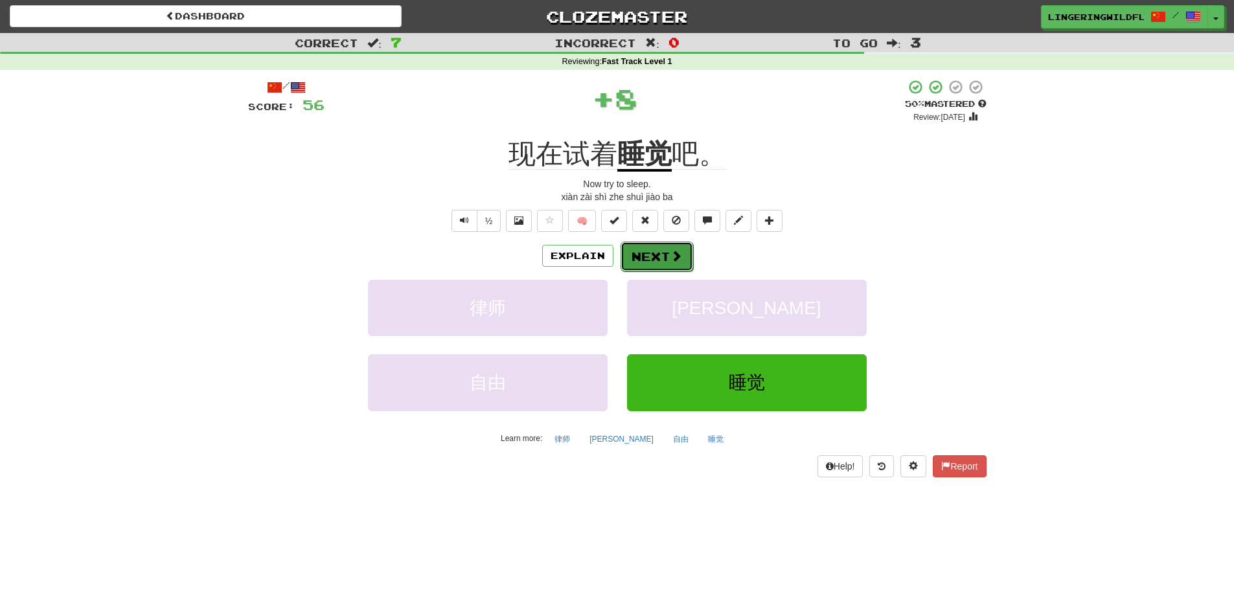
click at [675, 253] on span at bounding box center [676, 256] width 12 height 12
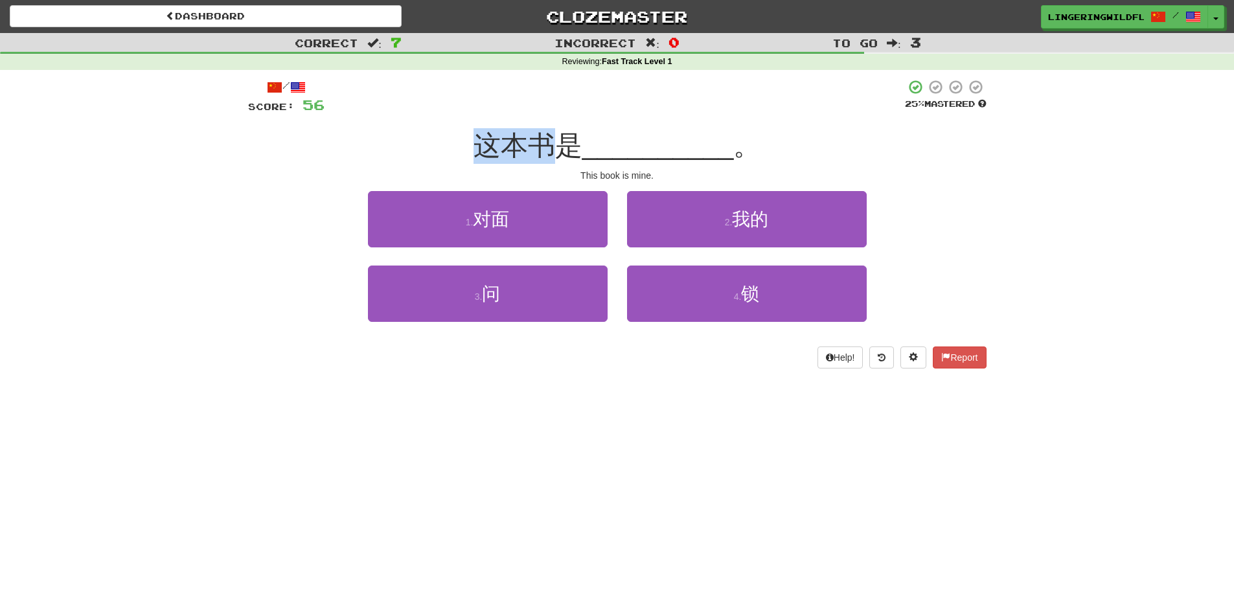
drag, startPoint x: 486, startPoint y: 149, endPoint x: 553, endPoint y: 148, distance: 66.7
click at [553, 148] on span "这本书是" at bounding box center [527, 145] width 109 height 30
click at [554, 148] on span "这本书是" at bounding box center [527, 145] width 109 height 30
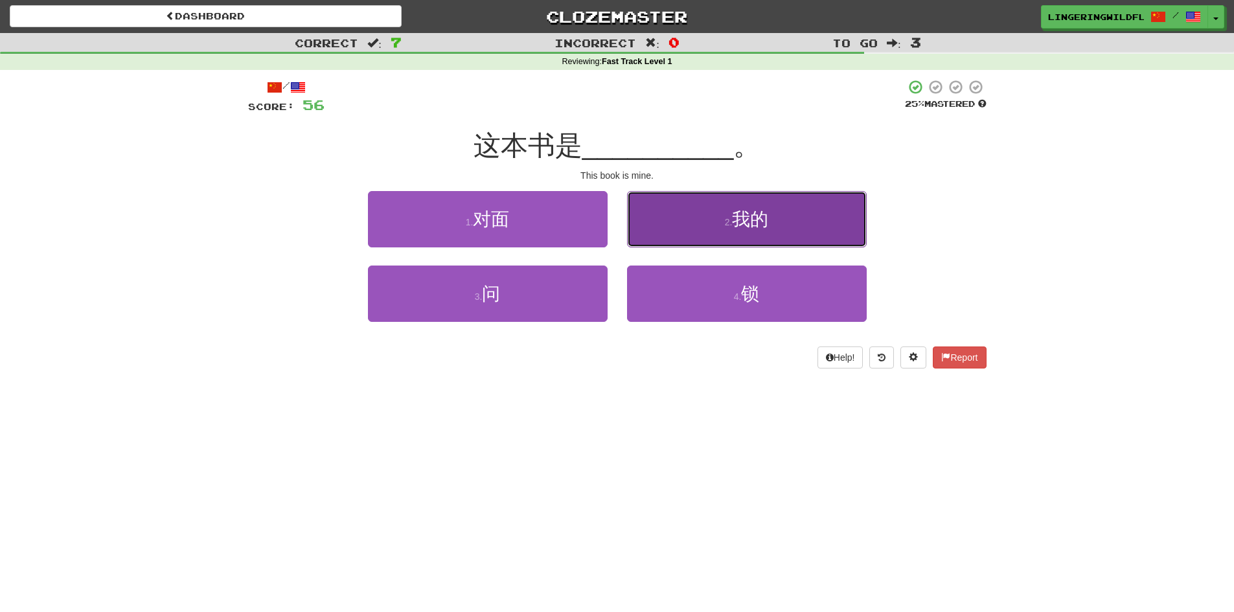
click at [741, 225] on span "我的" at bounding box center [750, 219] width 36 height 20
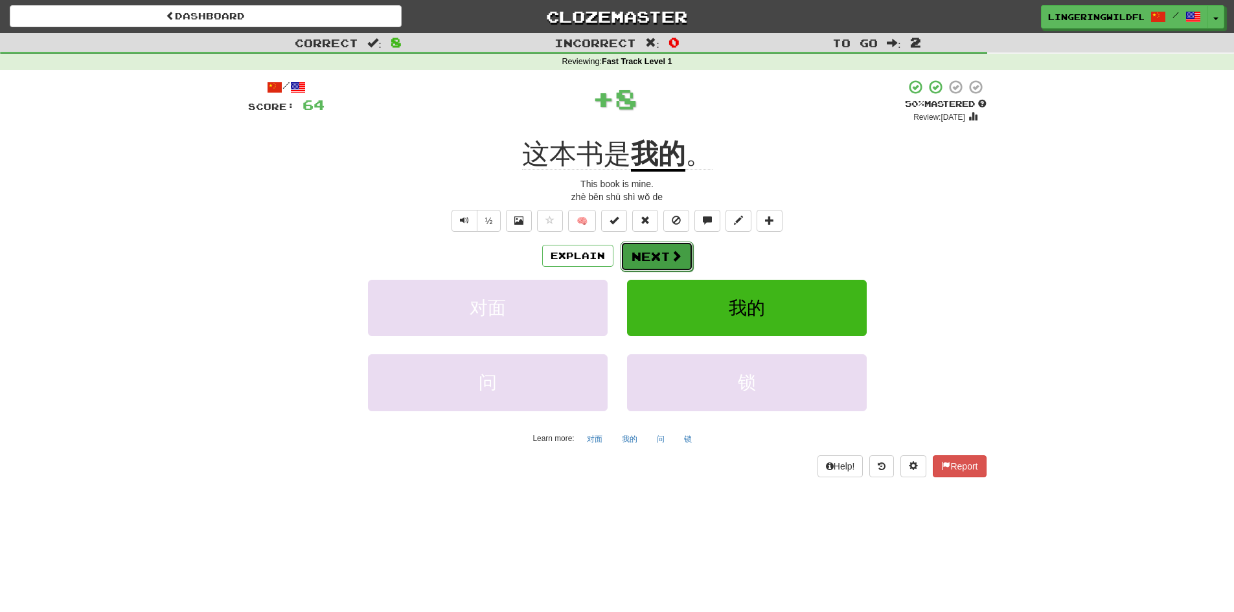
click at [649, 248] on button "Next" at bounding box center [656, 257] width 73 height 30
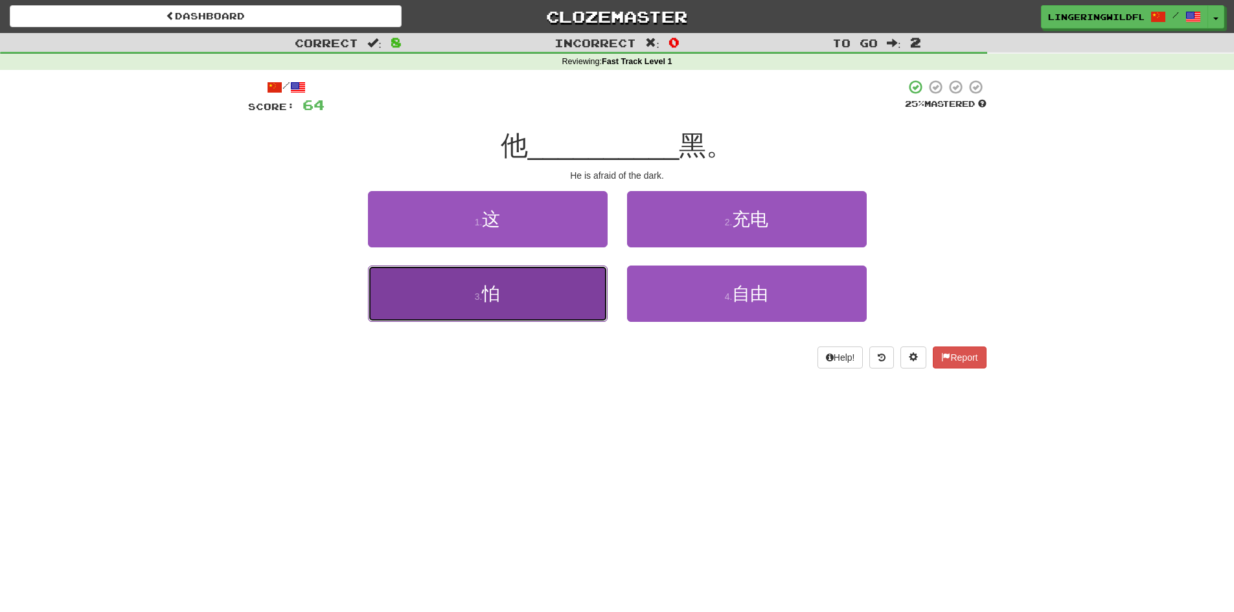
click at [508, 302] on button "3 . 怕" at bounding box center [488, 293] width 240 height 56
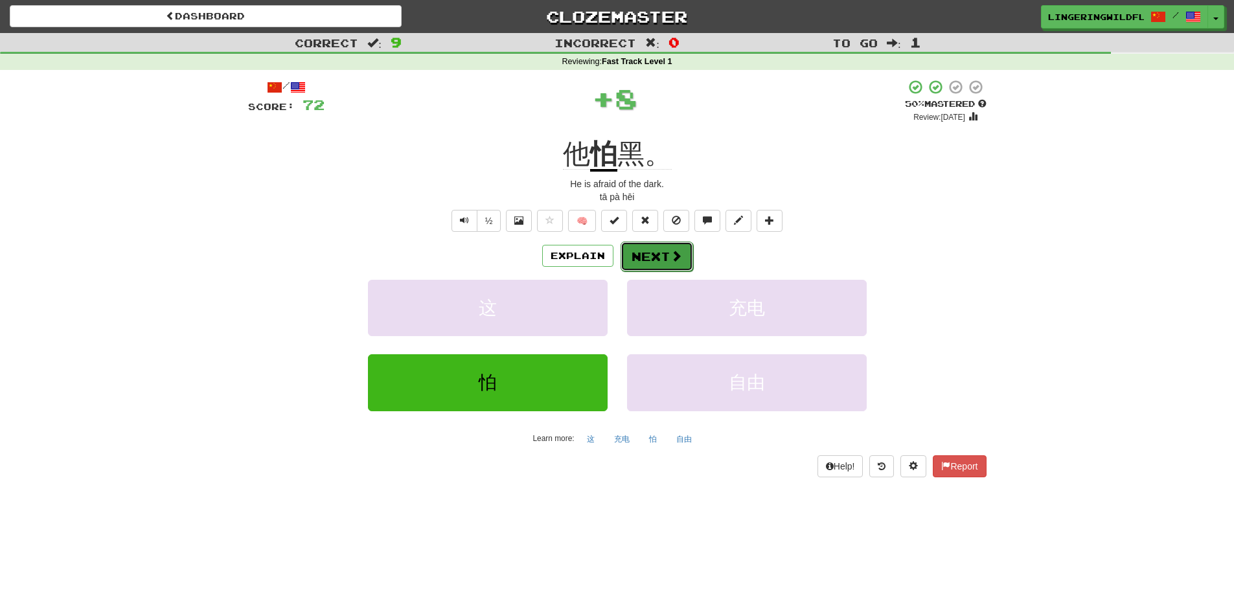
click at [659, 253] on button "Next" at bounding box center [656, 257] width 73 height 30
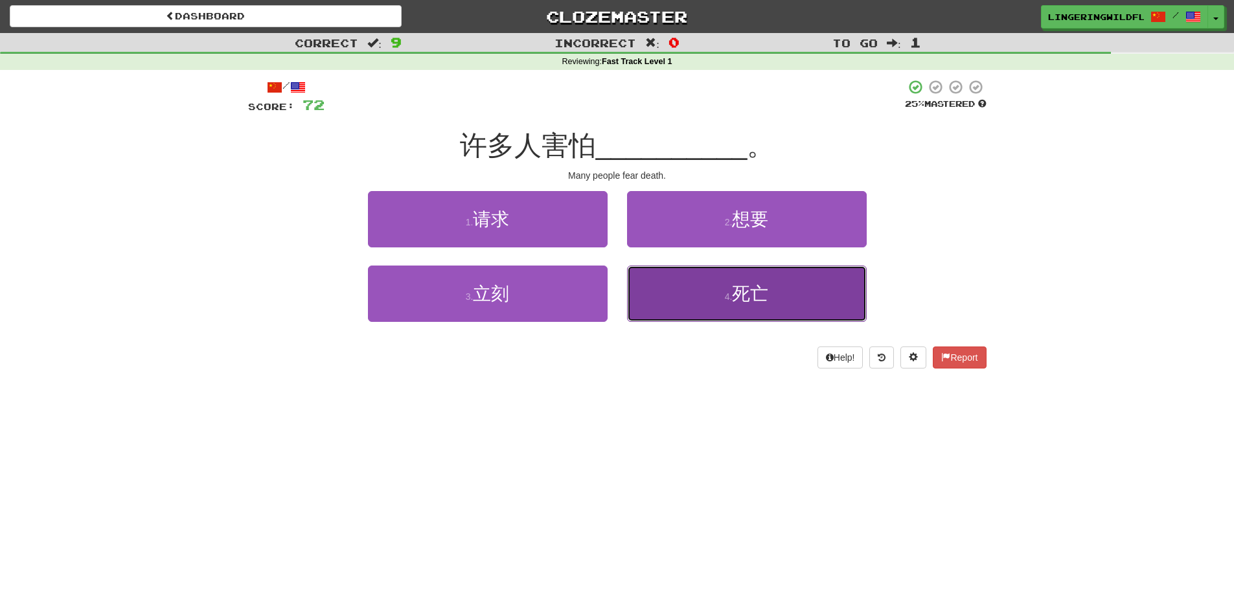
click at [736, 299] on span "死亡" at bounding box center [750, 294] width 36 height 20
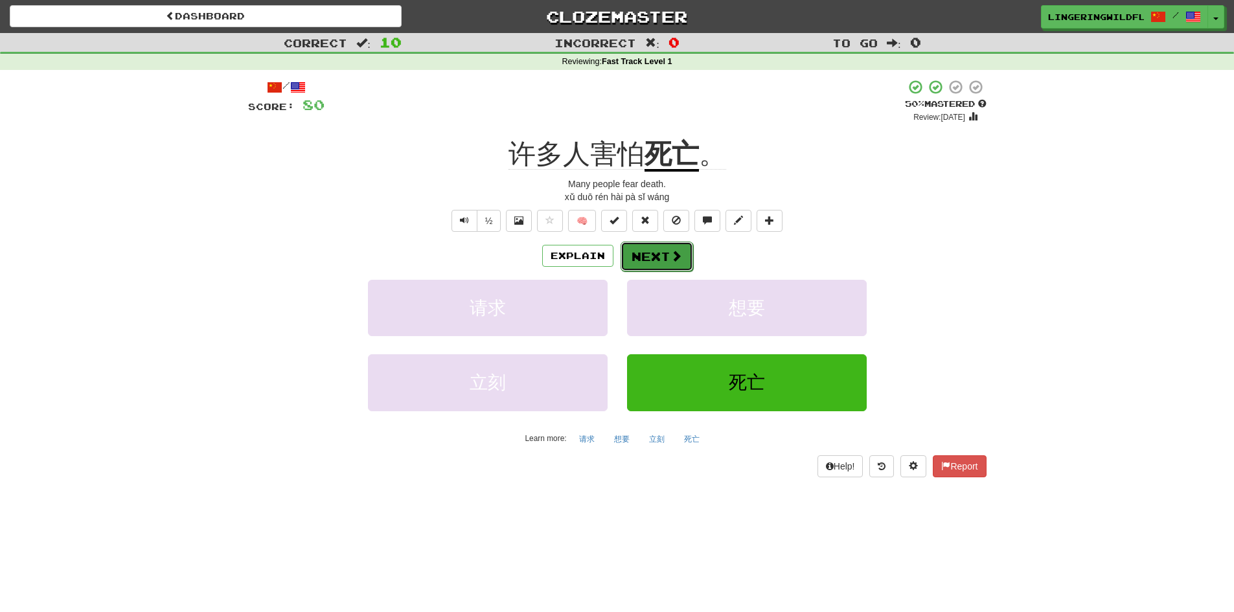
click at [643, 252] on button "Next" at bounding box center [656, 257] width 73 height 30
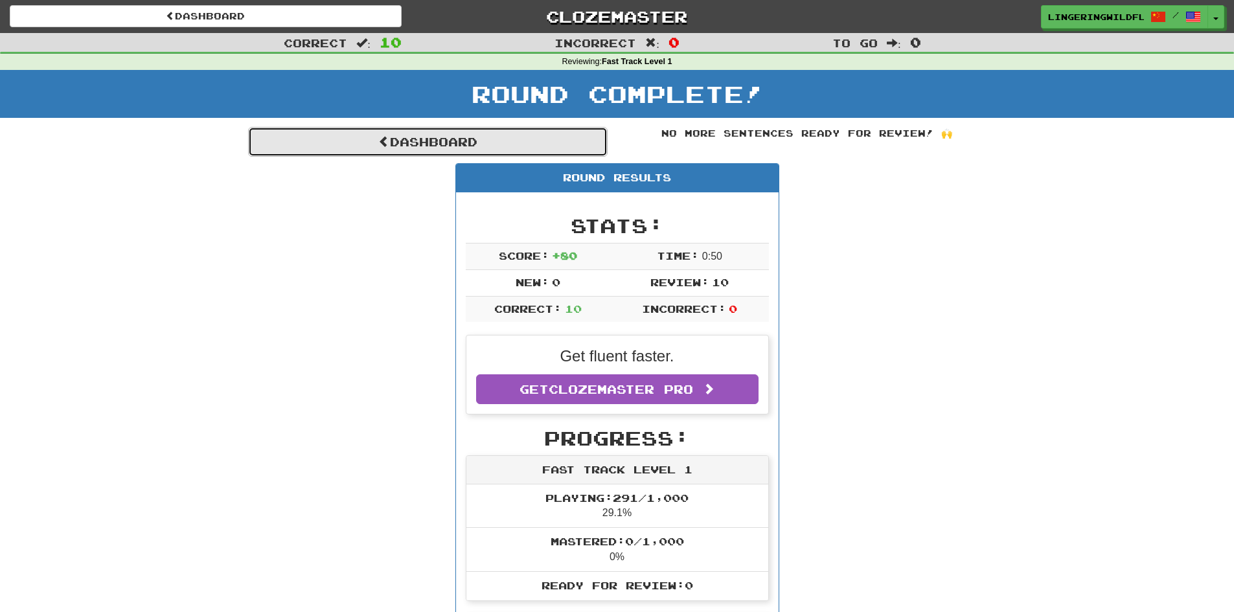
click at [515, 150] on link "Dashboard" at bounding box center [427, 142] width 359 height 30
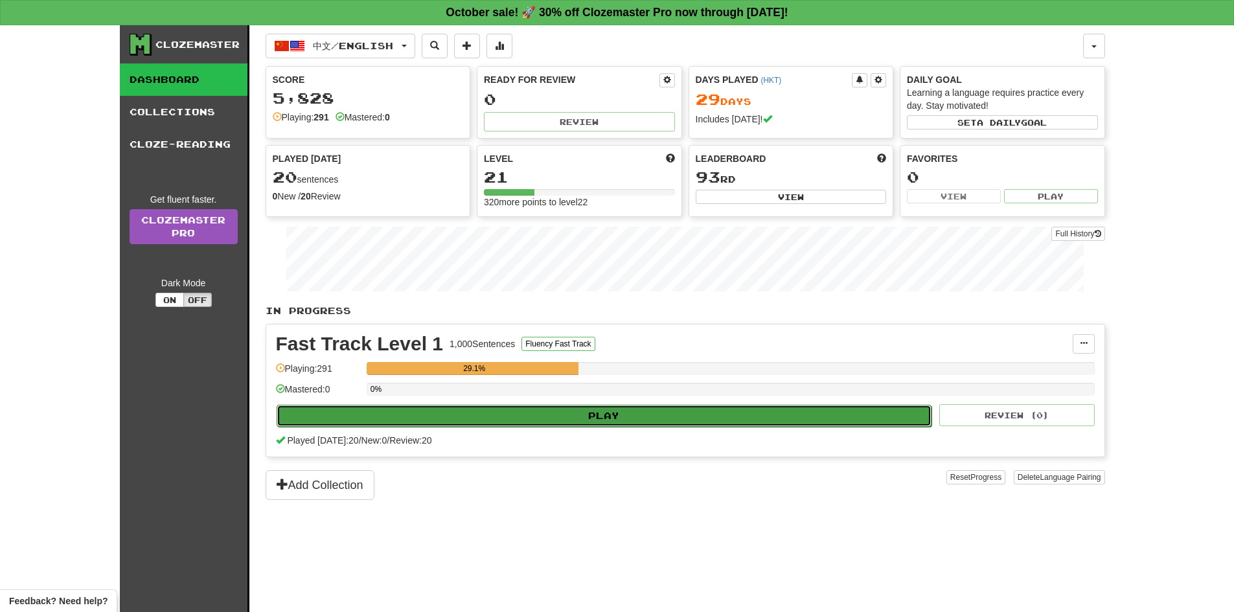
click at [508, 408] on button "Play" at bounding box center [603, 416] width 655 height 22
select select "**"
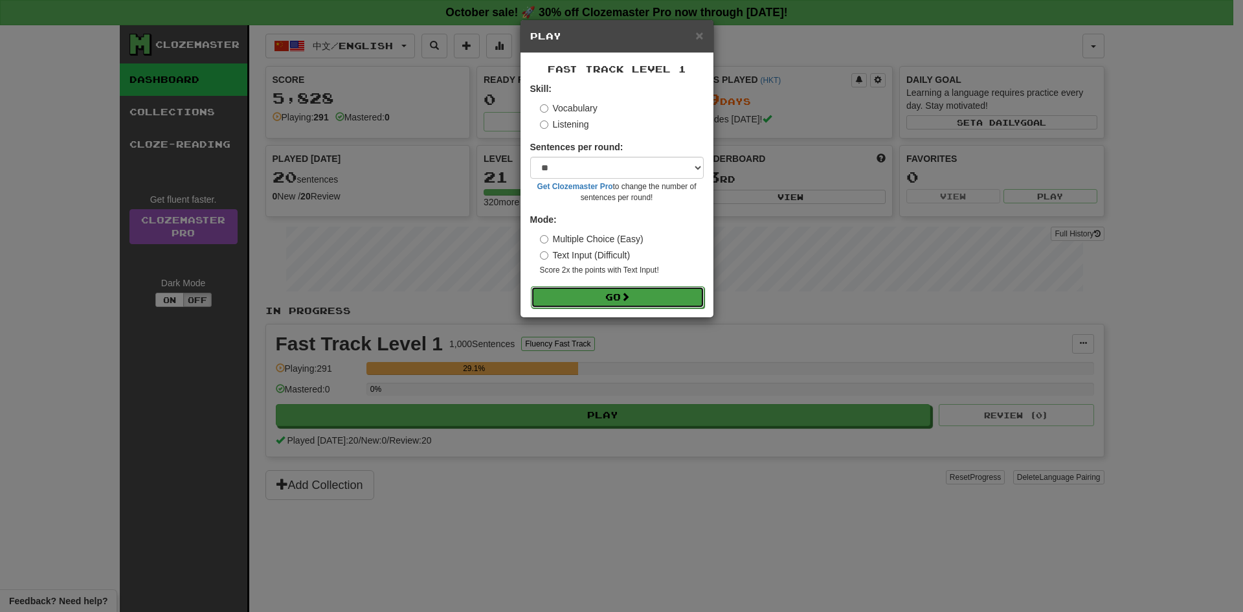
click at [611, 297] on button "Go" at bounding box center [618, 297] width 174 height 22
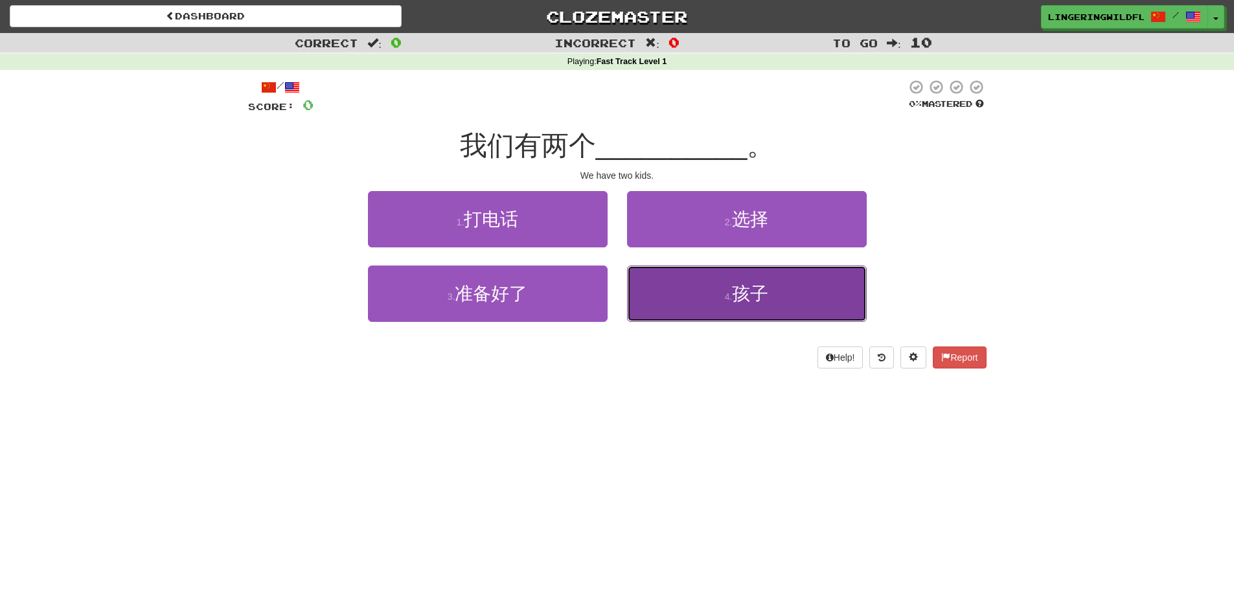
click at [701, 299] on button "4 . 孩子" at bounding box center [747, 293] width 240 height 56
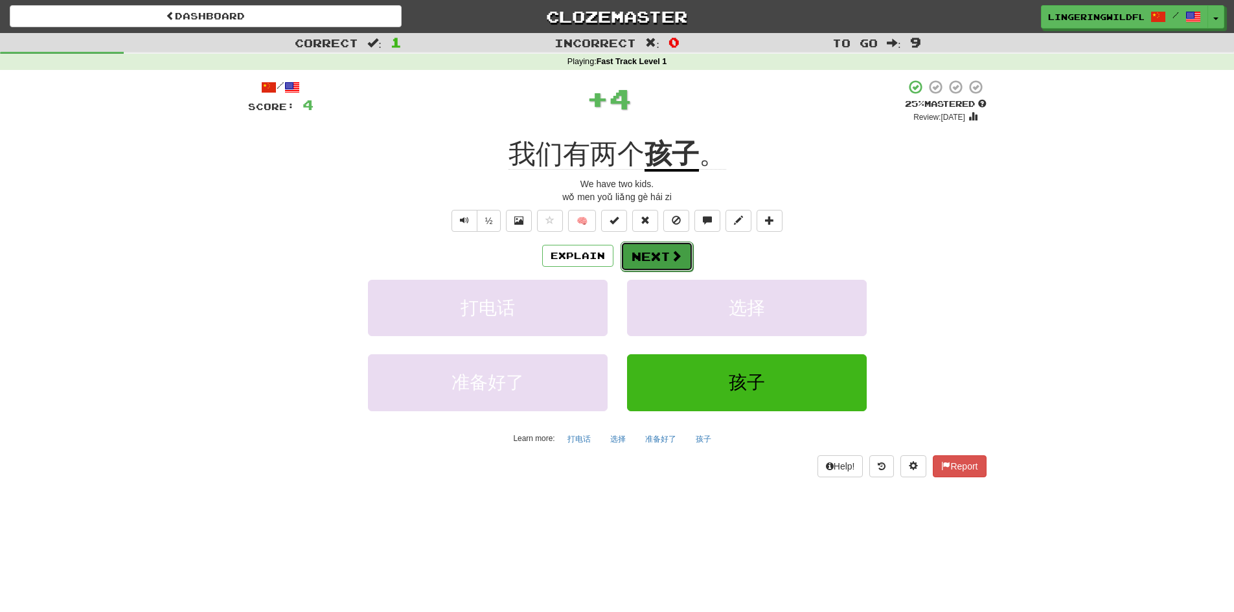
click at [663, 253] on button "Next" at bounding box center [656, 257] width 73 height 30
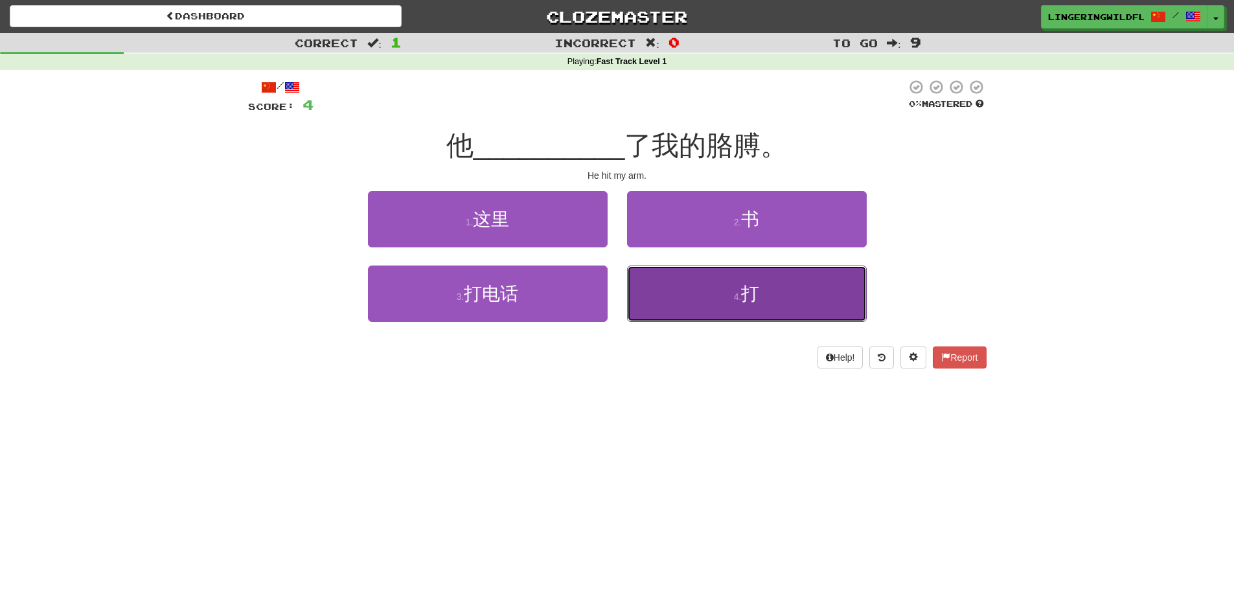
click at [706, 302] on button "4 . 打" at bounding box center [747, 293] width 240 height 56
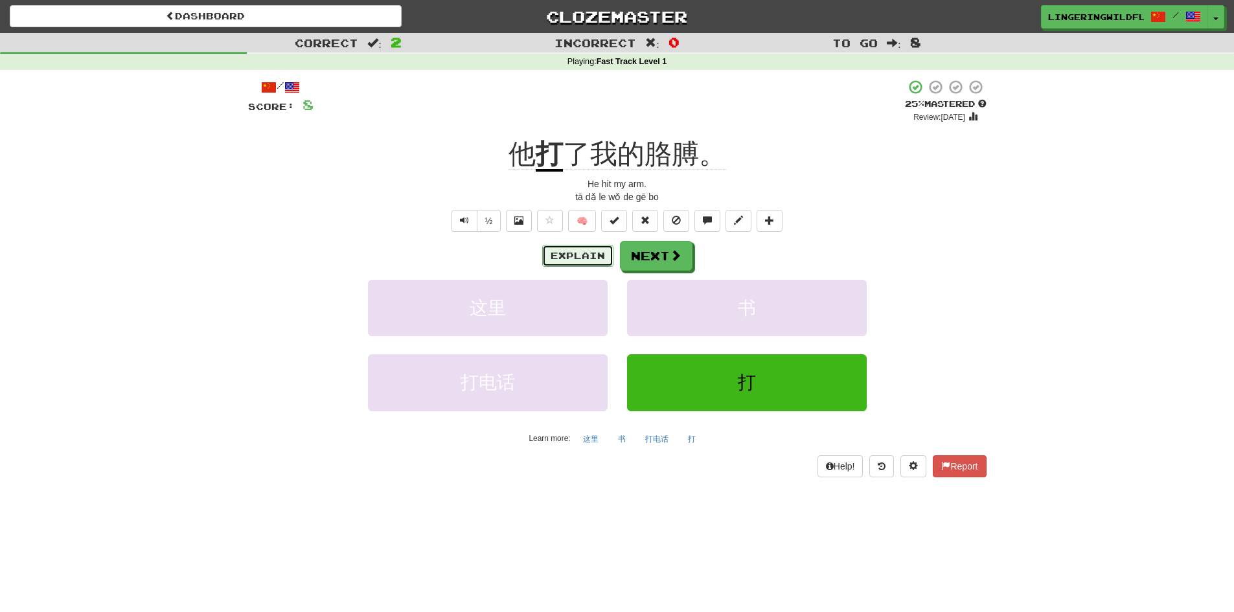
click at [602, 253] on button "Explain" at bounding box center [577, 256] width 71 height 22
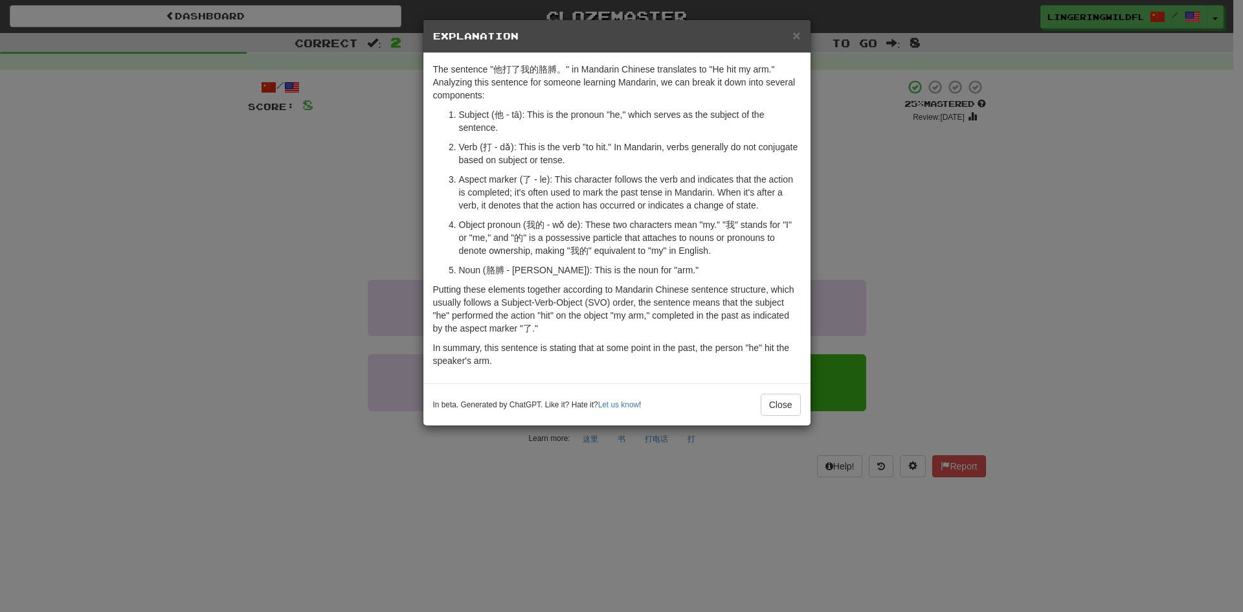
click at [791, 32] on h5 "Explanation" at bounding box center [617, 36] width 368 height 13
click at [795, 38] on span "×" at bounding box center [797, 35] width 8 height 15
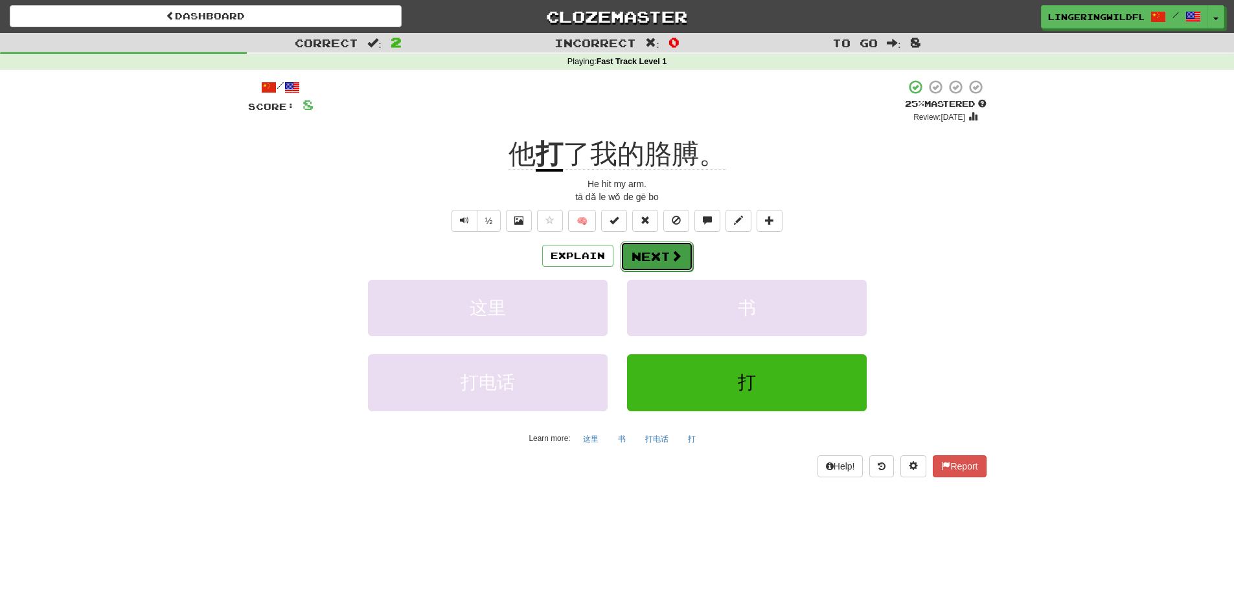
click at [640, 258] on button "Next" at bounding box center [656, 257] width 73 height 30
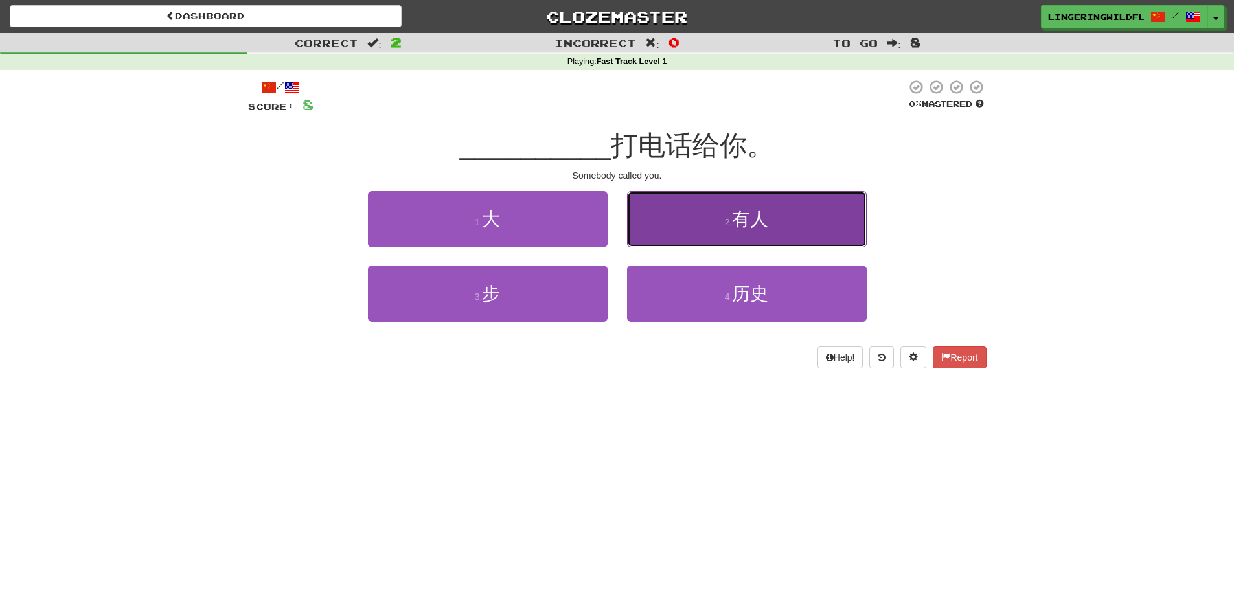
click at [686, 227] on button "2 . 有人" at bounding box center [747, 219] width 240 height 56
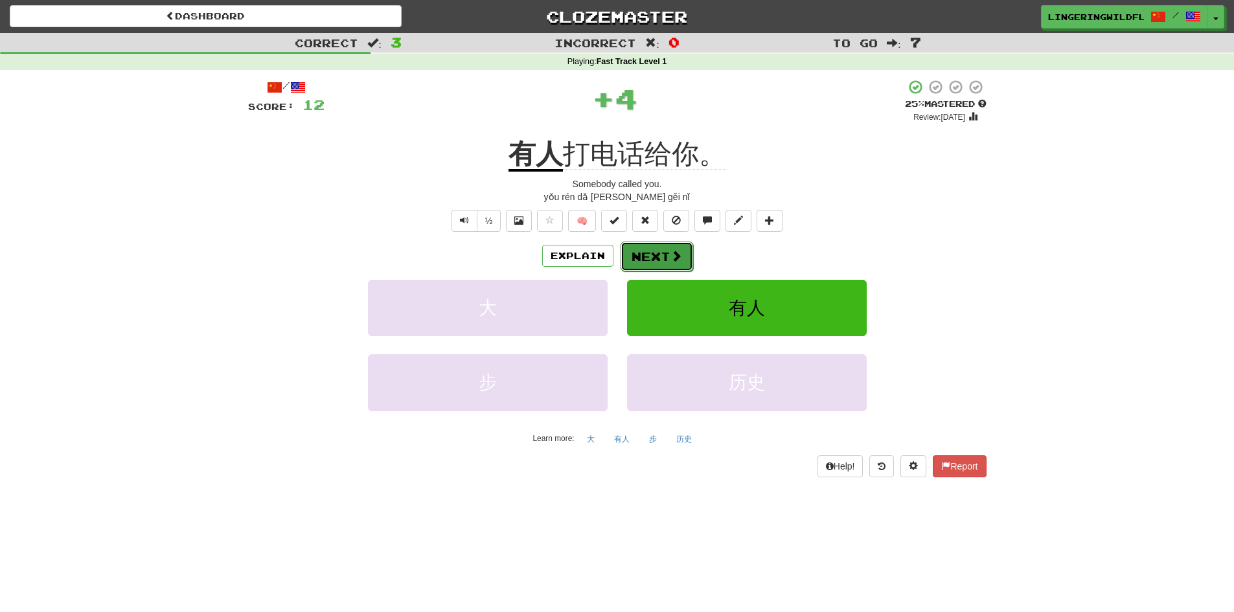
click at [655, 254] on button "Next" at bounding box center [656, 257] width 73 height 30
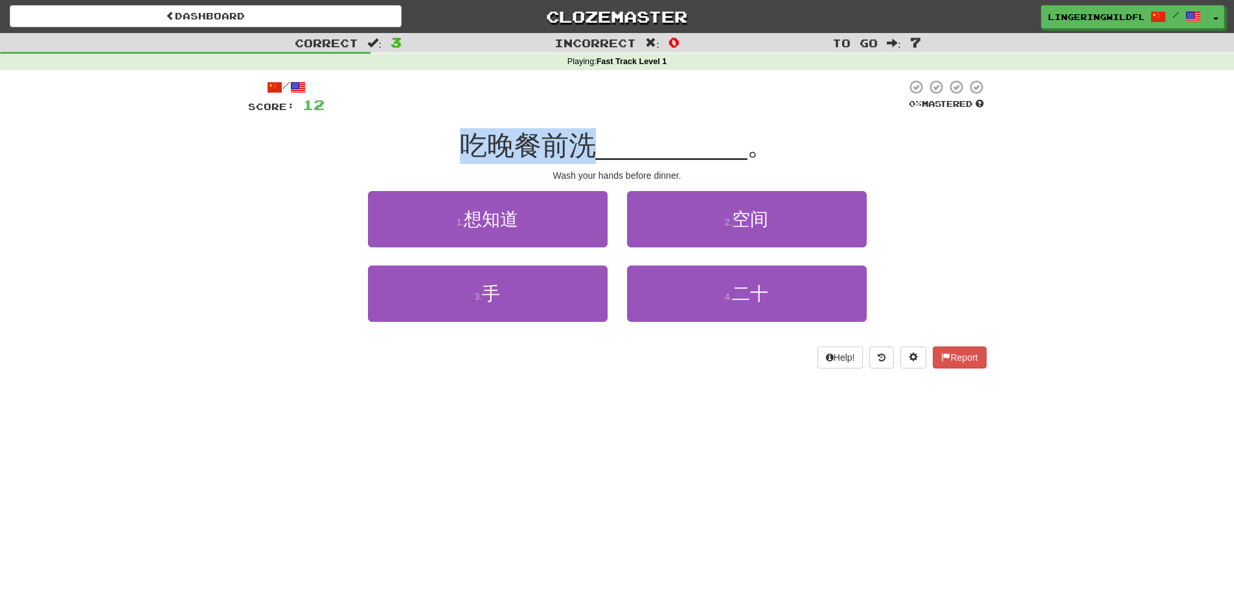
drag, startPoint x: 455, startPoint y: 144, endPoint x: 582, endPoint y: 144, distance: 126.9
click at [582, 144] on div "吃晚餐前洗 __________ 。" at bounding box center [617, 146] width 738 height 36
click at [582, 144] on span "吃晚餐前洗" at bounding box center [528, 145] width 136 height 30
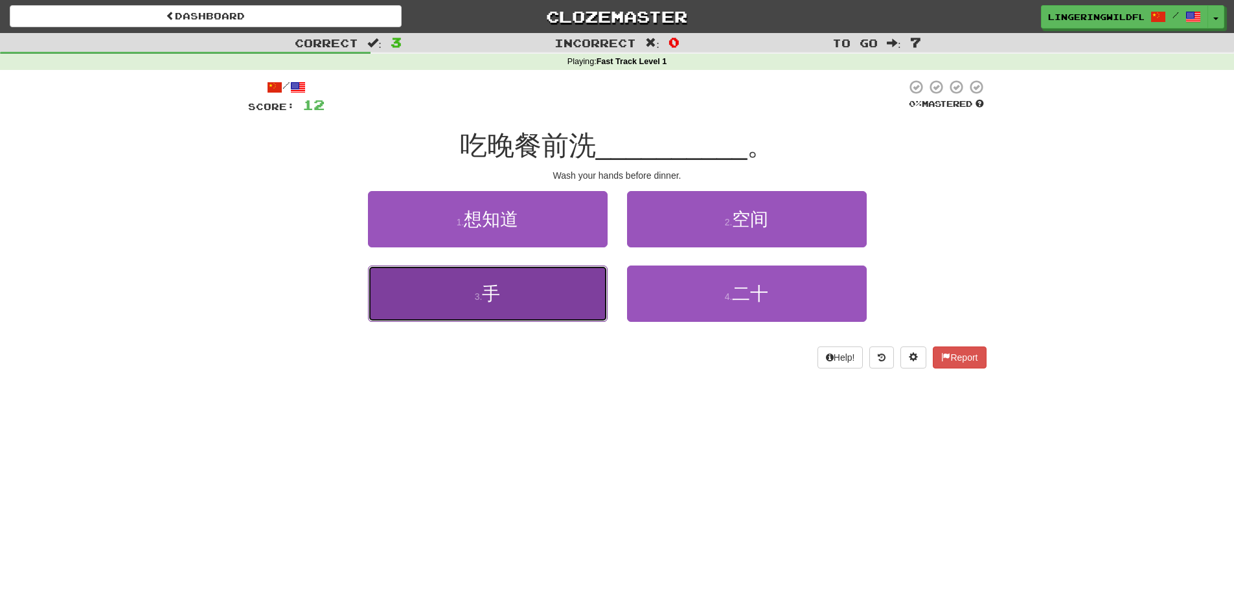
click at [569, 308] on button "3 . 手" at bounding box center [488, 293] width 240 height 56
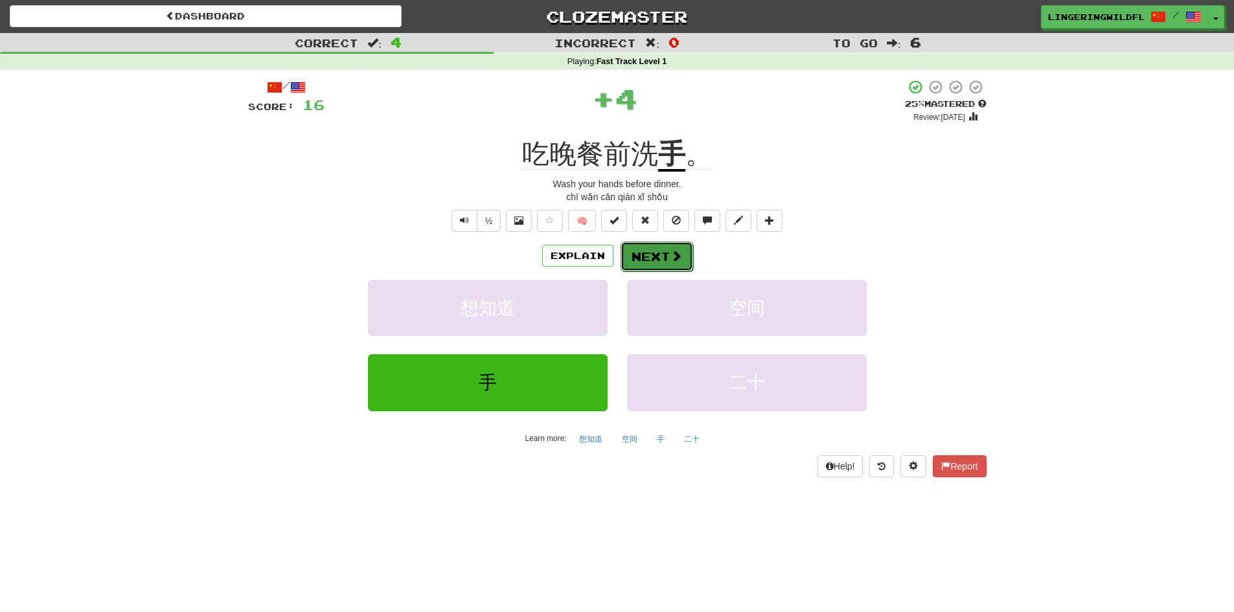
click at [670, 256] on span at bounding box center [676, 256] width 12 height 12
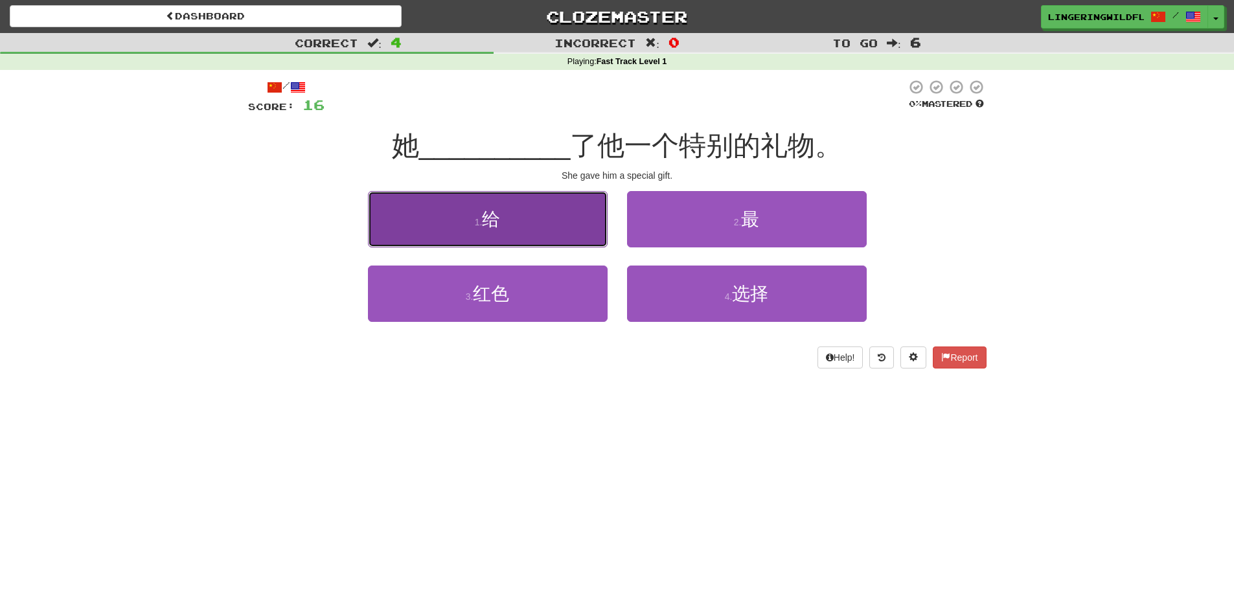
click at [545, 225] on button "1 . 给" at bounding box center [488, 219] width 240 height 56
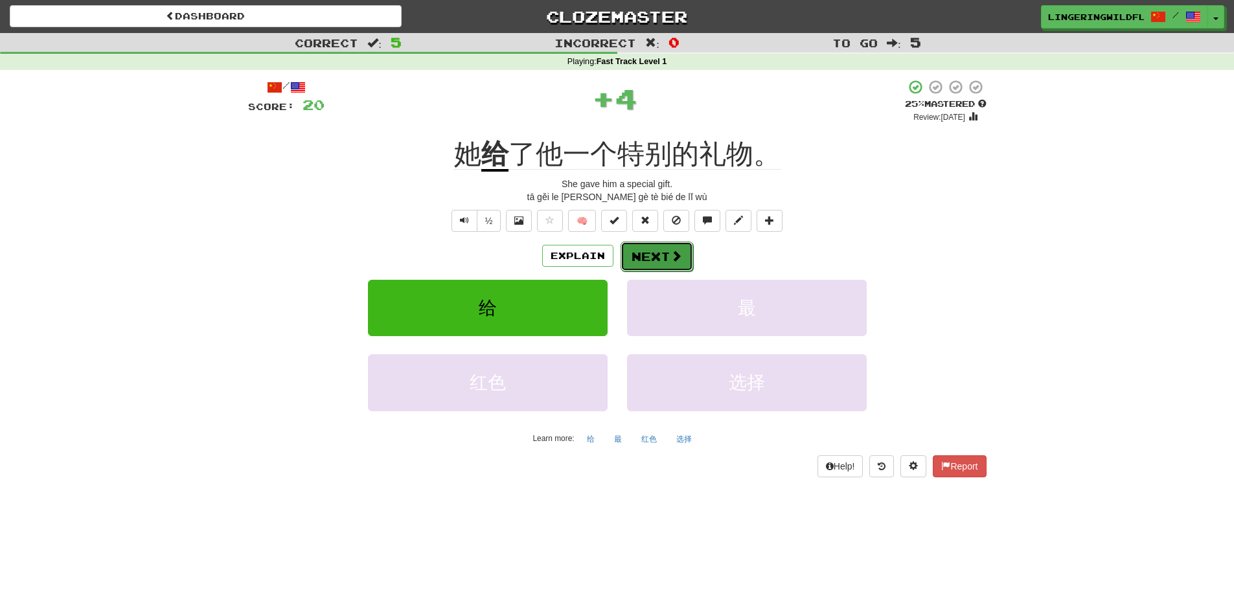
click at [672, 261] on span at bounding box center [676, 256] width 12 height 12
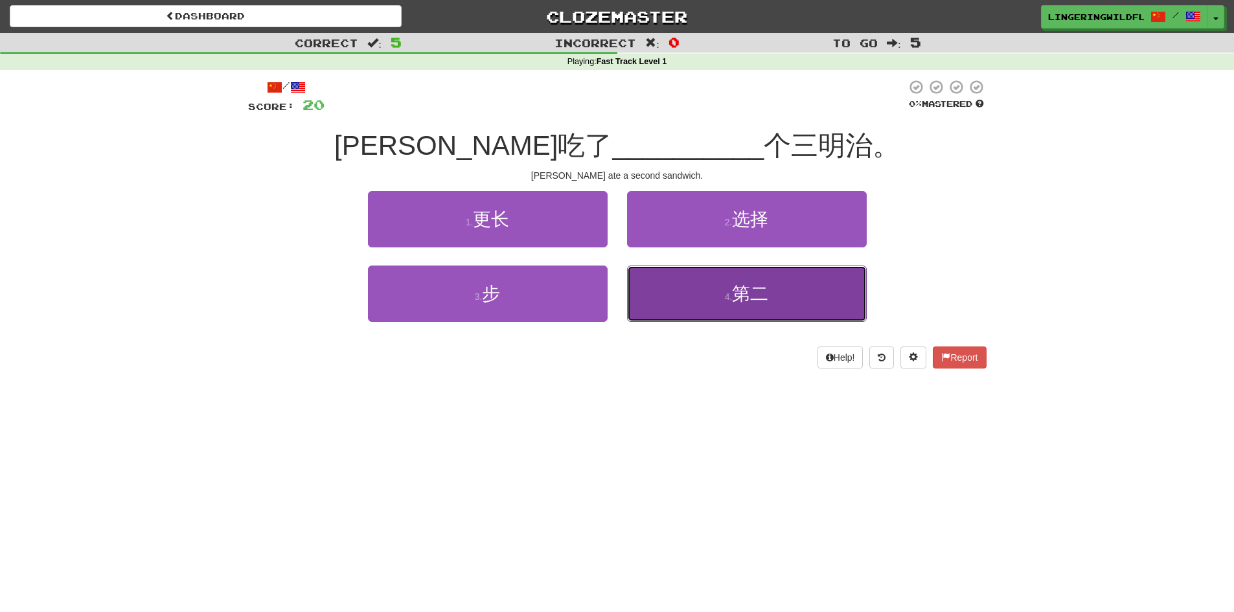
click at [717, 286] on button "4 . 第二" at bounding box center [747, 293] width 240 height 56
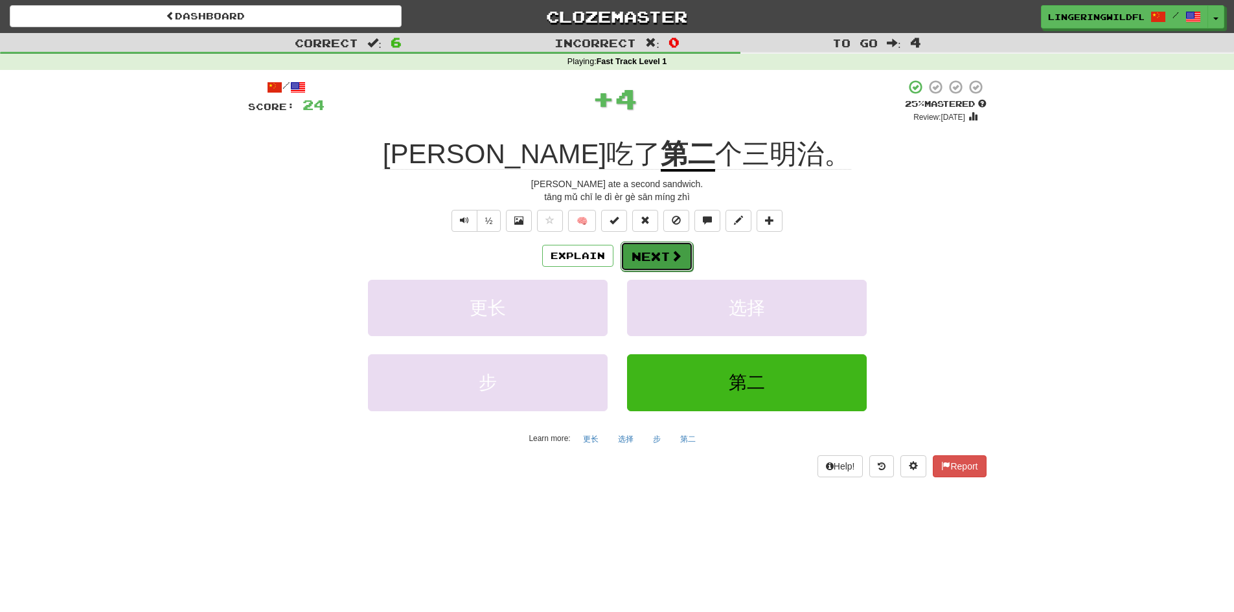
click at [658, 251] on button "Next" at bounding box center [656, 257] width 73 height 30
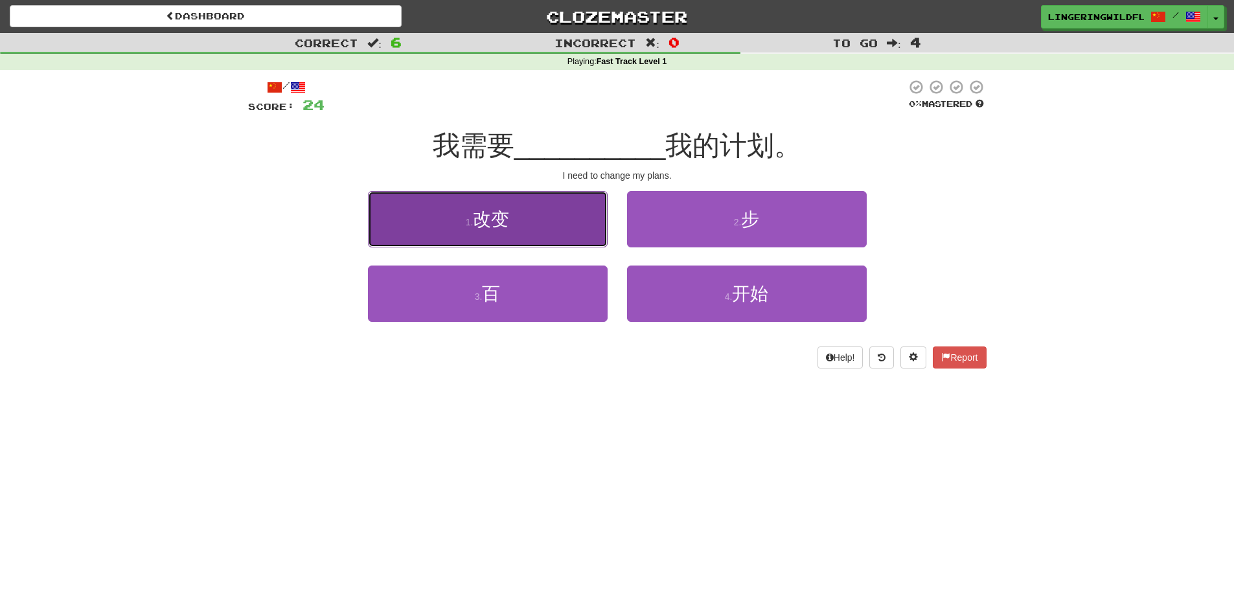
click at [578, 224] on button "1 . 改变" at bounding box center [488, 219] width 240 height 56
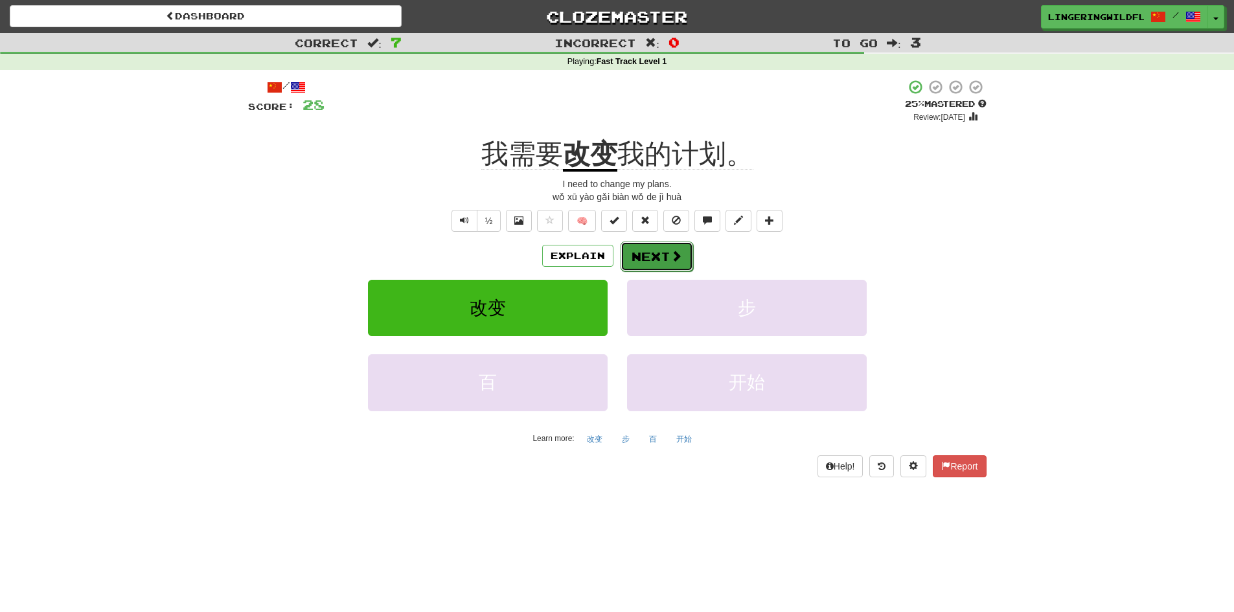
click at [642, 250] on button "Next" at bounding box center [656, 257] width 73 height 30
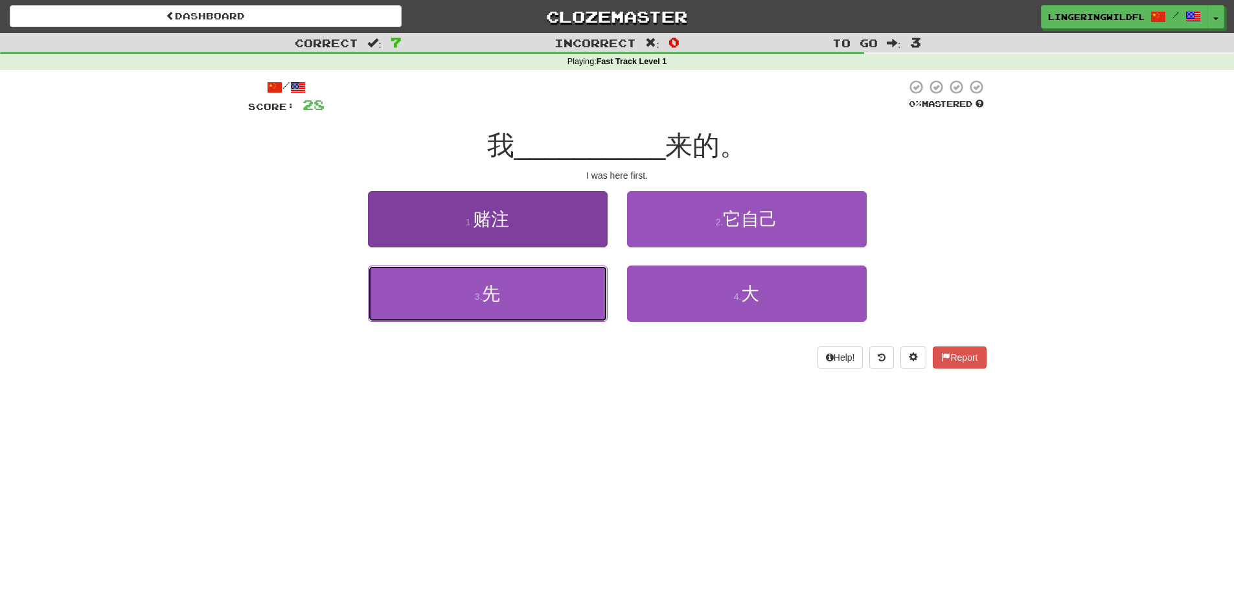
click at [565, 287] on button "3 . 先" at bounding box center [488, 293] width 240 height 56
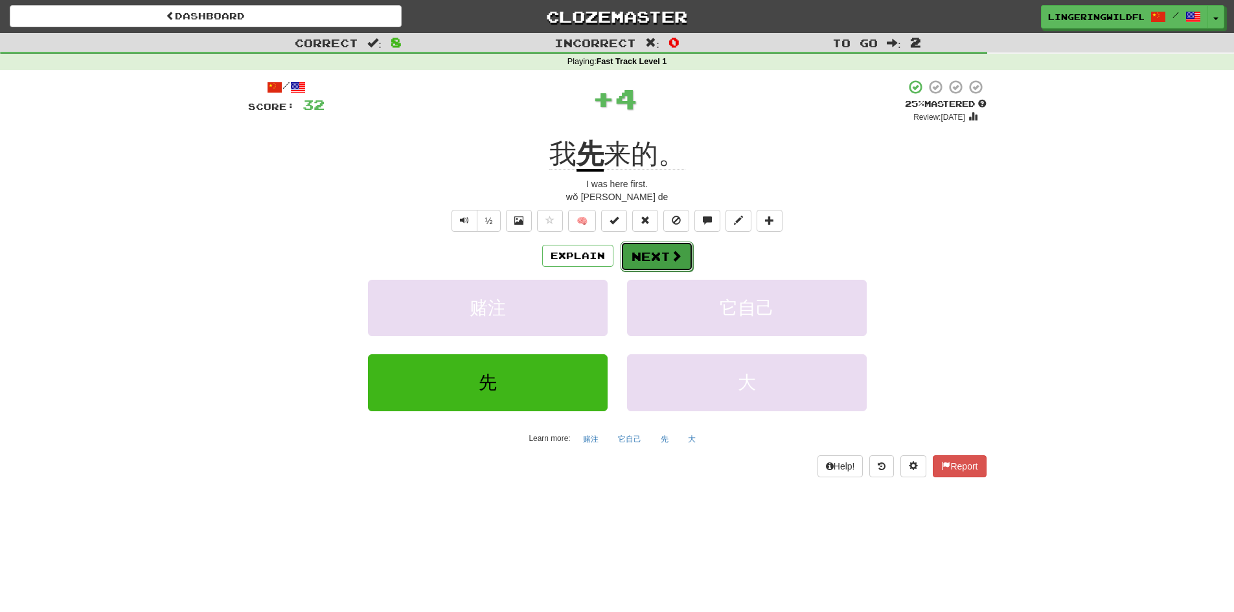
click at [646, 252] on button "Next" at bounding box center [656, 257] width 73 height 30
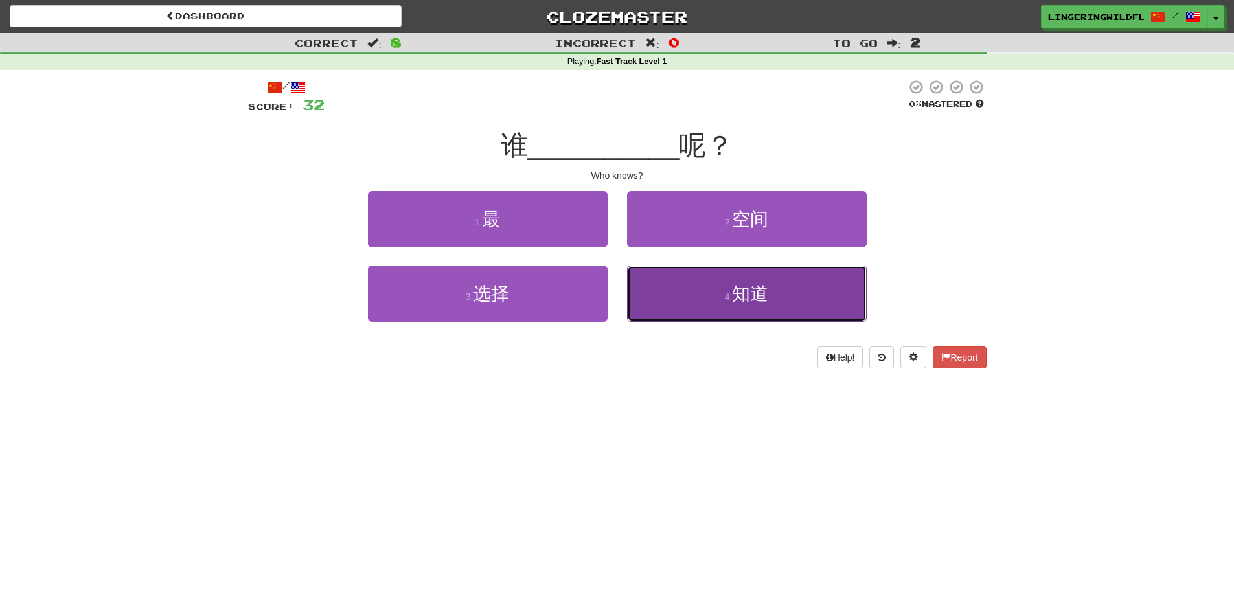
click at [735, 282] on button "4 . 知道" at bounding box center [747, 293] width 240 height 56
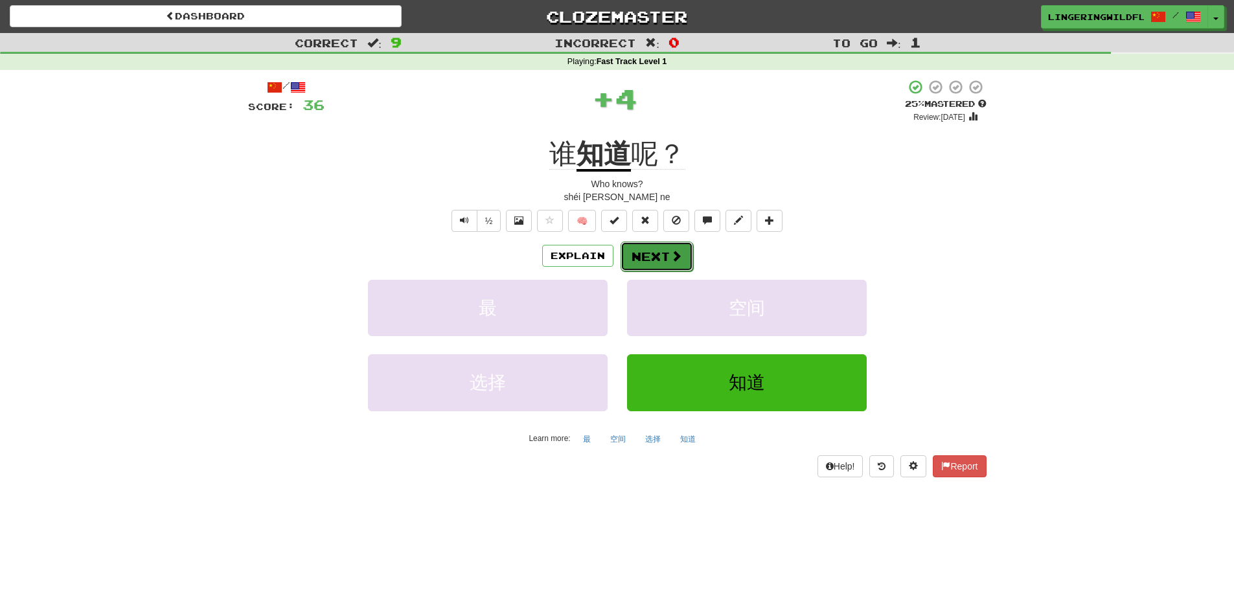
click at [655, 246] on button "Next" at bounding box center [656, 257] width 73 height 30
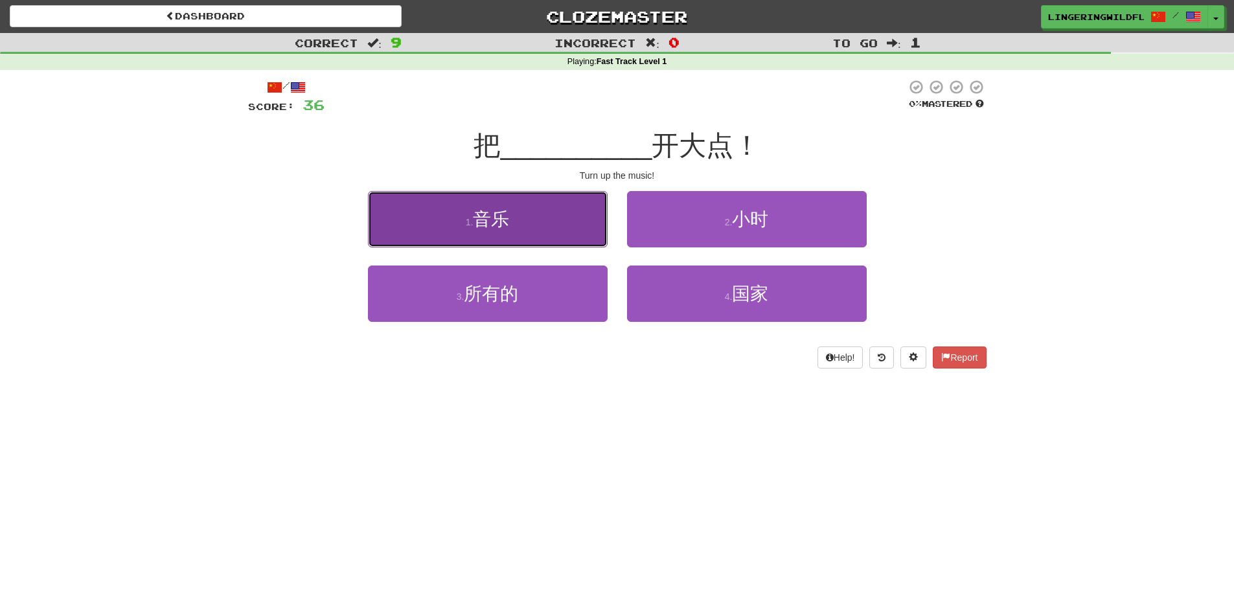
click at [569, 224] on button "1 . 音乐" at bounding box center [488, 219] width 240 height 56
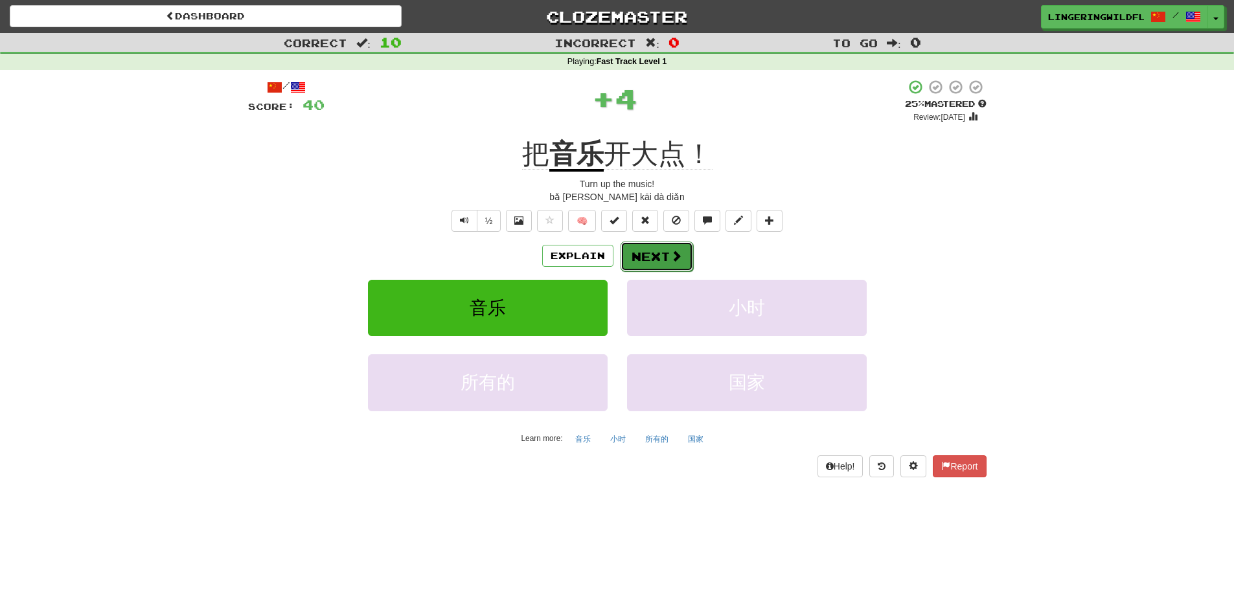
click at [668, 256] on button "Next" at bounding box center [656, 257] width 73 height 30
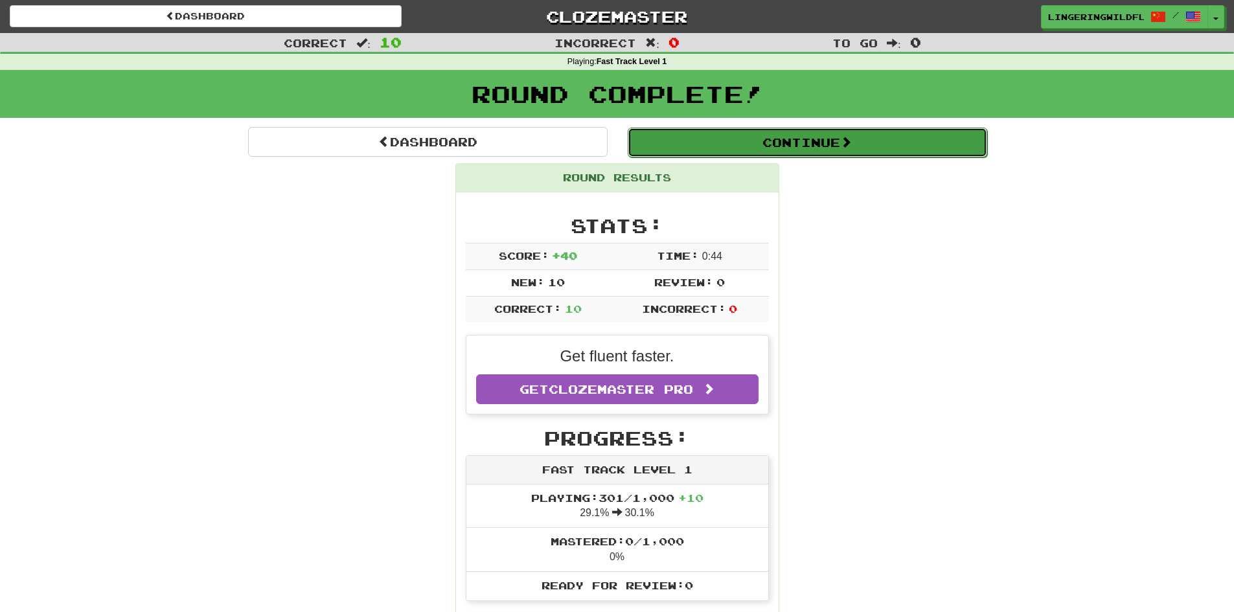
click at [716, 148] on button "Continue" at bounding box center [806, 143] width 359 height 30
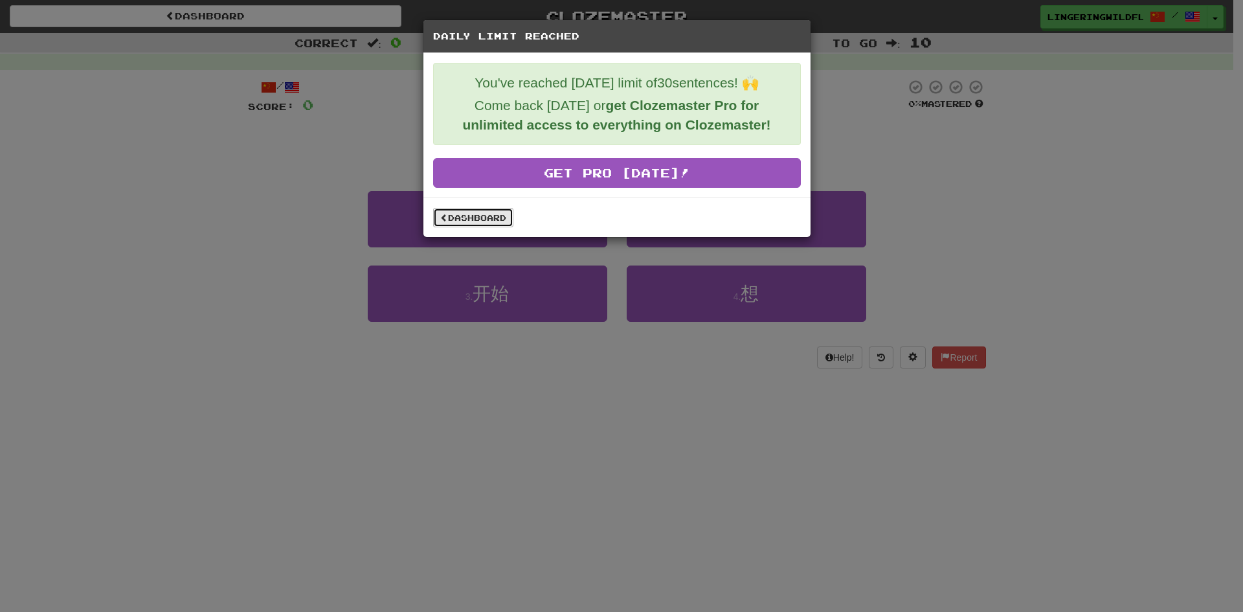
click at [457, 223] on link "Dashboard" at bounding box center [473, 217] width 80 height 19
